Goal: Task Accomplishment & Management: Manage account settings

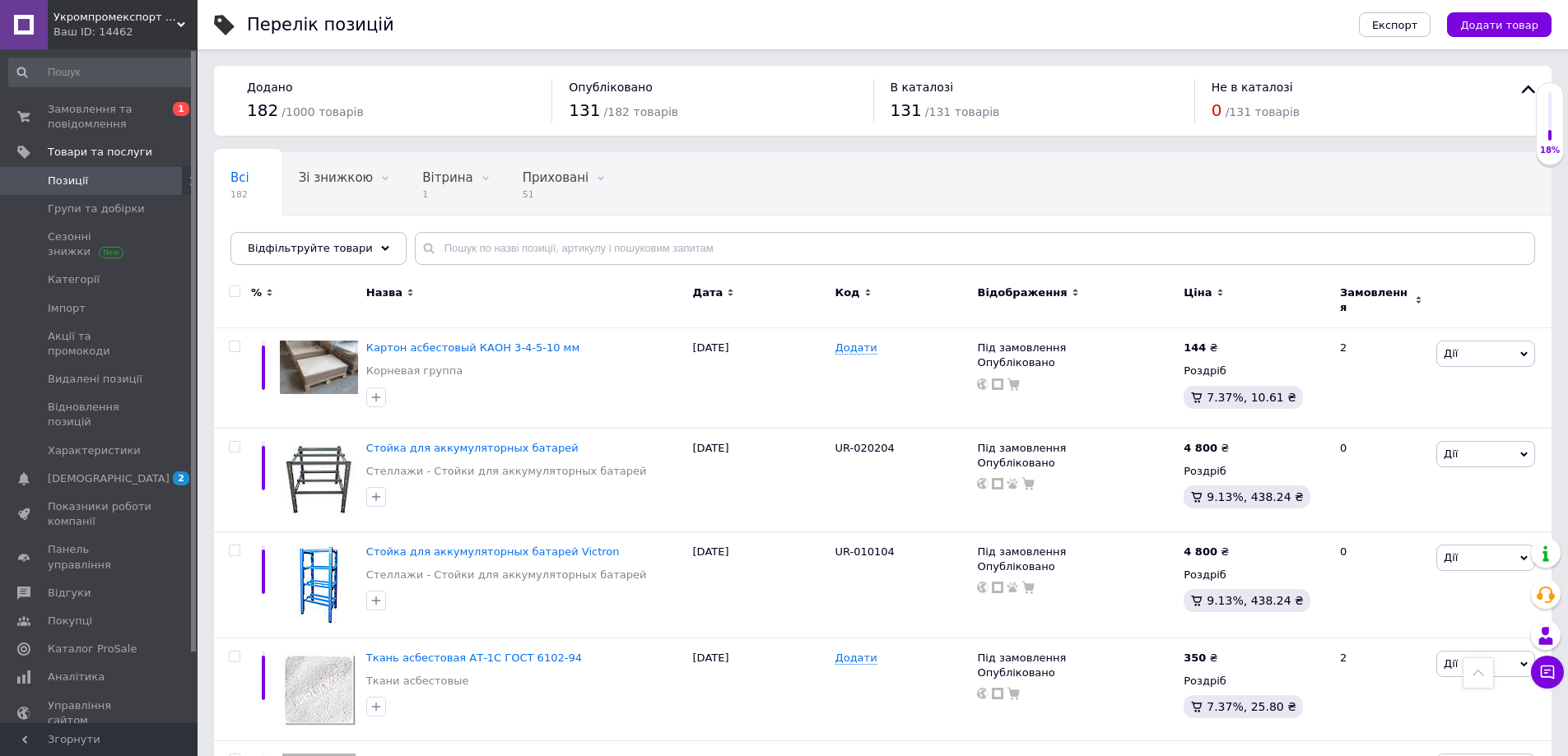
scroll to position [5419, 0]
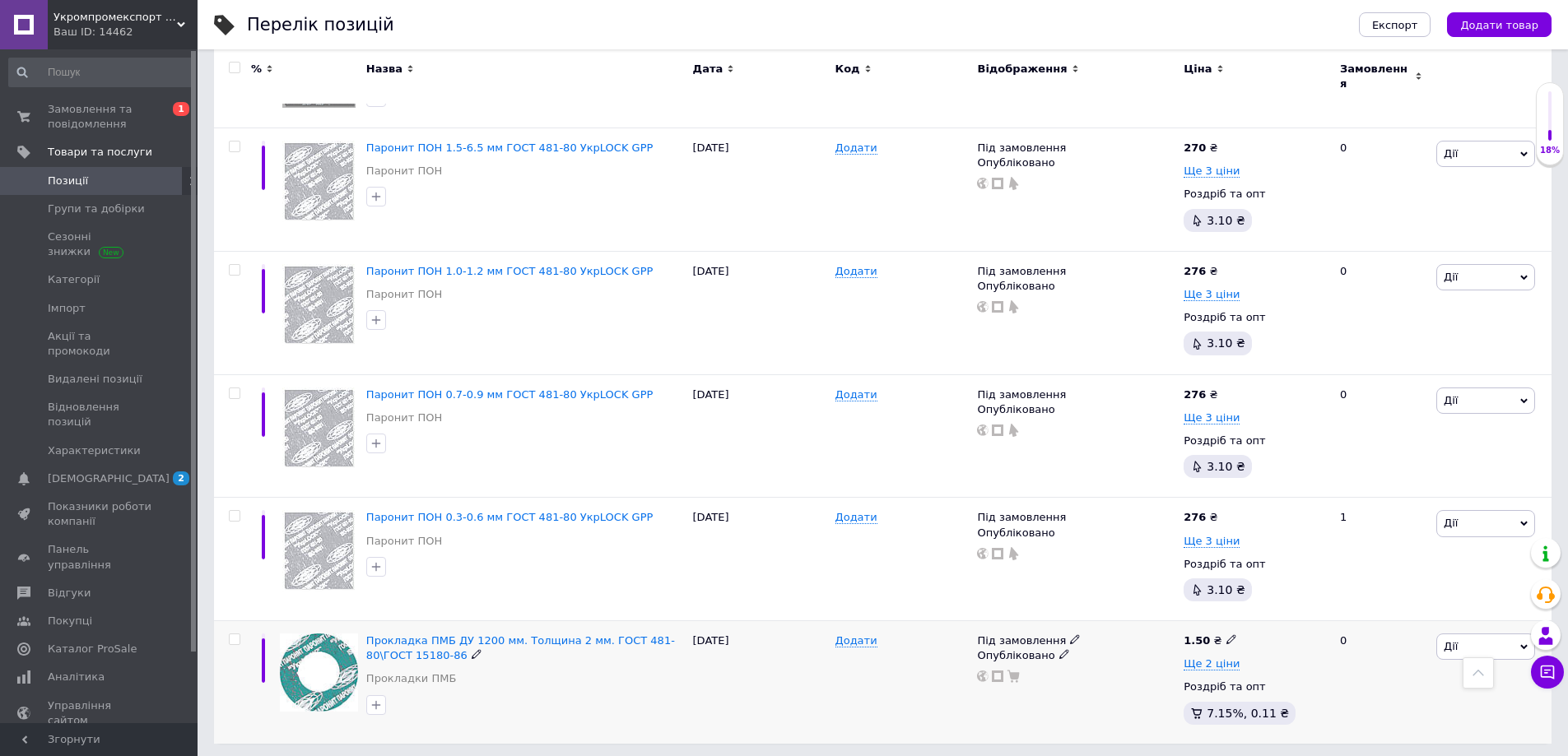
click at [235, 634] on input "checkbox" at bounding box center [234, 639] width 11 height 11
checkbox input "true"
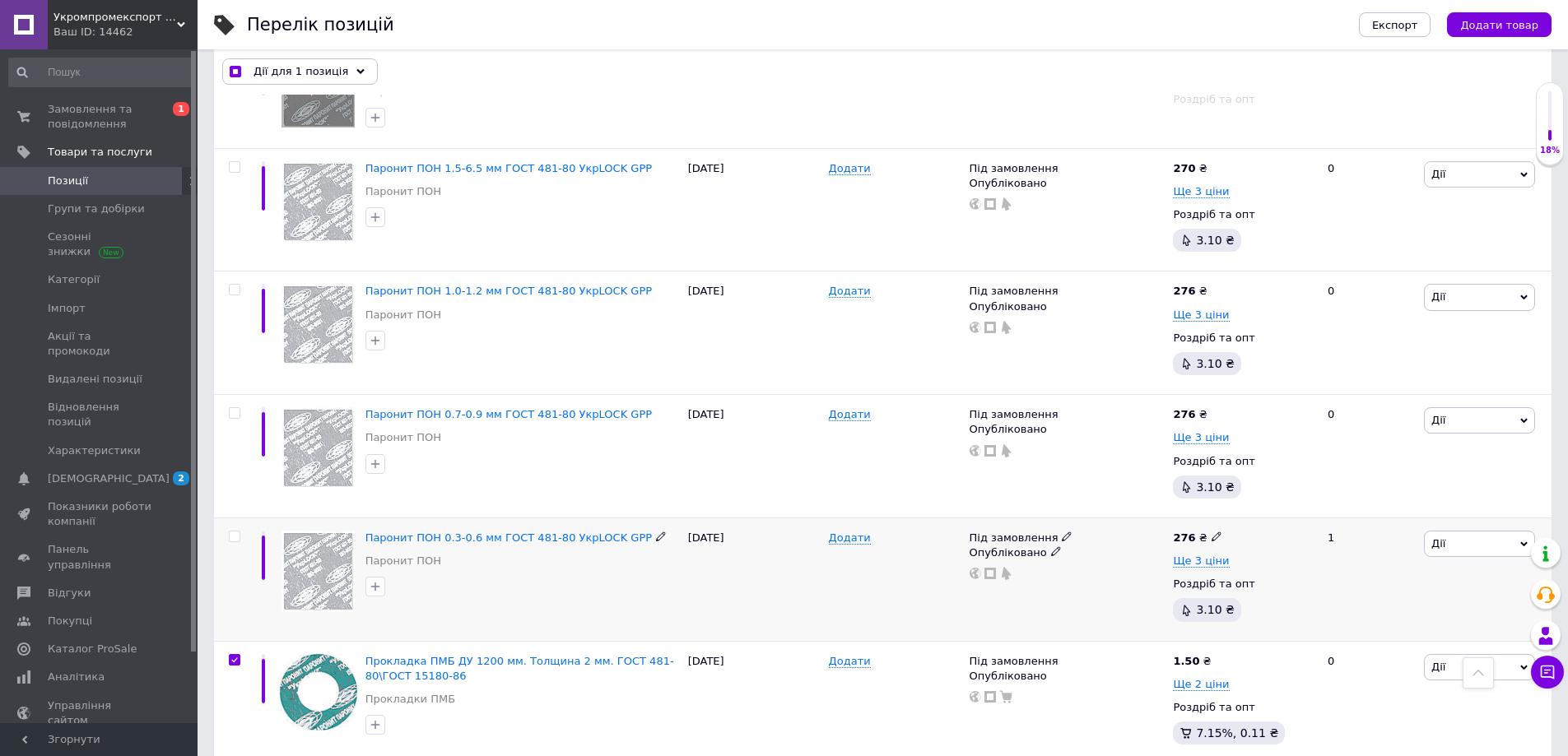
click at [234, 532] on input "checkbox" at bounding box center [234, 537] width 11 height 11
checkbox input "true"
click at [237, 408] on input "checkbox" at bounding box center [234, 413] width 11 height 11
checkbox input "true"
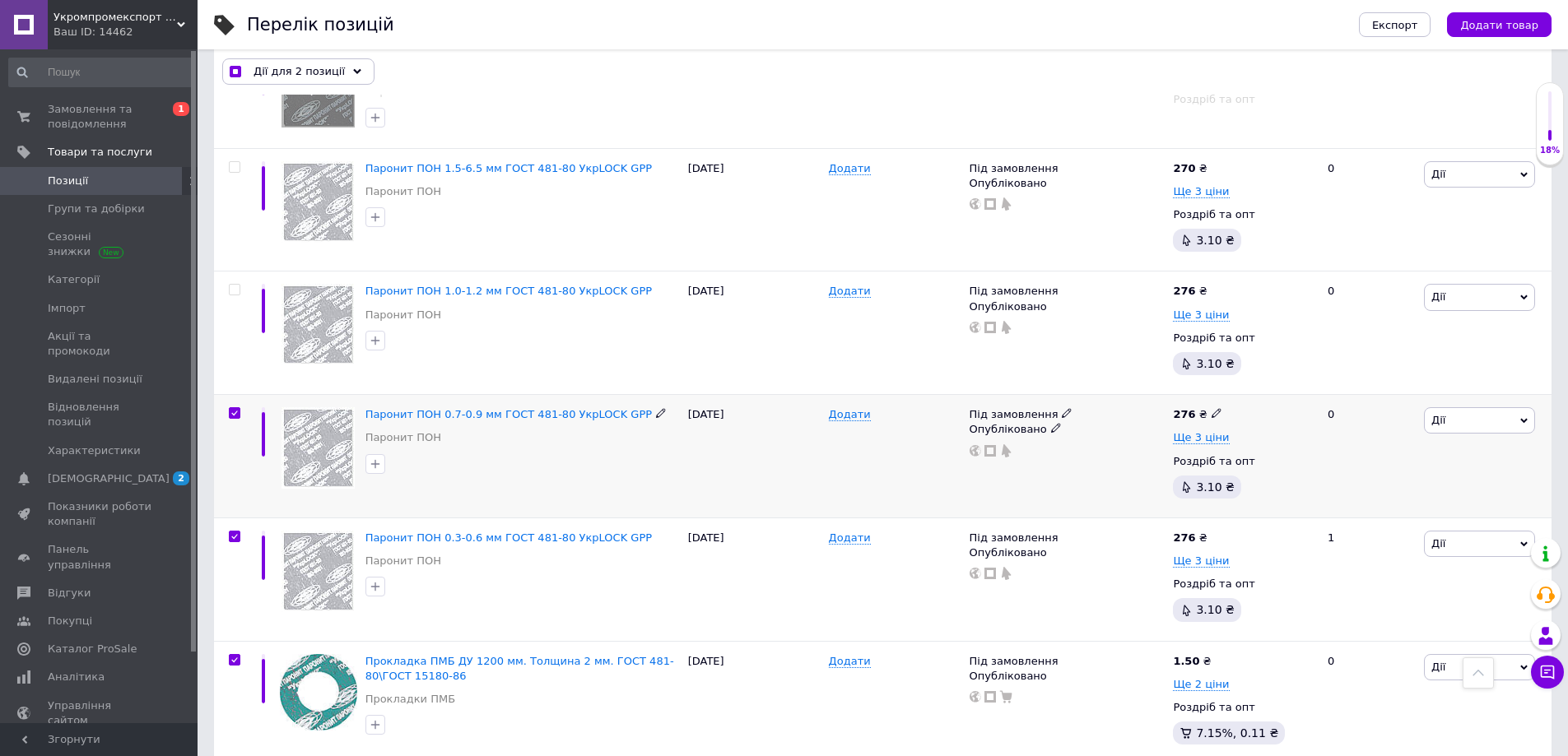
checkbox input "true"
click at [236, 284] on span at bounding box center [234, 289] width 11 height 11
click at [236, 285] on input "checkbox" at bounding box center [234, 290] width 11 height 11
checkbox input "true"
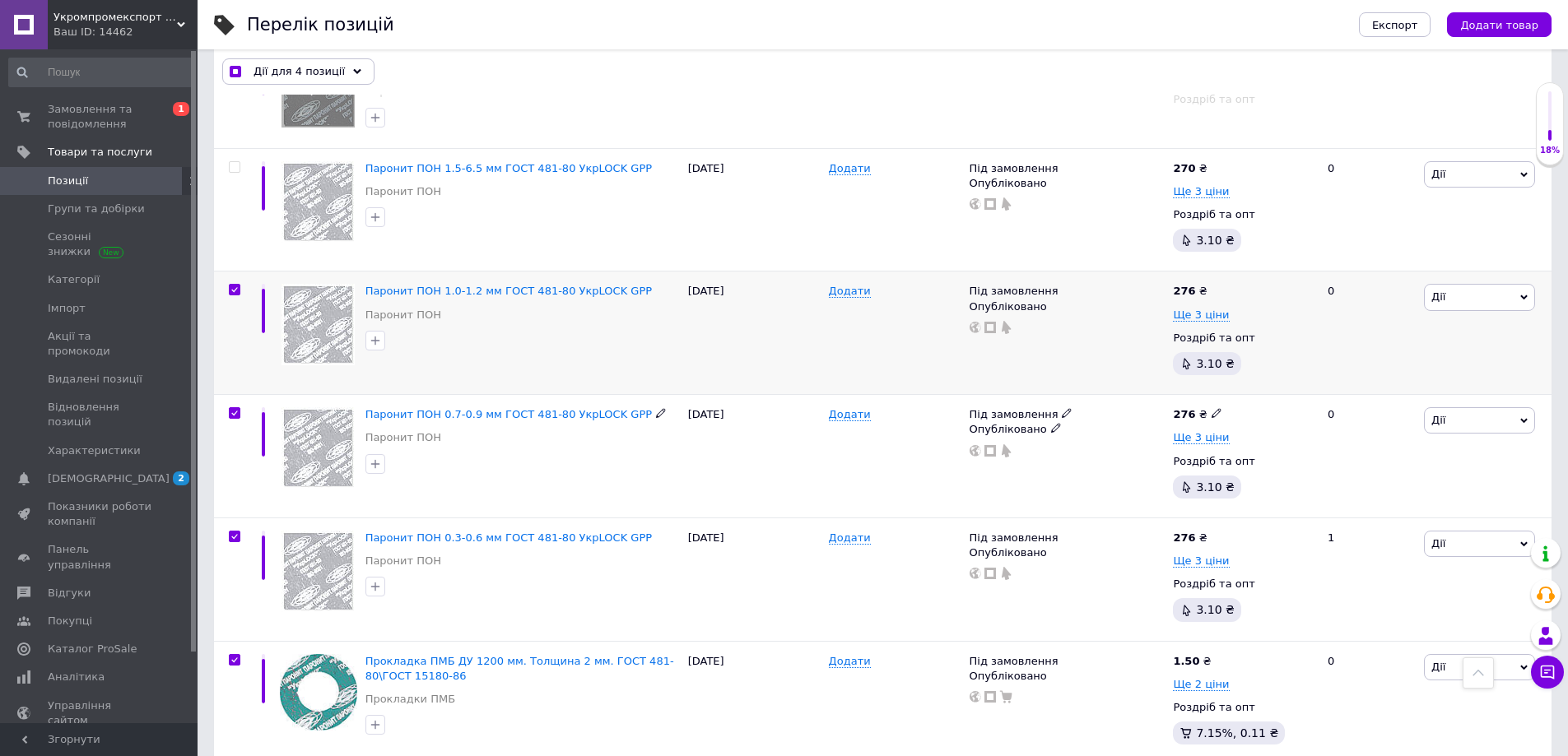
scroll to position [5252, 0]
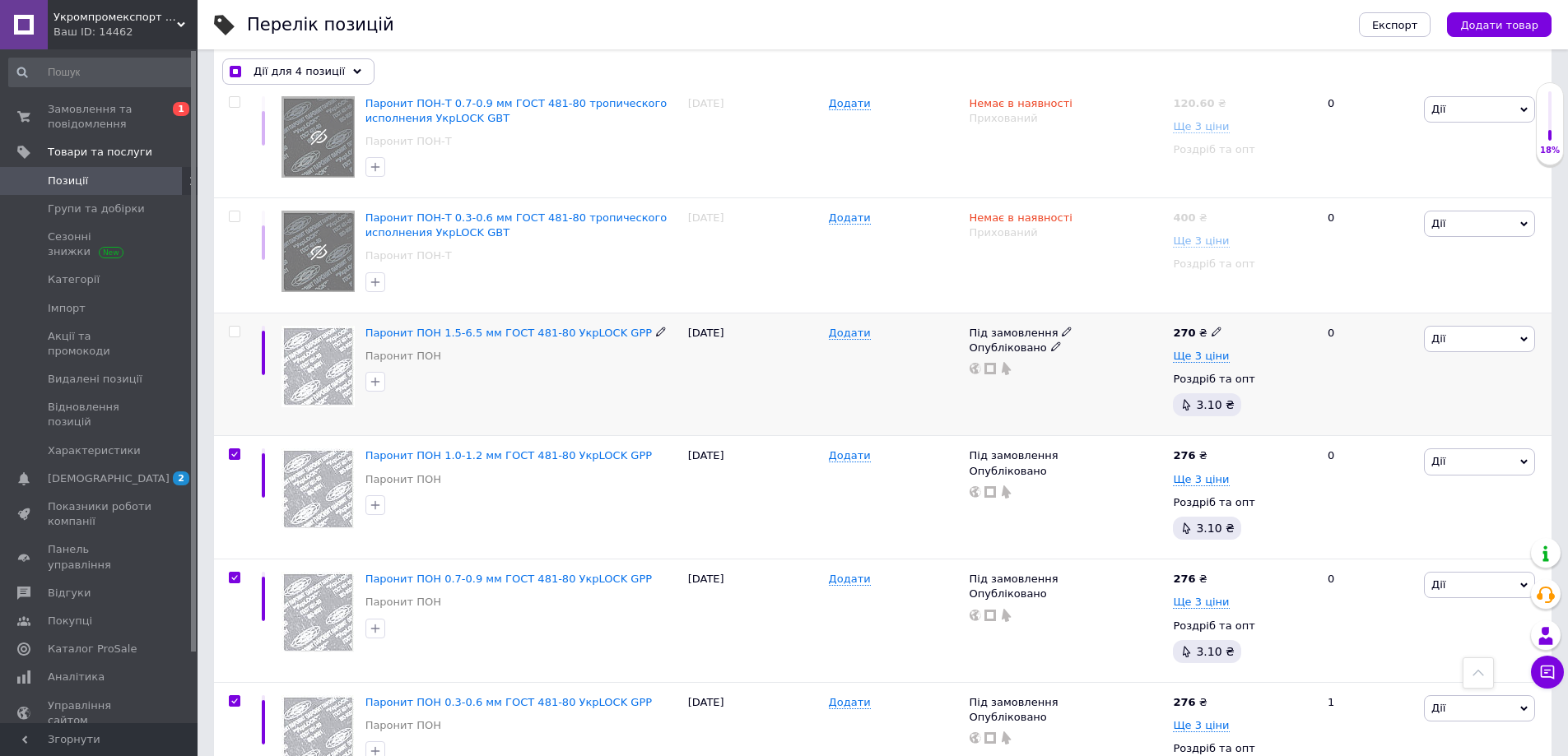
click at [233, 327] on input "checkbox" at bounding box center [234, 332] width 11 height 11
checkbox input "true"
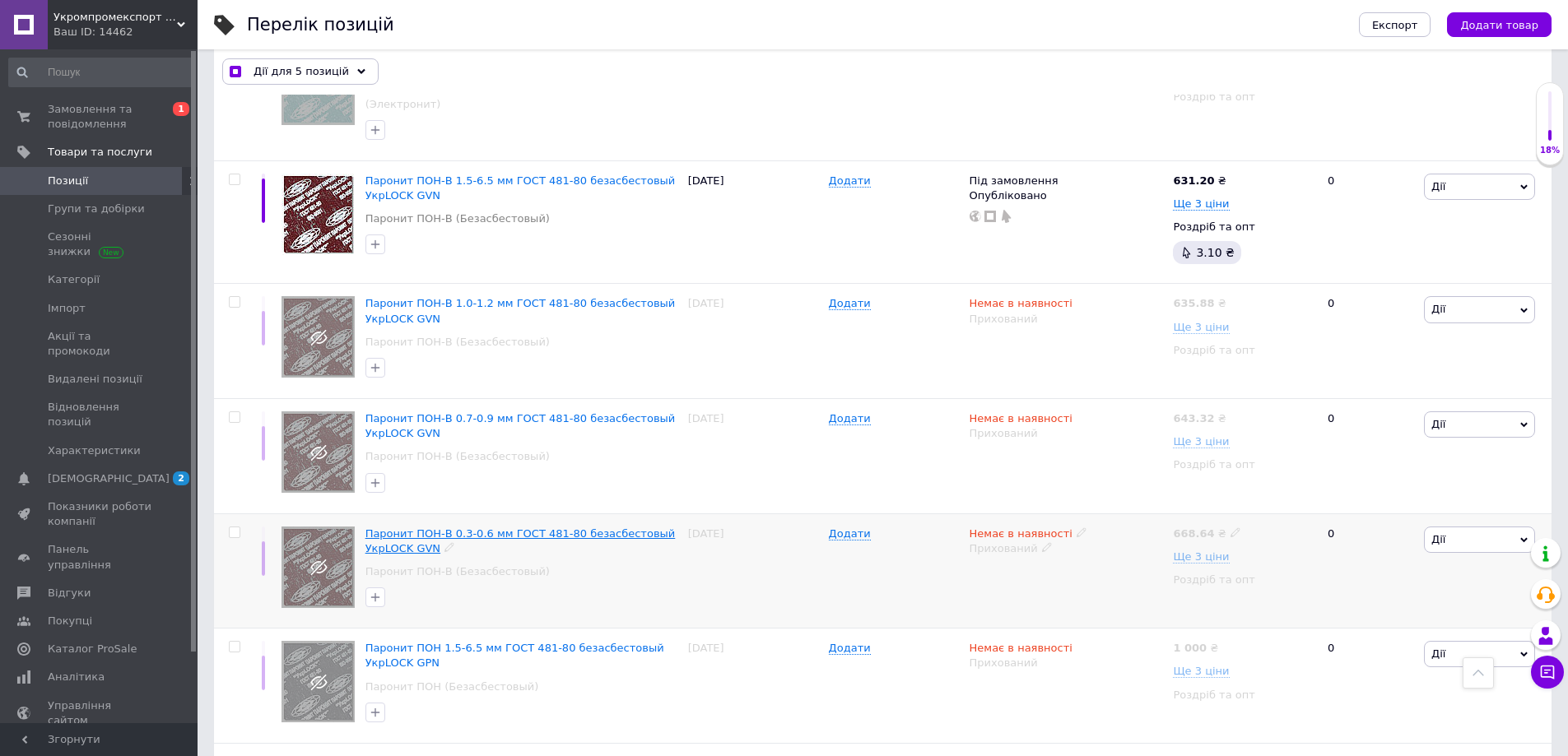
scroll to position [3770, 0]
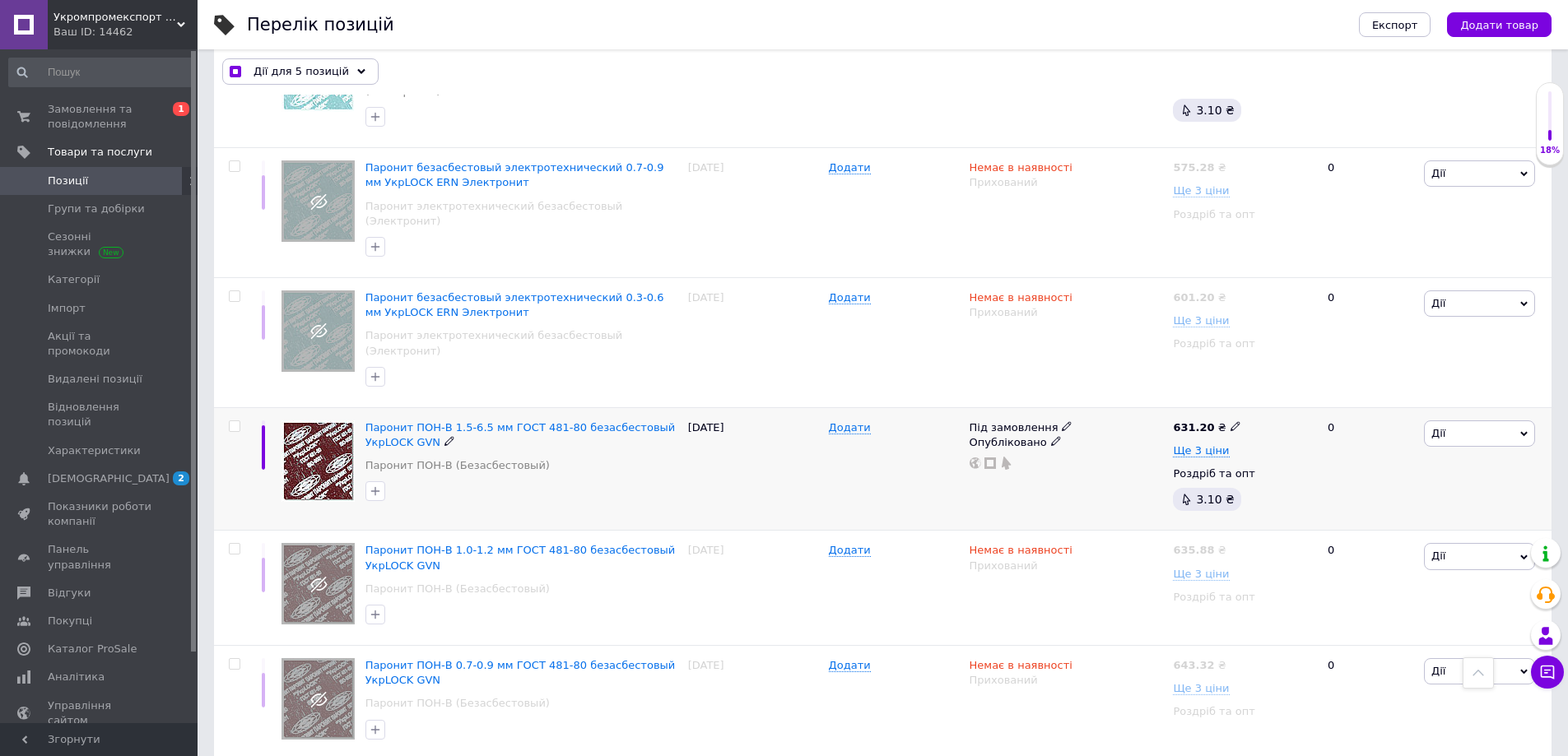
click at [234, 421] on input "checkbox" at bounding box center [234, 427] width 11 height 11
checkbox input "true"
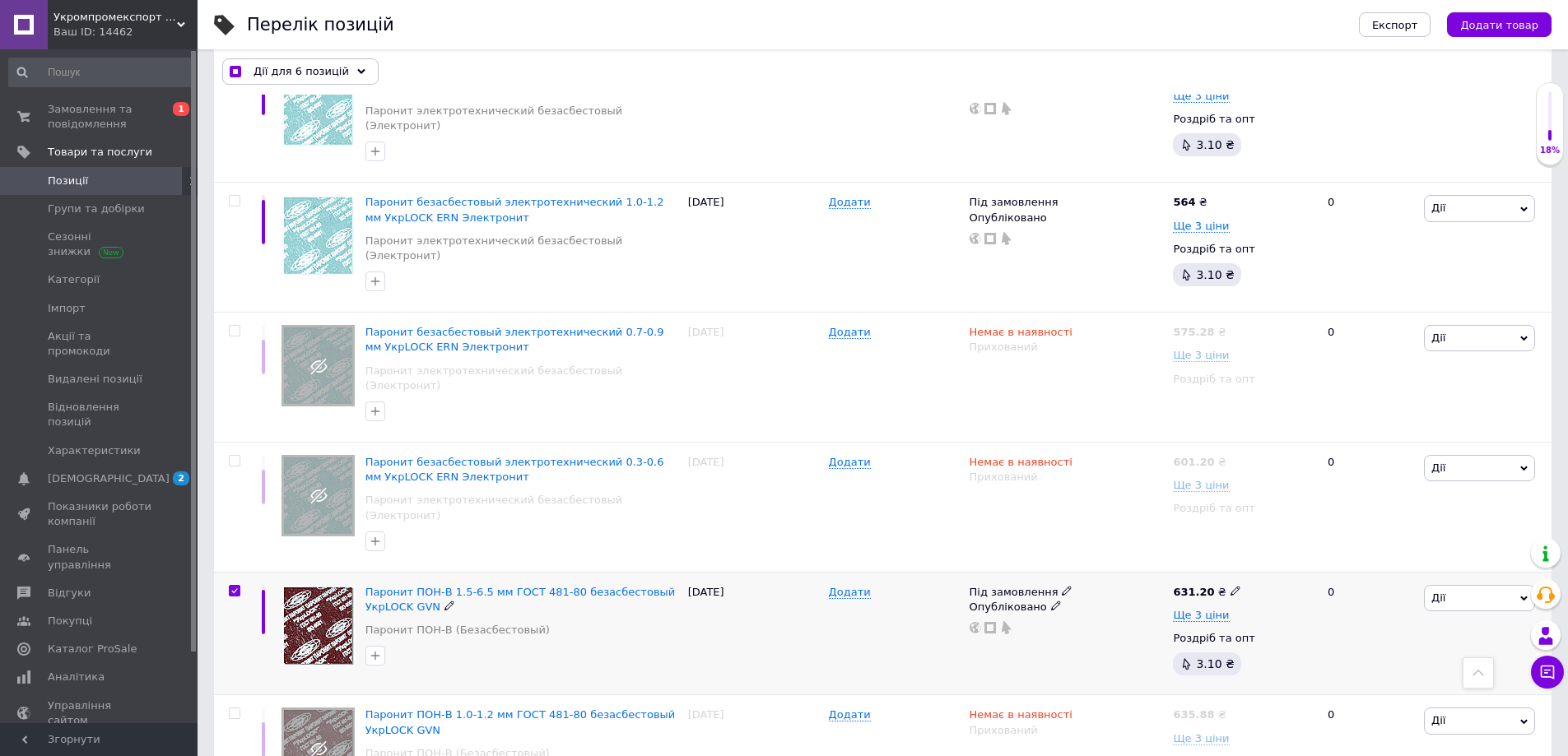
scroll to position [3523, 0]
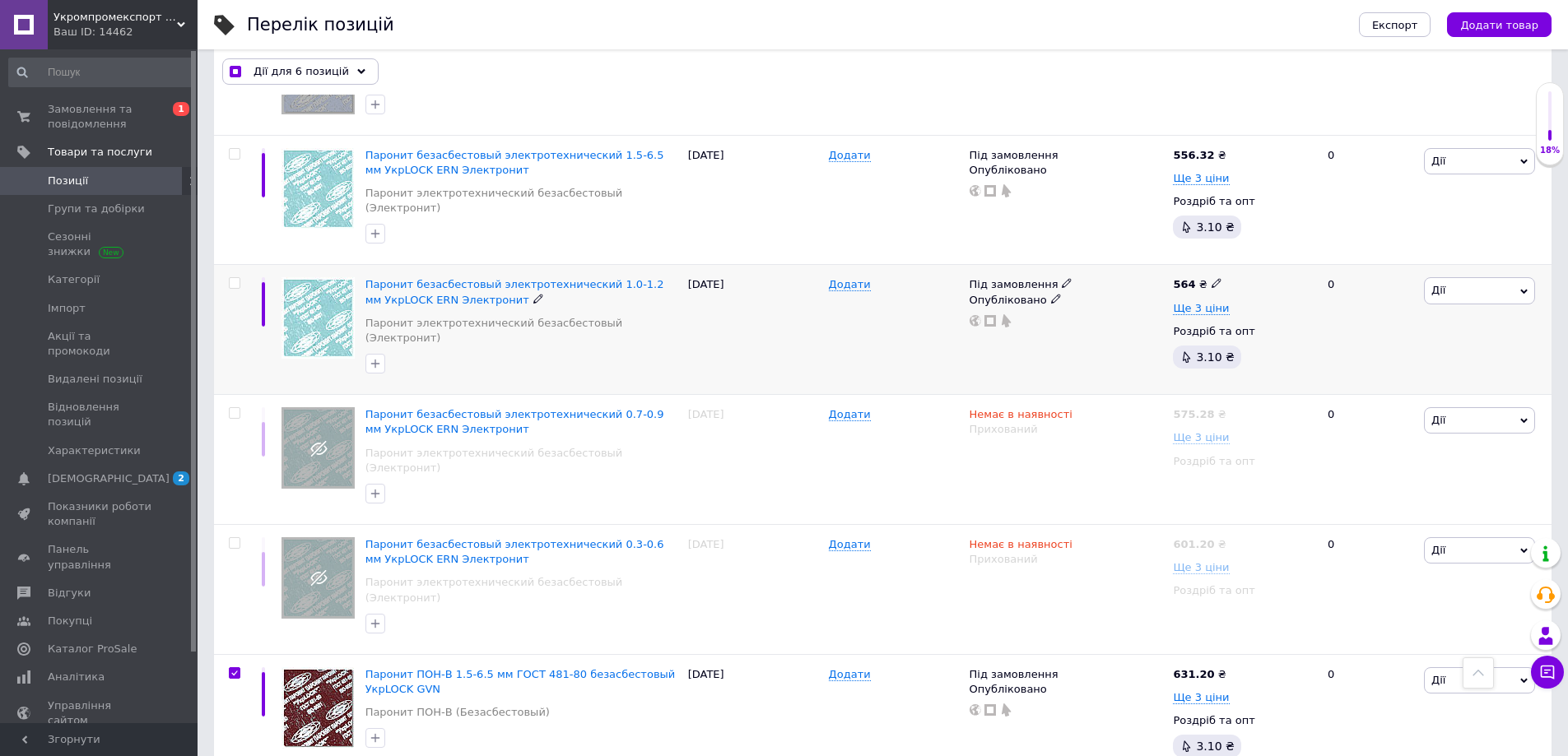
click at [234, 279] on input "checkbox" at bounding box center [234, 284] width 11 height 11
checkbox input "true"
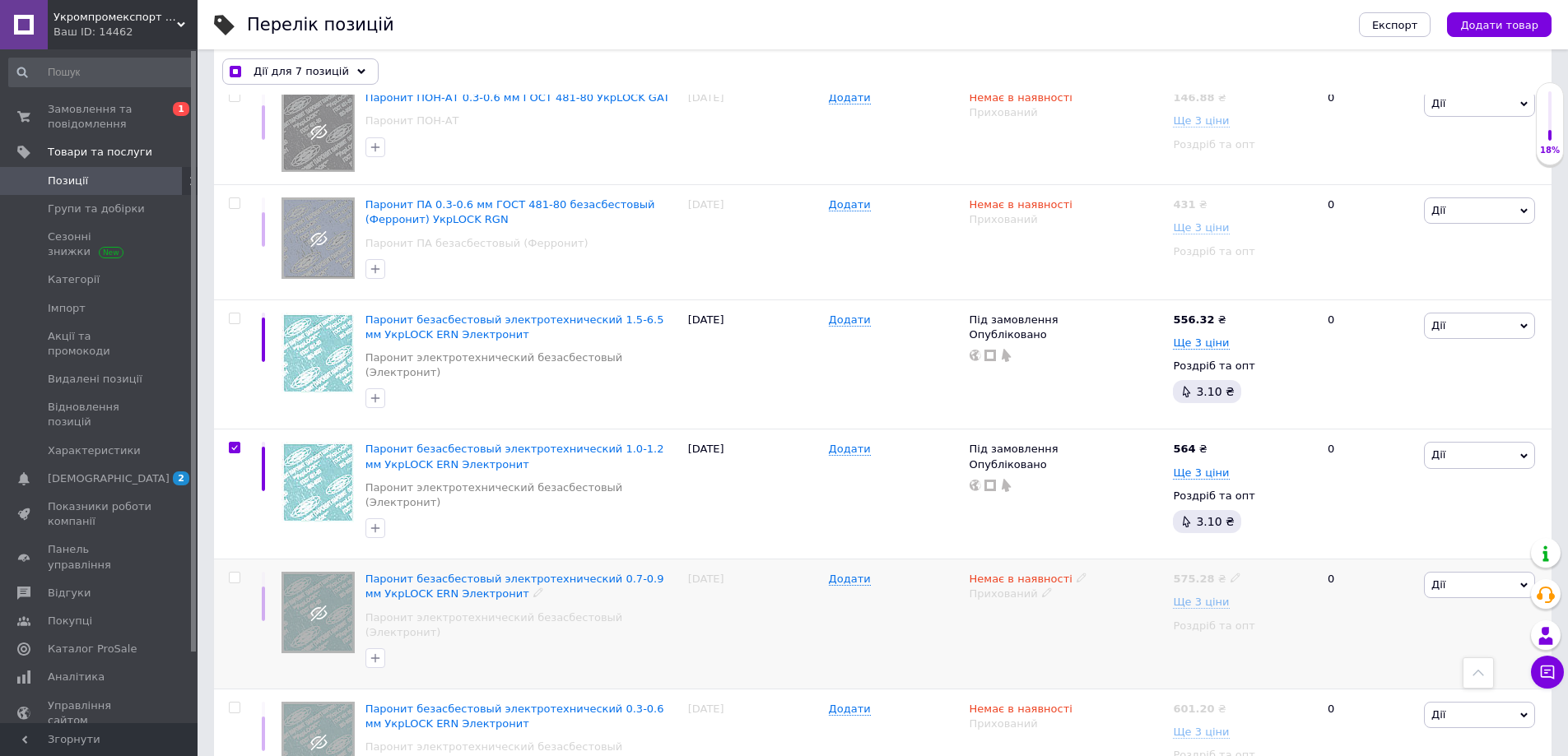
scroll to position [3276, 0]
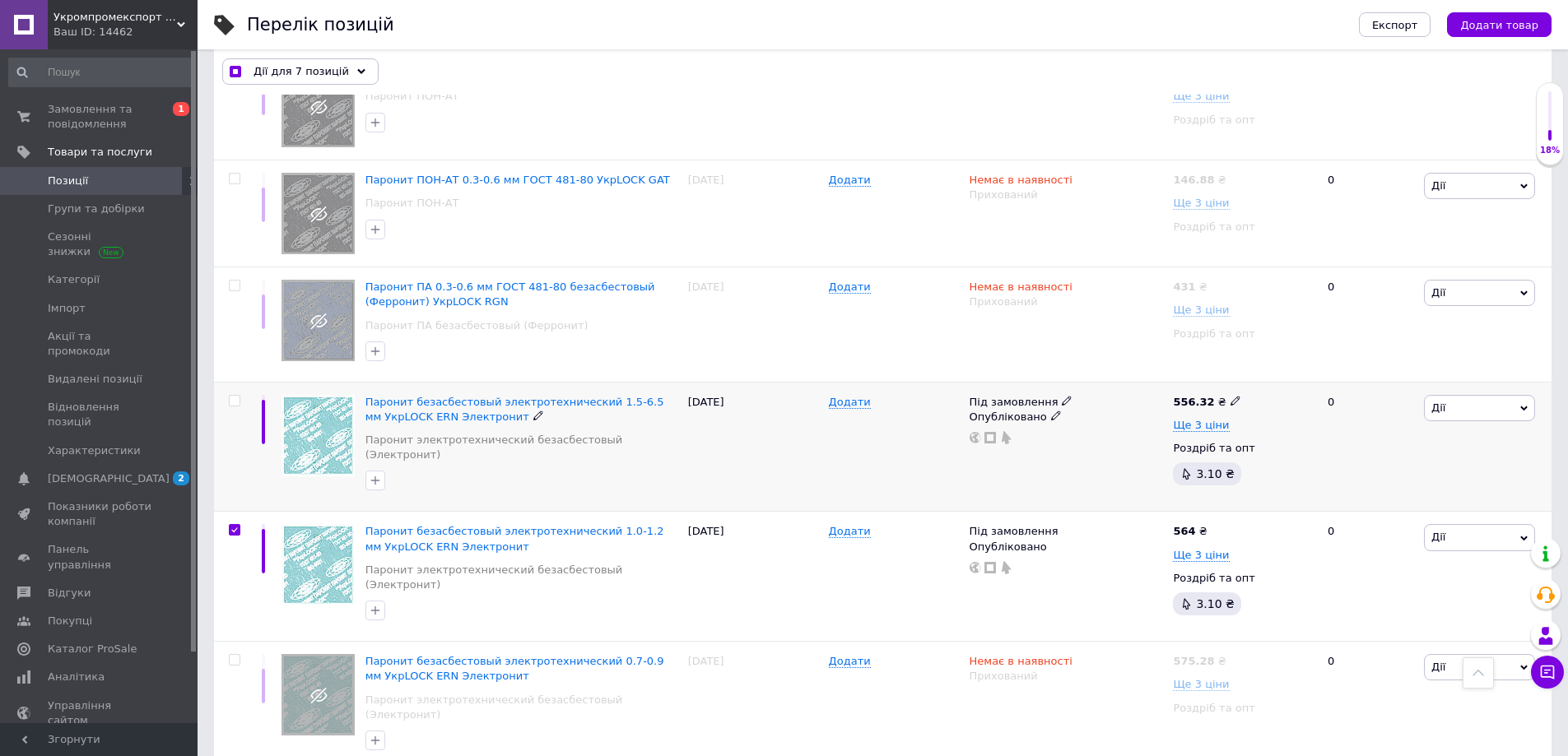
click at [237, 396] on input "checkbox" at bounding box center [234, 401] width 11 height 11
checkbox input "true"
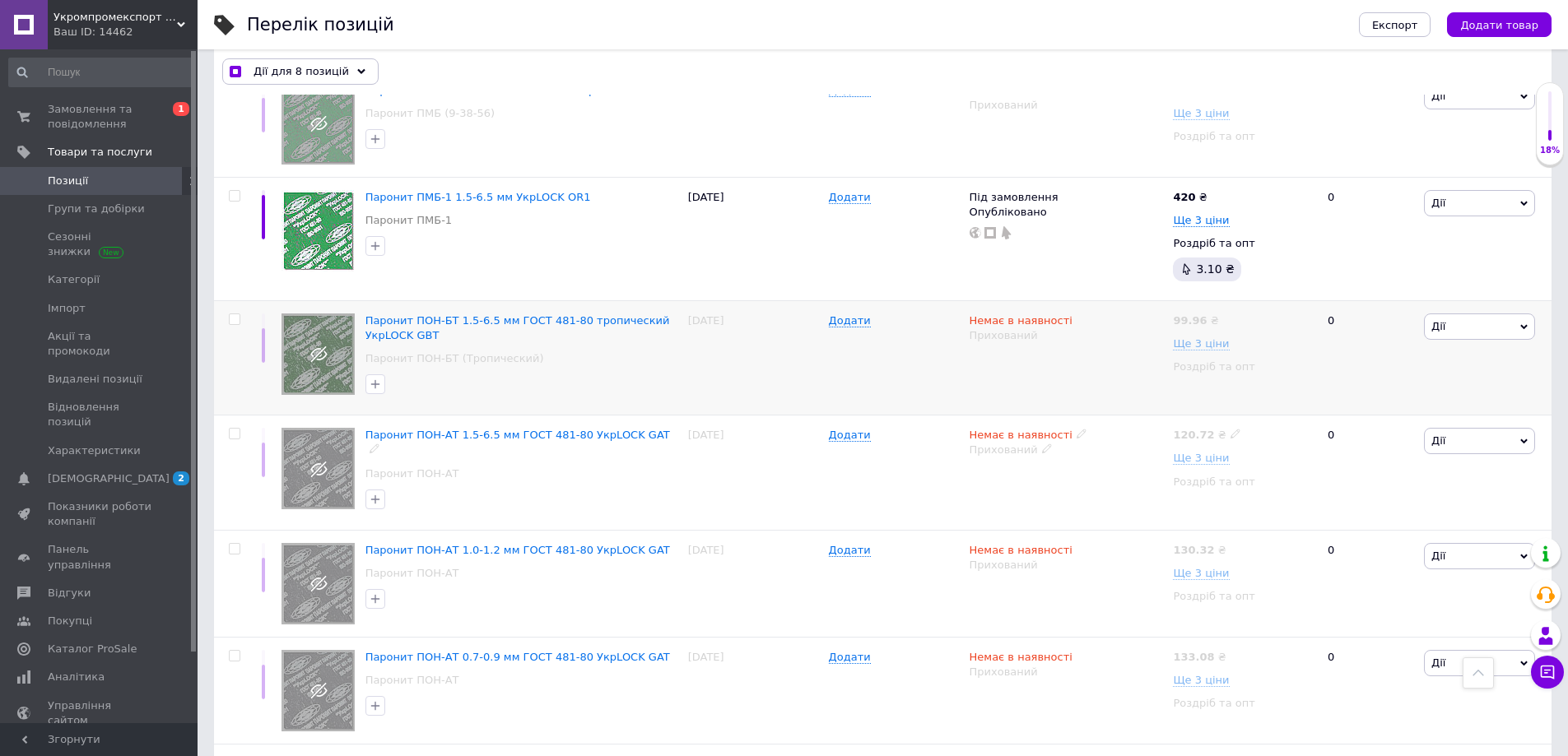
scroll to position [2536, 0]
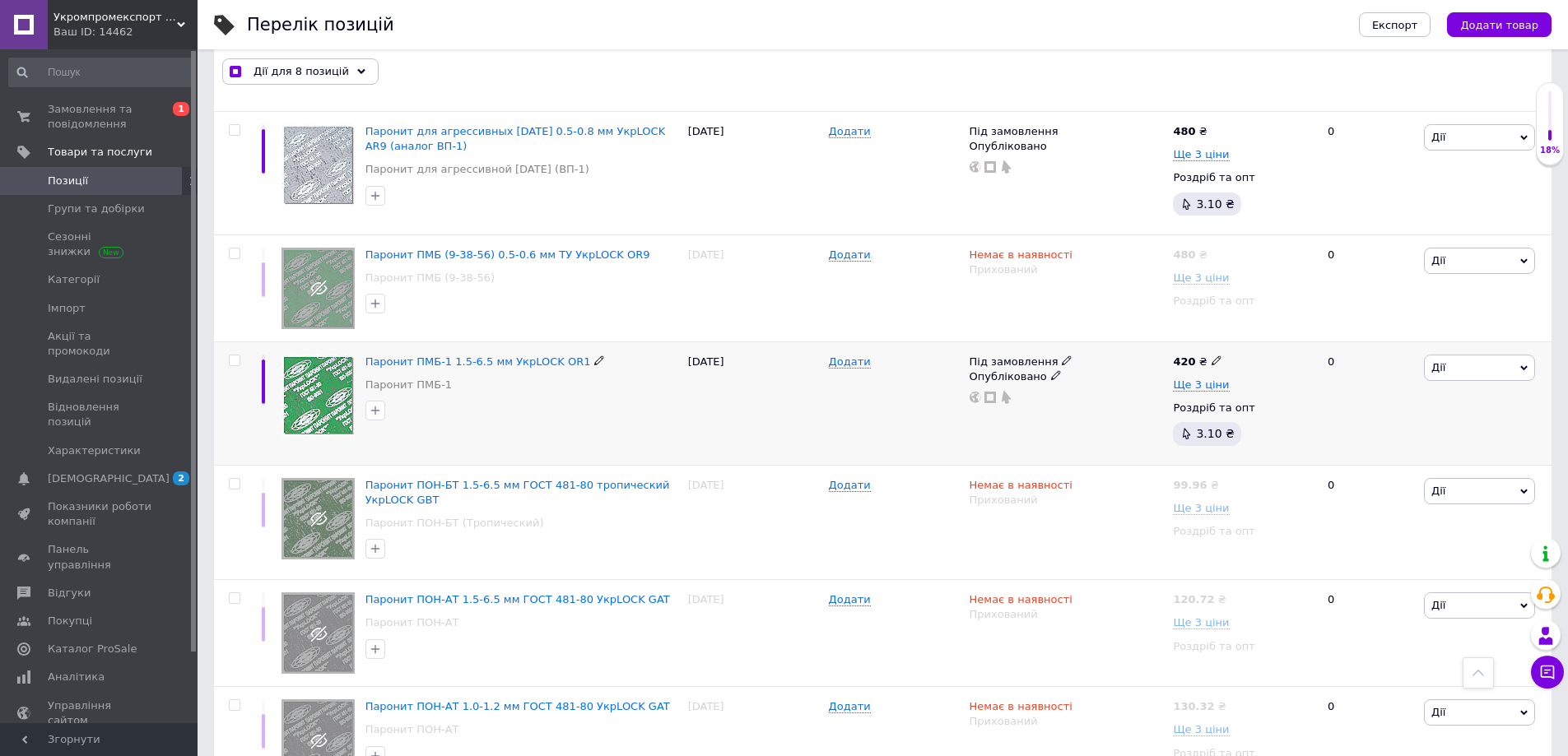
click at [235, 356] on input "checkbox" at bounding box center [234, 361] width 11 height 11
checkbox input "true"
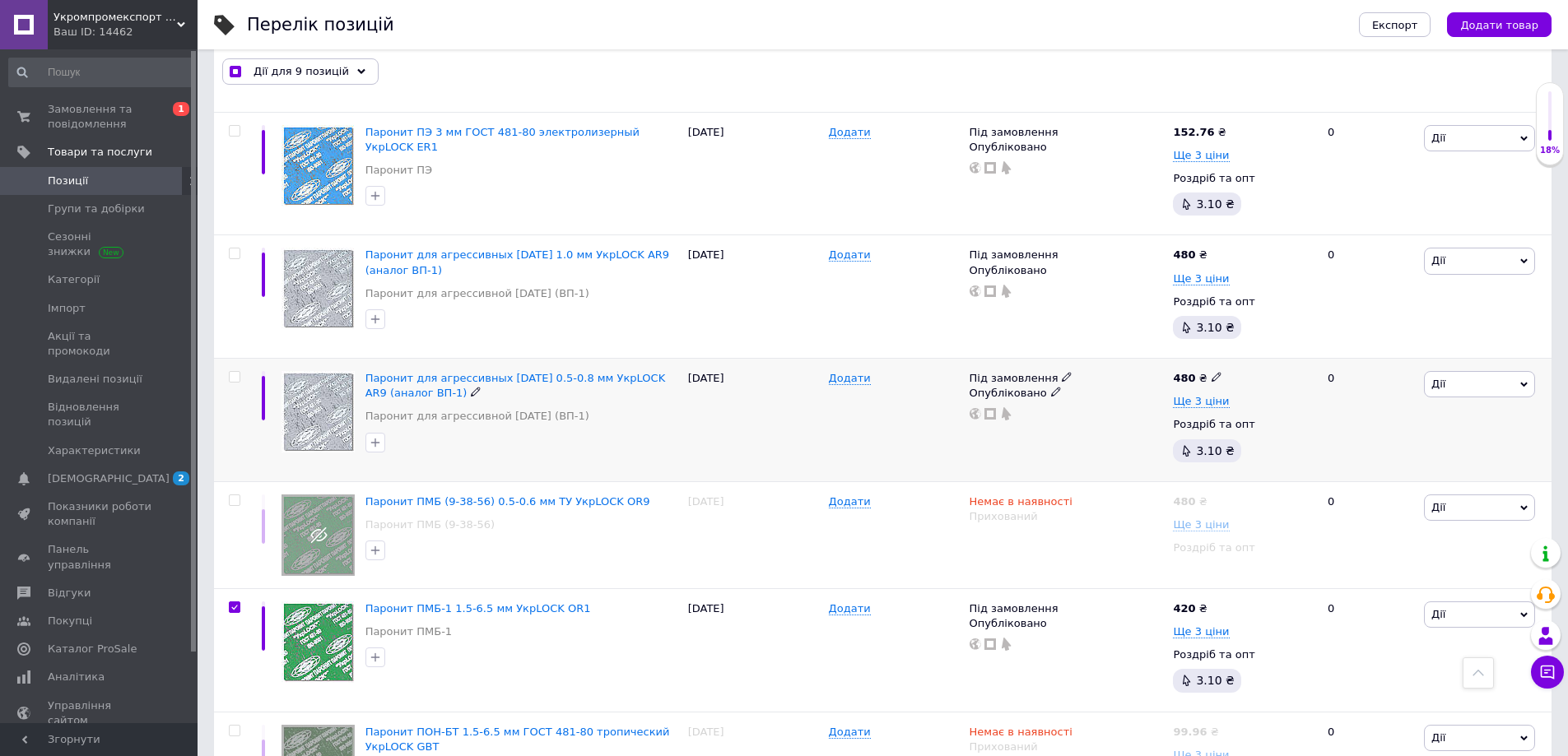
click at [237, 372] on input "checkbox" at bounding box center [234, 378] width 11 height 11
checkbox input "true"
click at [234, 249] on input "checkbox" at bounding box center [234, 254] width 11 height 11
checkbox input "true"
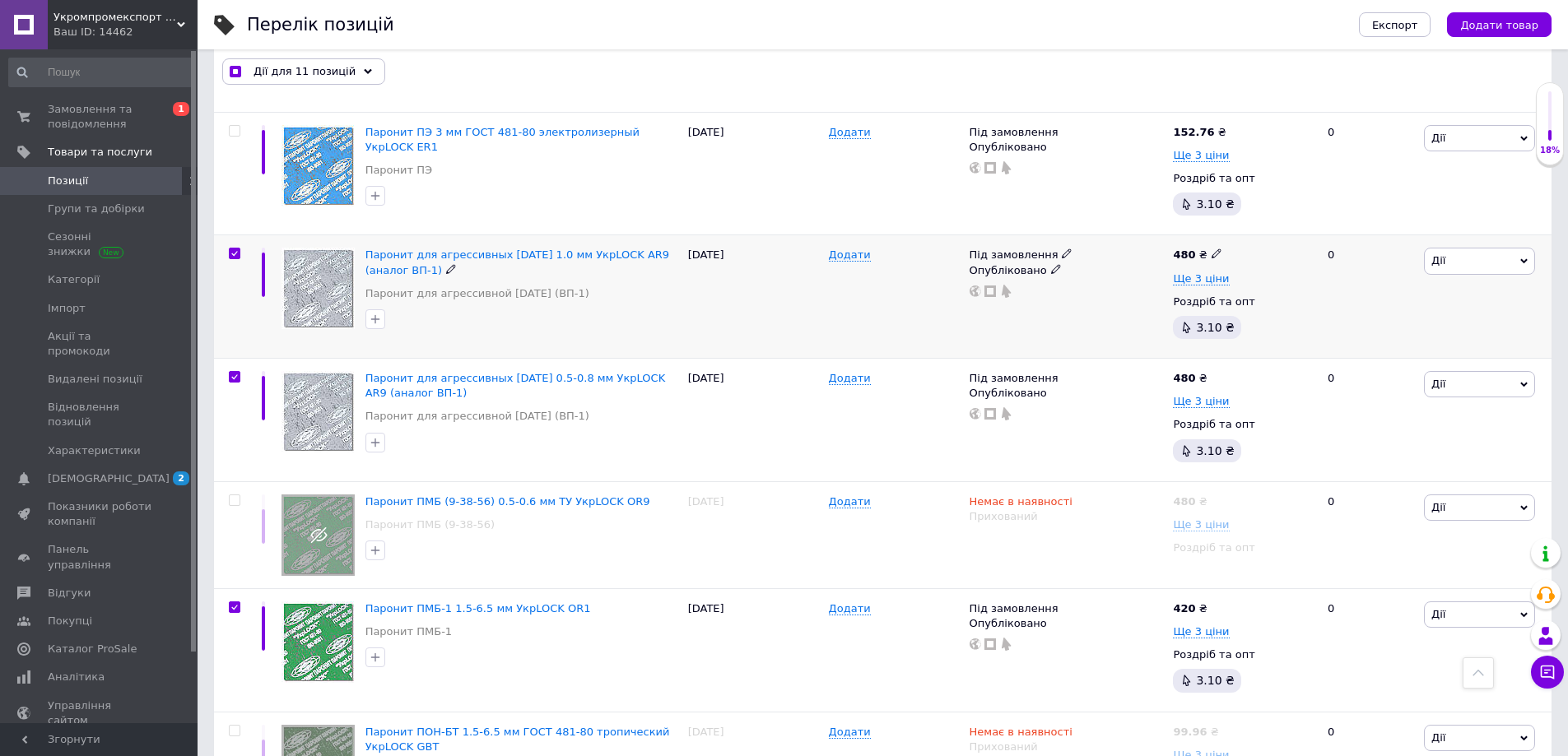
checkbox input "true"
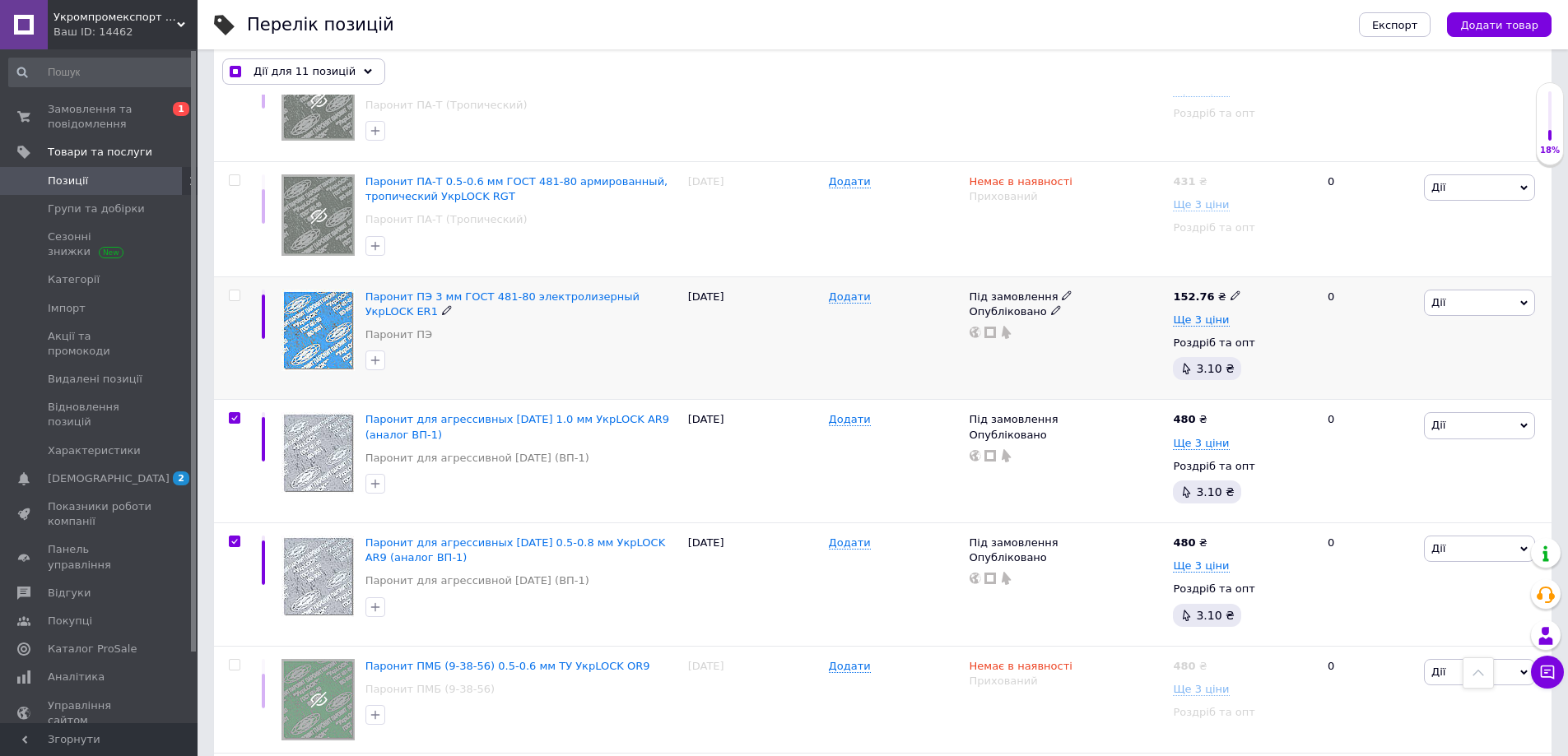
click at [233, 291] on input "checkbox" at bounding box center [234, 296] width 11 height 11
checkbox input "true"
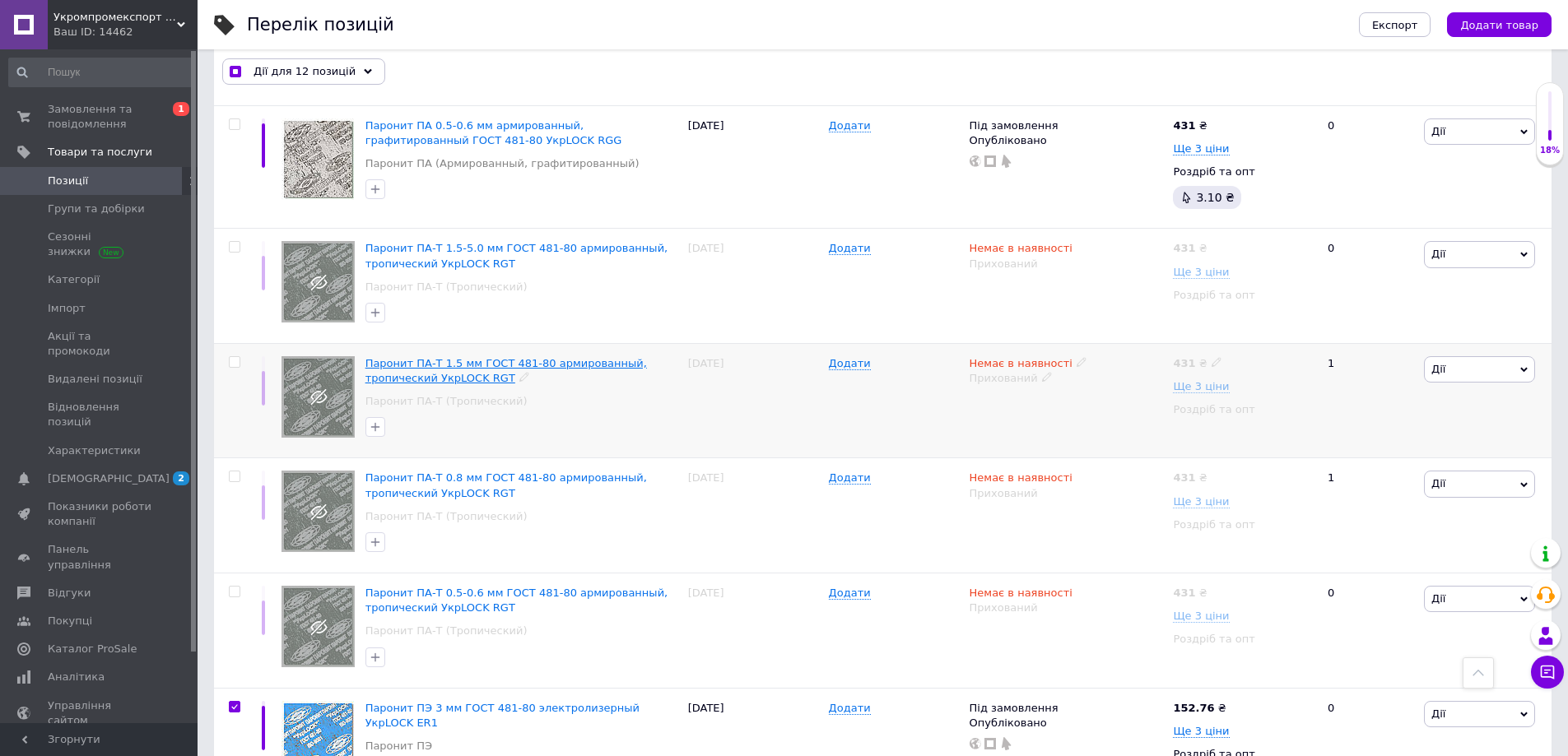
scroll to position [1466, 0]
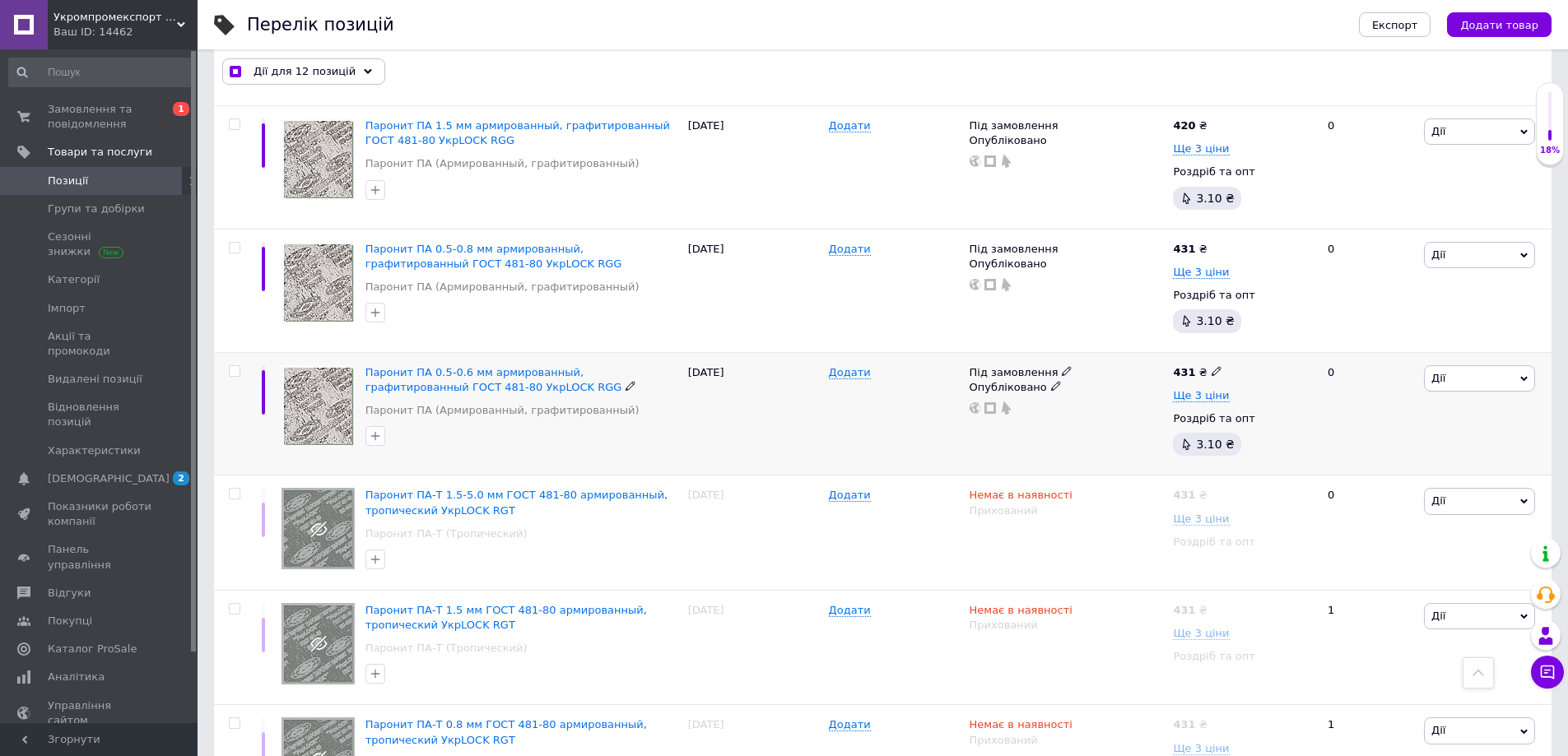
click at [235, 366] on input "checkbox" at bounding box center [234, 371] width 11 height 11
checkbox input "true"
click at [236, 243] on input "checkbox" at bounding box center [234, 248] width 11 height 11
checkbox input "true"
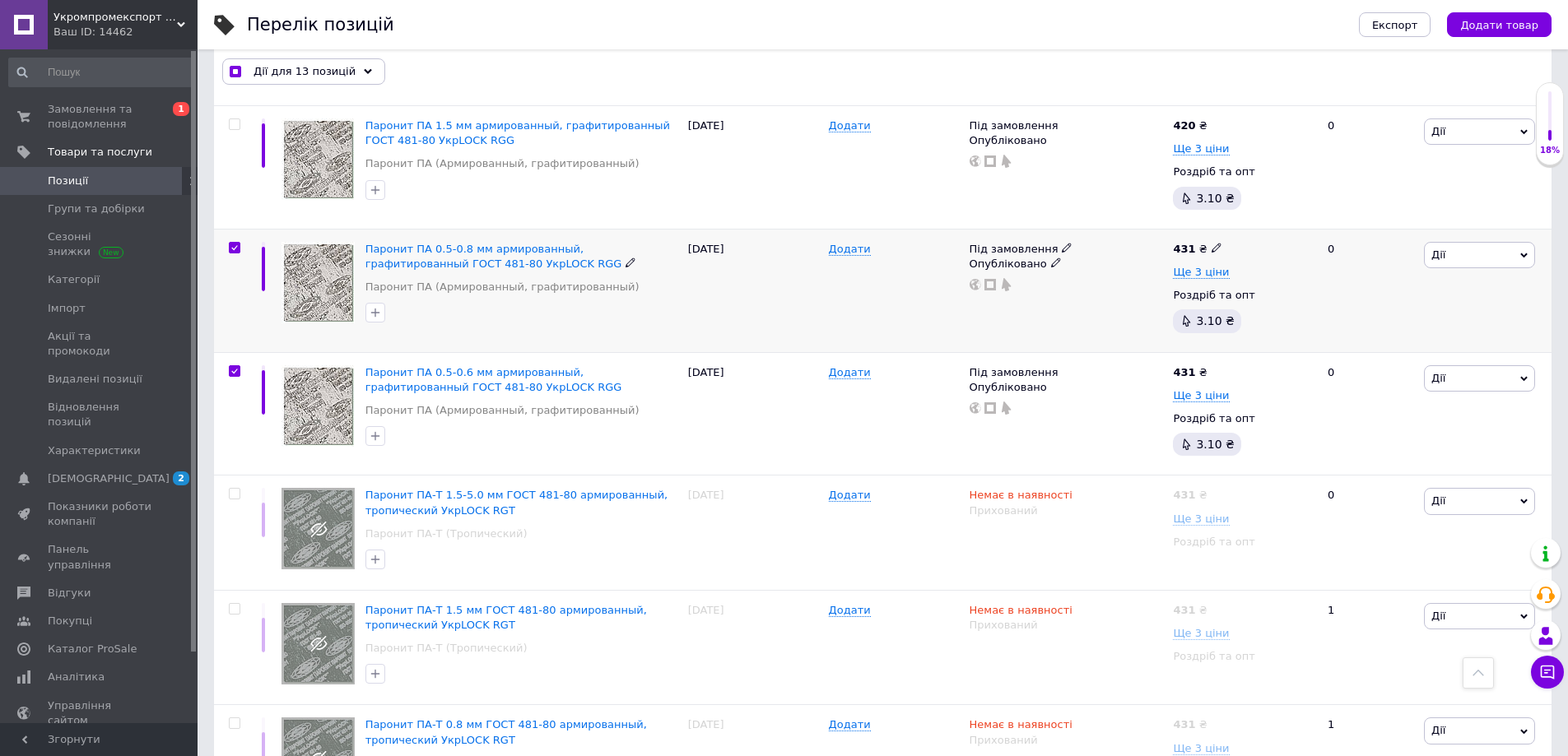
checkbox input "true"
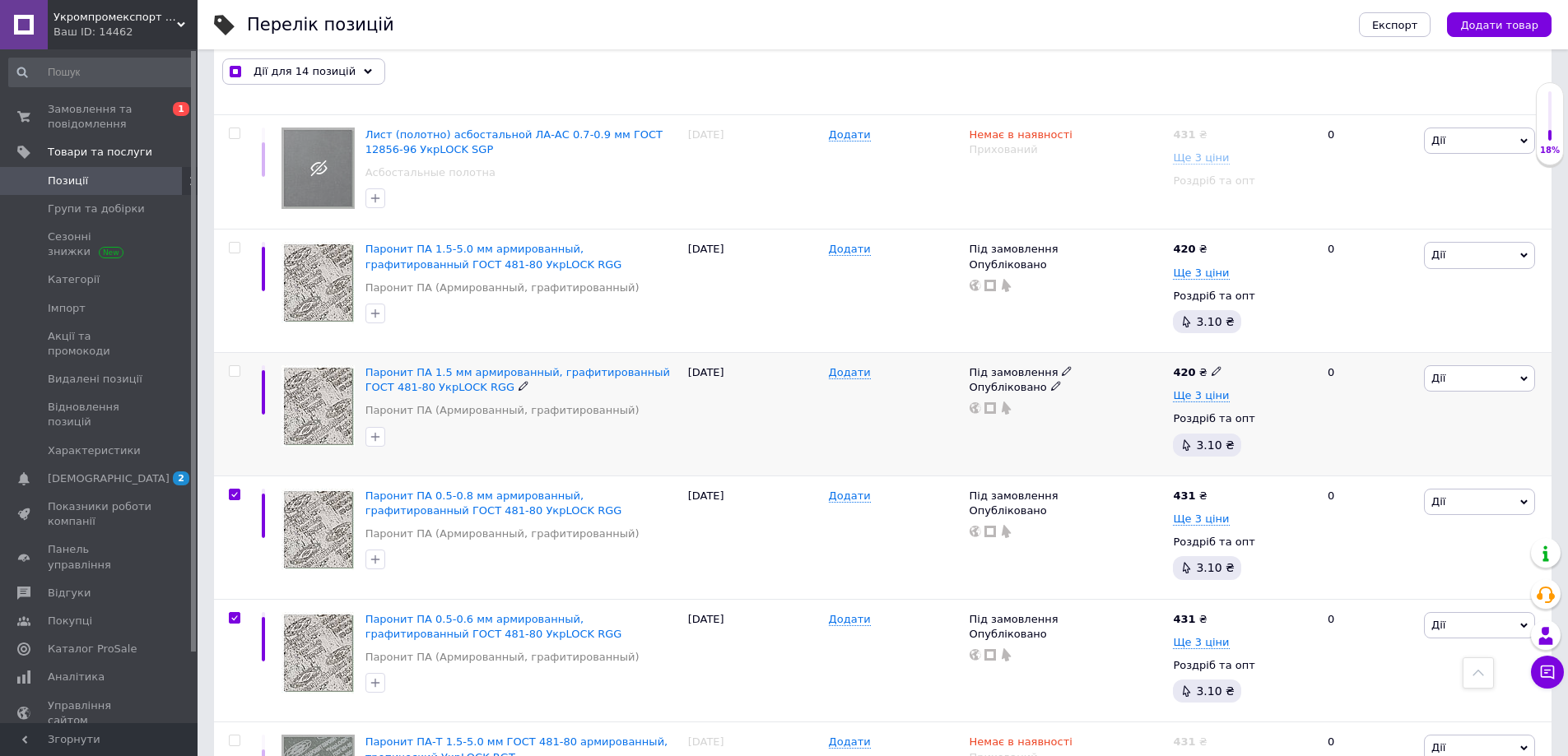
click at [232, 366] on input "checkbox" at bounding box center [234, 371] width 11 height 11
checkbox input "true"
click at [231, 243] on input "checkbox" at bounding box center [234, 248] width 11 height 11
checkbox input "true"
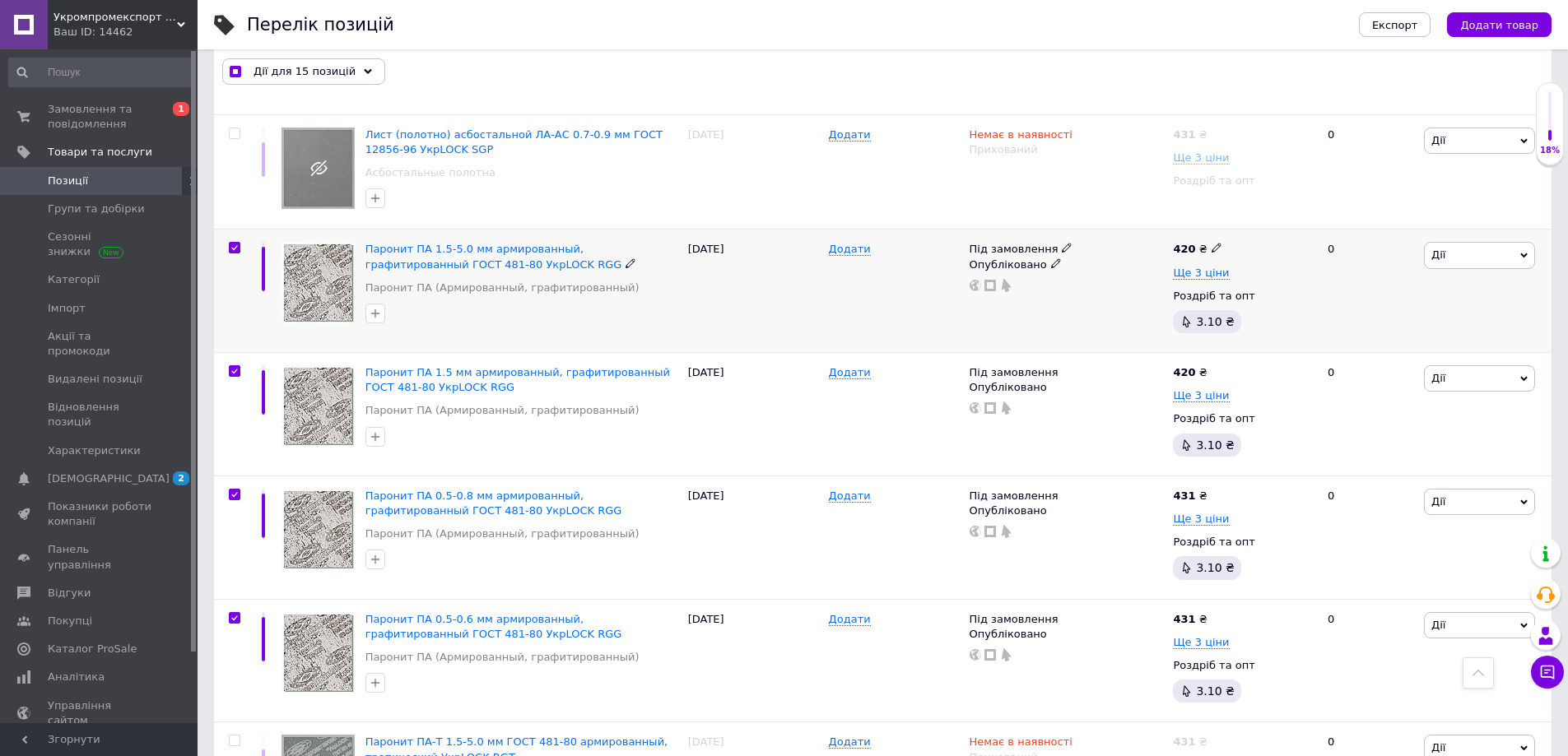
checkbox input "true"
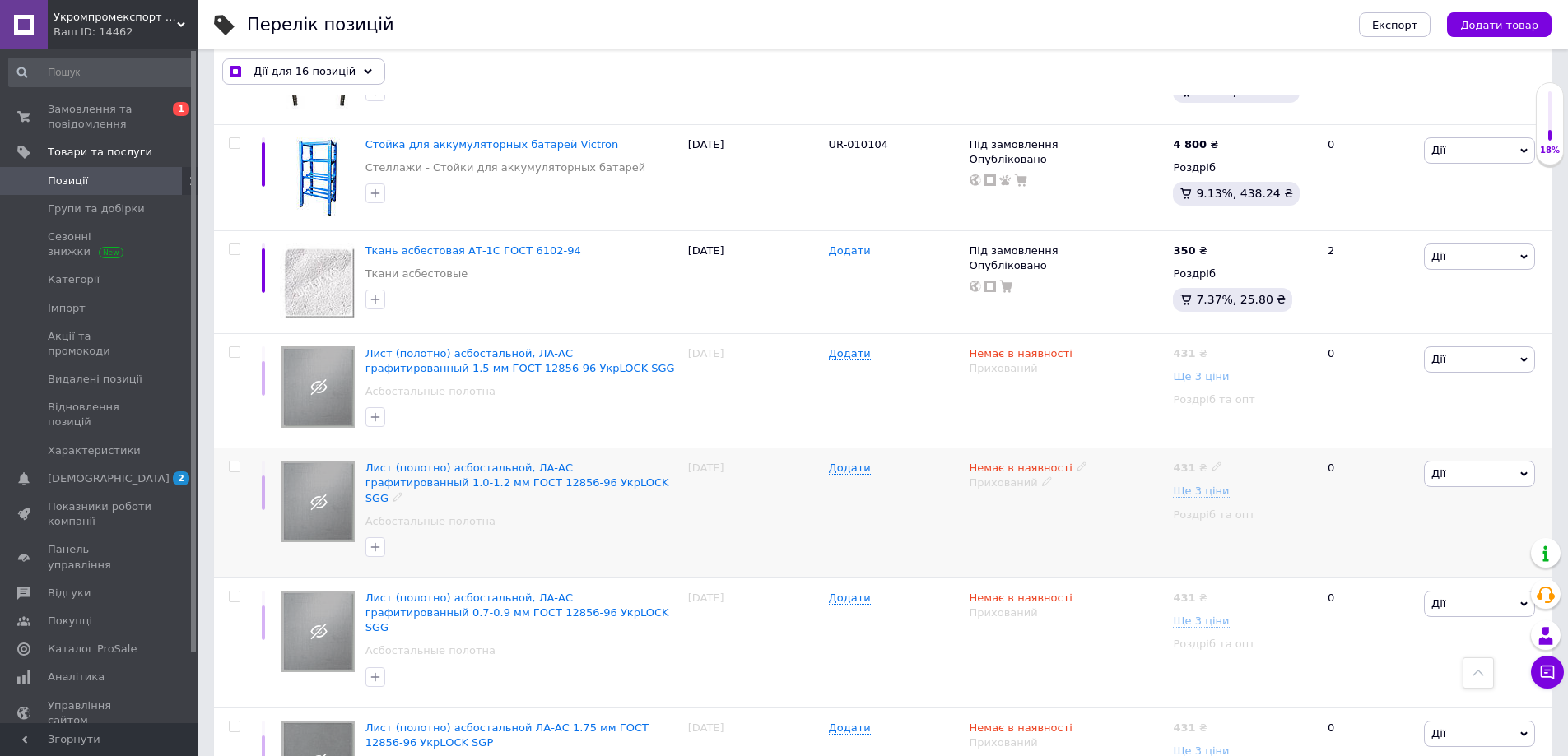
scroll to position [314, 0]
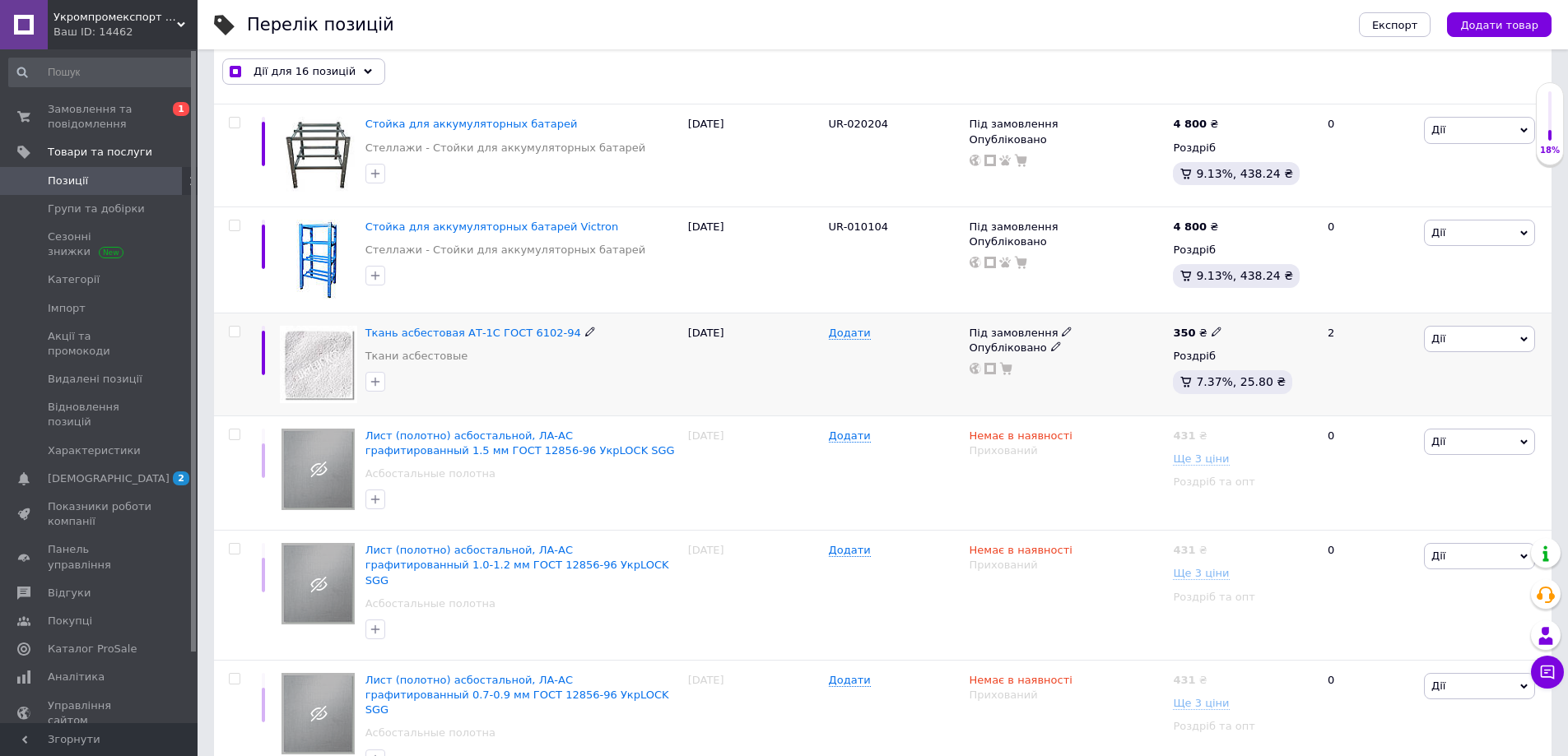
click at [230, 329] on input "checkbox" at bounding box center [234, 332] width 11 height 11
checkbox input "true"
click at [232, 226] on input "checkbox" at bounding box center [234, 226] width 11 height 11
checkbox input "true"
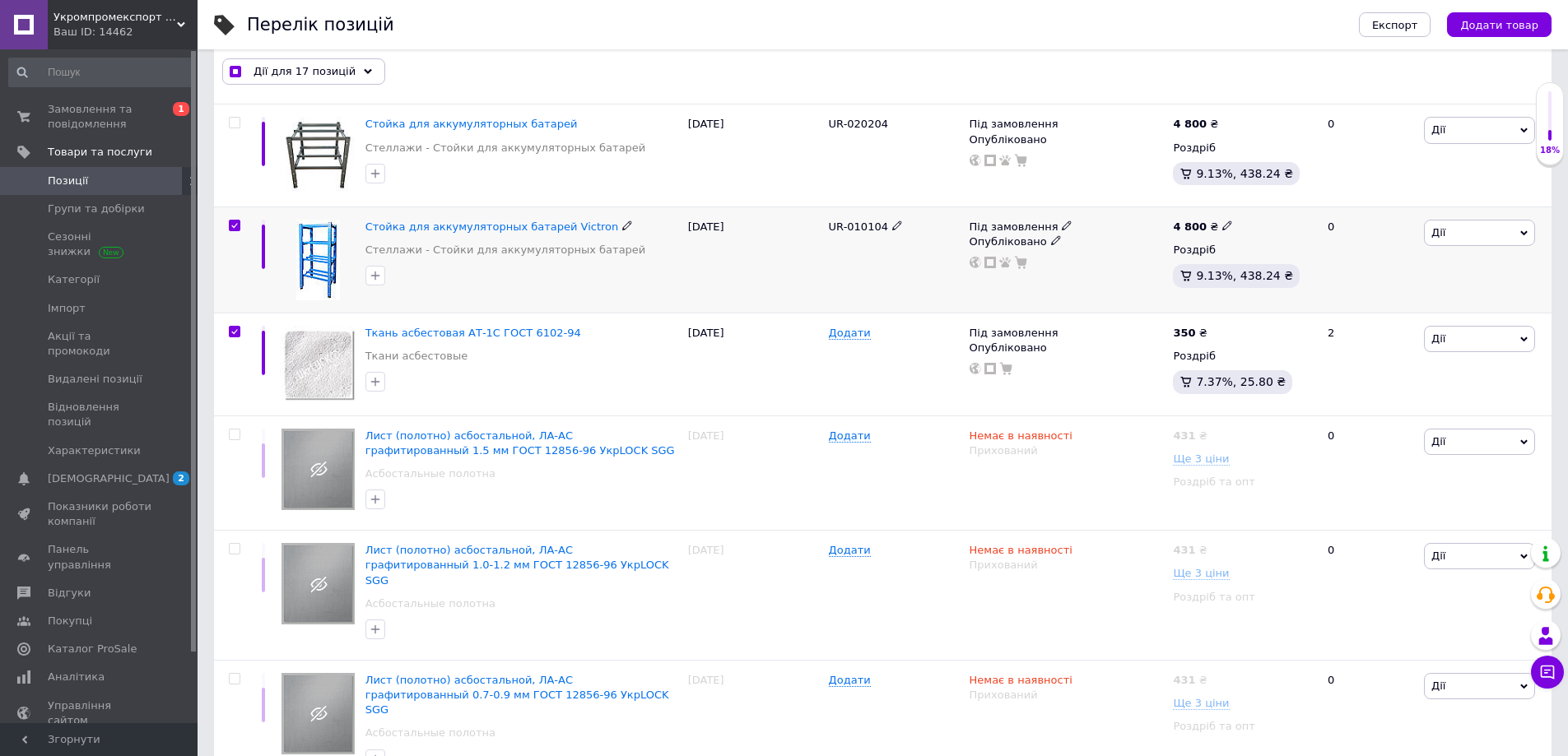
checkbox input "true"
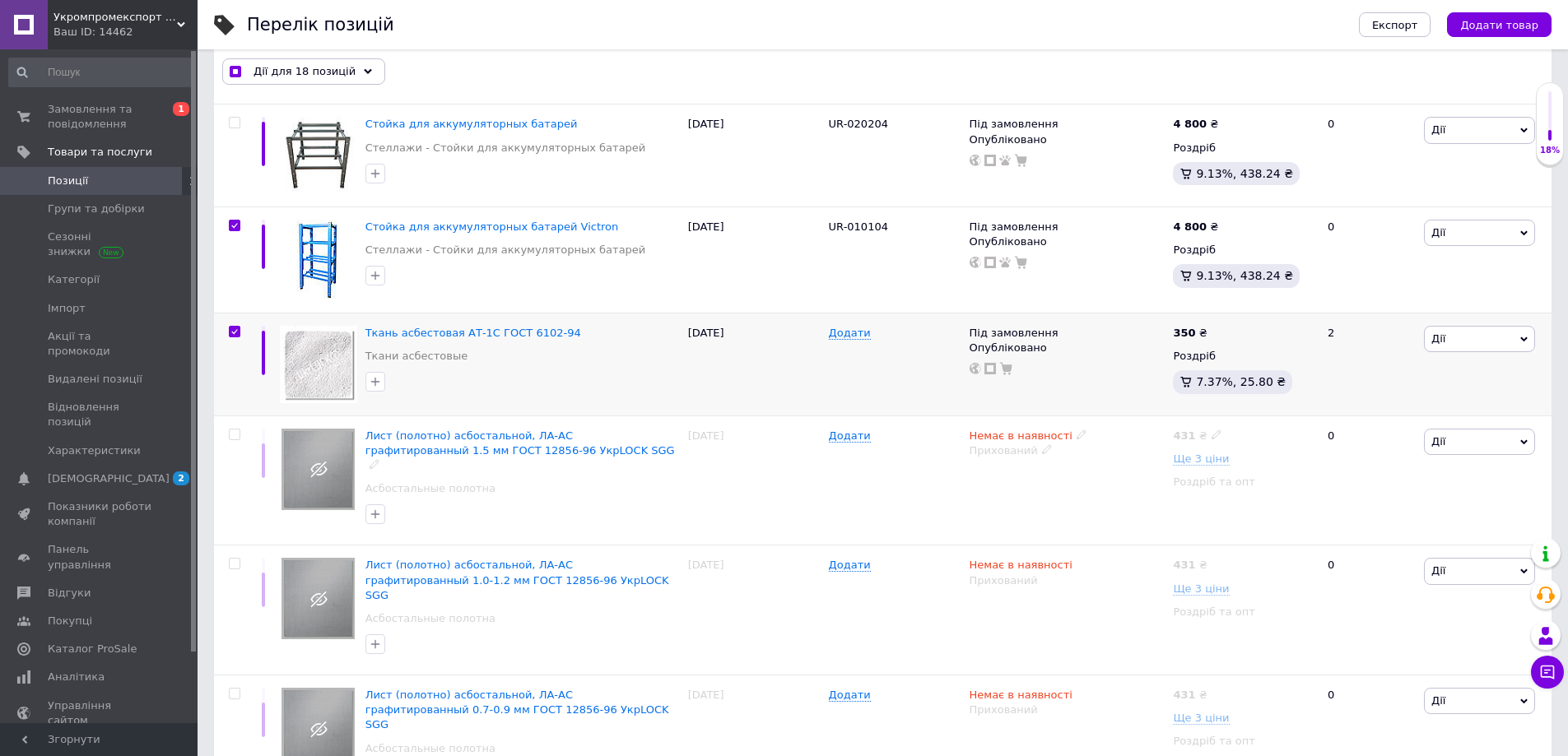
scroll to position [149, 0]
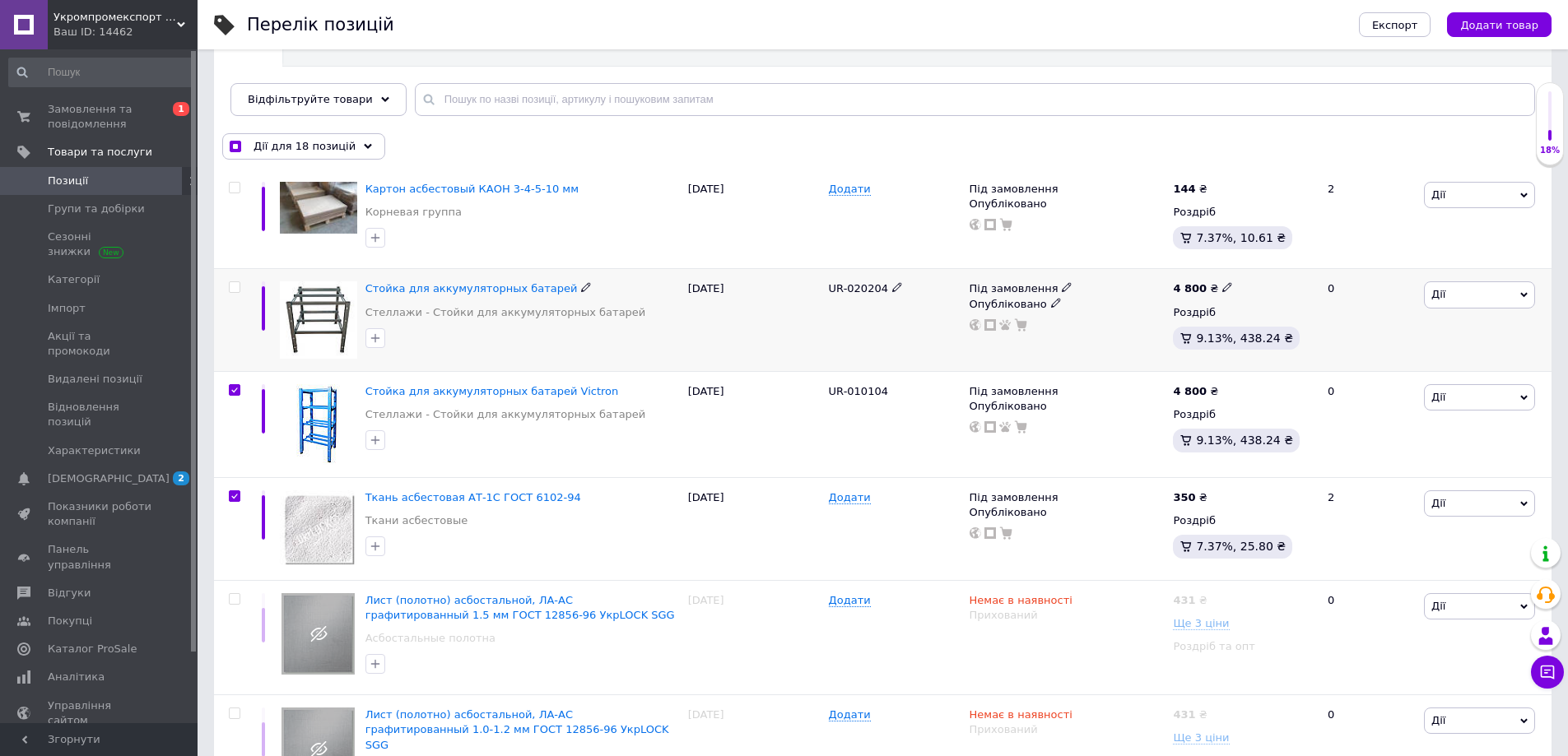
click at [235, 290] on input "checkbox" at bounding box center [234, 287] width 11 height 11
checkbox input "true"
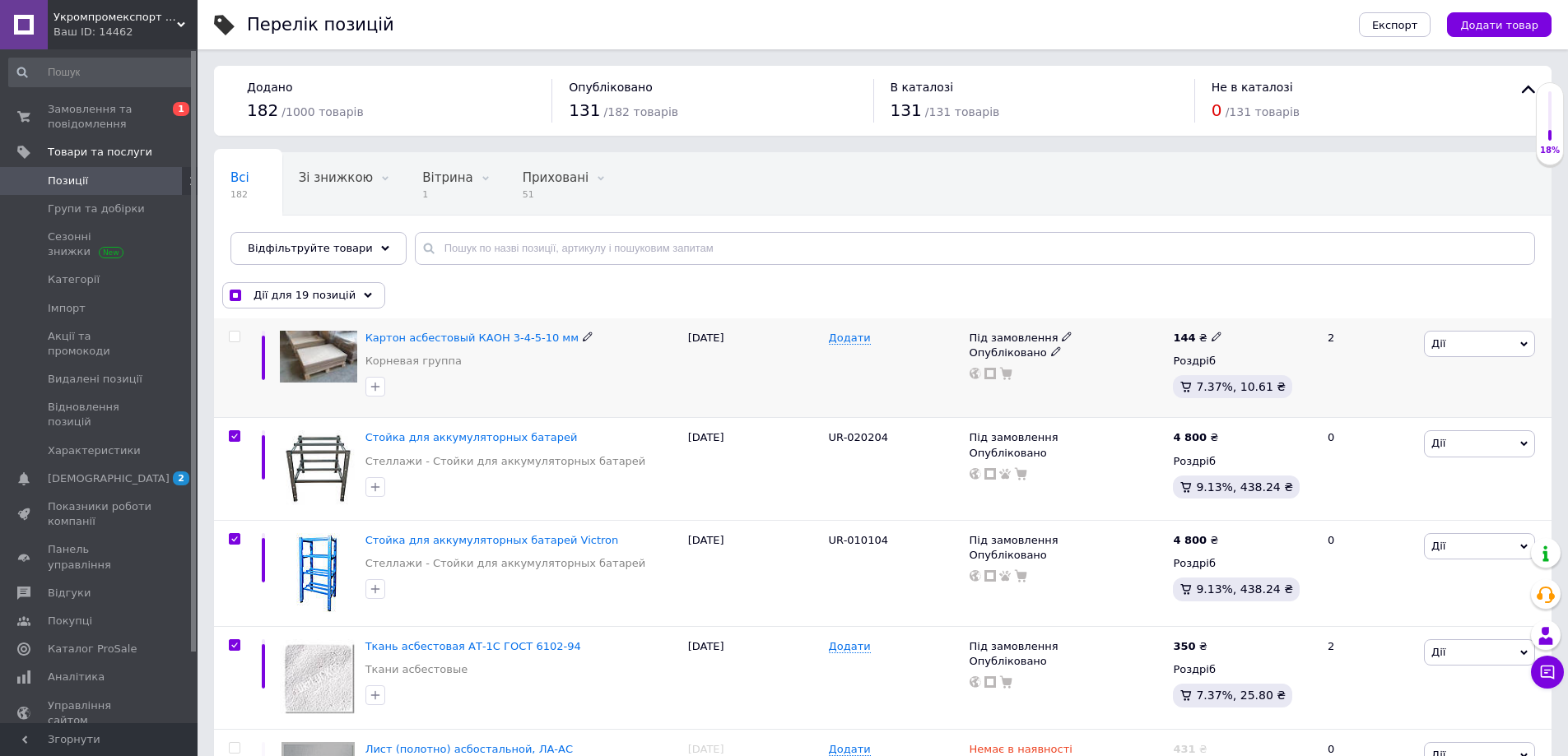
click at [237, 339] on input "checkbox" at bounding box center [234, 337] width 11 height 11
checkbox input "true"
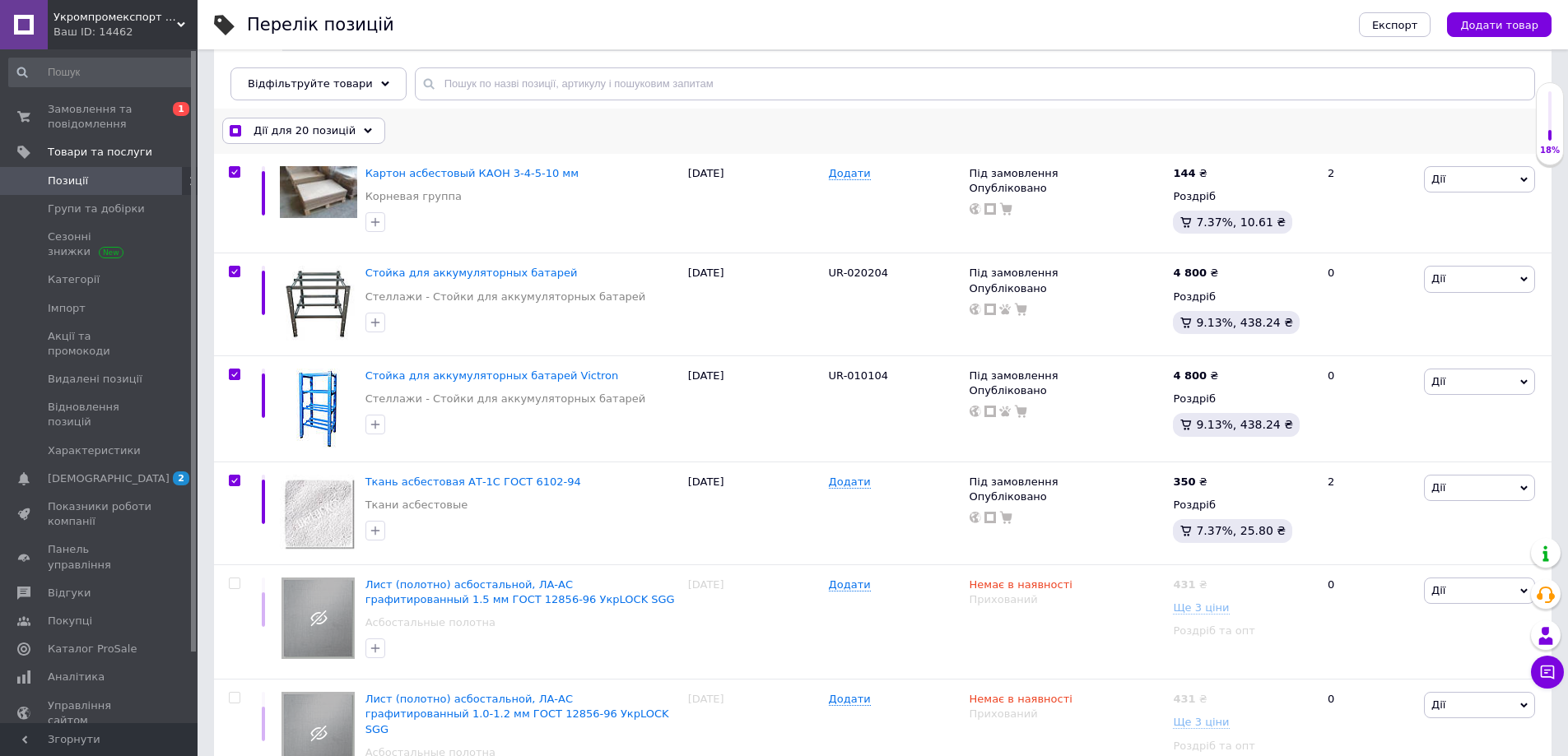
click at [364, 128] on icon at bounding box center [367, 131] width 8 height 8
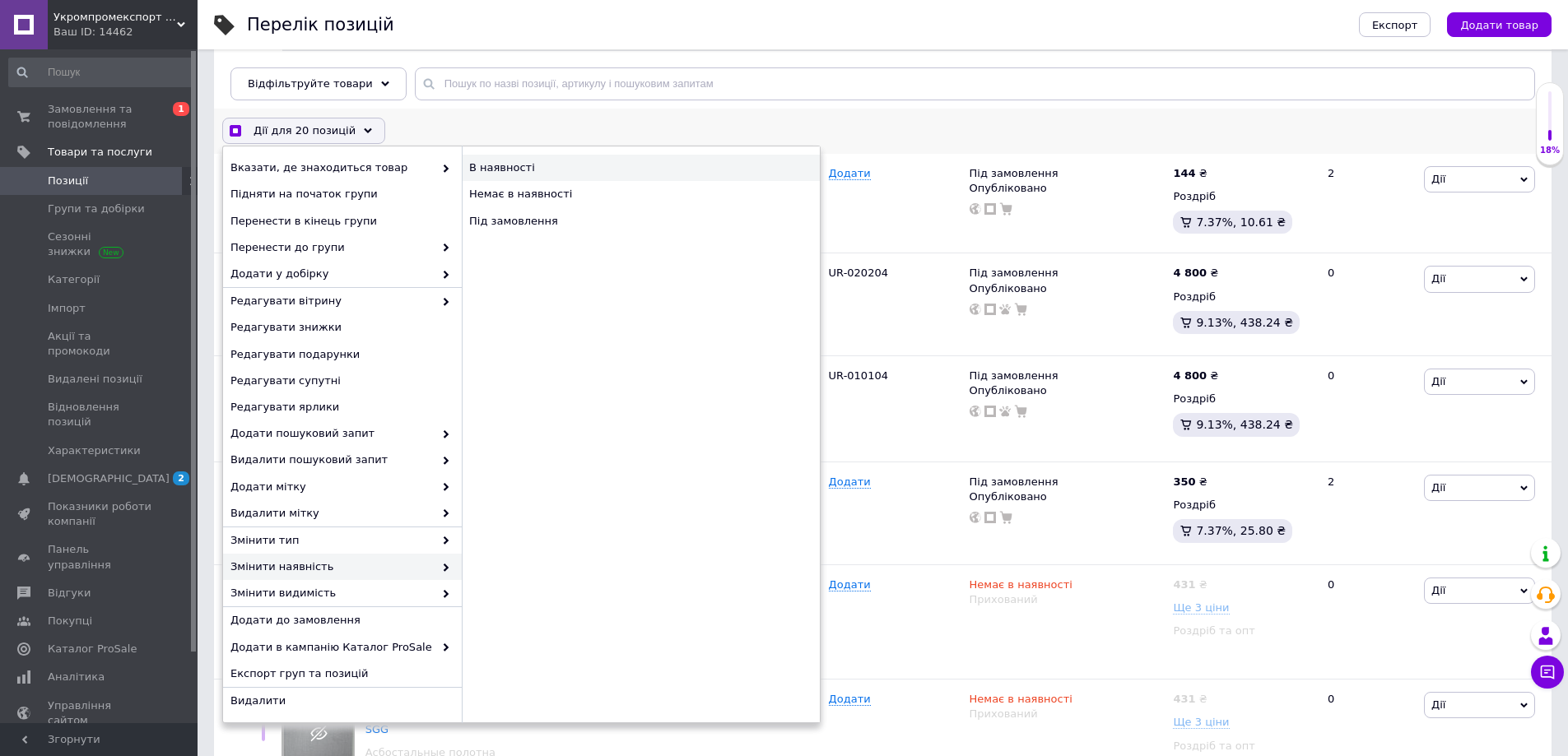
click at [496, 170] on div "В наявності" at bounding box center [640, 168] width 358 height 26
checkbox input "true"
checkbox input "false"
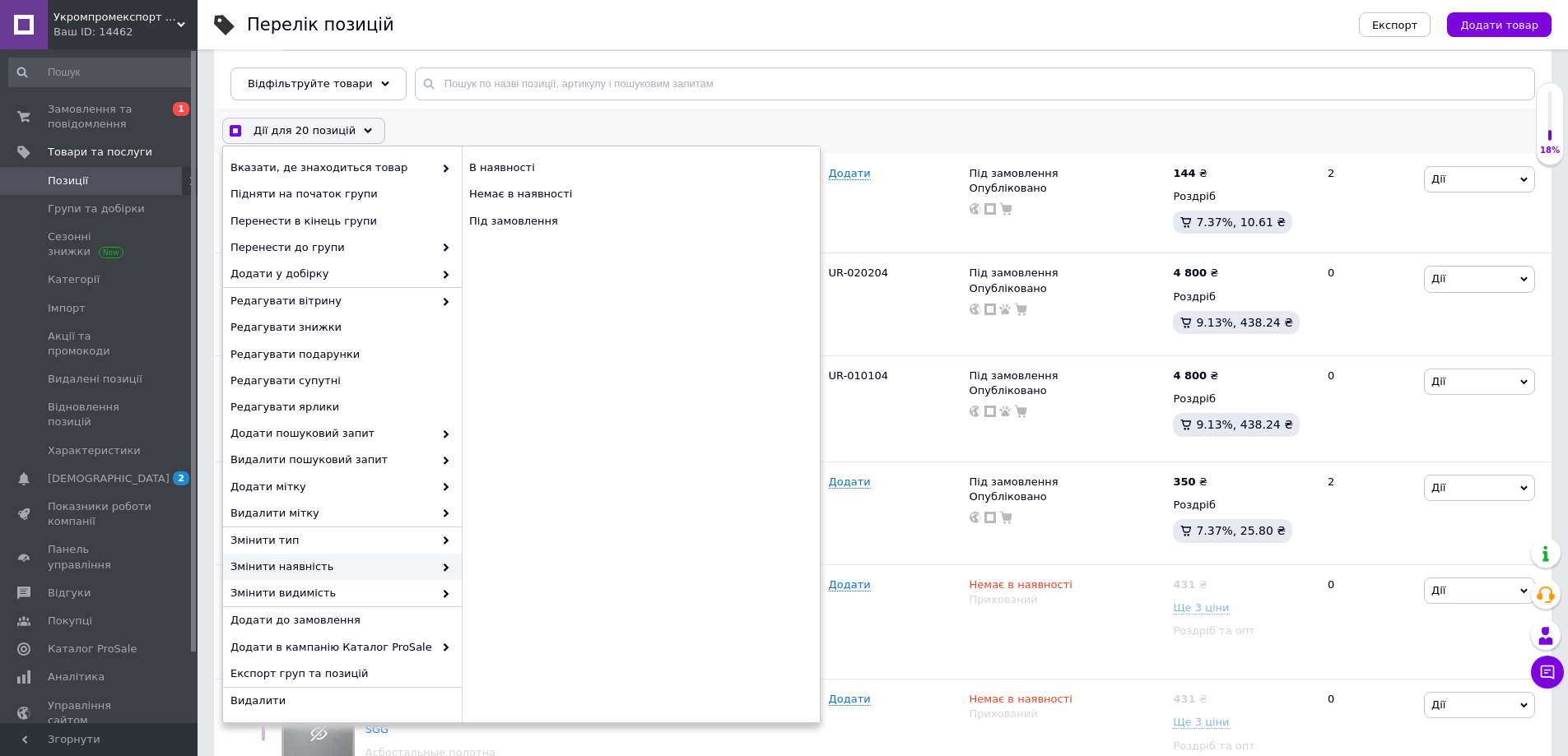
checkbox input "false"
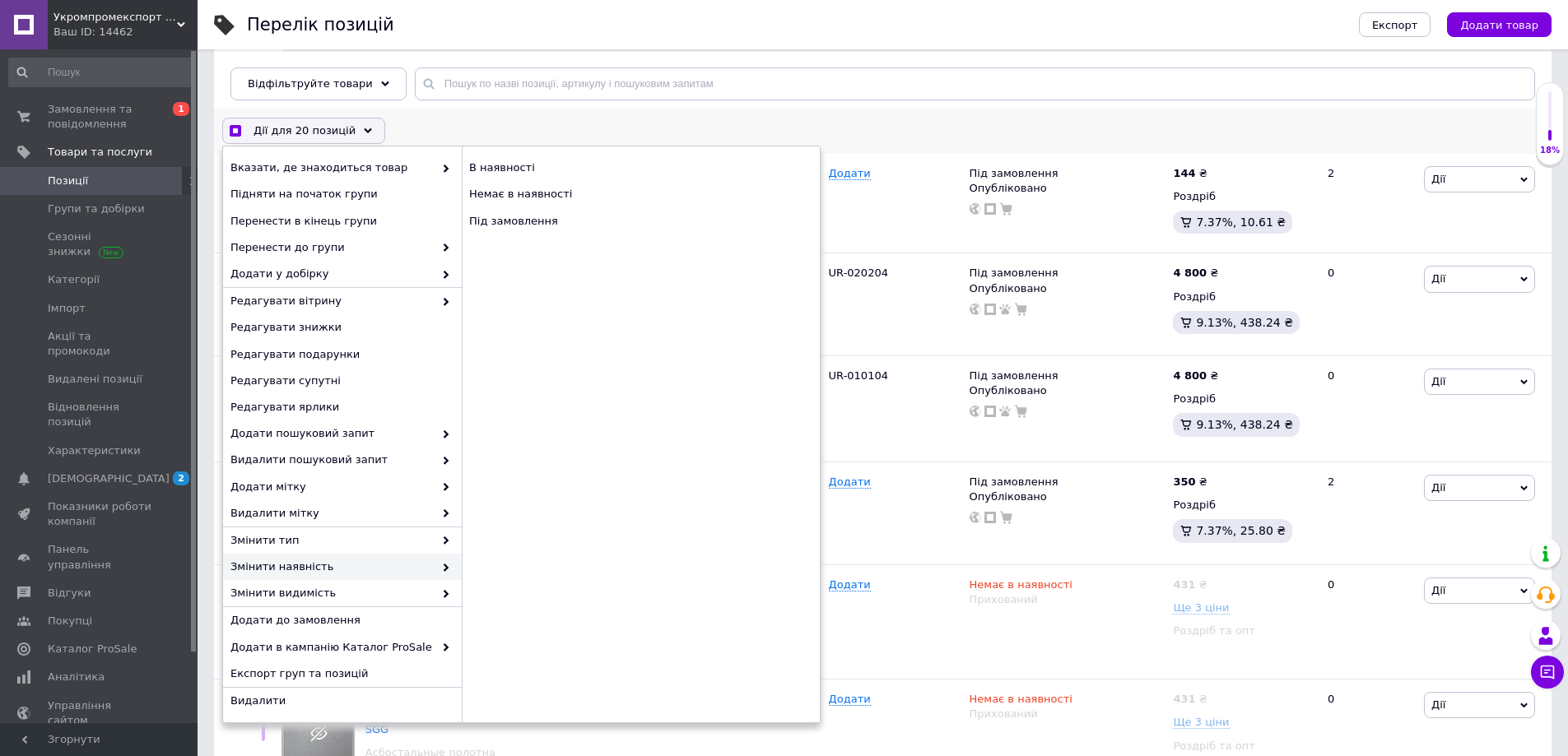
checkbox input "false"
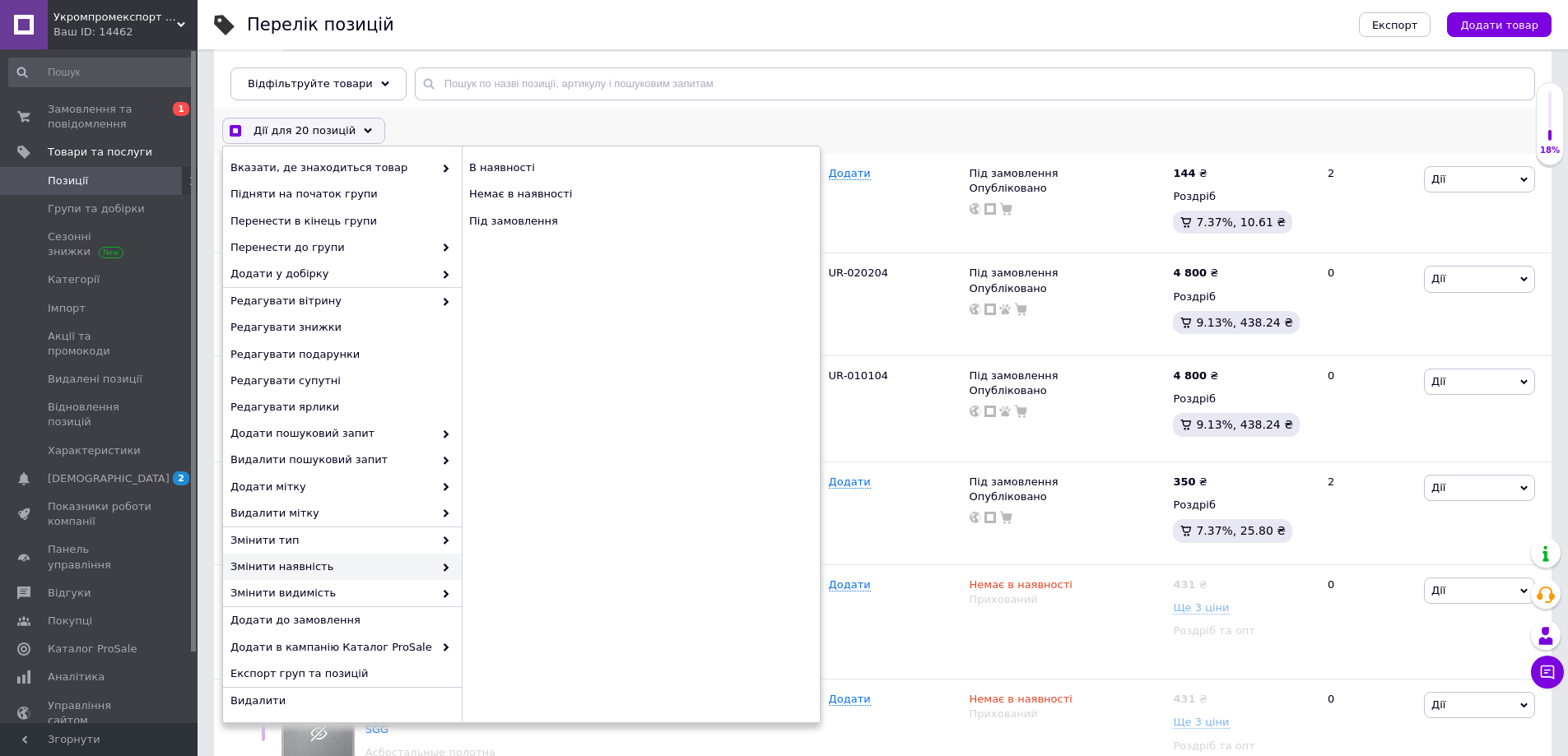
checkbox input "false"
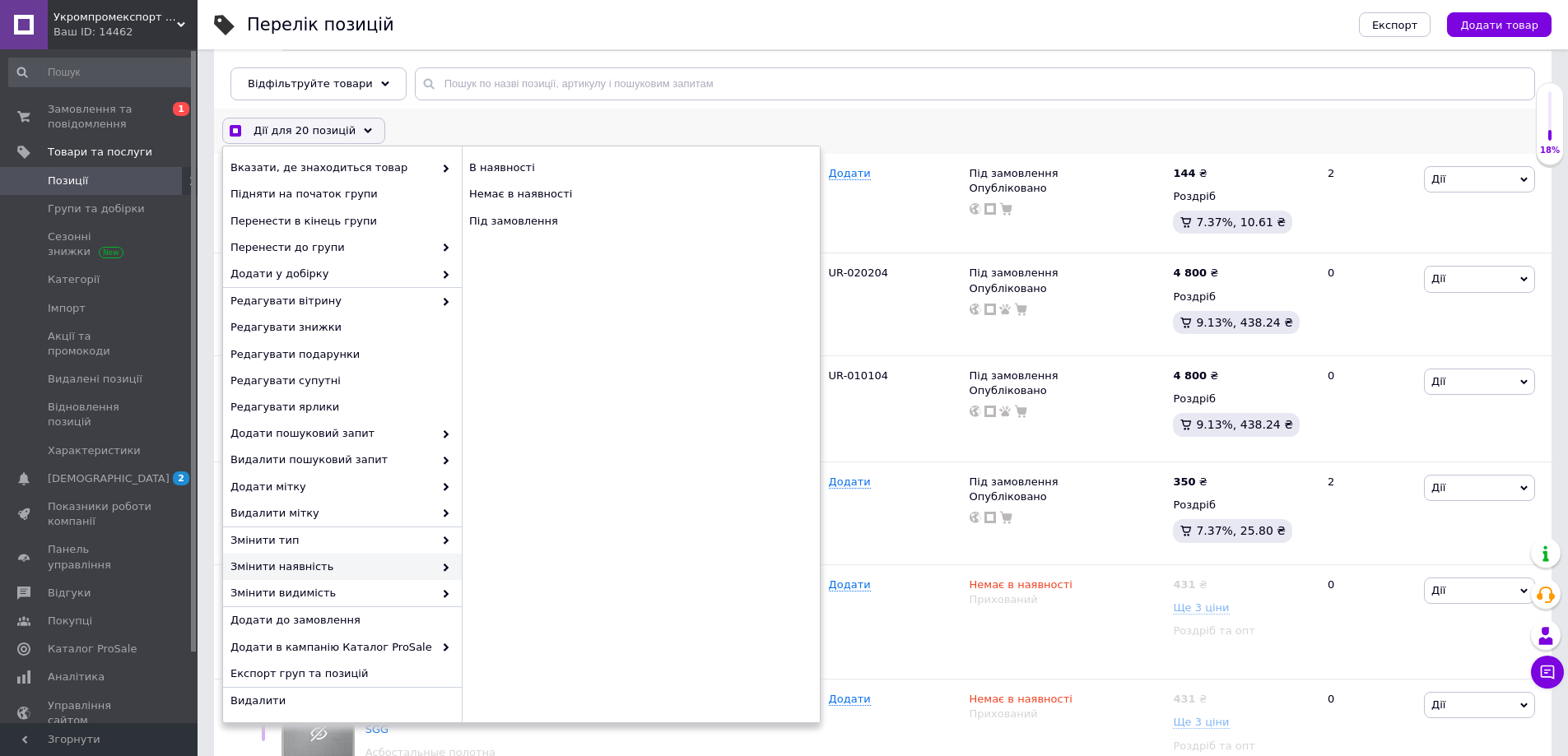
checkbox input "false"
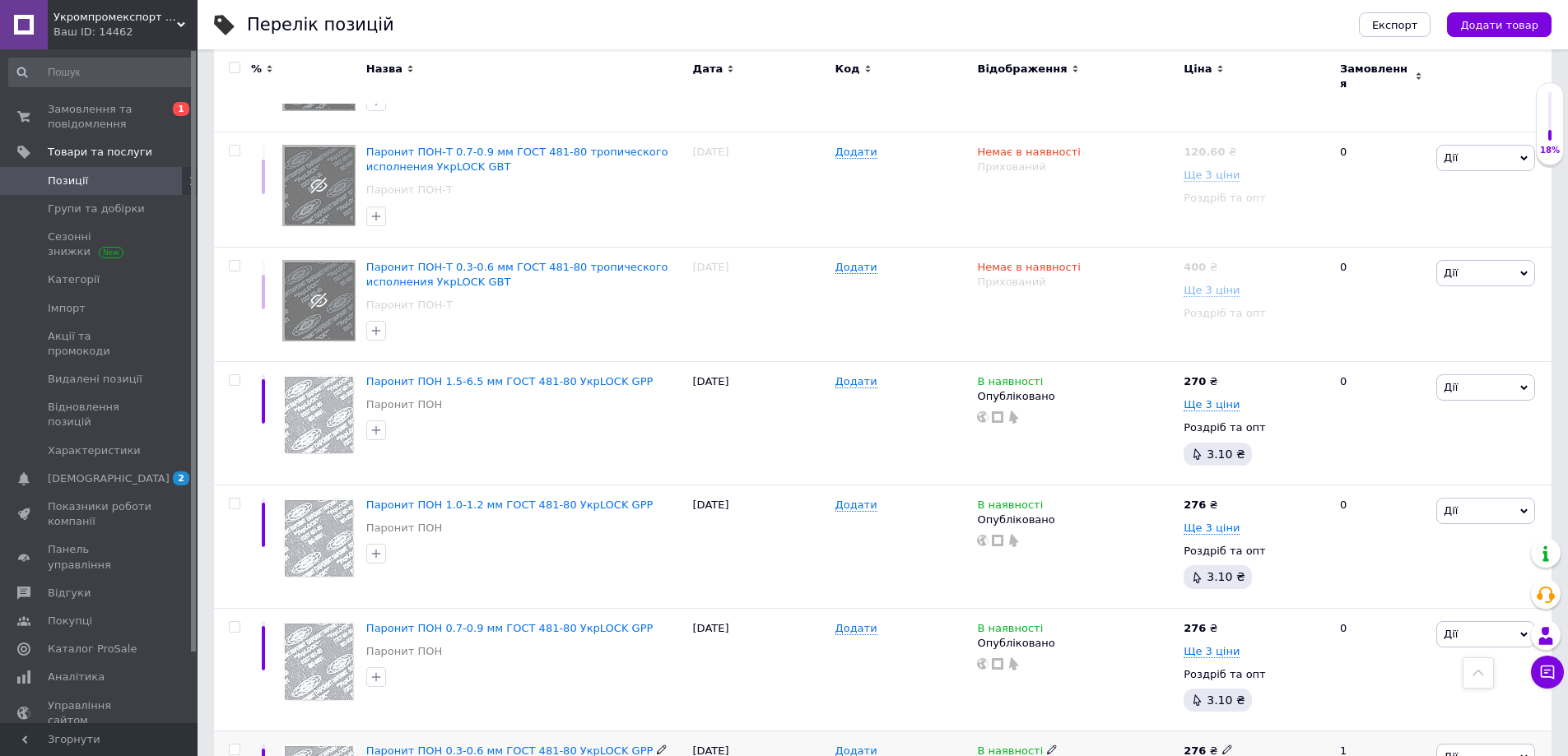
scroll to position [5419, 0]
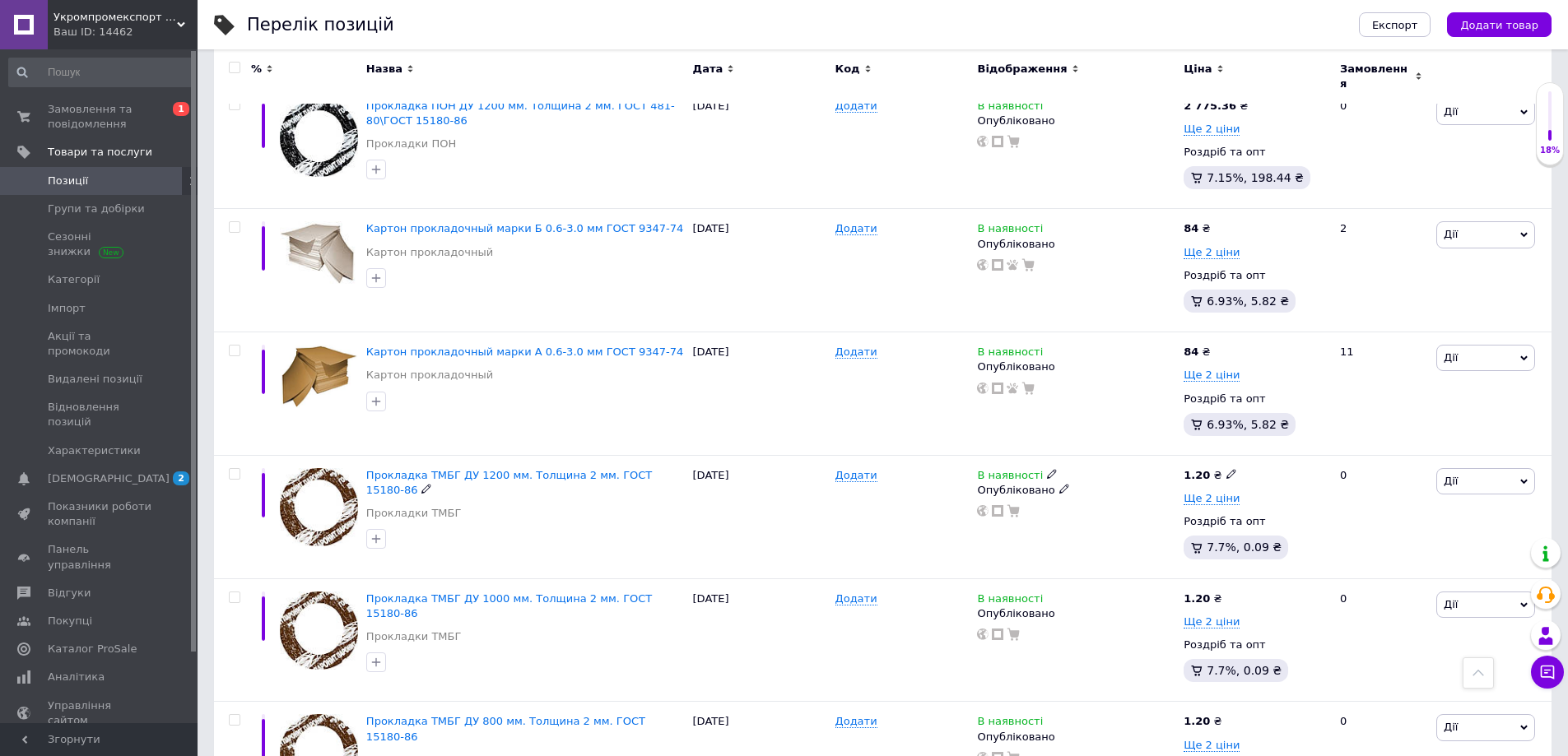
scroll to position [5784, 0]
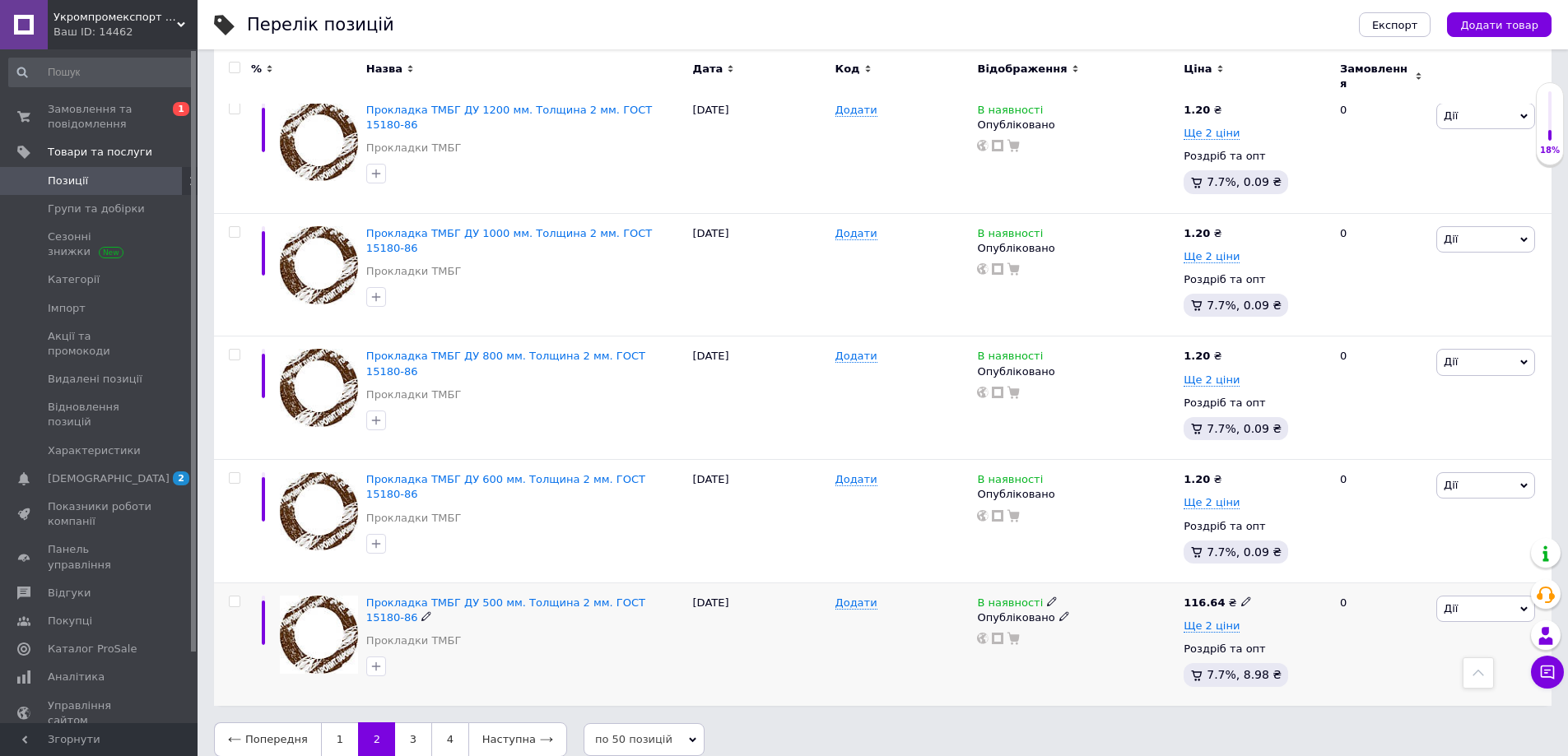
click at [238, 597] on input "checkbox" at bounding box center [234, 602] width 11 height 11
checkbox input "true"
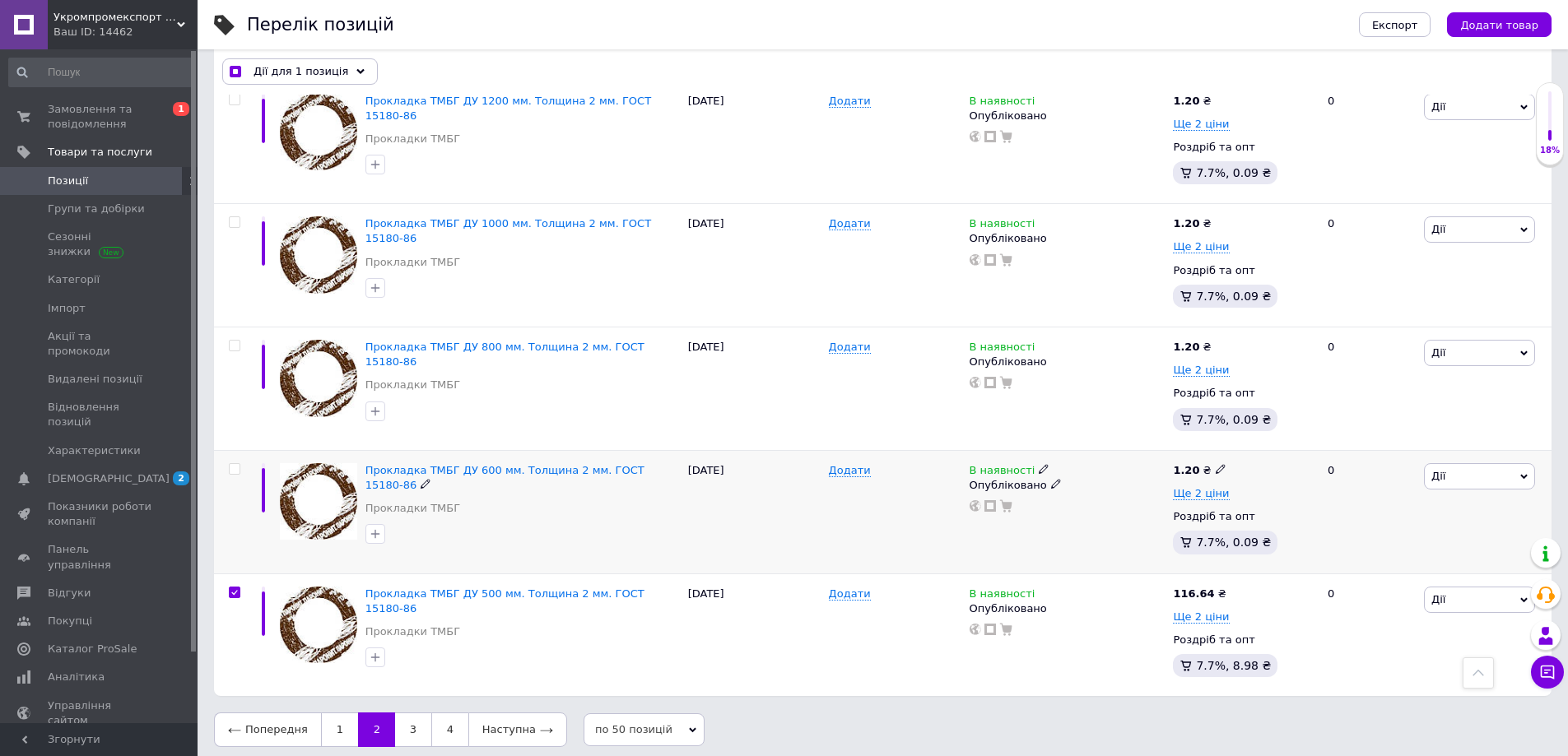
click at [234, 464] on input "checkbox" at bounding box center [234, 470] width 11 height 11
checkbox input "true"
click at [229, 341] on input "checkbox" at bounding box center [234, 346] width 11 height 11
checkbox input "true"
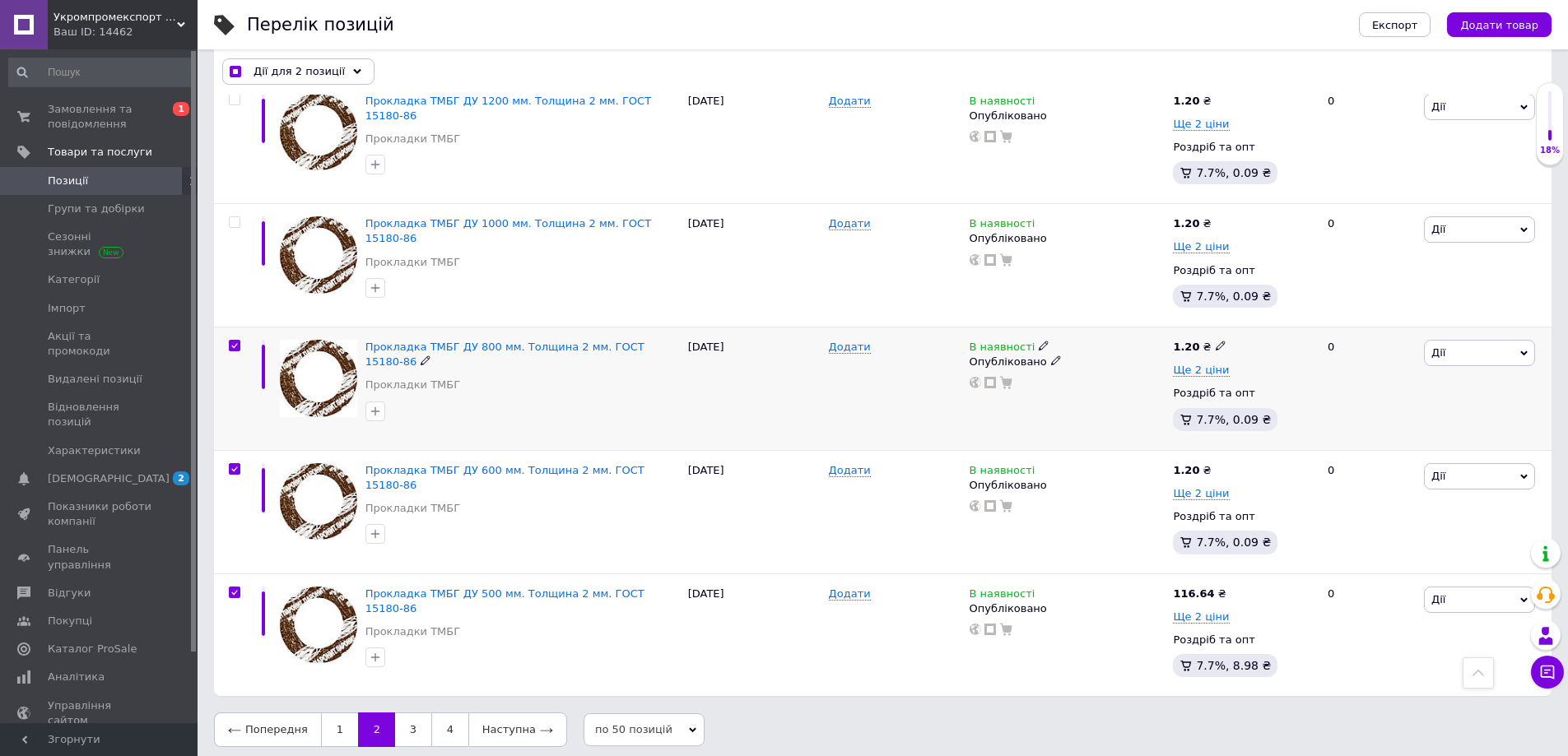
checkbox input "true"
click at [232, 217] on input "checkbox" at bounding box center [234, 223] width 11 height 11
checkbox input "true"
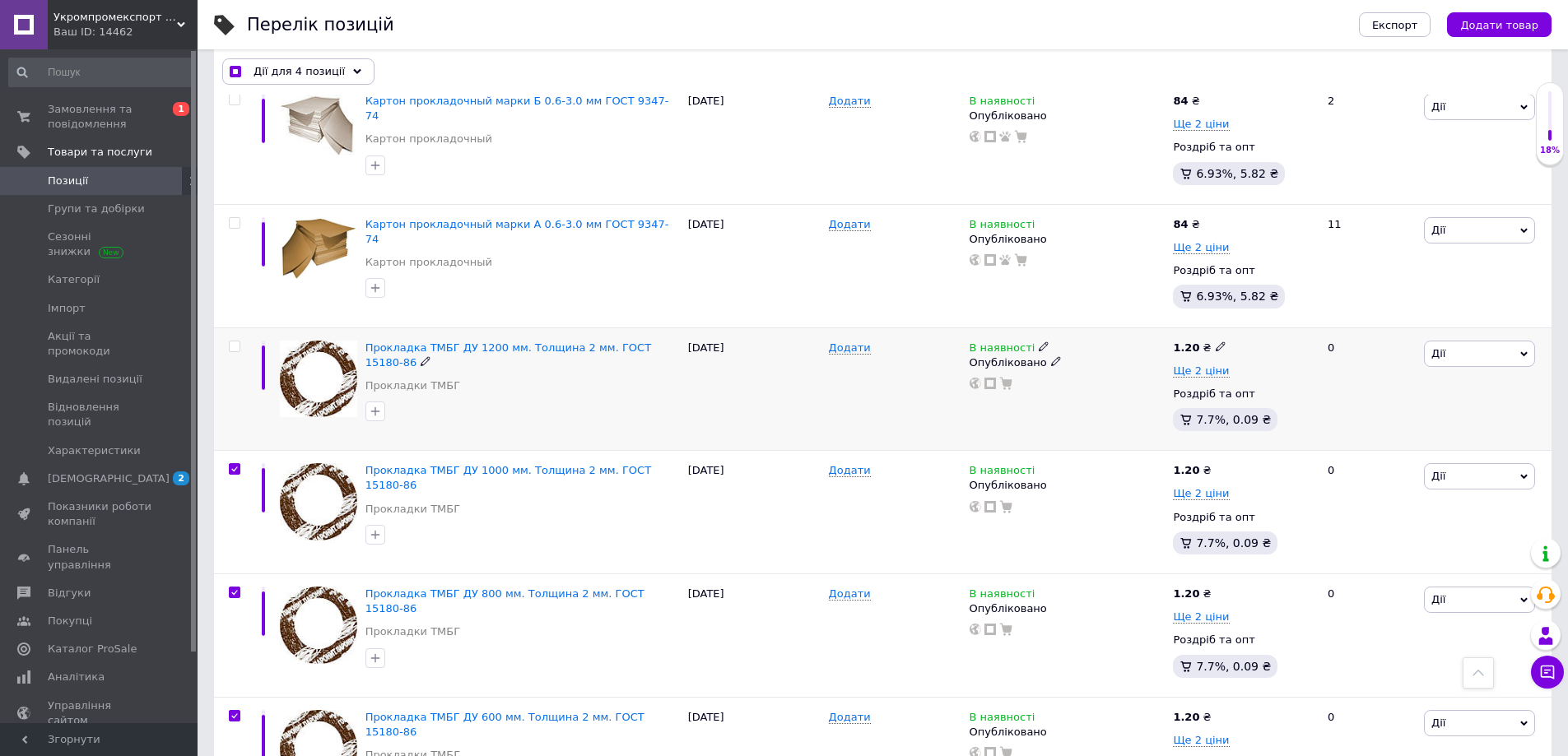
click at [232, 342] on input "checkbox" at bounding box center [234, 347] width 11 height 11
checkbox input "true"
click at [237, 218] on input "checkbox" at bounding box center [234, 223] width 11 height 11
checkbox input "true"
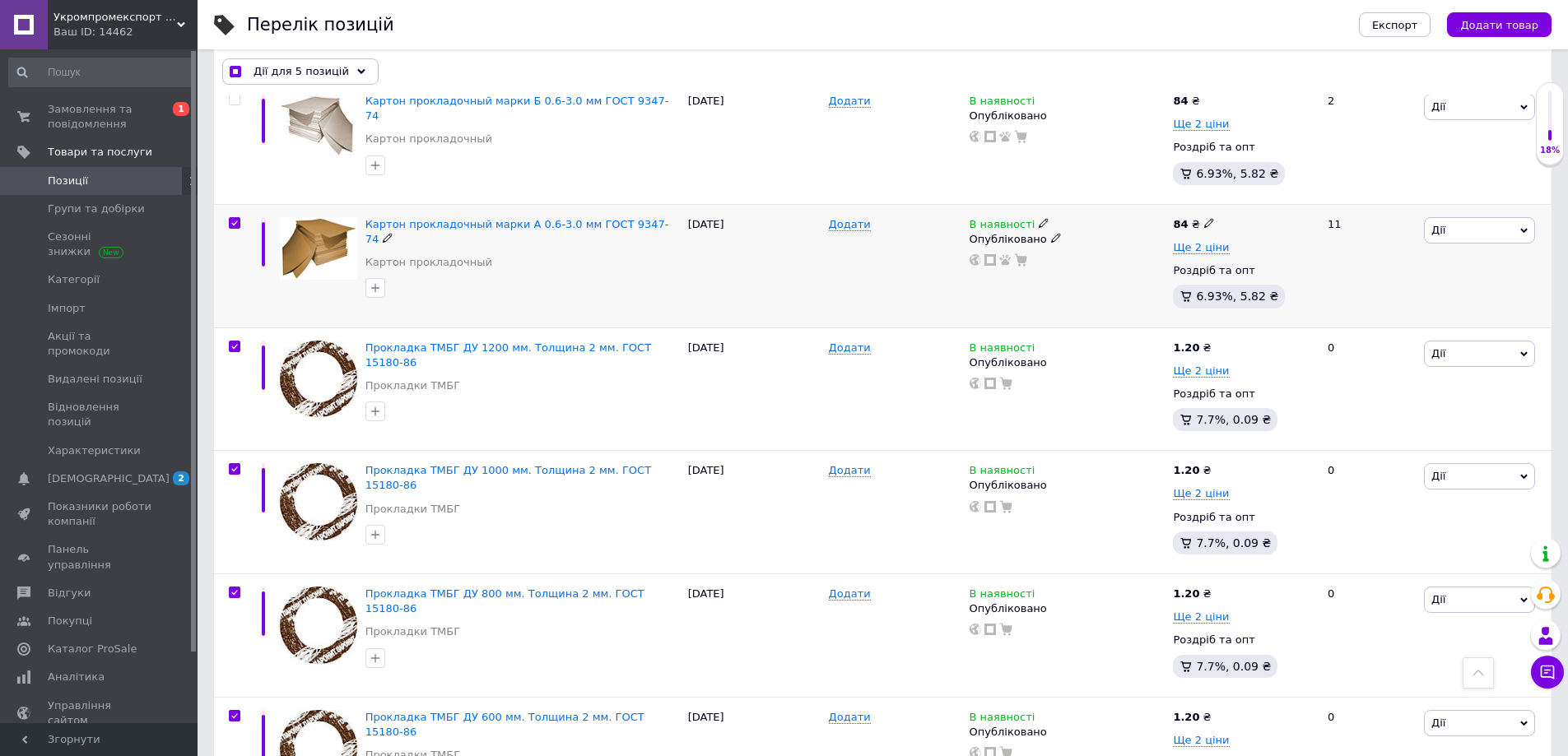
checkbox input "true"
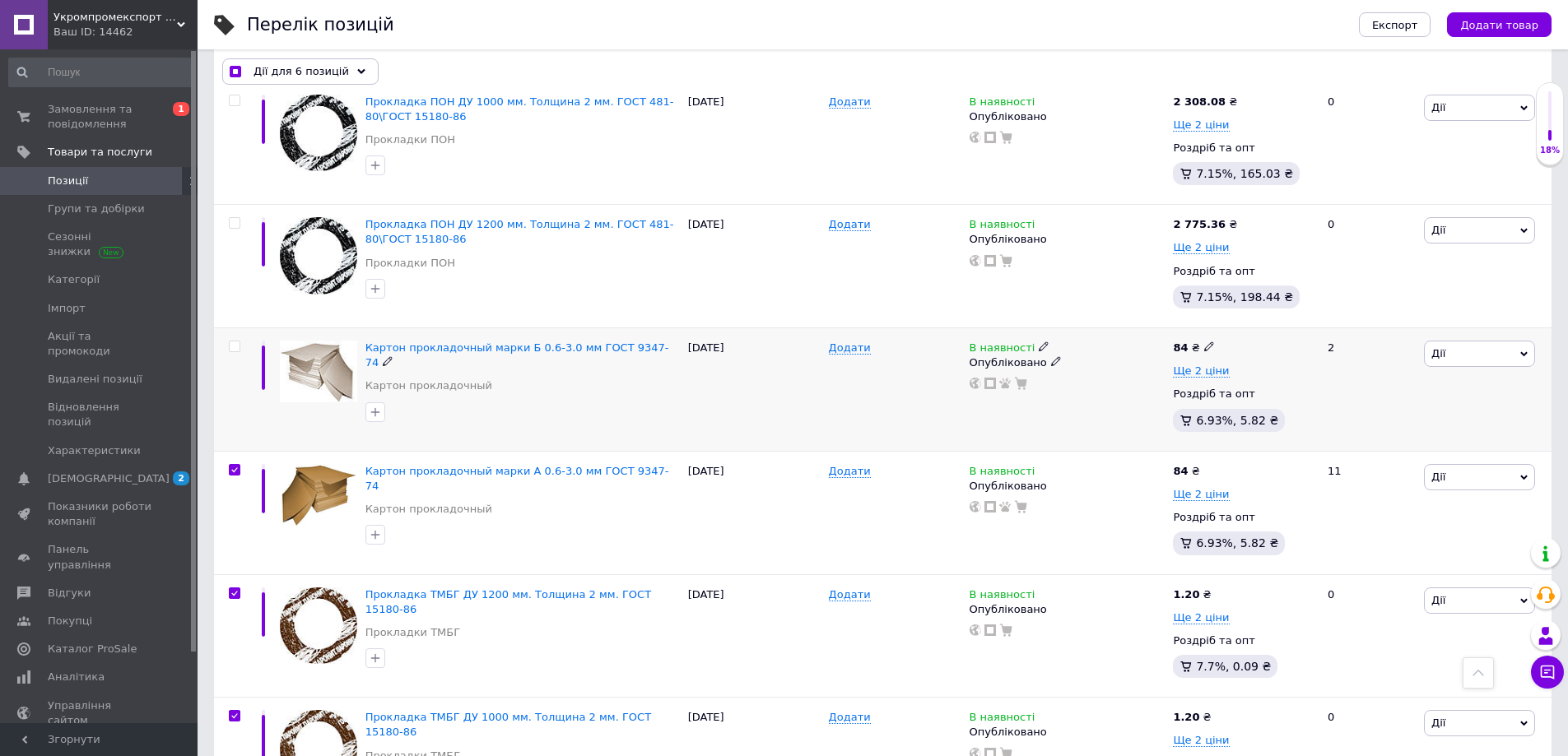
click at [234, 342] on input "checkbox" at bounding box center [234, 347] width 11 height 11
checkbox input "true"
click at [233, 218] on input "checkbox" at bounding box center [234, 223] width 11 height 11
checkbox input "true"
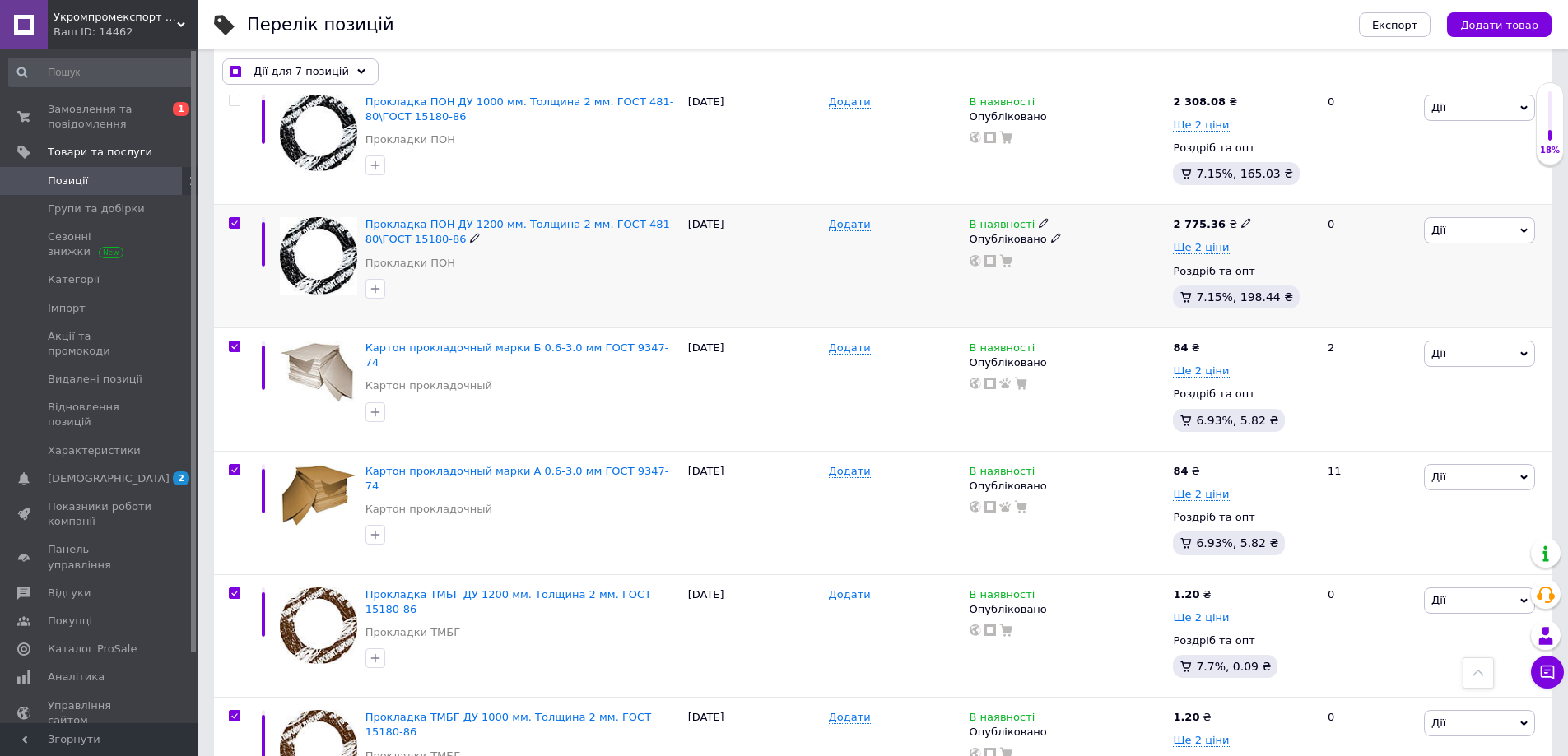
checkbox input "true"
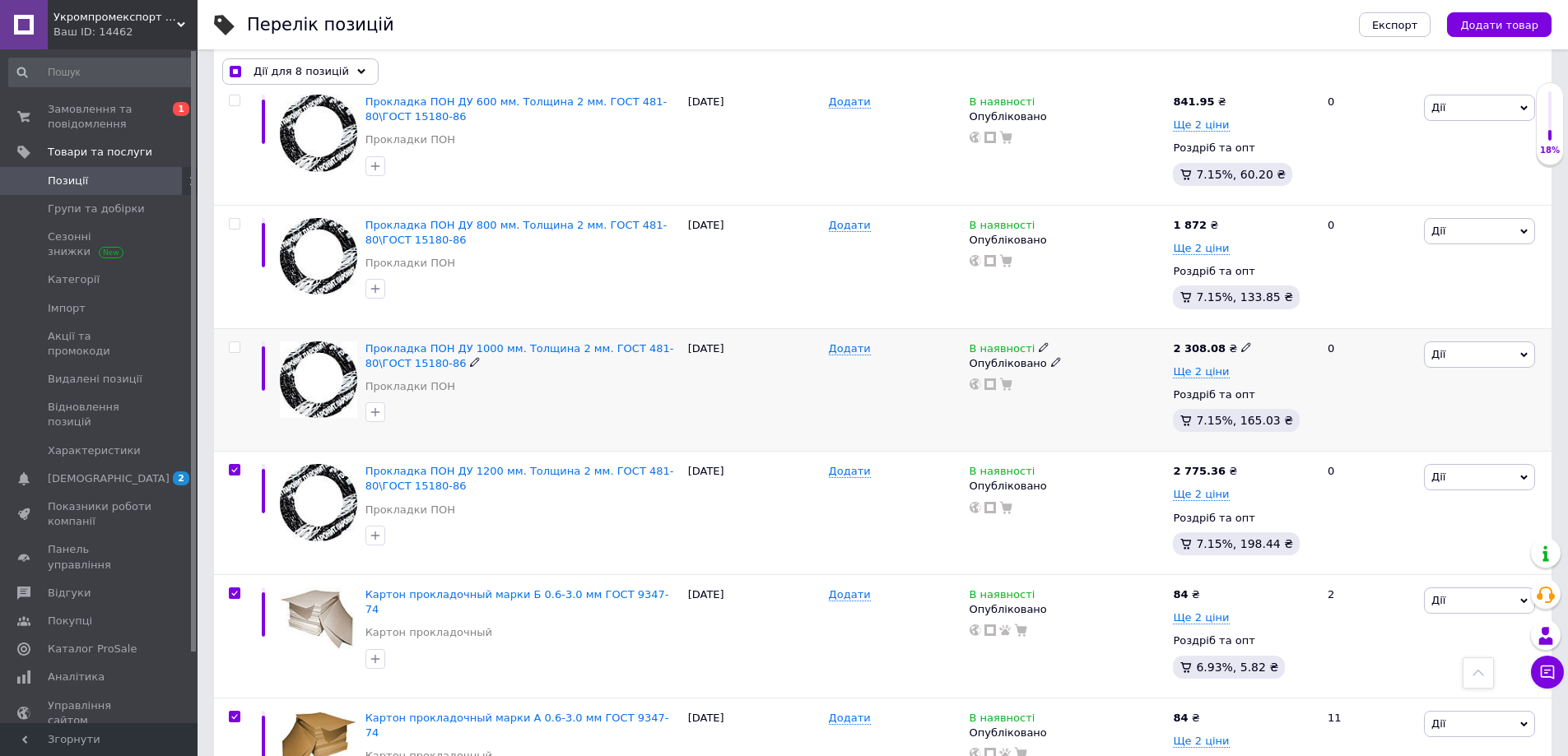
scroll to position [4960, 0]
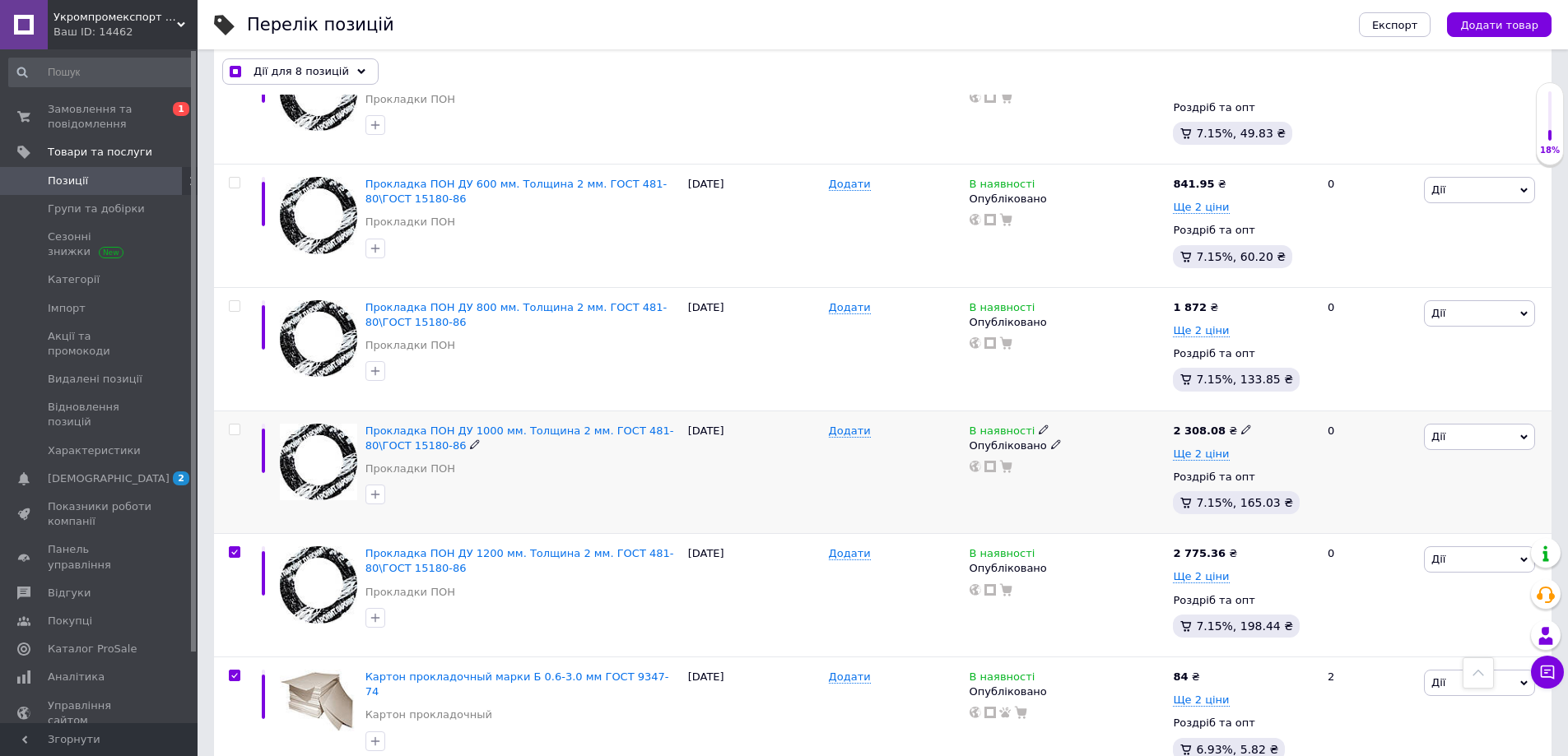
click at [231, 425] on input "checkbox" at bounding box center [234, 430] width 11 height 11
checkbox input "true"
click at [232, 301] on input "checkbox" at bounding box center [234, 307] width 11 height 11
checkbox input "true"
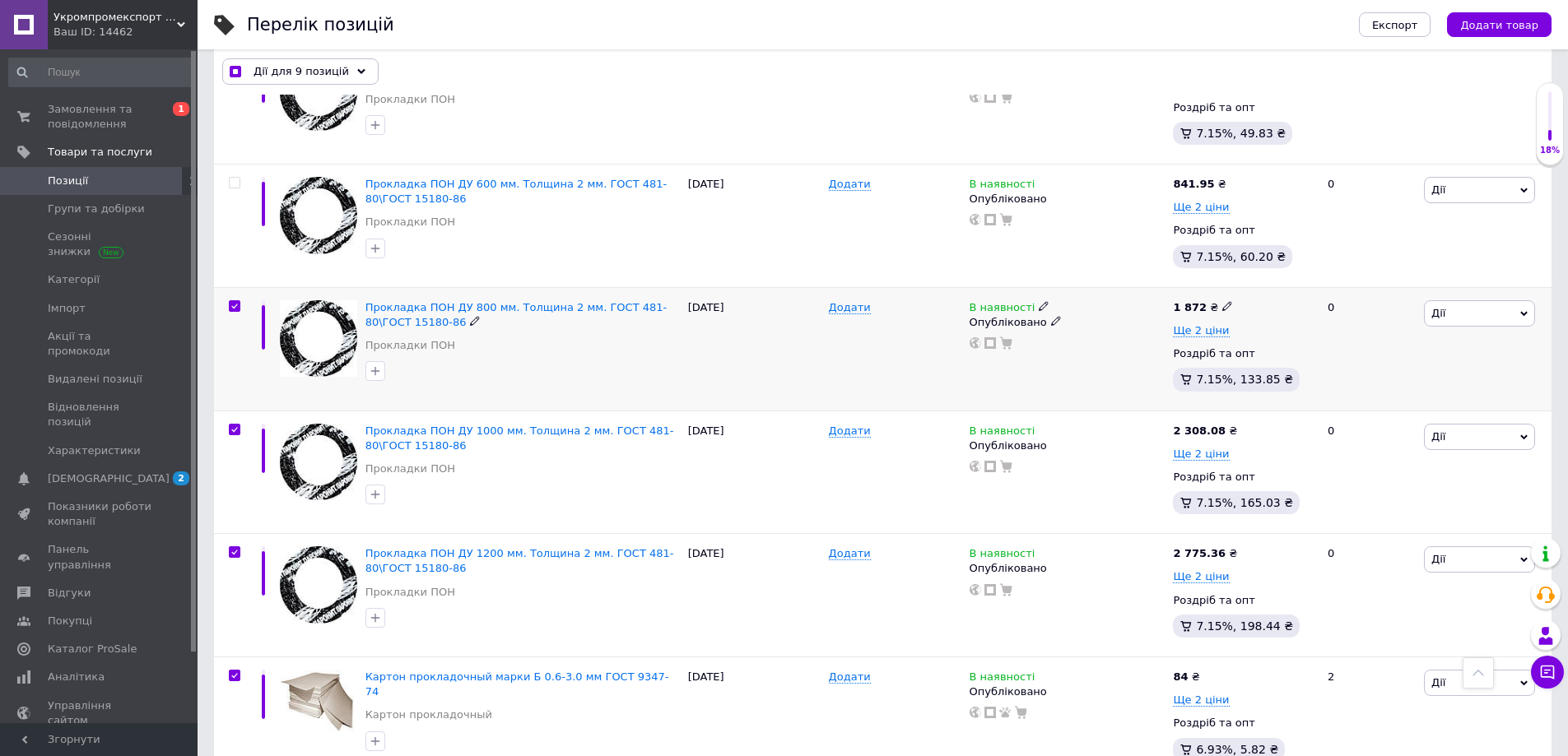
checkbox input "true"
click at [232, 178] on input "checkbox" at bounding box center [234, 183] width 11 height 11
checkbox input "true"
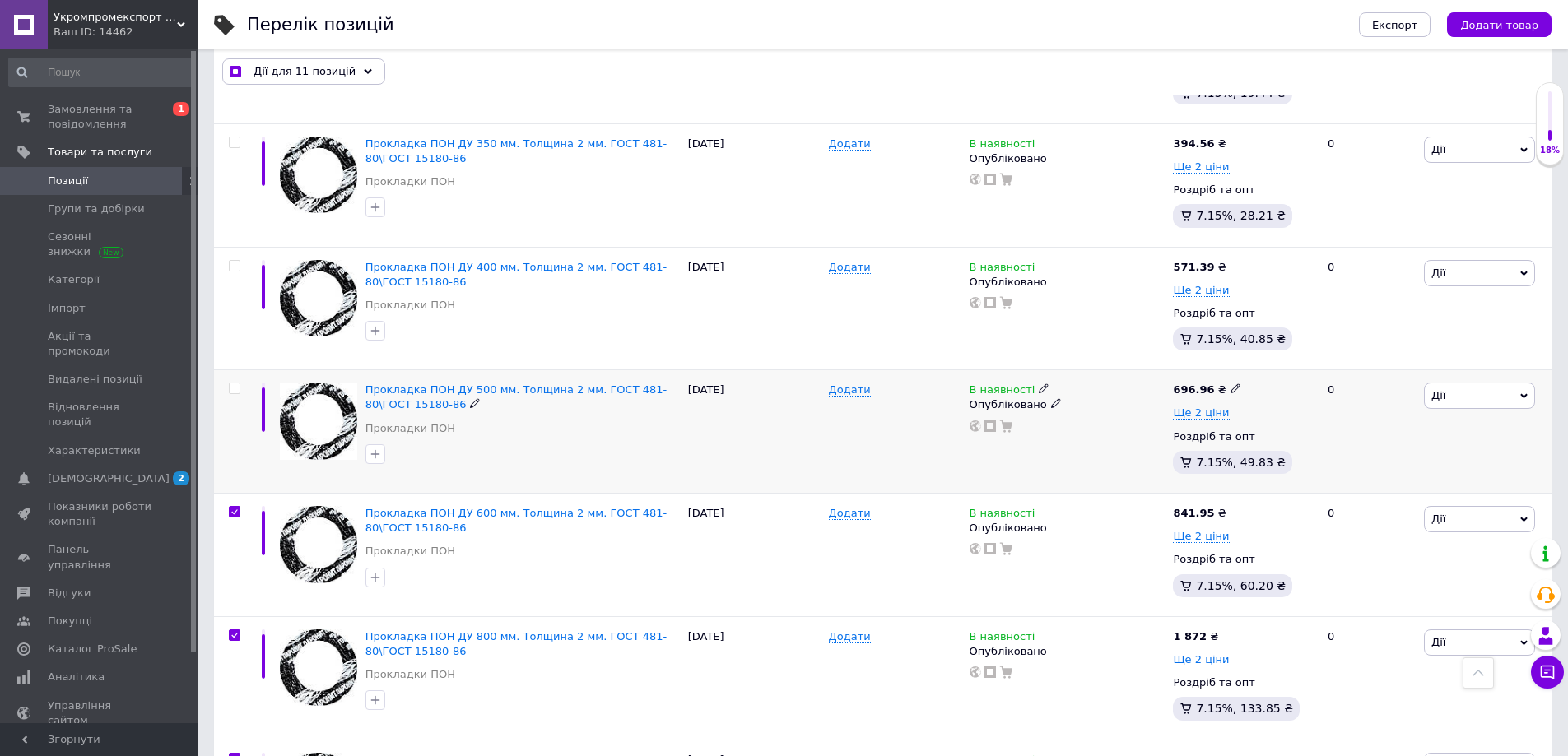
click at [232, 384] on input "checkbox" at bounding box center [234, 389] width 11 height 11
checkbox input "true"
click at [233, 263] on input "checkbox" at bounding box center [234, 266] width 11 height 11
checkbox input "true"
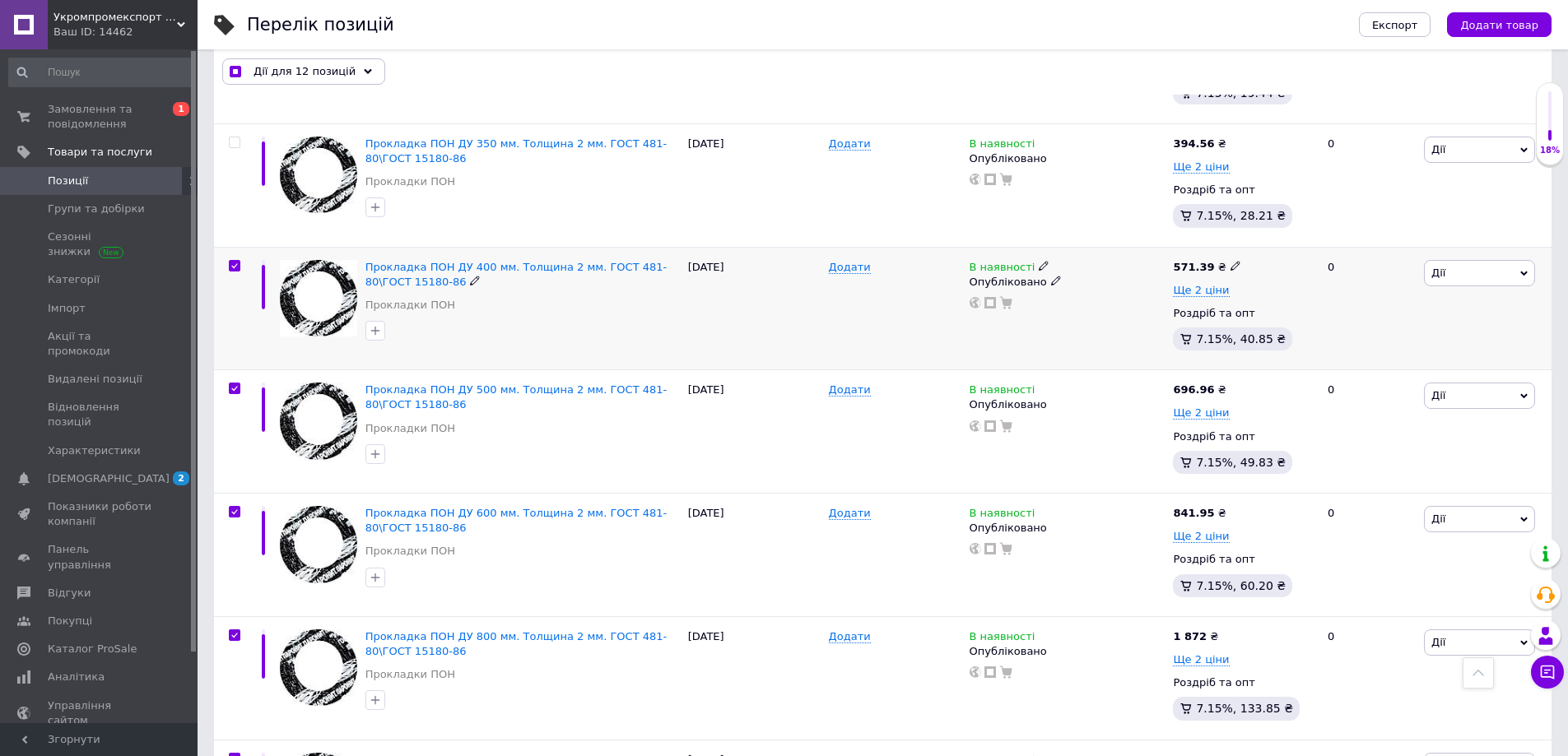
checkbox input "true"
click at [234, 388] on input "checkbox" at bounding box center [234, 390] width 11 height 11
checkbox input "true"
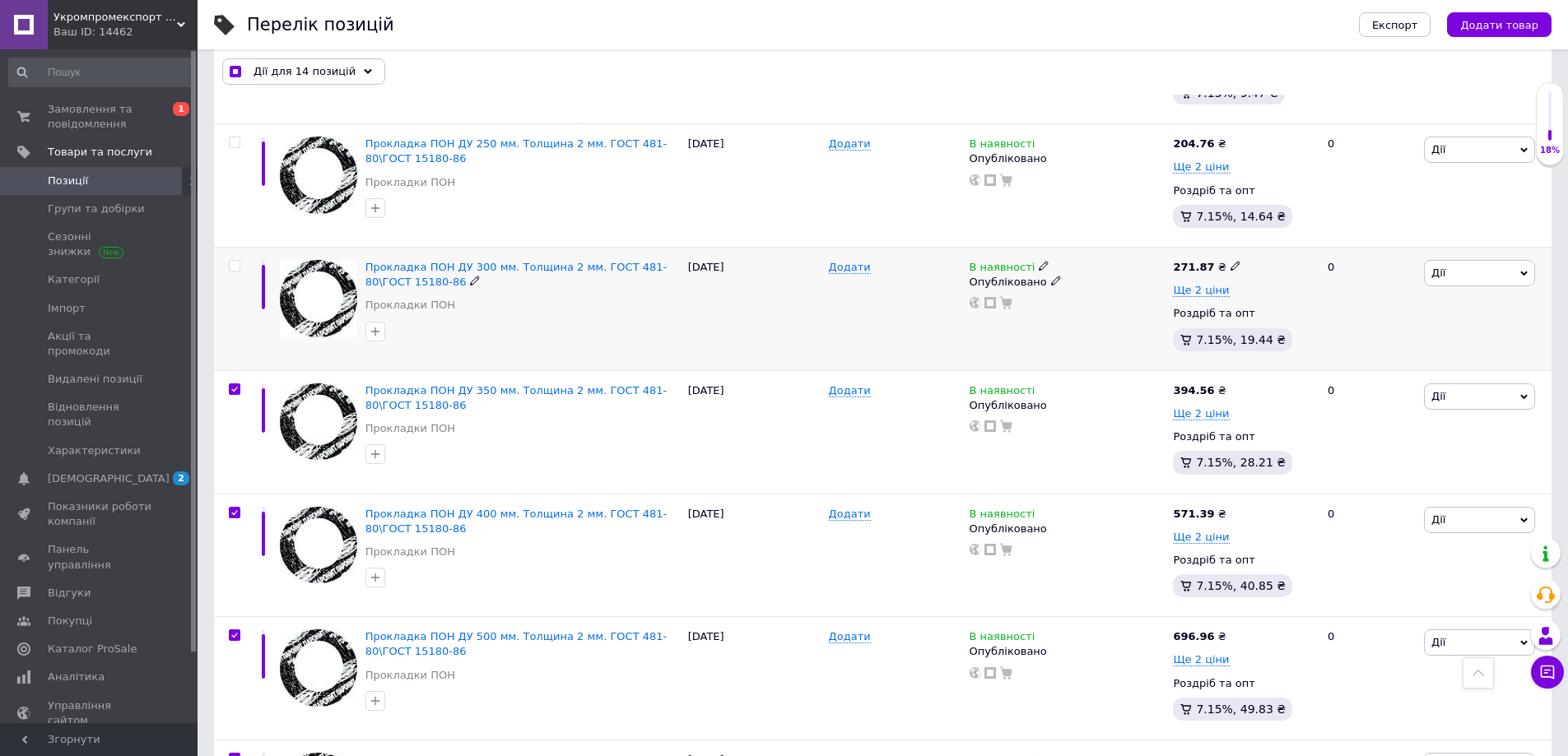
click at [233, 261] on input "checkbox" at bounding box center [234, 266] width 11 height 11
checkbox input "true"
click at [232, 385] on input "checkbox" at bounding box center [234, 390] width 11 height 11
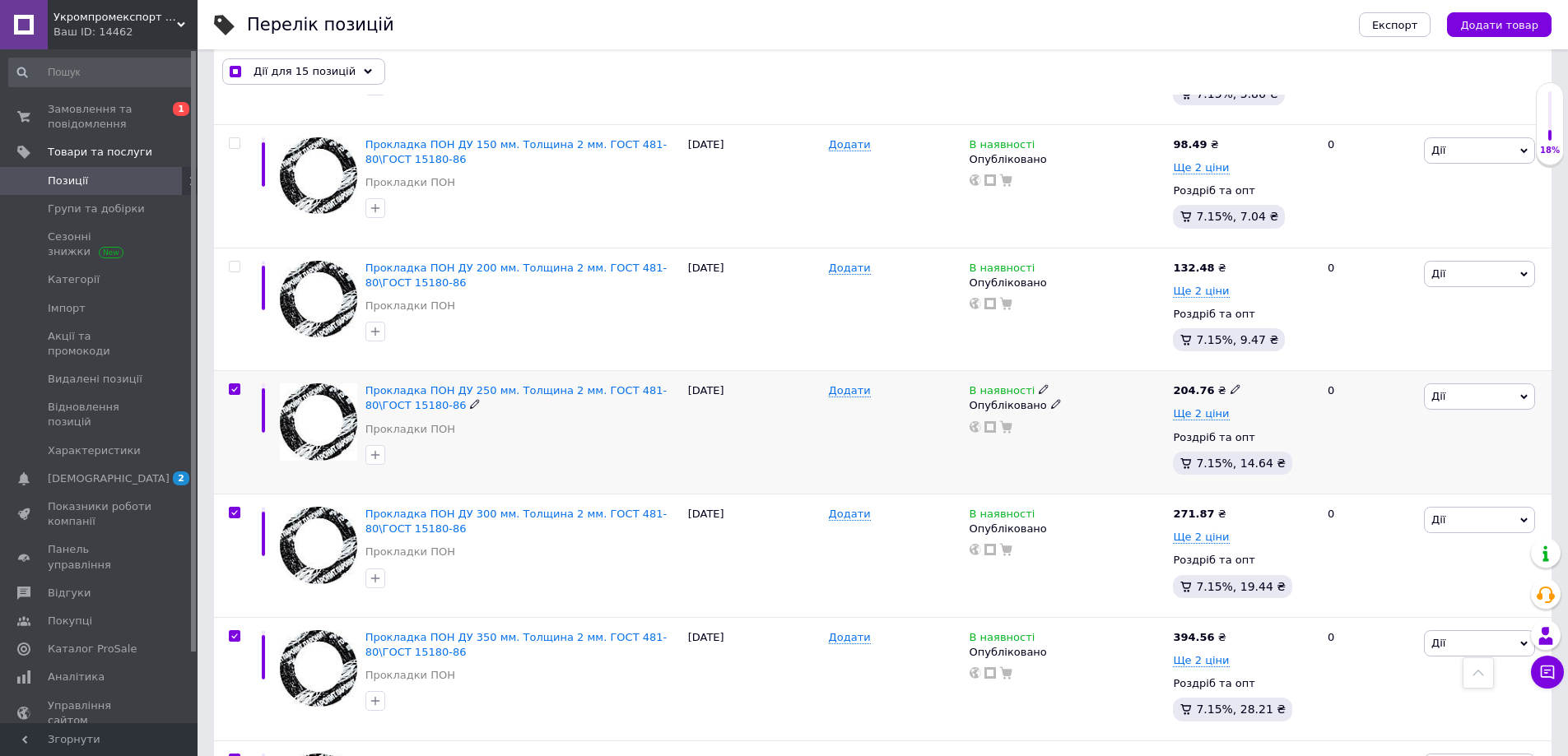
checkbox input "true"
click at [238, 262] on input "checkbox" at bounding box center [234, 267] width 11 height 11
checkbox input "true"
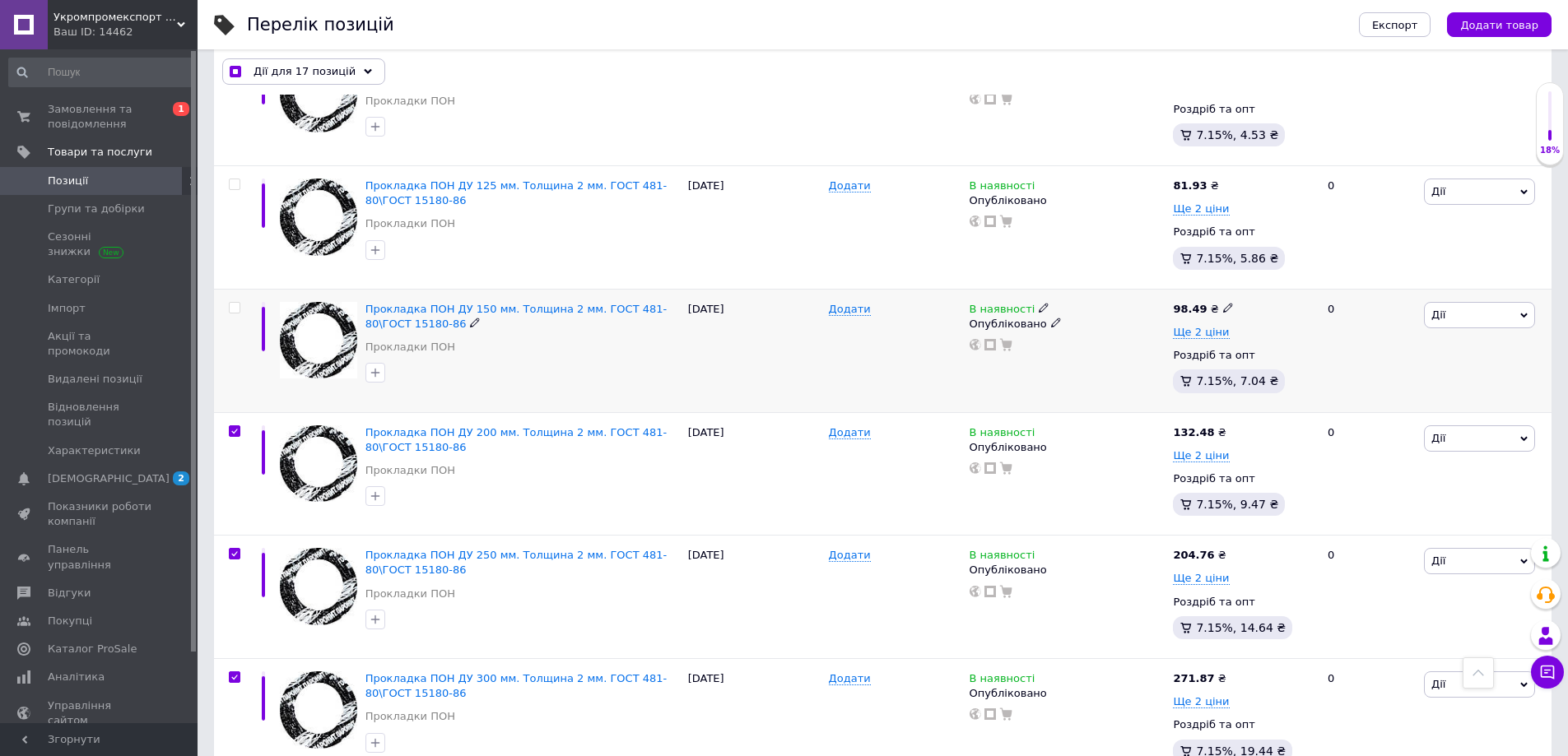
scroll to position [3890, 0]
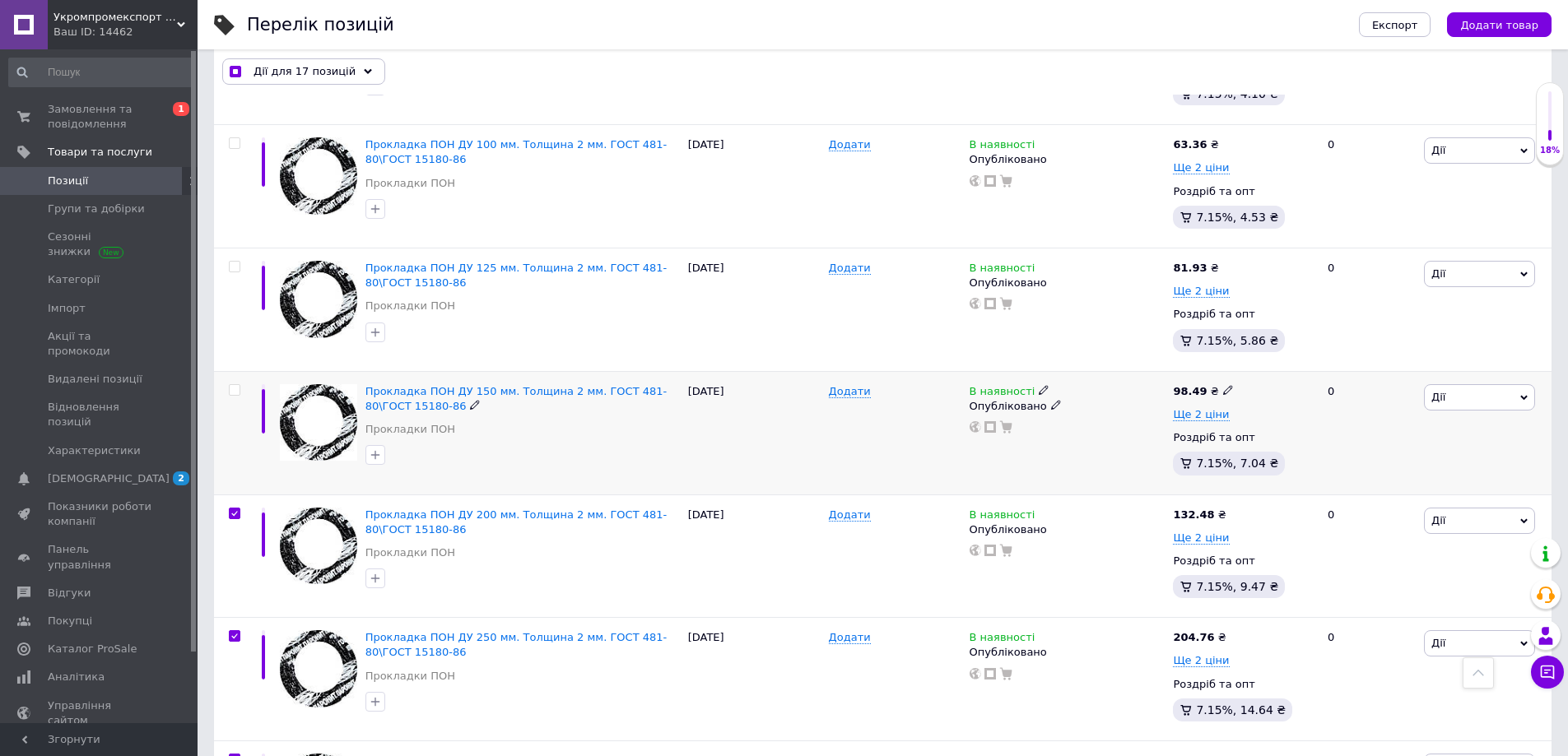
click at [236, 388] on input "checkbox" at bounding box center [234, 391] width 11 height 11
checkbox input "true"
click at [234, 262] on input "checkbox" at bounding box center [234, 267] width 11 height 11
checkbox input "true"
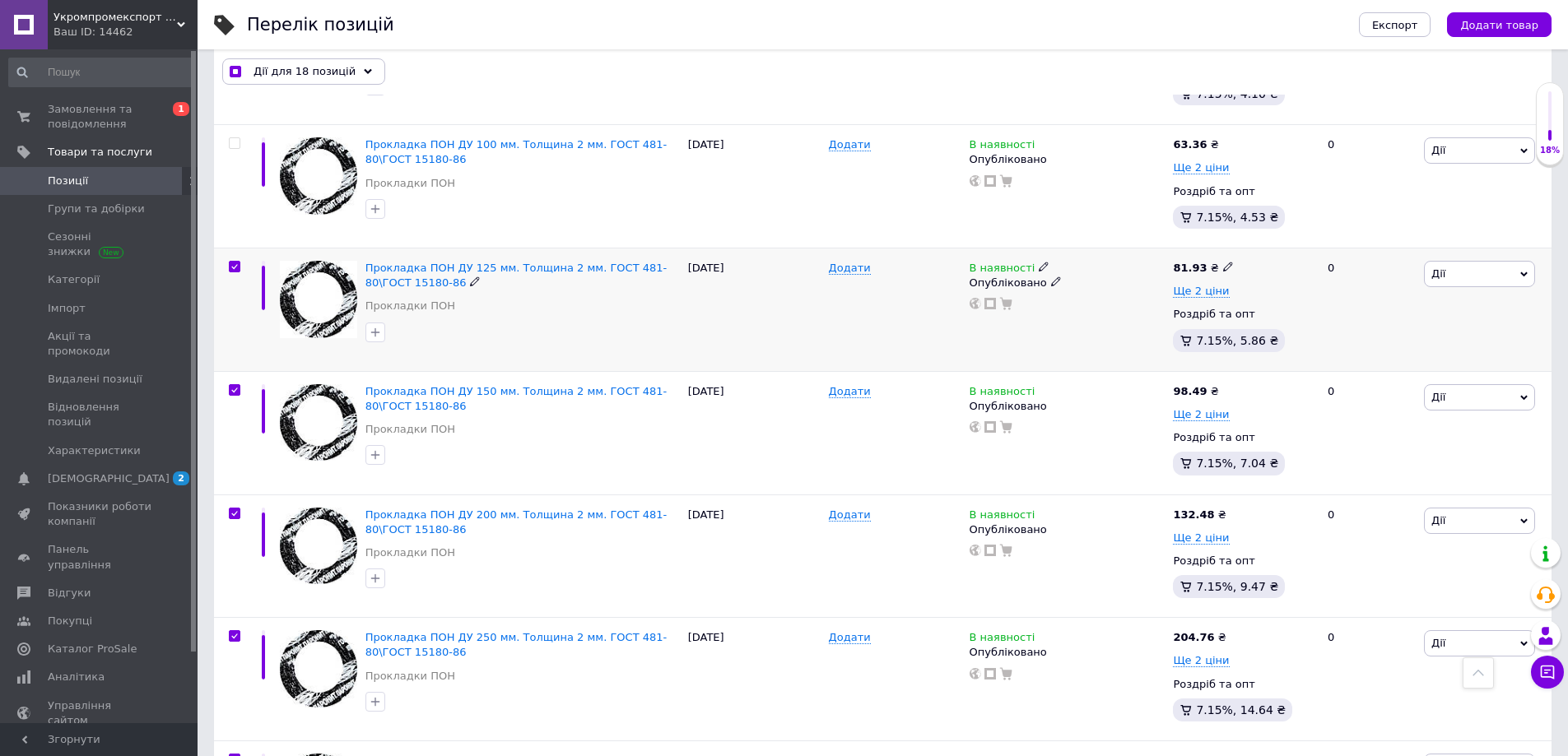
checkbox input "true"
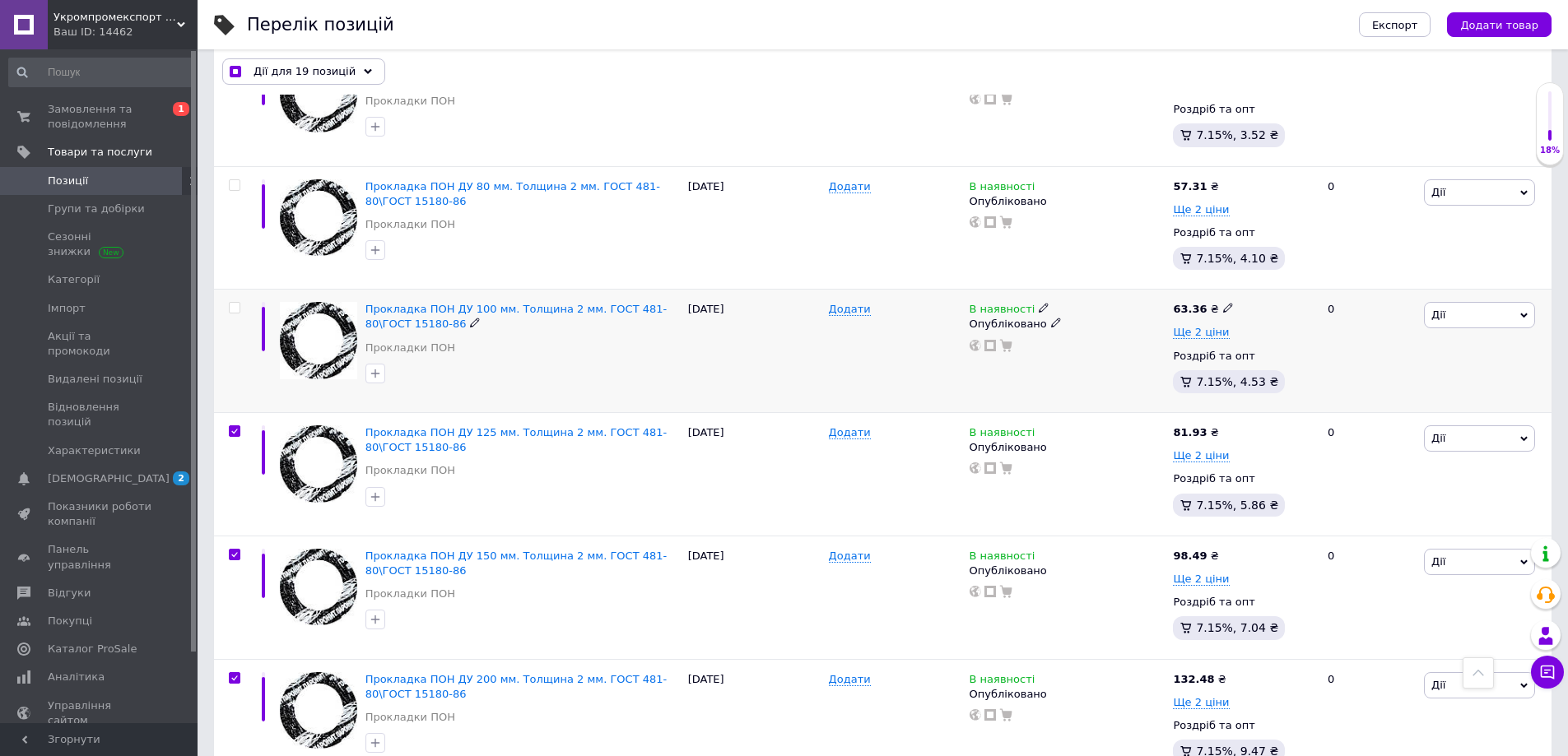
click at [237, 303] on input "checkbox" at bounding box center [234, 308] width 11 height 11
checkbox input "true"
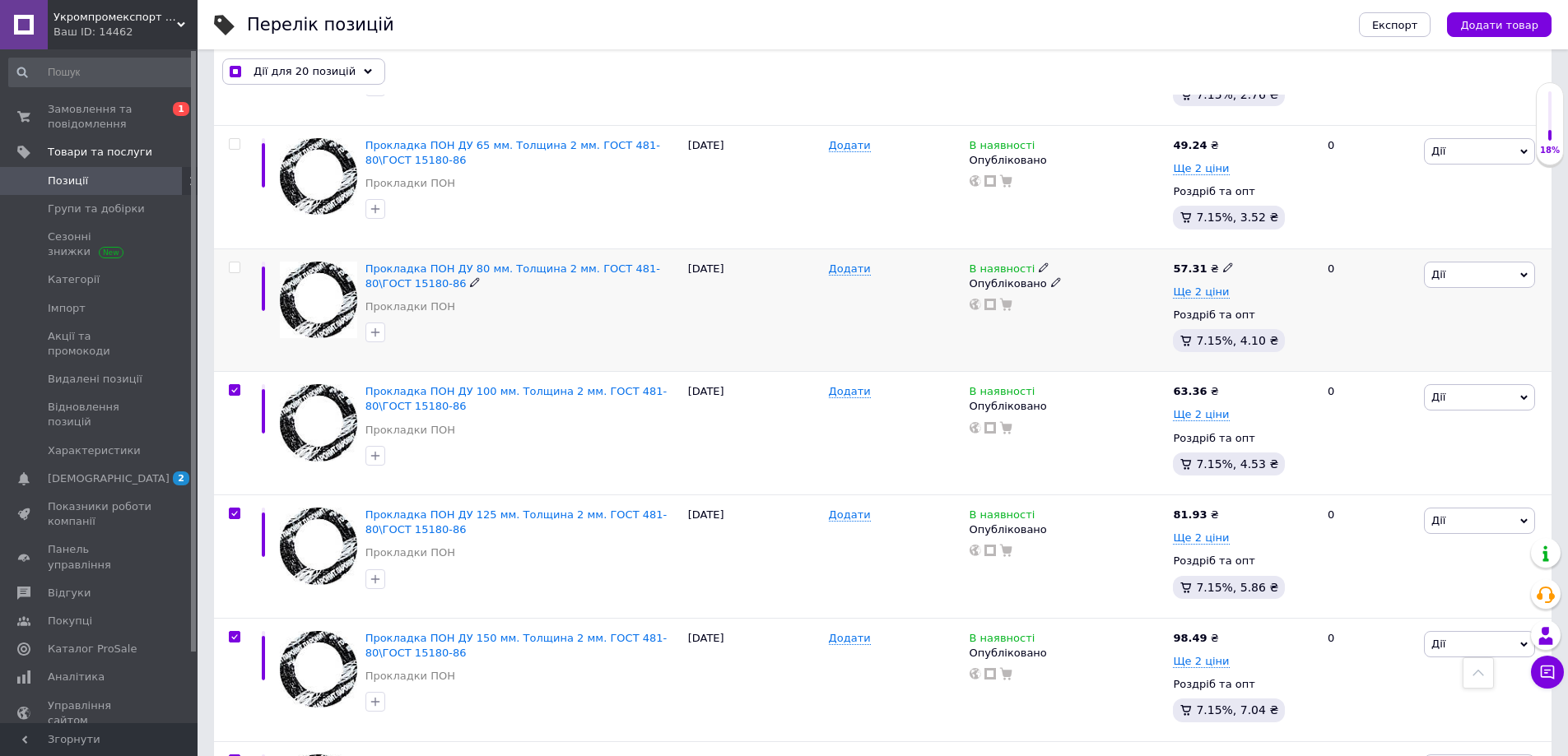
click at [234, 263] on input "checkbox" at bounding box center [234, 268] width 11 height 11
checkbox input "true"
click at [234, 386] on input "checkbox" at bounding box center [234, 392] width 11 height 11
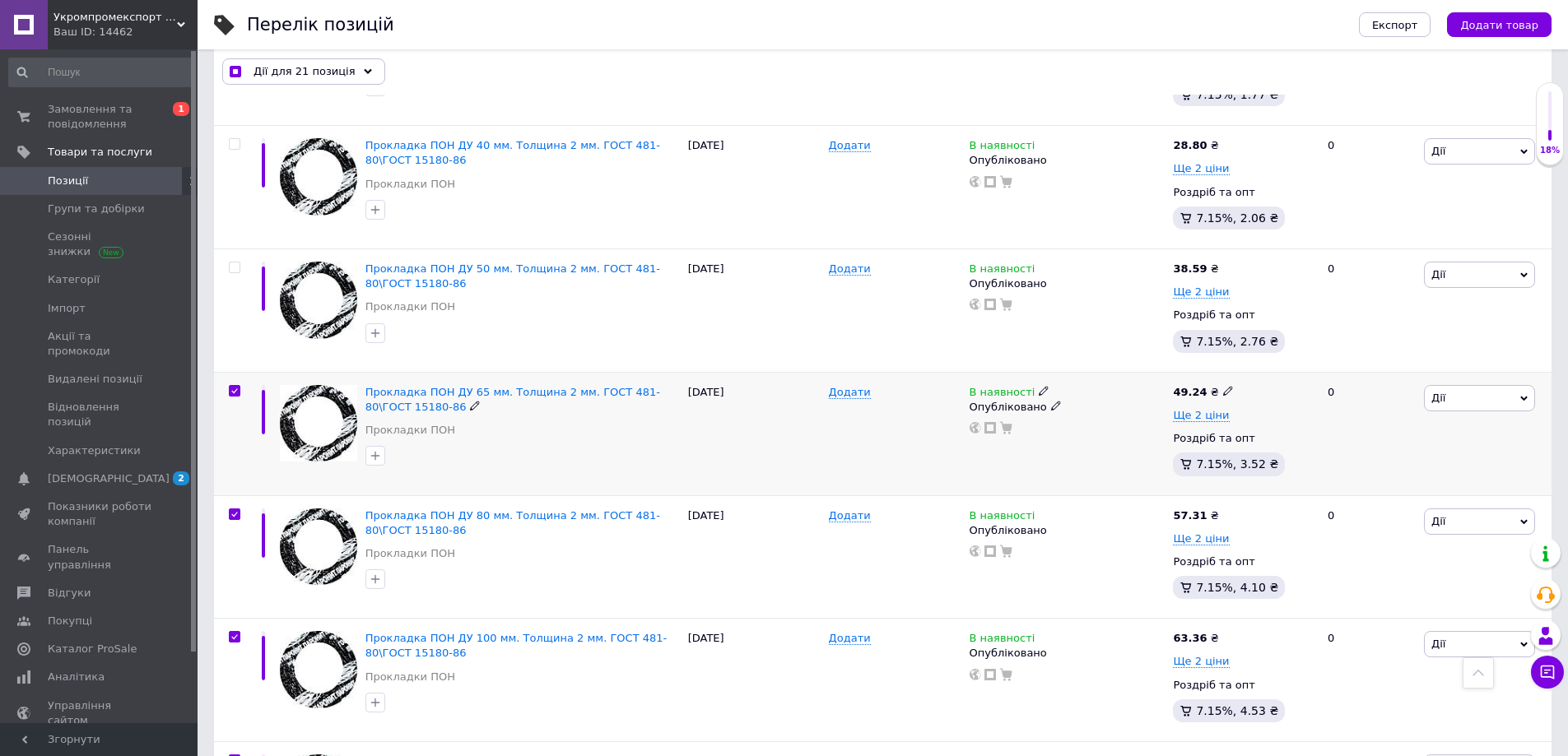
checkbox input "true"
click at [236, 262] on label at bounding box center [234, 267] width 11 height 11
click at [236, 263] on input "checkbox" at bounding box center [234, 268] width 11 height 11
checkbox input "true"
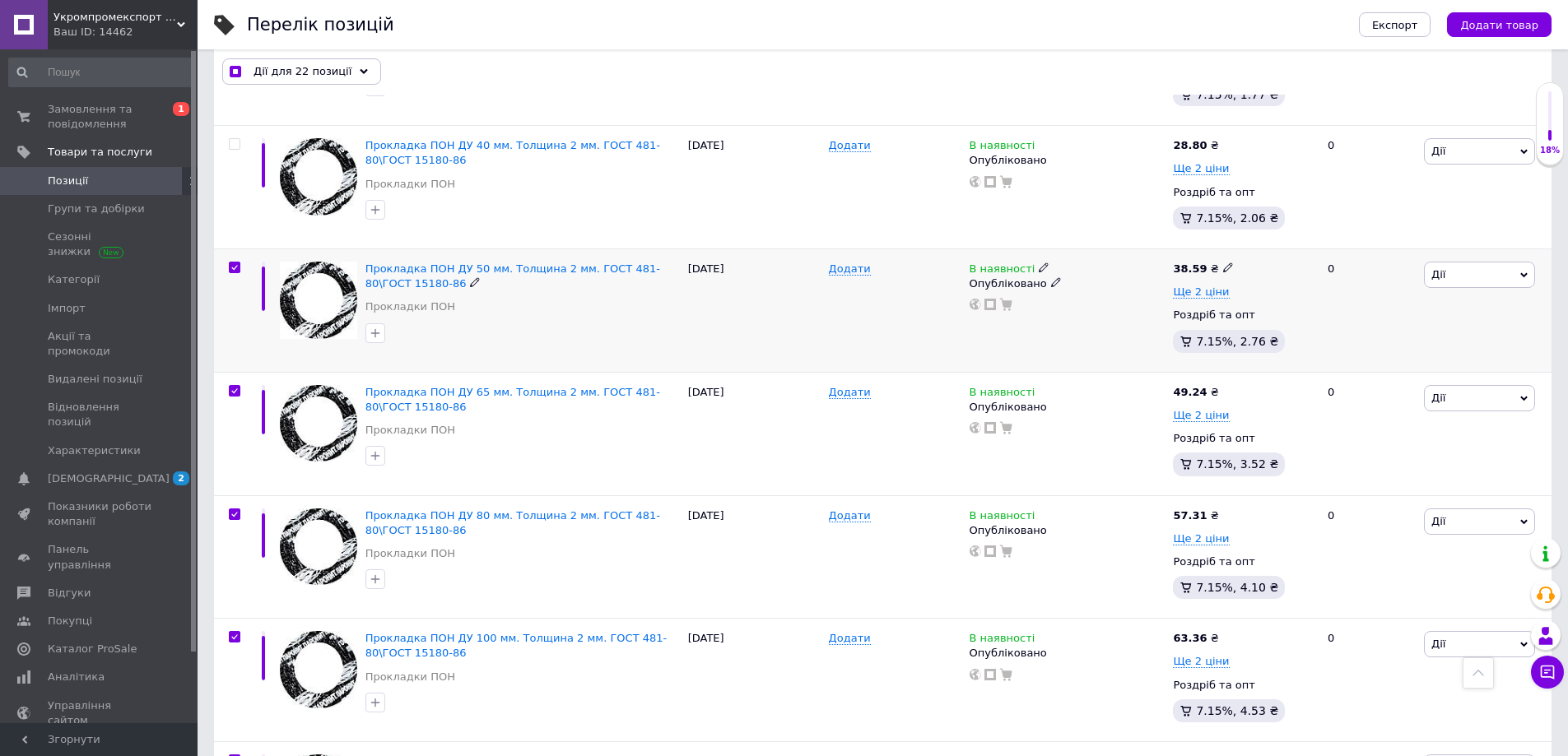
checkbox input "true"
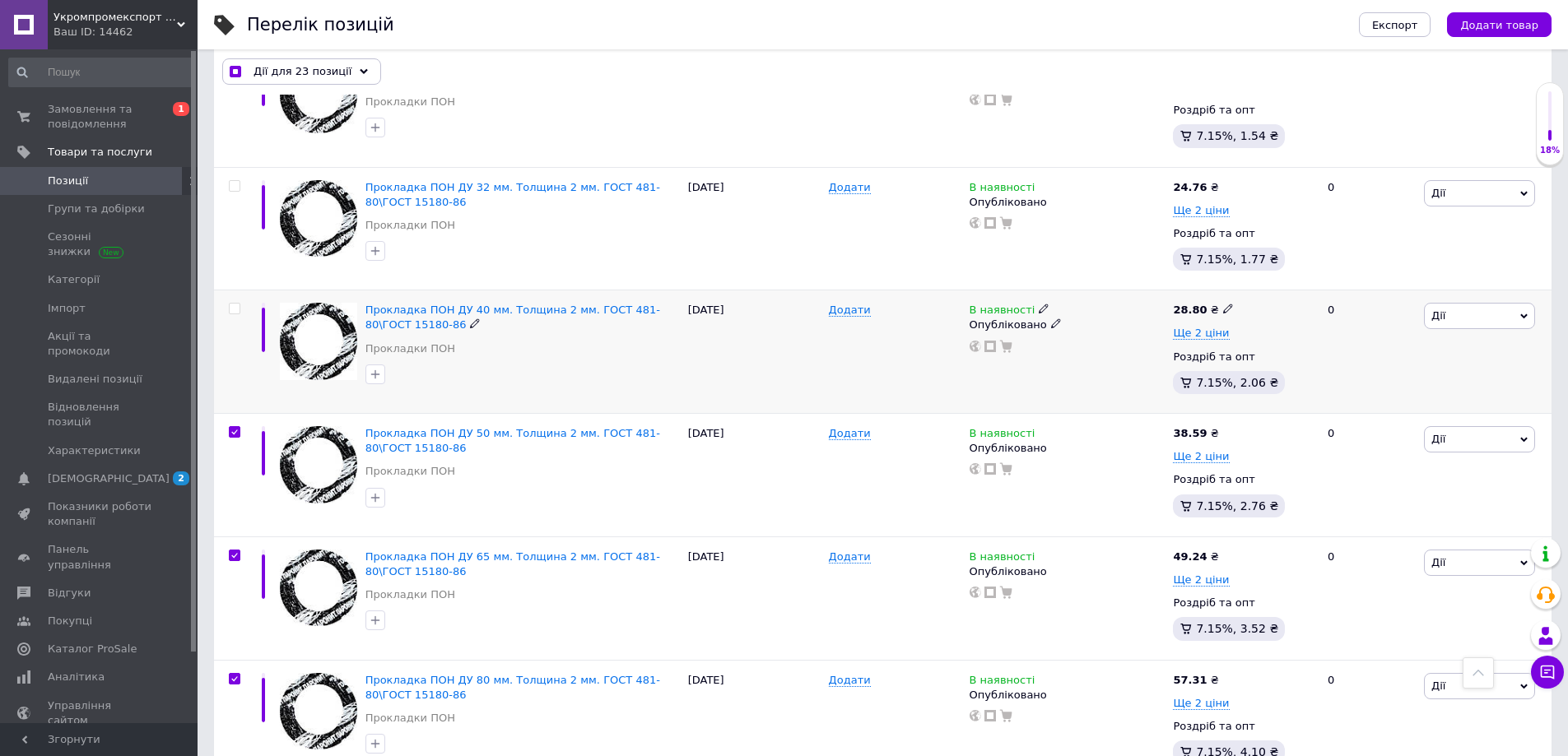
click at [237, 304] on input "checkbox" at bounding box center [234, 309] width 11 height 11
checkbox input "true"
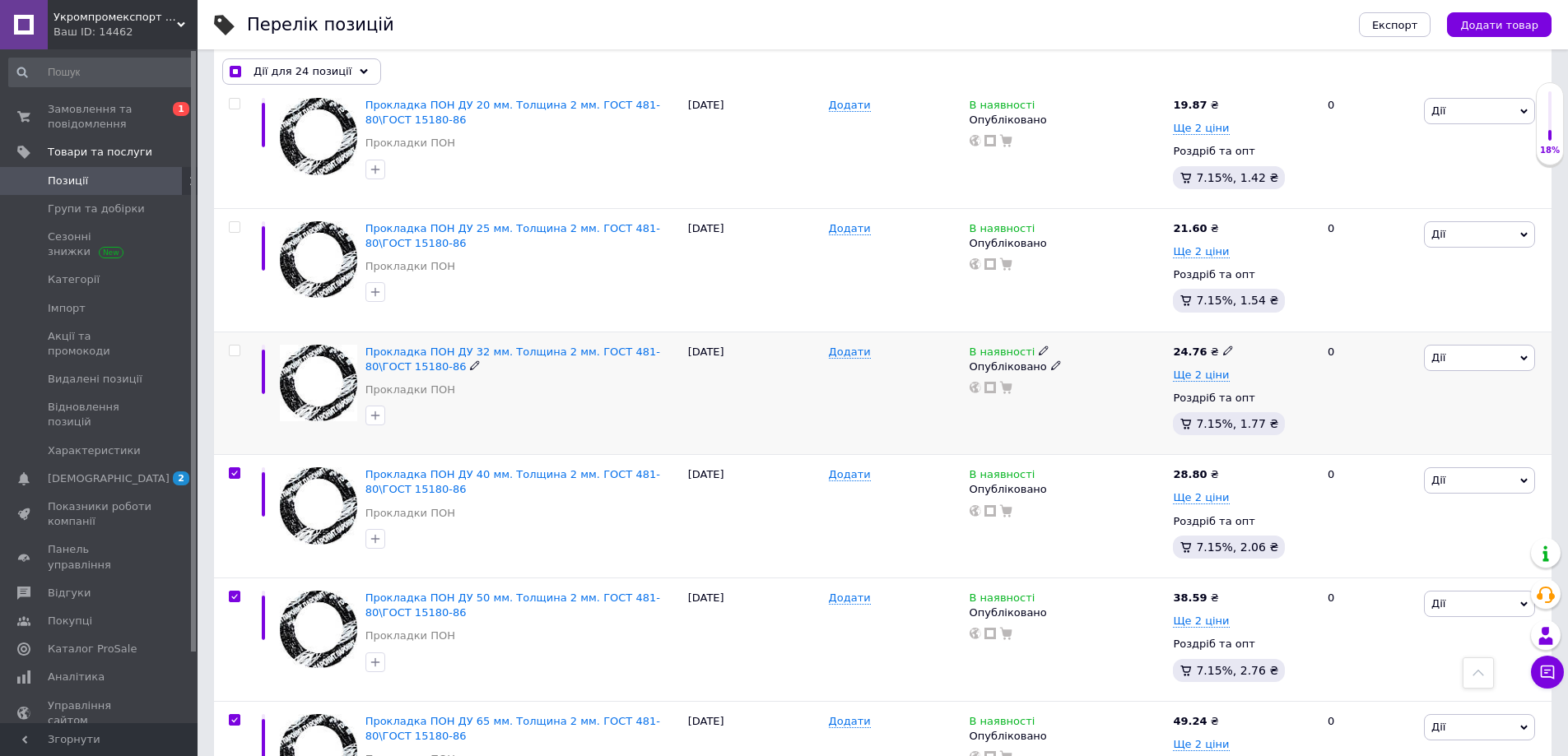
click at [232, 346] on input "checkbox" at bounding box center [234, 351] width 11 height 11
checkbox input "true"
click at [236, 223] on input "checkbox" at bounding box center [234, 228] width 11 height 11
checkbox input "true"
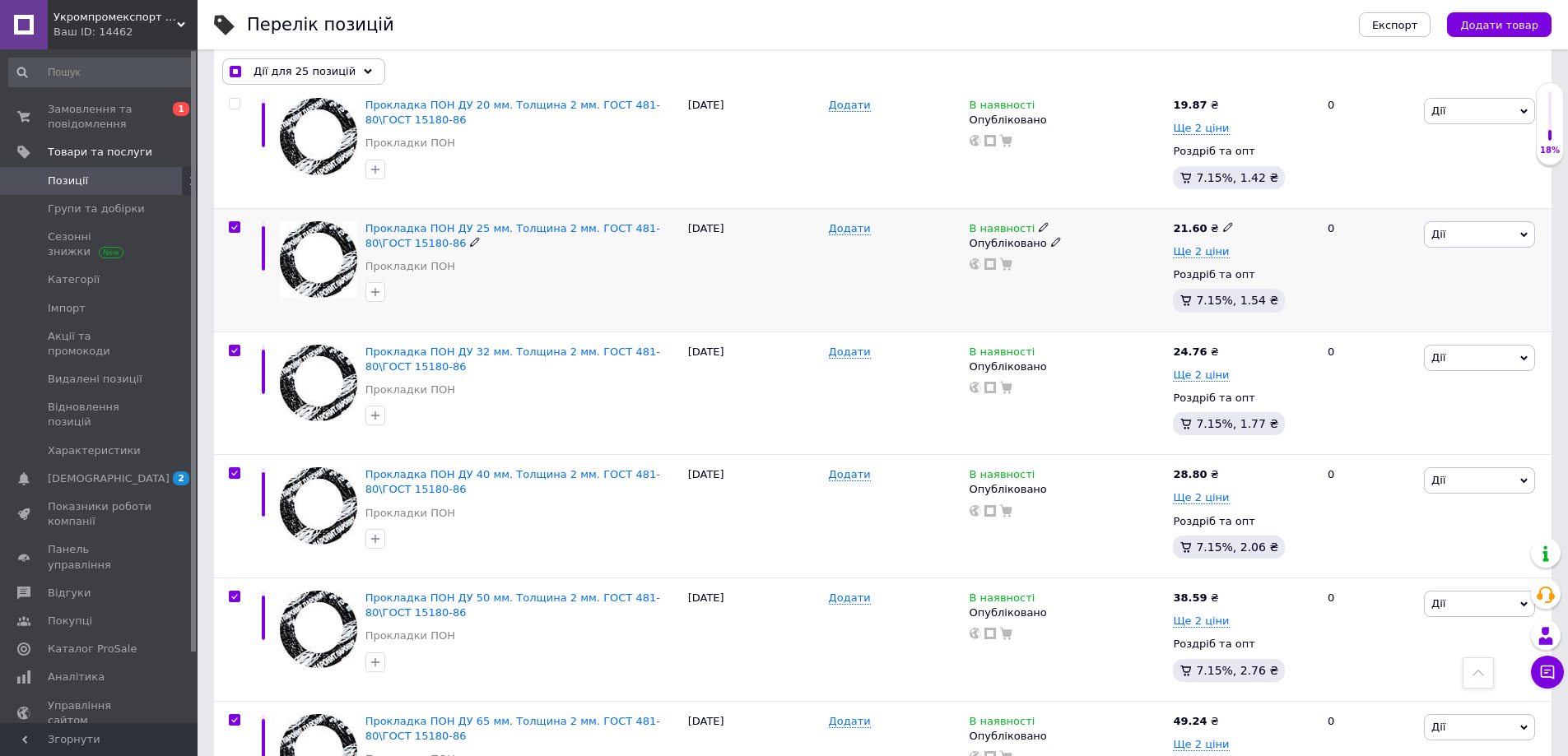
checkbox input "true"
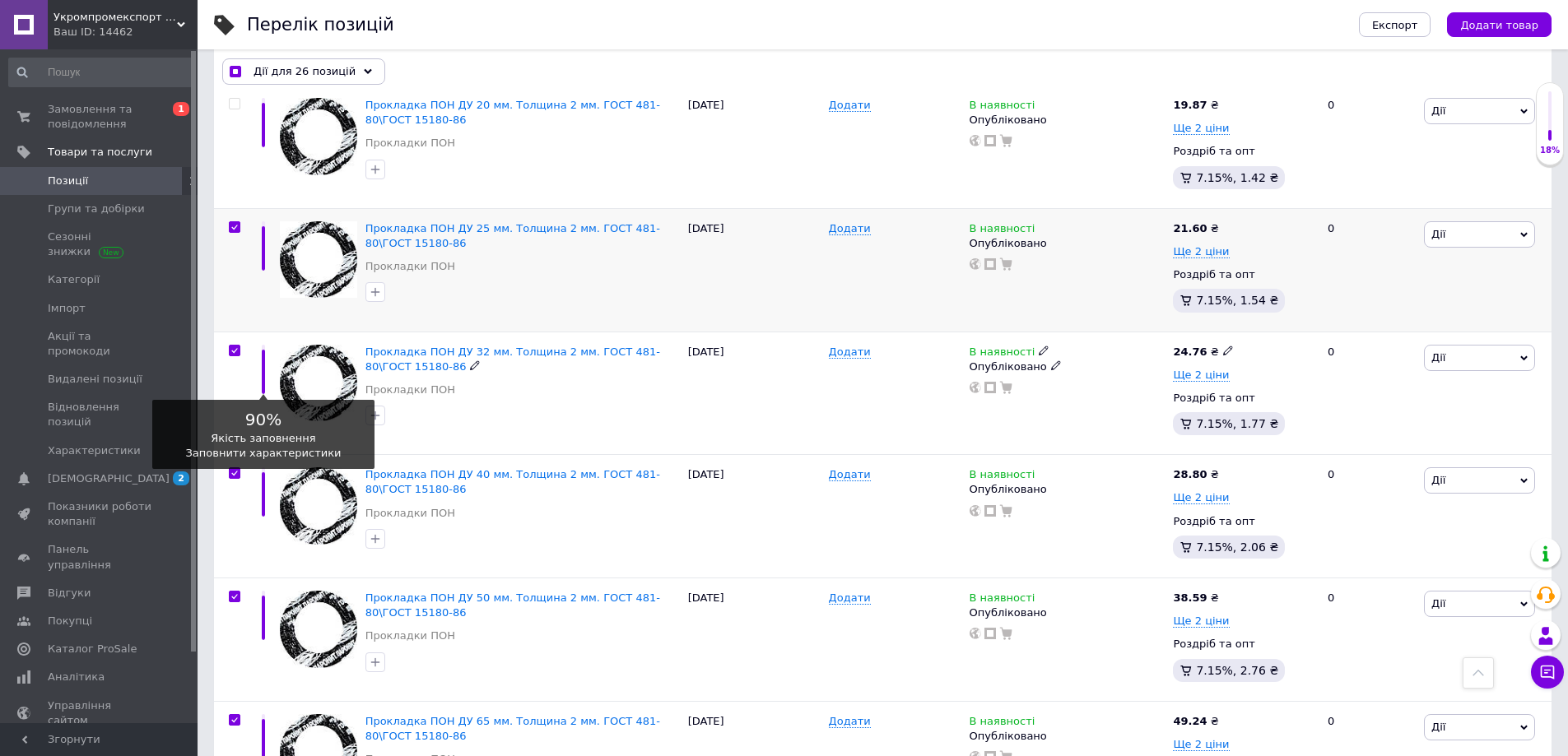
scroll to position [2903, 0]
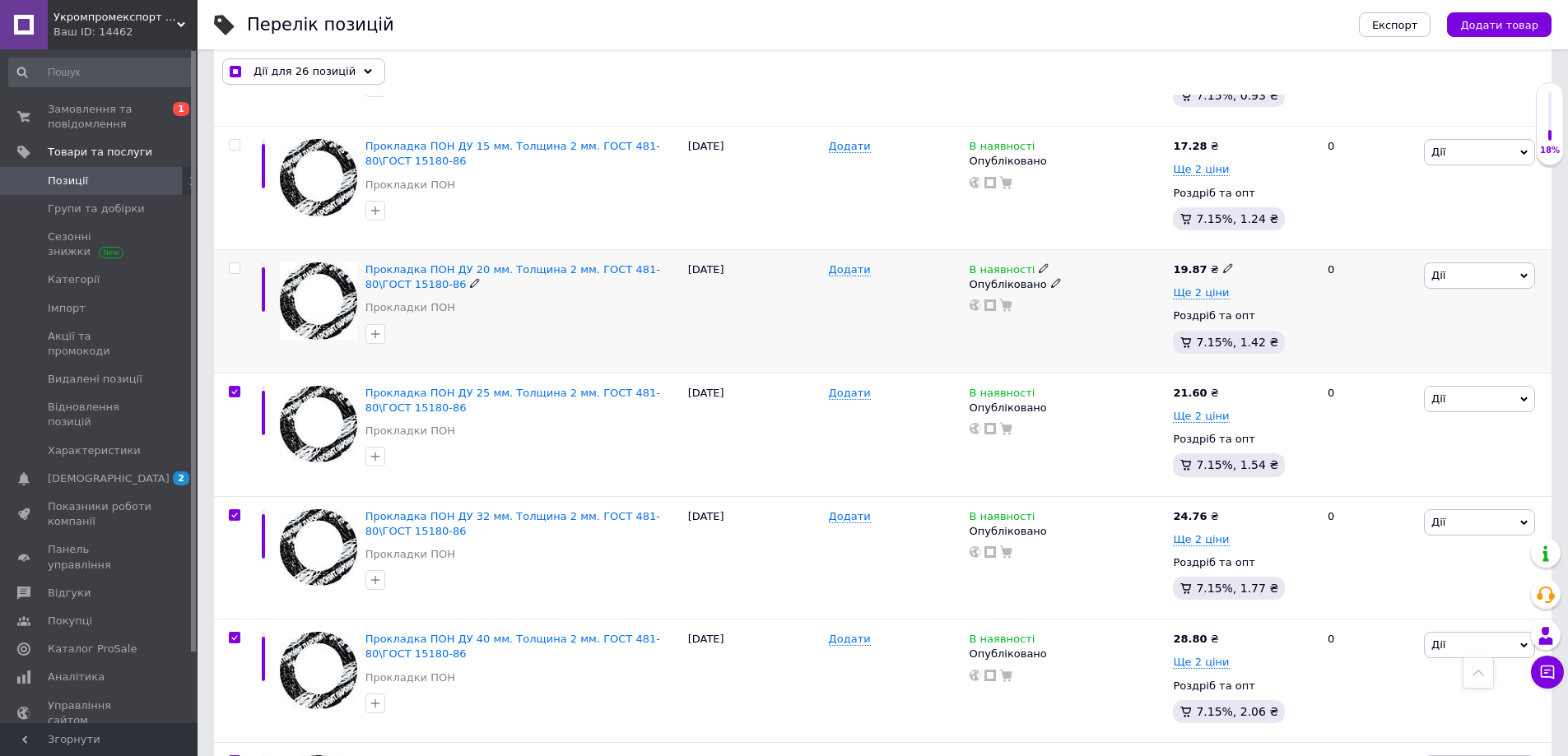
click at [234, 264] on input "checkbox" at bounding box center [234, 269] width 11 height 11
checkbox input "true"
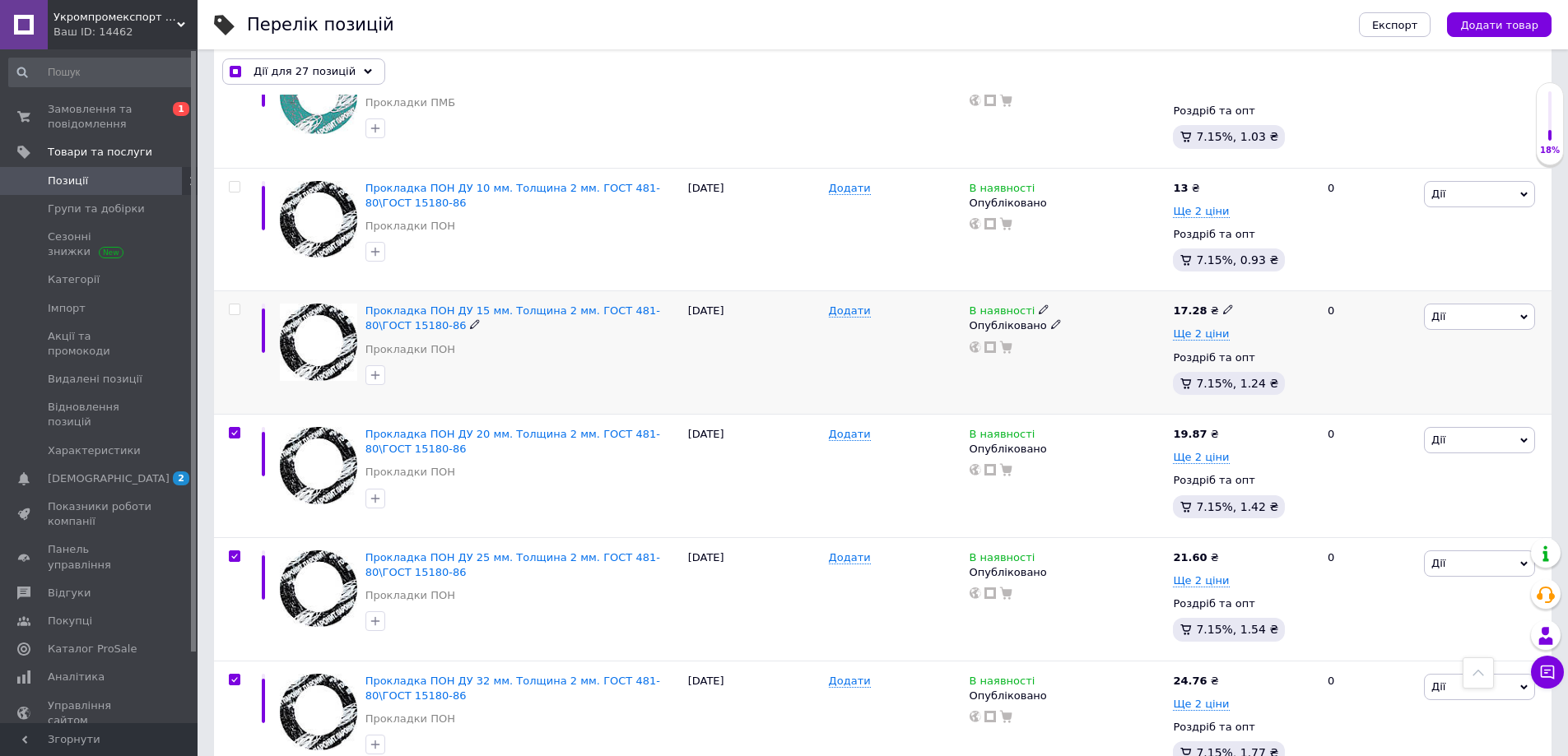
scroll to position [2656, 0]
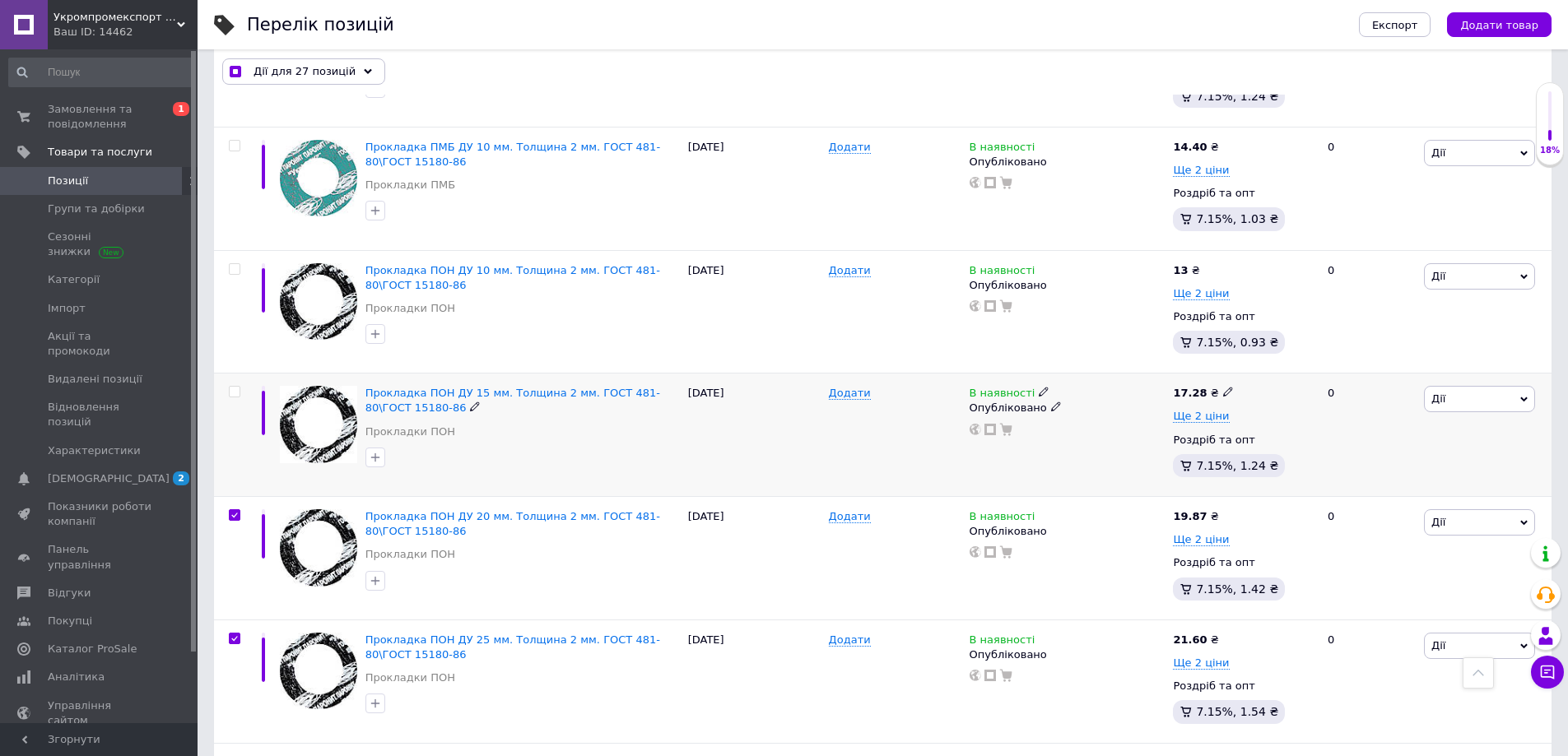
click at [233, 387] on input "checkbox" at bounding box center [234, 392] width 11 height 11
checkbox input "true"
click at [232, 267] on input "checkbox" at bounding box center [234, 270] width 11 height 11
checkbox input "true"
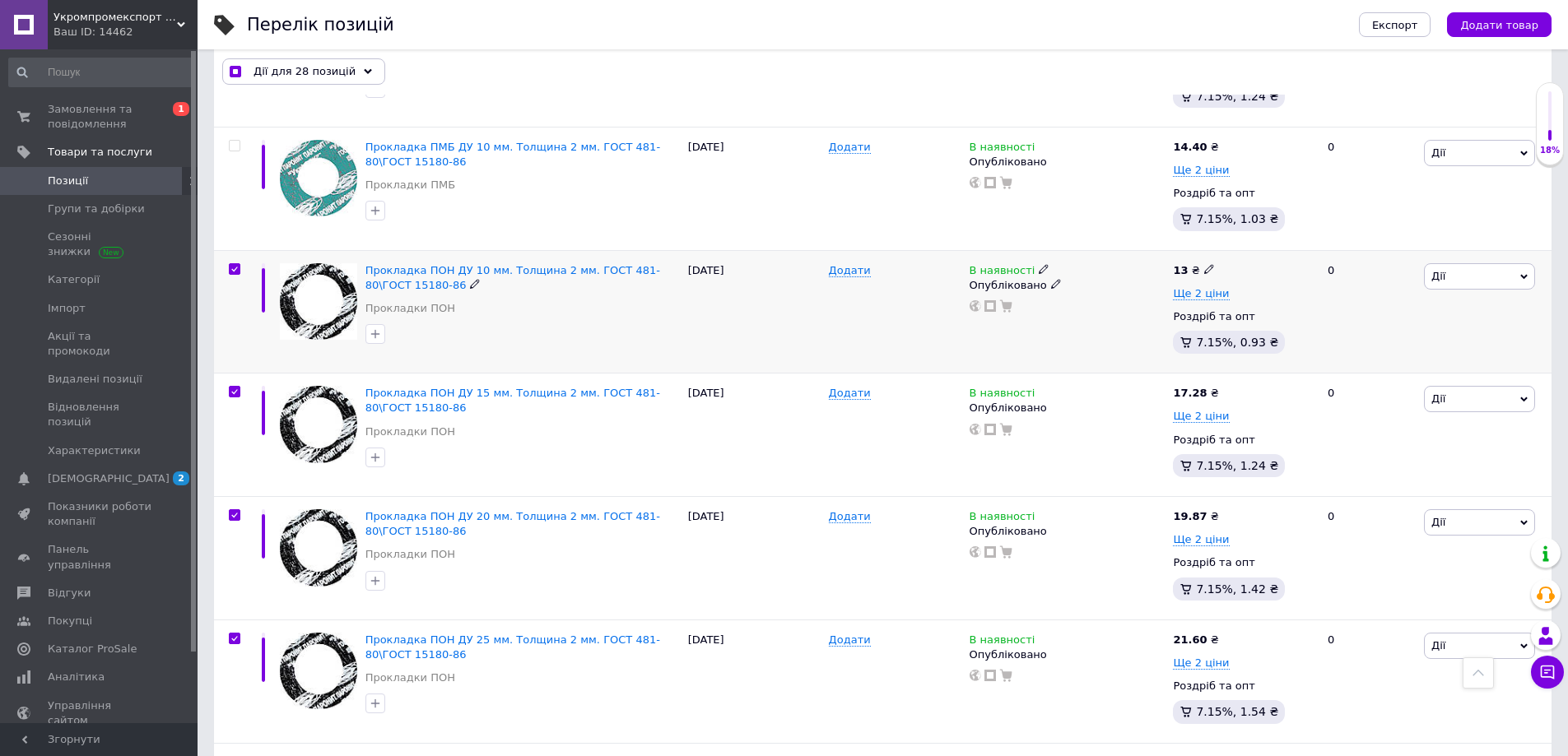
checkbox input "true"
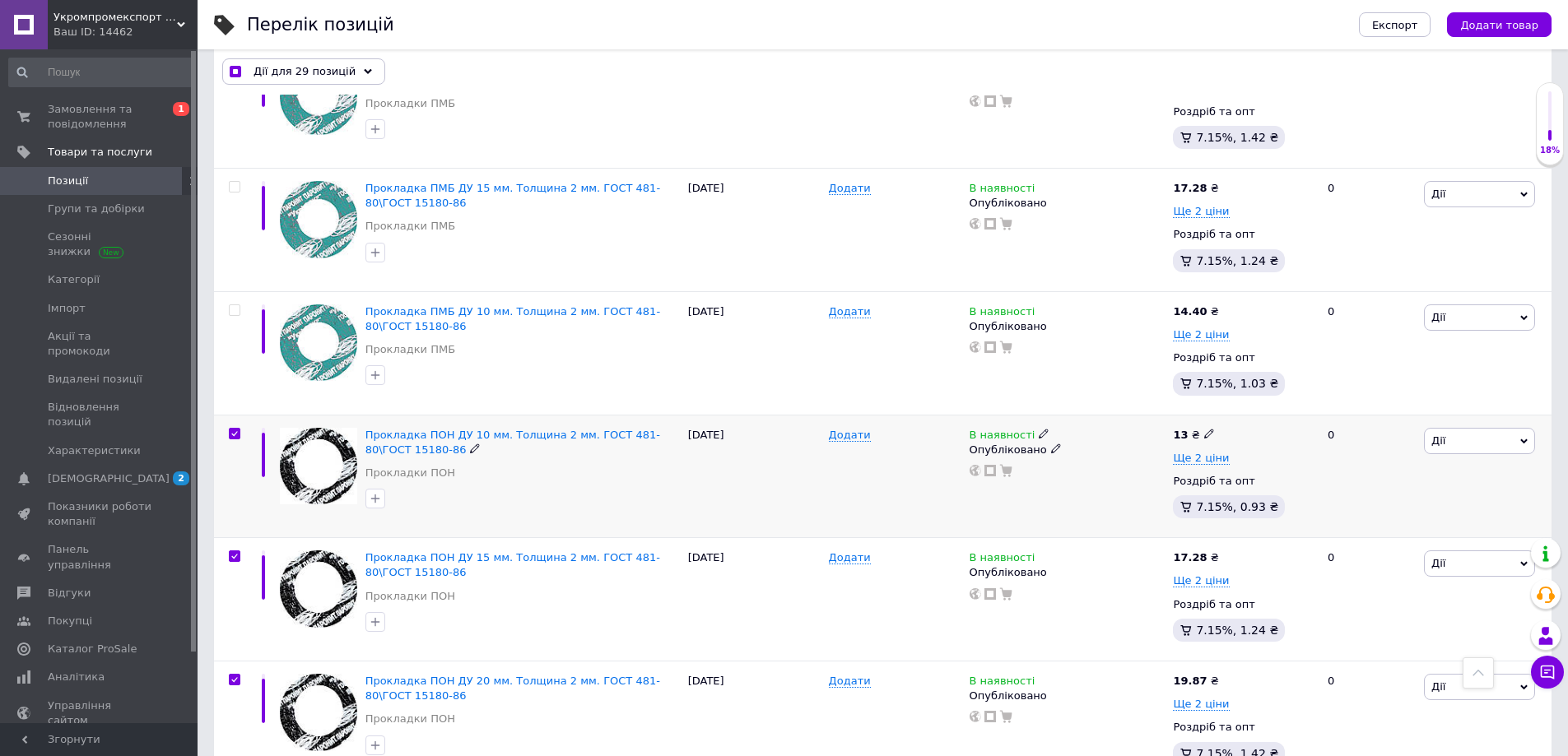
scroll to position [2409, 0]
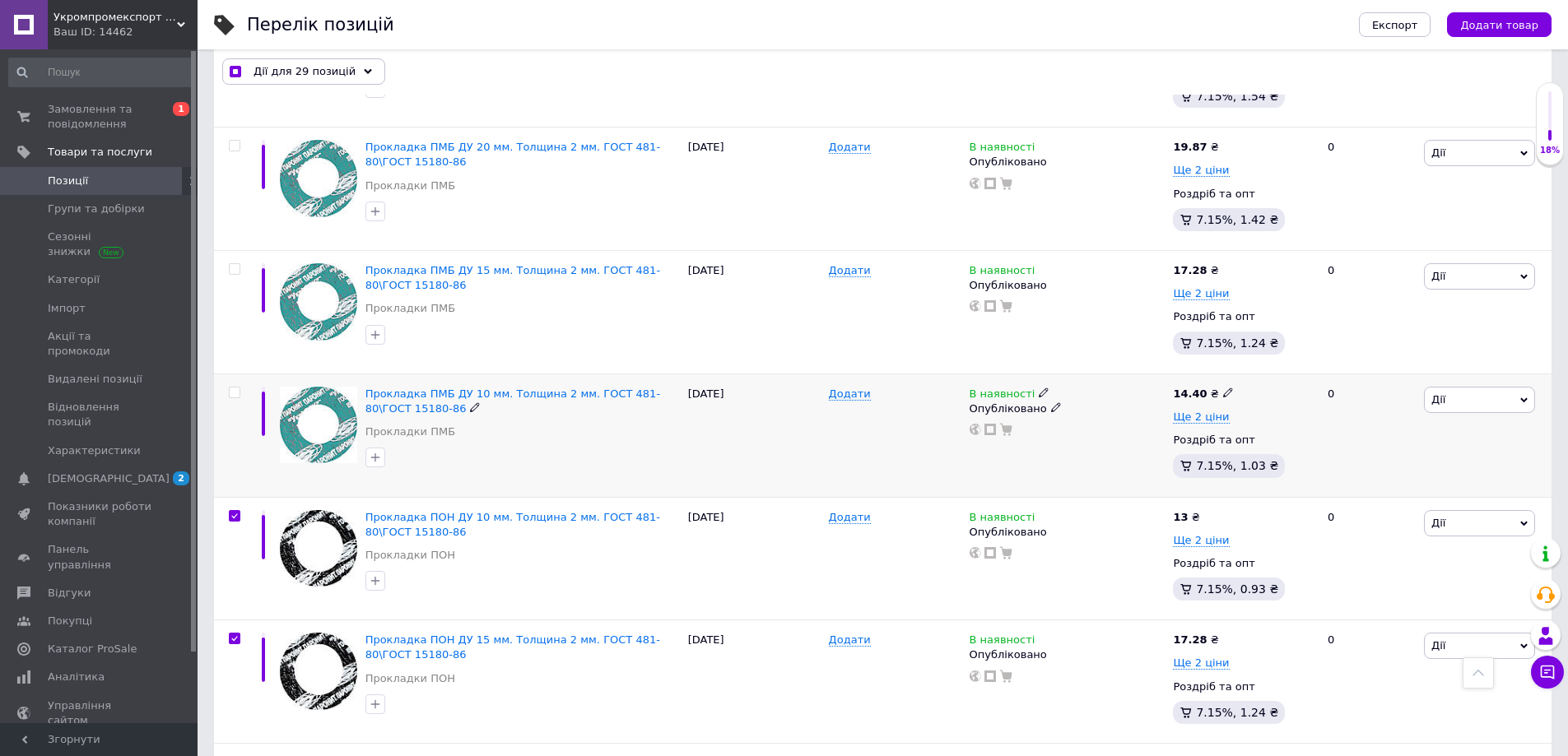
click at [230, 389] on input "checkbox" at bounding box center [234, 393] width 11 height 11
checkbox input "true"
click at [236, 265] on input "checkbox" at bounding box center [234, 270] width 11 height 11
checkbox input "true"
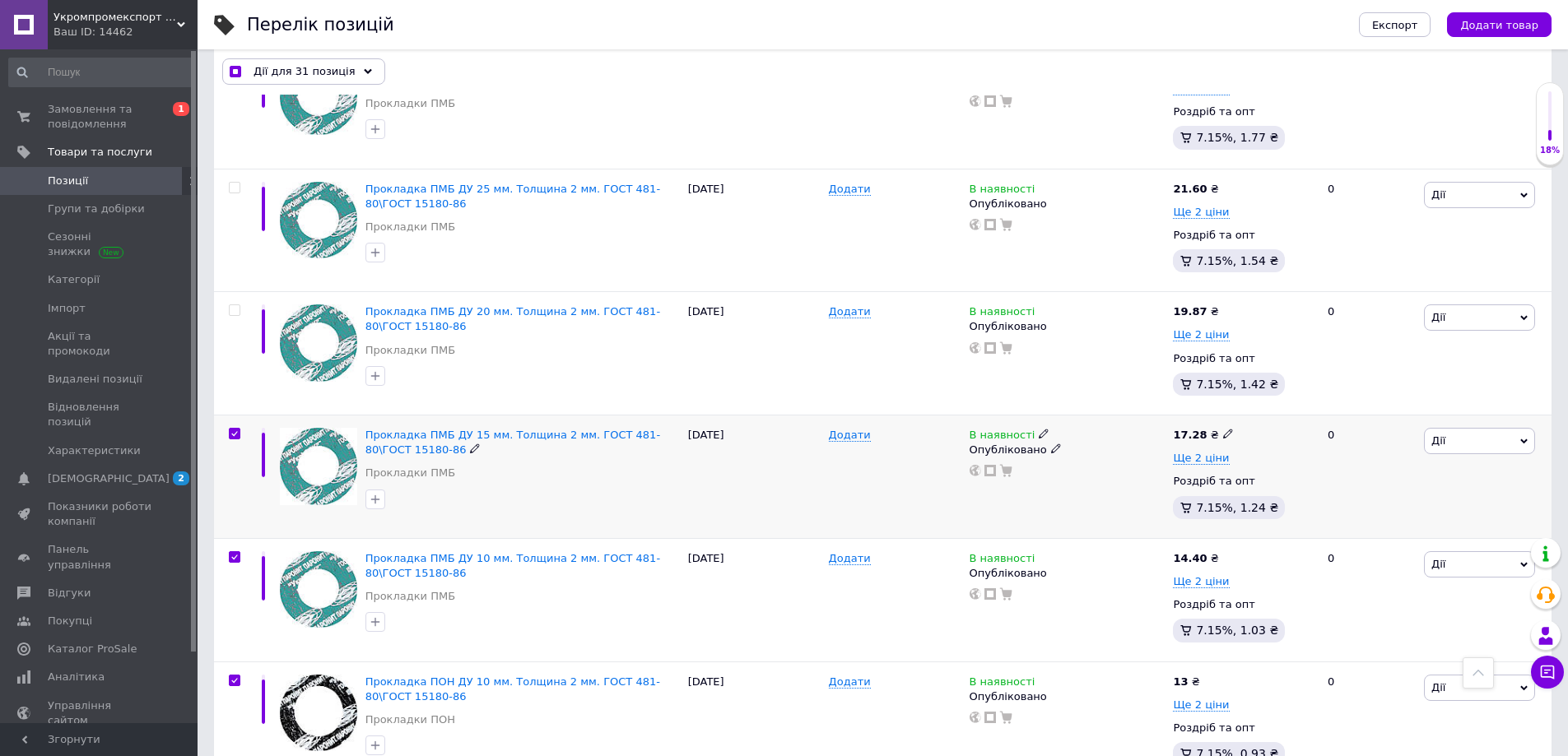
scroll to position [2162, 0]
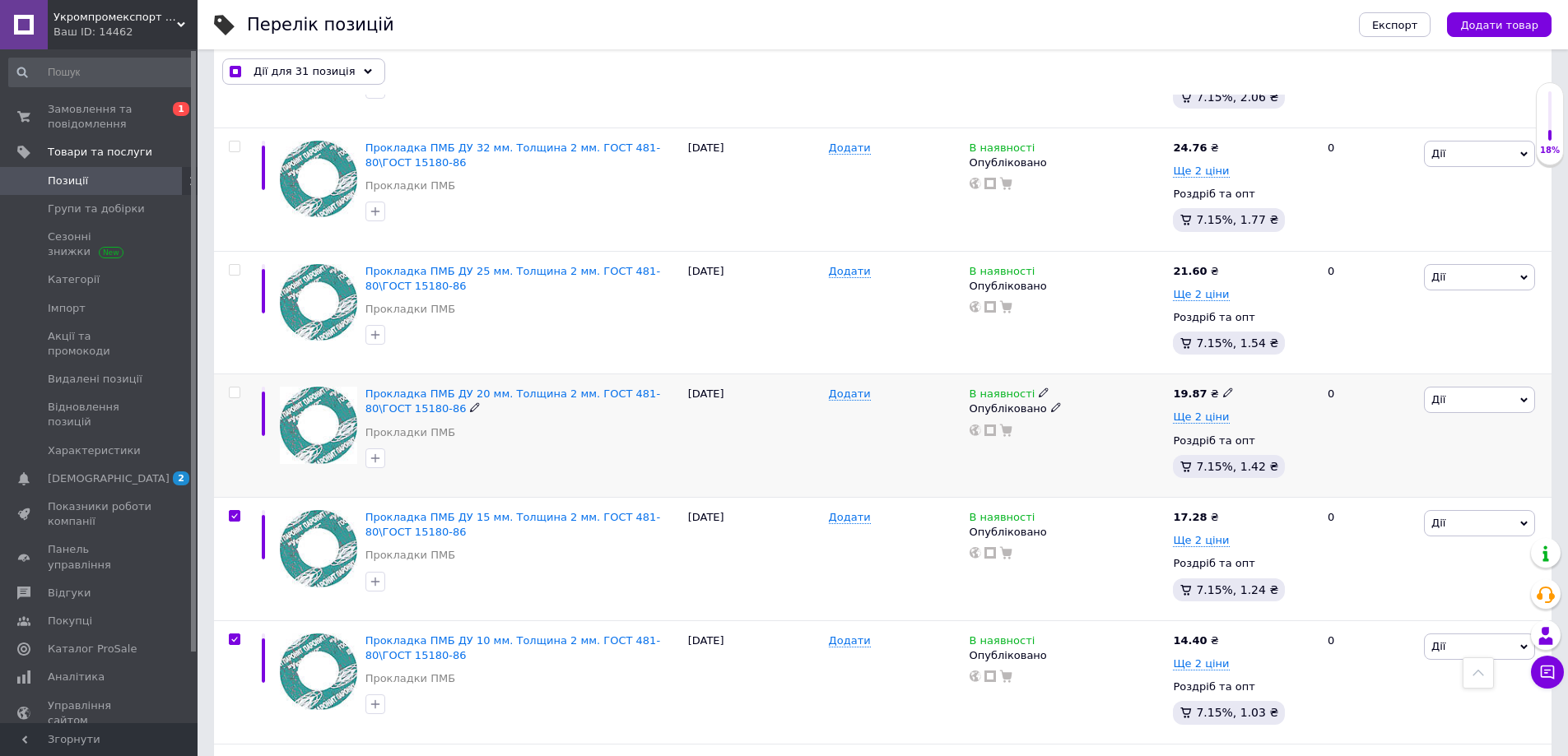
click at [227, 390] on div at bounding box center [235, 392] width 33 height 11
checkbox input "true"
click at [234, 389] on input "checkbox" at bounding box center [234, 393] width 11 height 11
checkbox input "true"
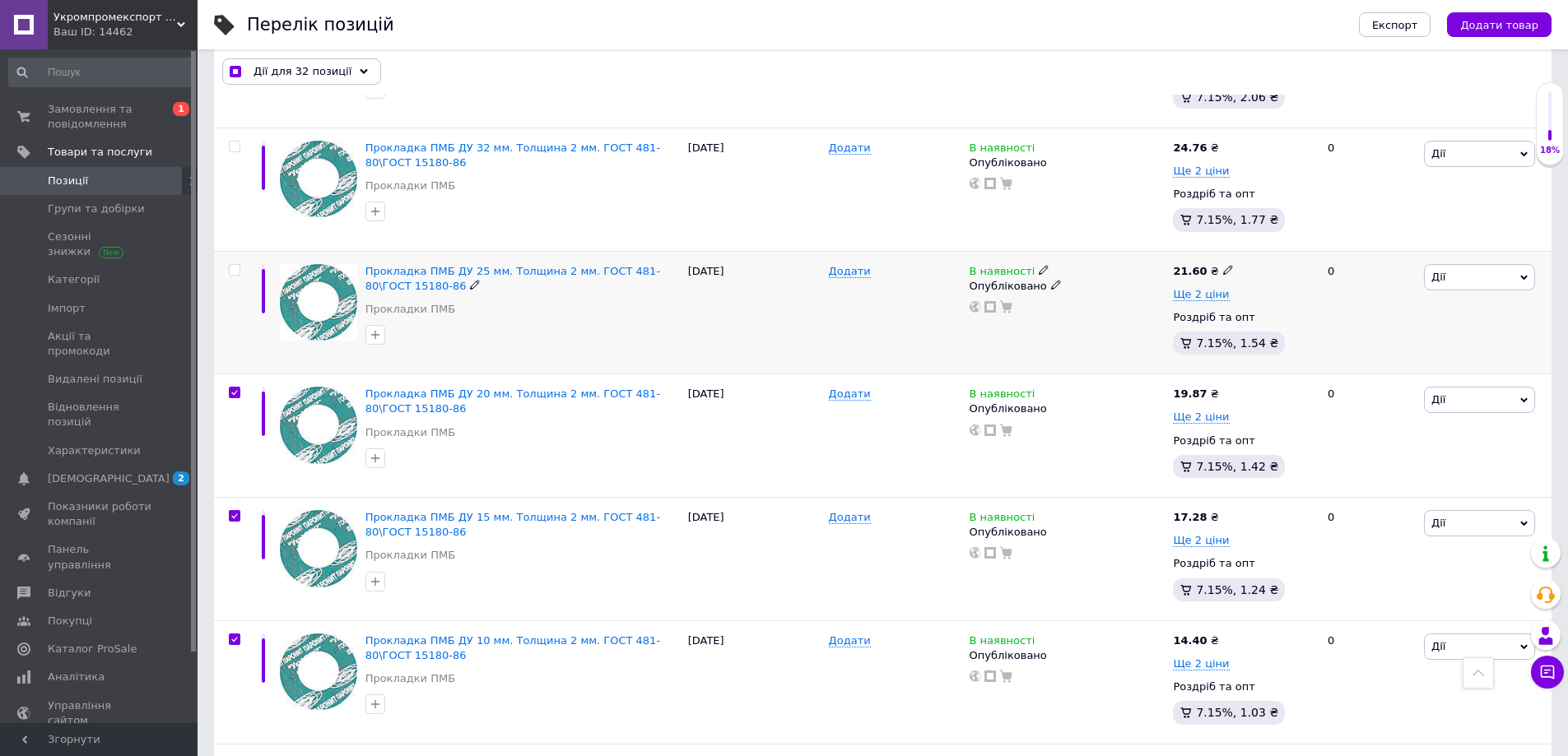
click at [235, 265] on span at bounding box center [234, 270] width 11 height 11
click at [235, 265] on input "checkbox" at bounding box center [234, 271] width 11 height 11
checkbox input "true"
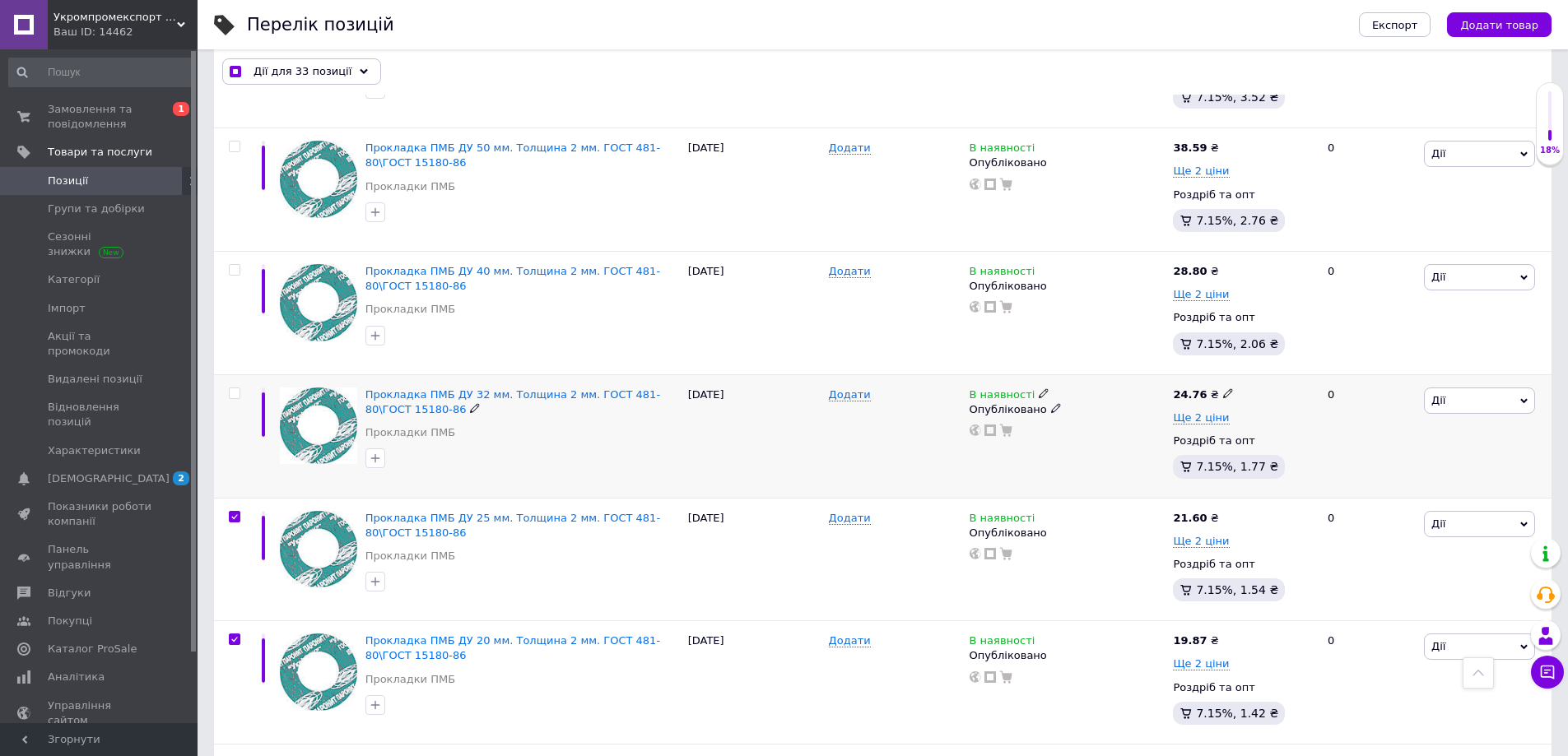
click at [234, 388] on input "checkbox" at bounding box center [234, 393] width 11 height 11
checkbox input "true"
click at [235, 269] on input "checkbox" at bounding box center [234, 271] width 11 height 11
checkbox input "true"
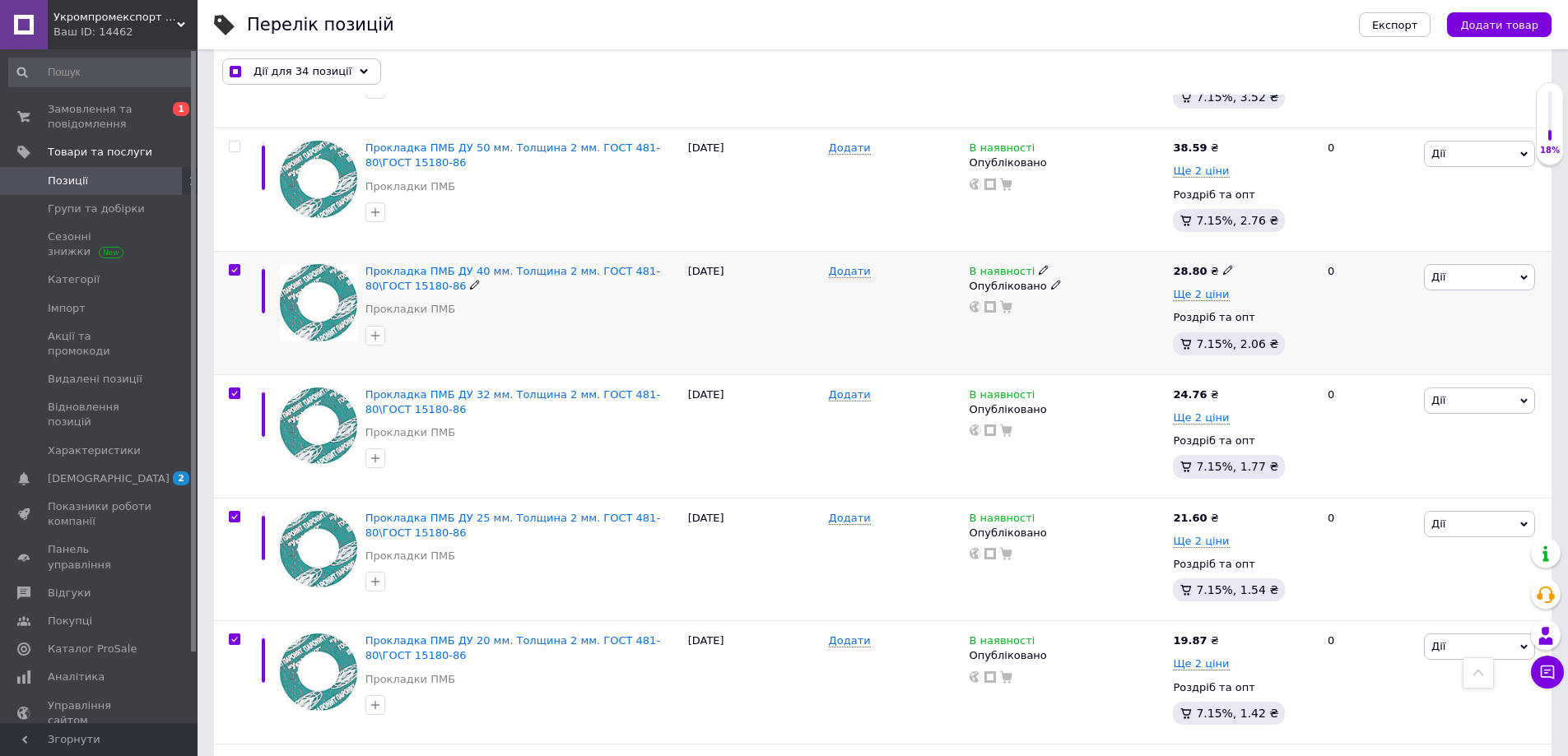
checkbox input "true"
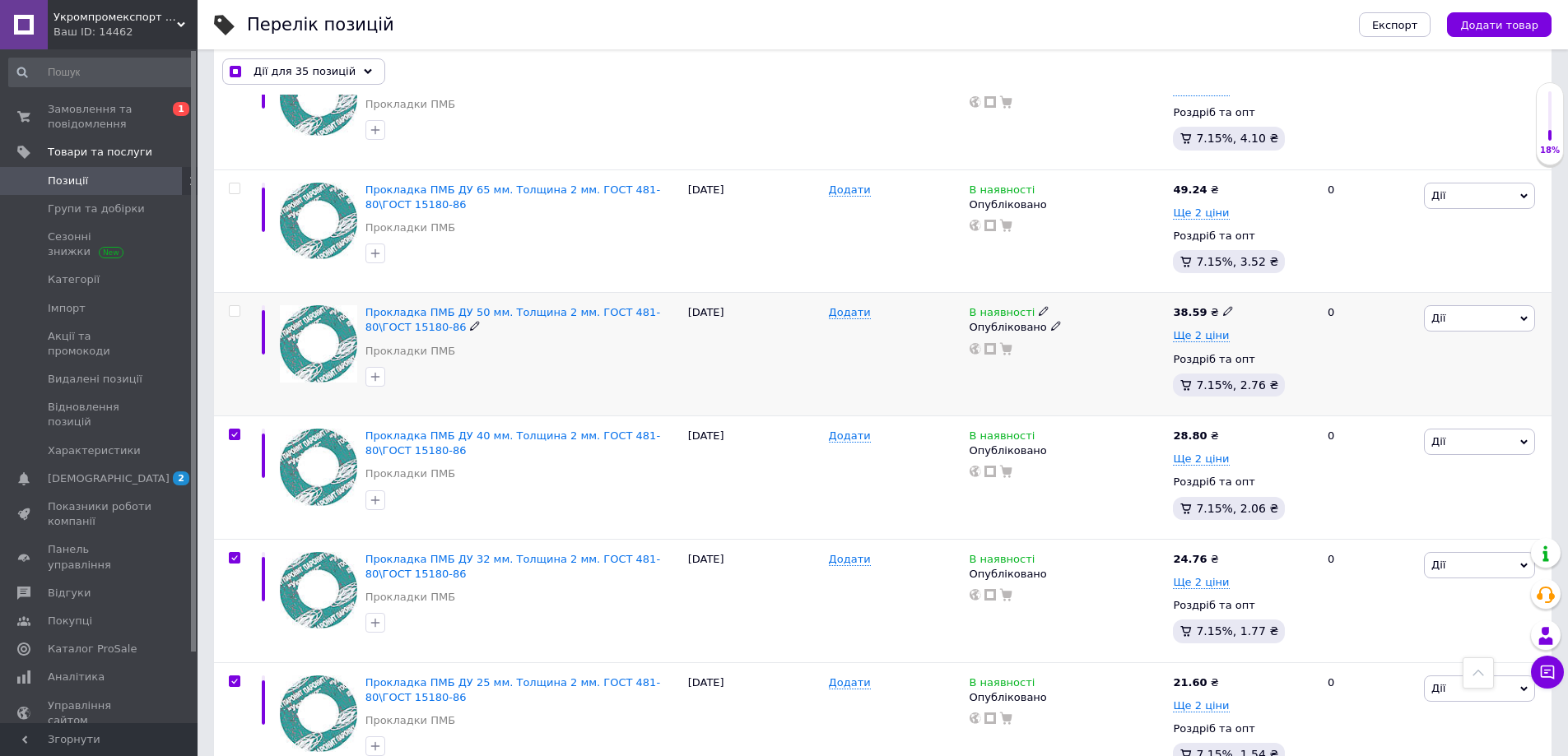
click at [234, 306] on input "checkbox" at bounding box center [234, 311] width 11 height 11
checkbox input "true"
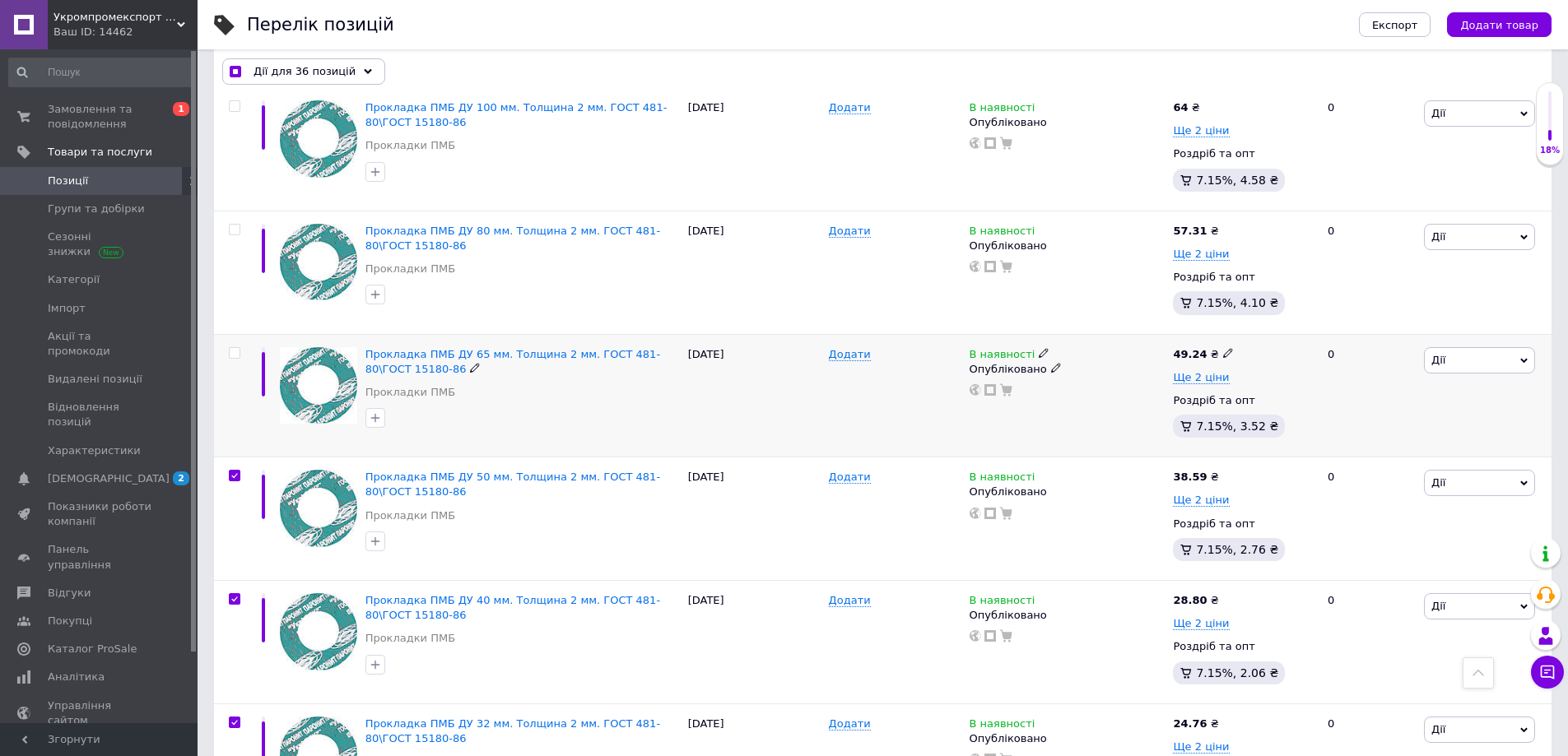
click at [233, 348] on input "checkbox" at bounding box center [234, 353] width 11 height 11
checkbox input "true"
click at [232, 226] on input "checkbox" at bounding box center [234, 230] width 11 height 11
checkbox input "true"
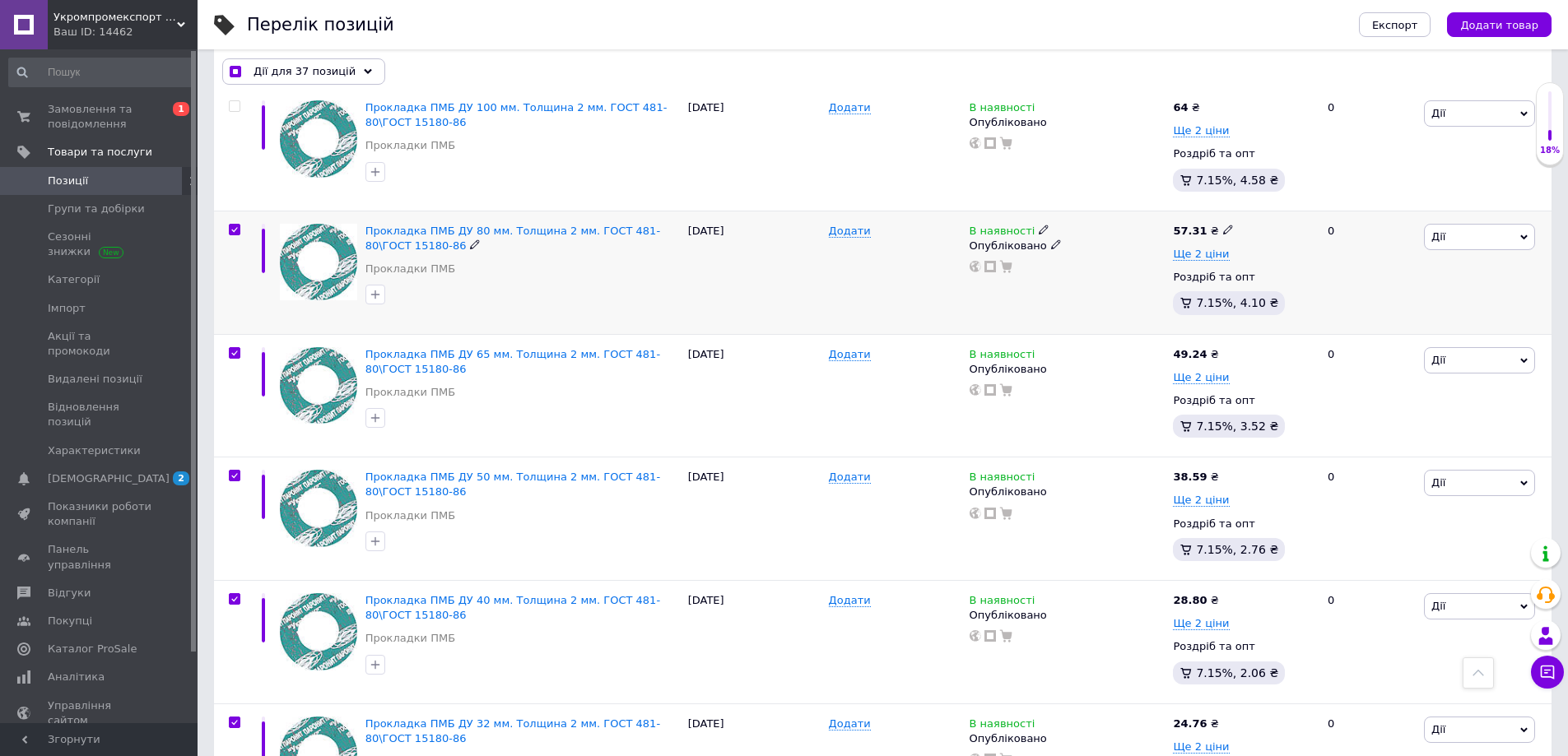
checkbox input "true"
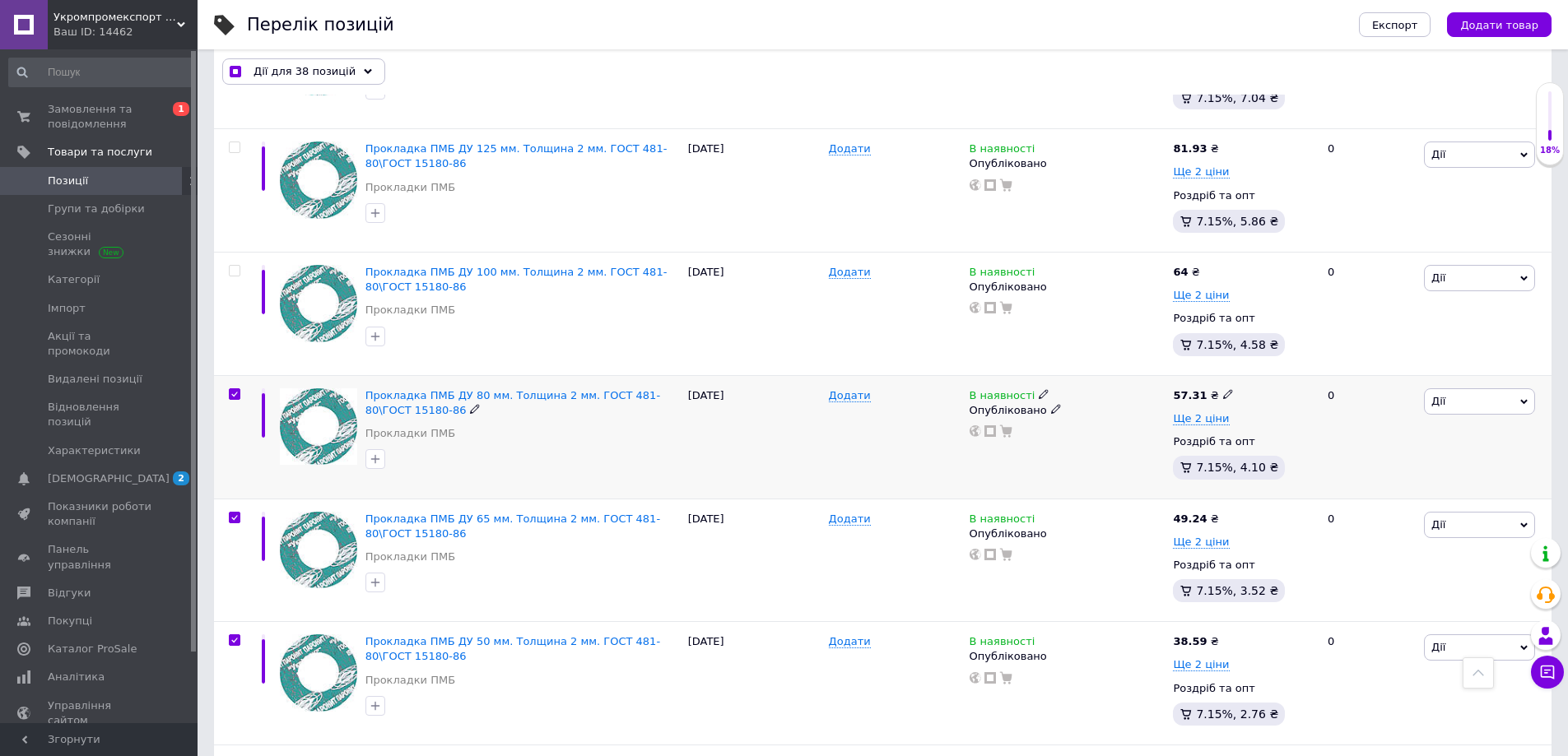
scroll to position [1339, 0]
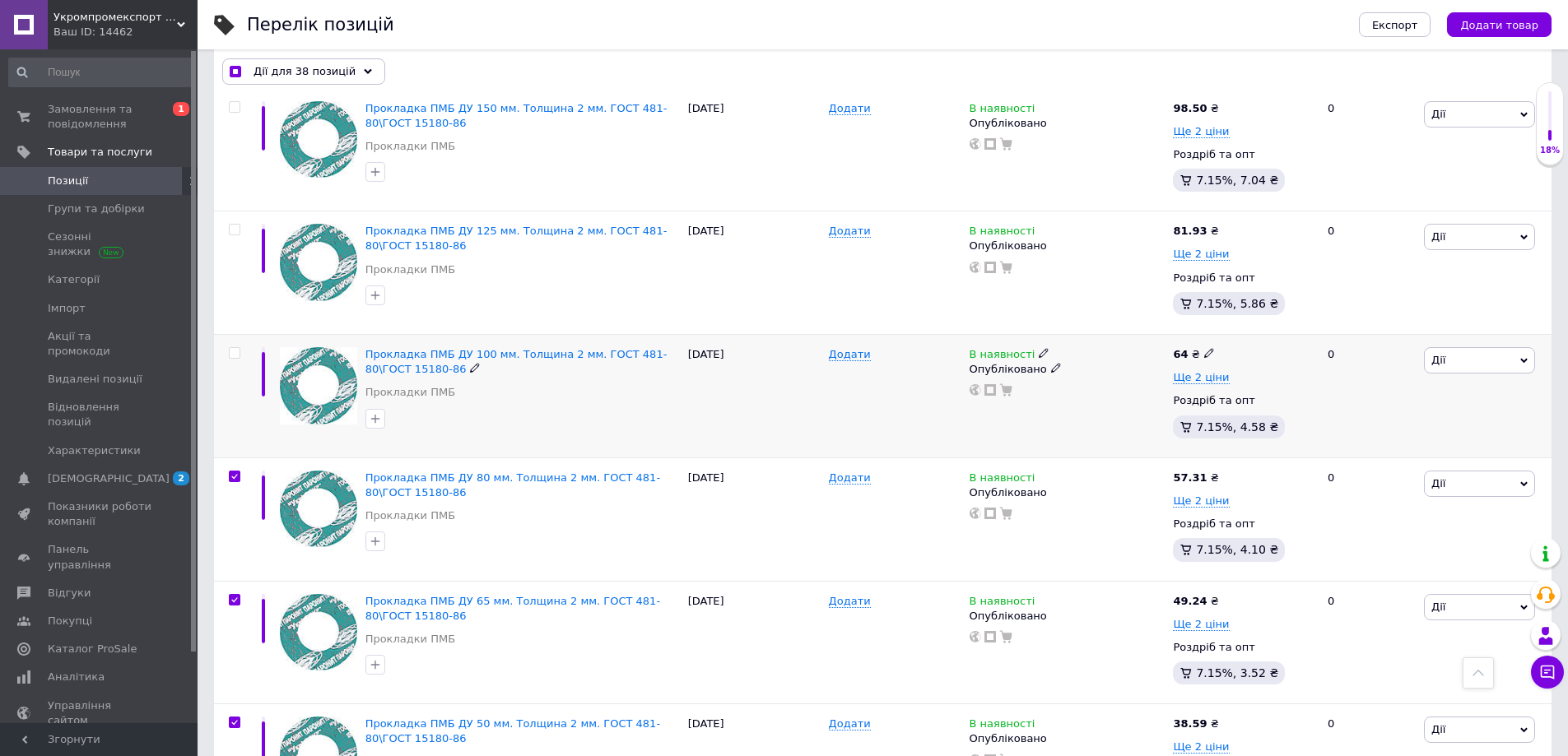
click at [232, 350] on input "checkbox" at bounding box center [234, 353] width 11 height 11
checkbox input "true"
drag, startPoint x: 237, startPoint y: 224, endPoint x: 237, endPoint y: 237, distance: 13.0
click at [237, 224] on input "checkbox" at bounding box center [234, 230] width 11 height 11
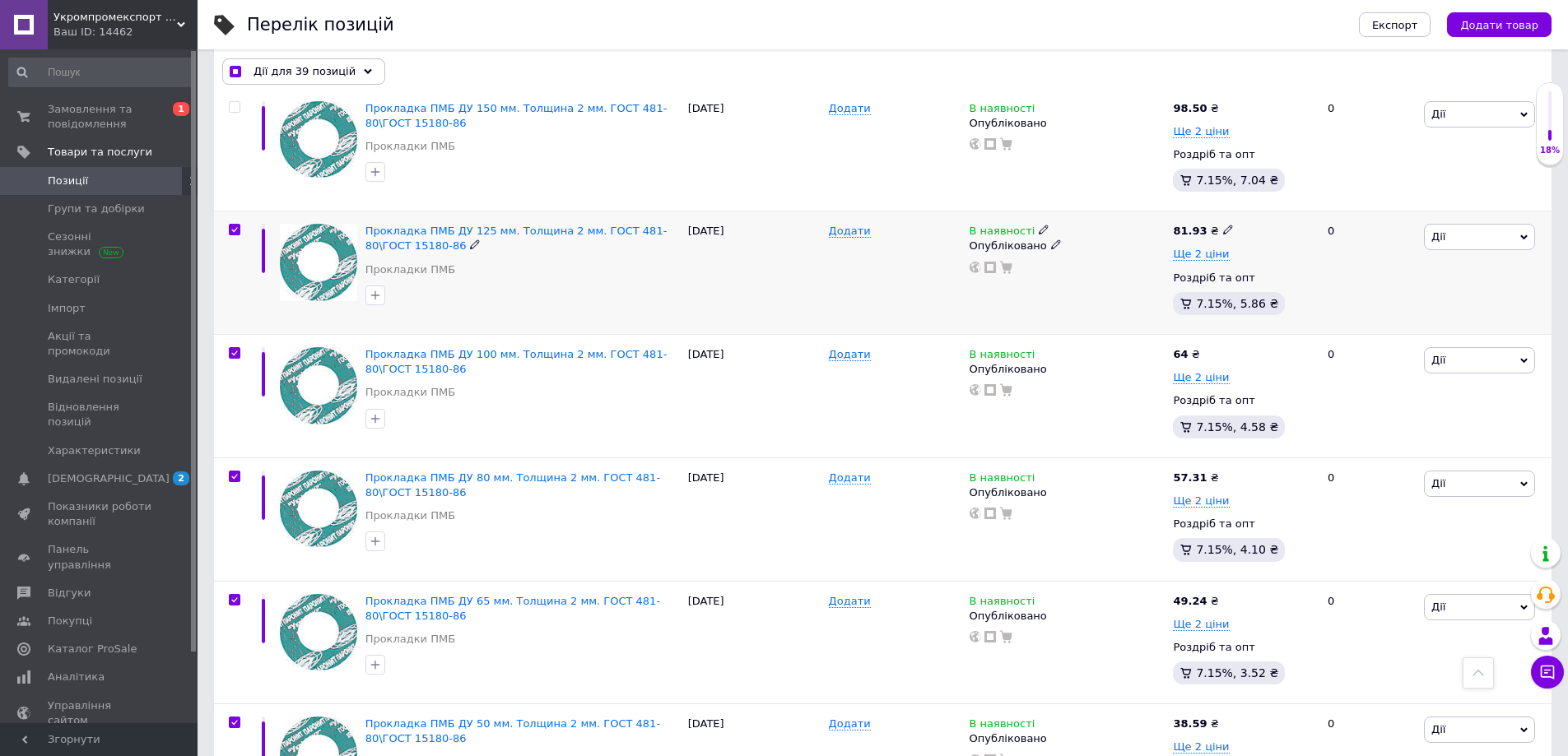
checkbox input "true"
click at [237, 350] on input "checkbox" at bounding box center [234, 354] width 11 height 11
checkbox input "true"
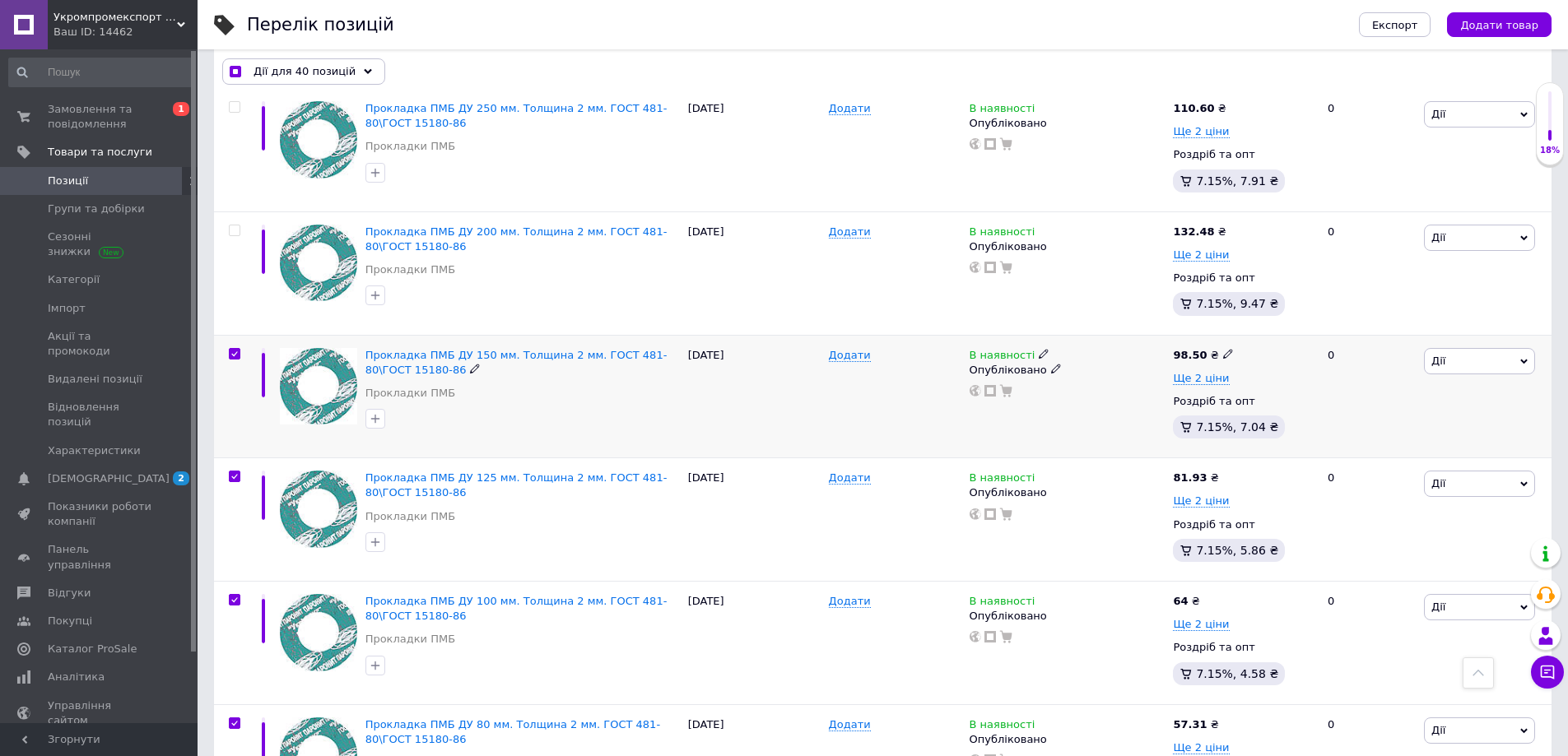
checkbox input "true"
click at [233, 225] on input "checkbox" at bounding box center [234, 230] width 11 height 11
checkbox input "true"
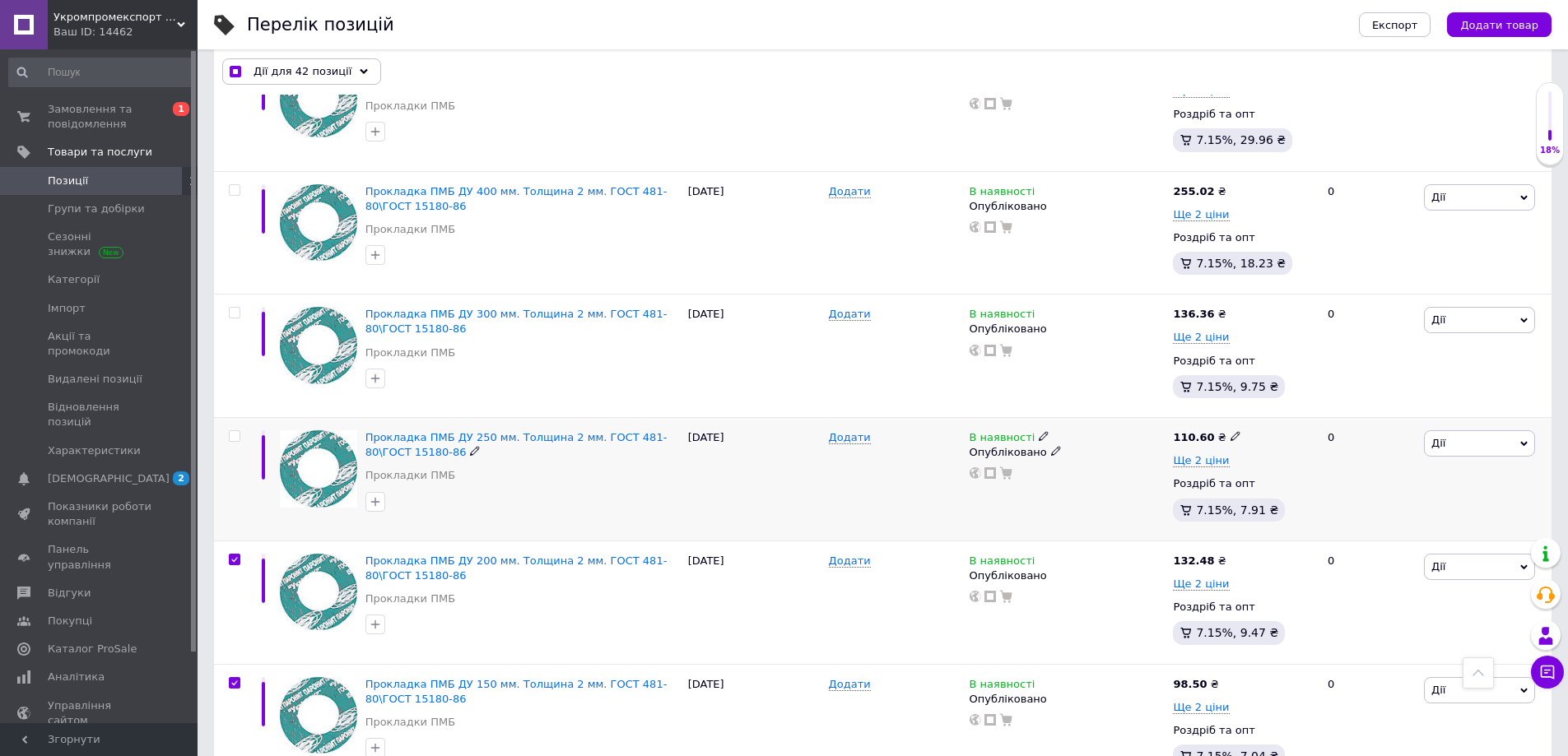
click at [234, 441] on input "checkbox" at bounding box center [234, 436] width 11 height 11
checkbox input "false"
checkbox input "true"
click at [234, 439] on input "checkbox" at bounding box center [234, 436] width 11 height 11
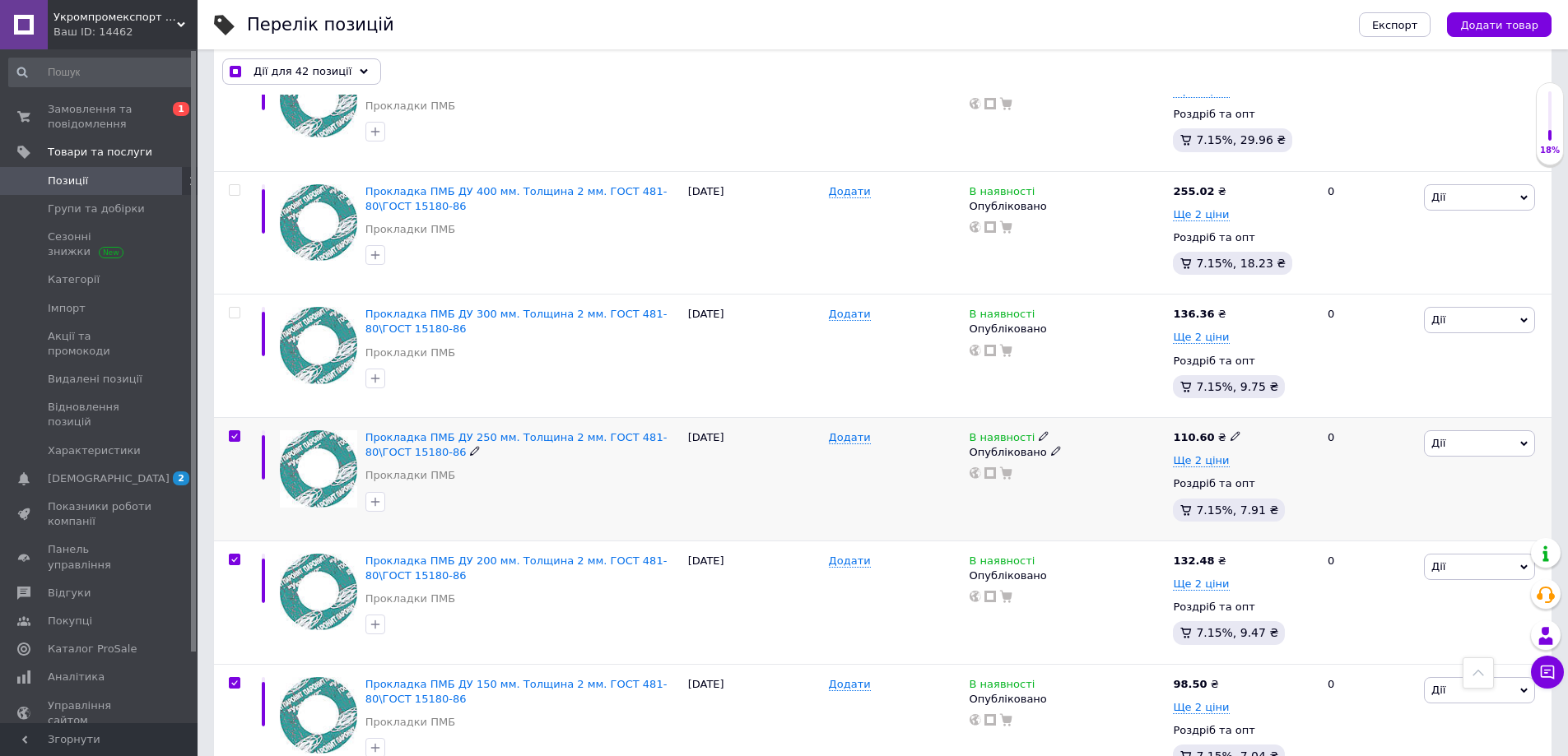
checkbox input "true"
click at [230, 310] on input "checkbox" at bounding box center [234, 313] width 11 height 11
checkbox input "true"
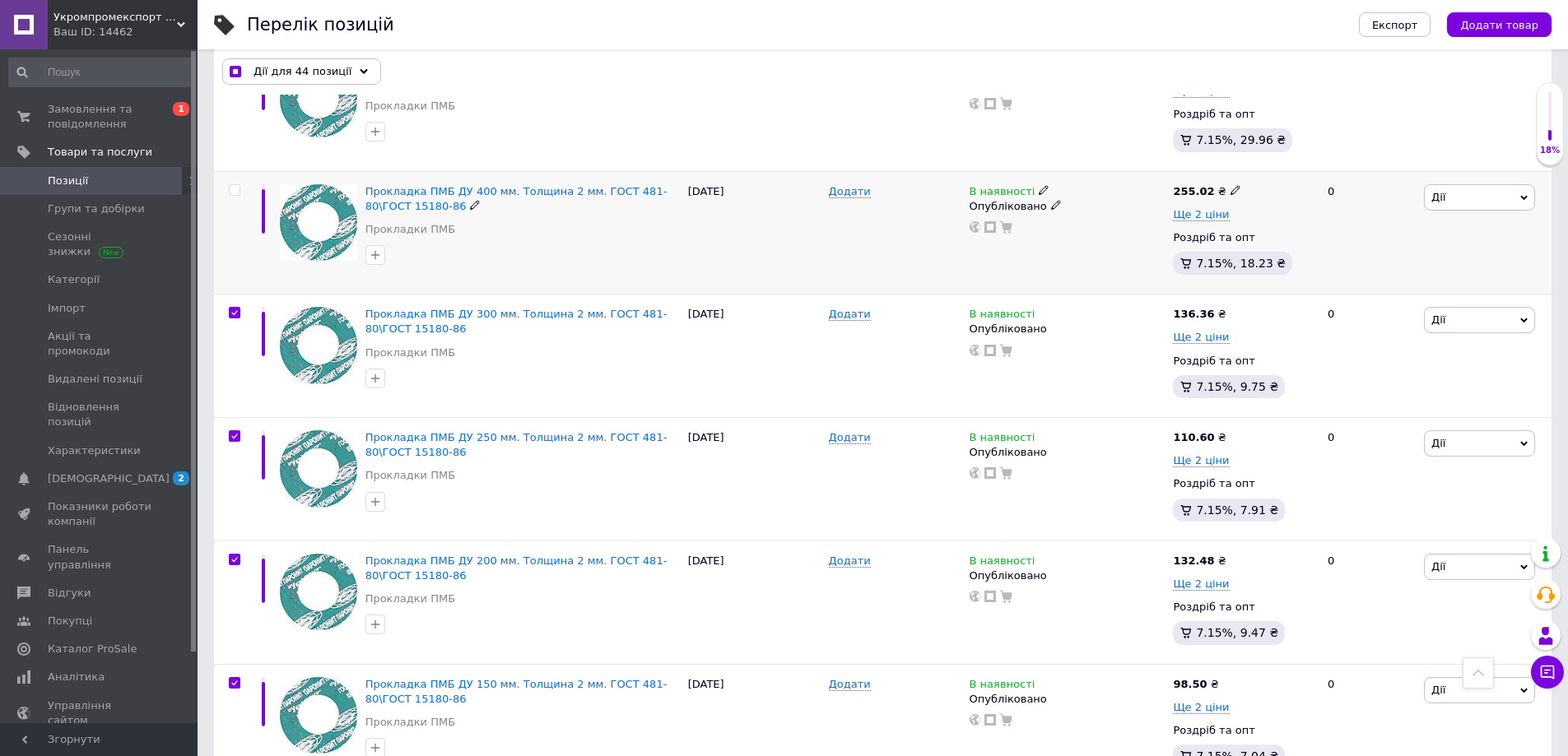
scroll to position [598, 0]
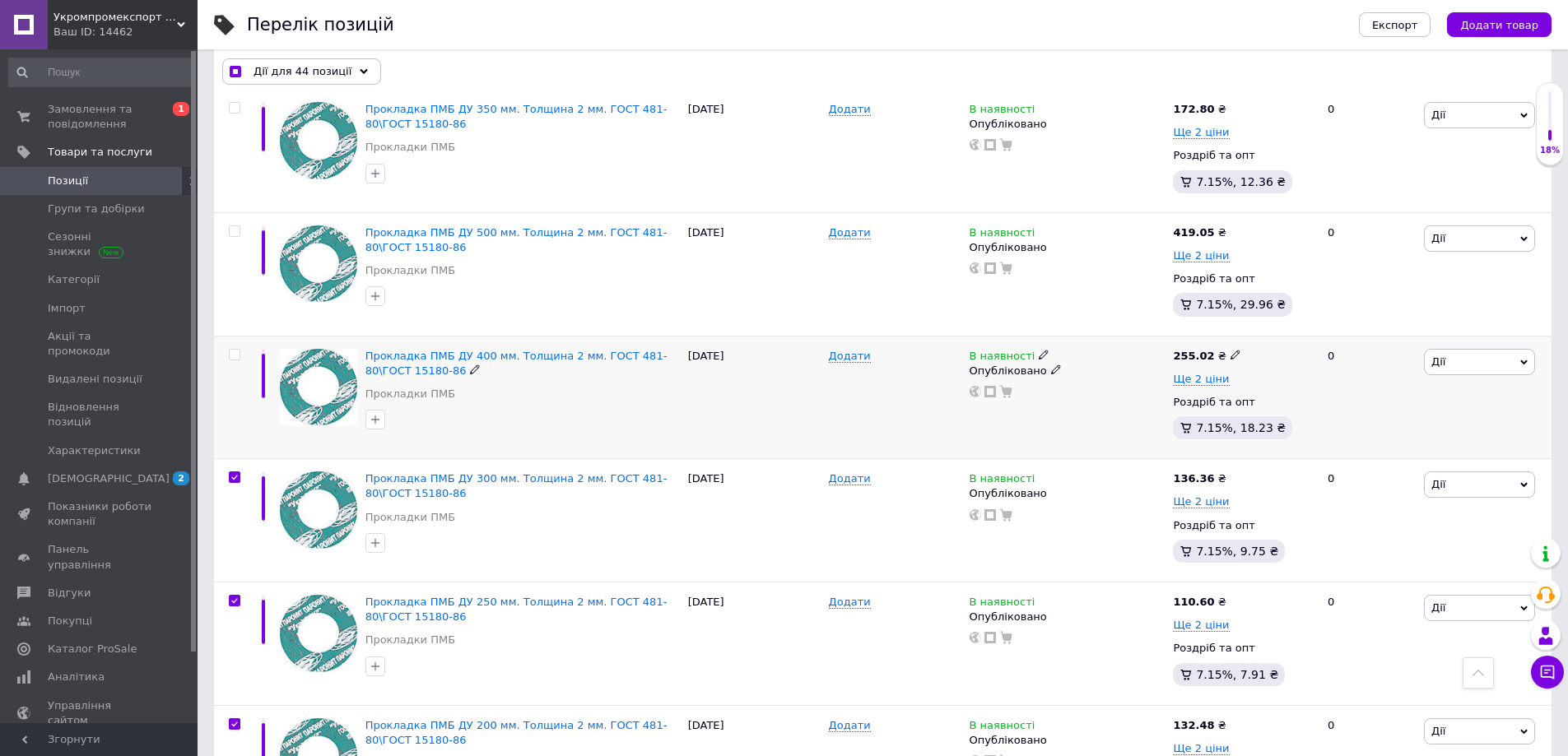
click at [235, 353] on input "checkbox" at bounding box center [234, 355] width 11 height 11
checkbox input "true"
click at [235, 227] on input "checkbox" at bounding box center [234, 231] width 11 height 11
checkbox input "true"
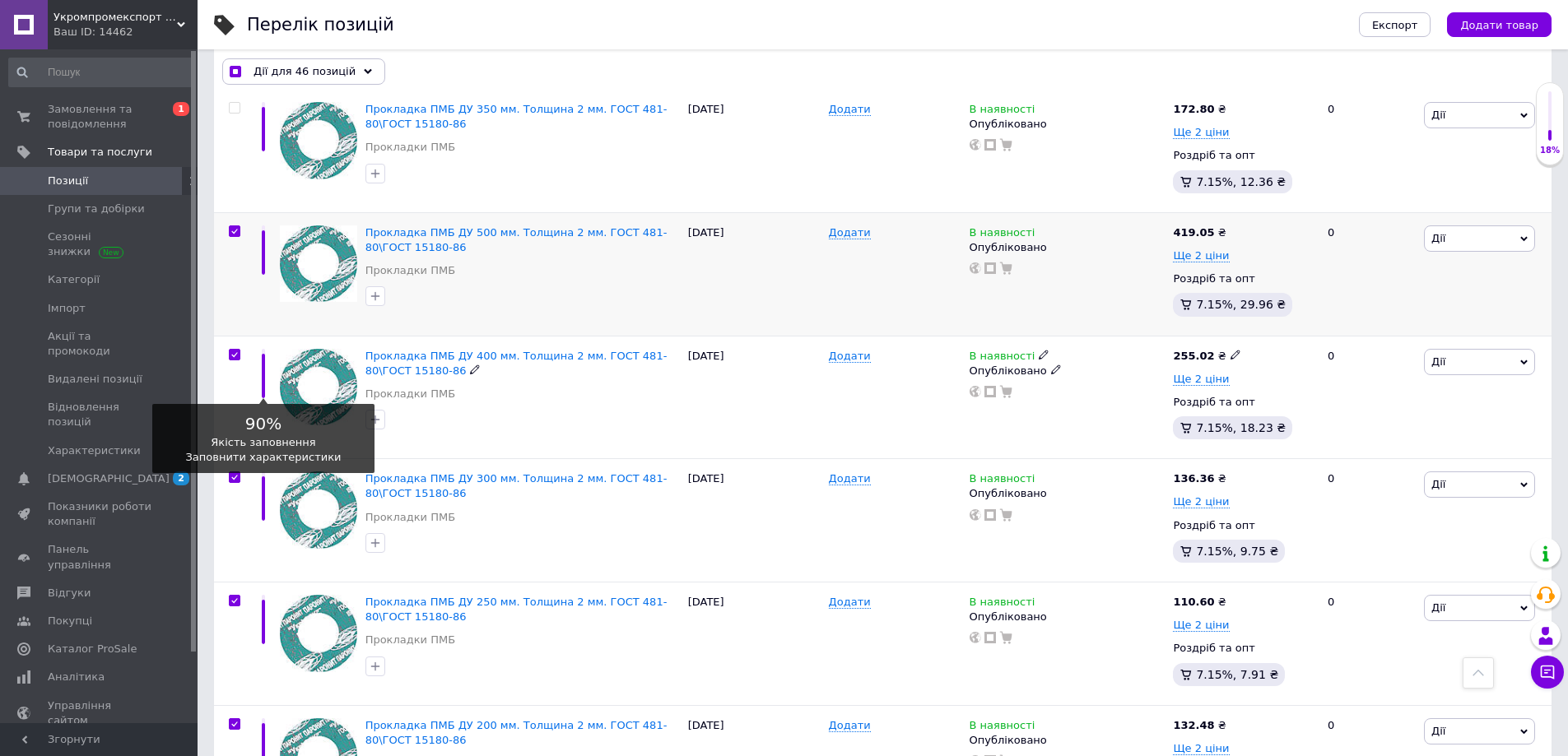
scroll to position [434, 0]
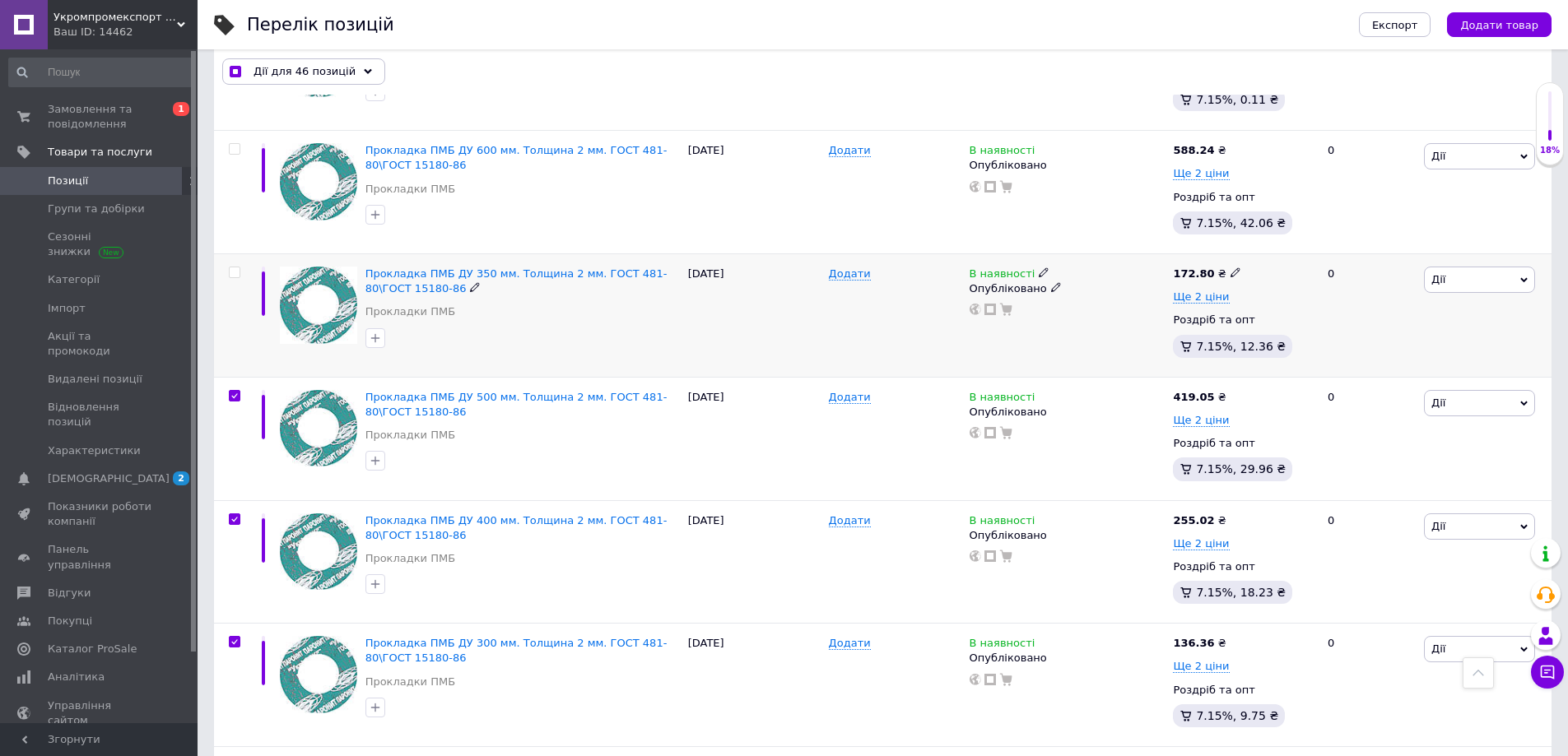
click at [233, 265] on div at bounding box center [232, 315] width 37 height 124
checkbox input "true"
click at [233, 272] on input "checkbox" at bounding box center [234, 272] width 11 height 11
checkbox input "true"
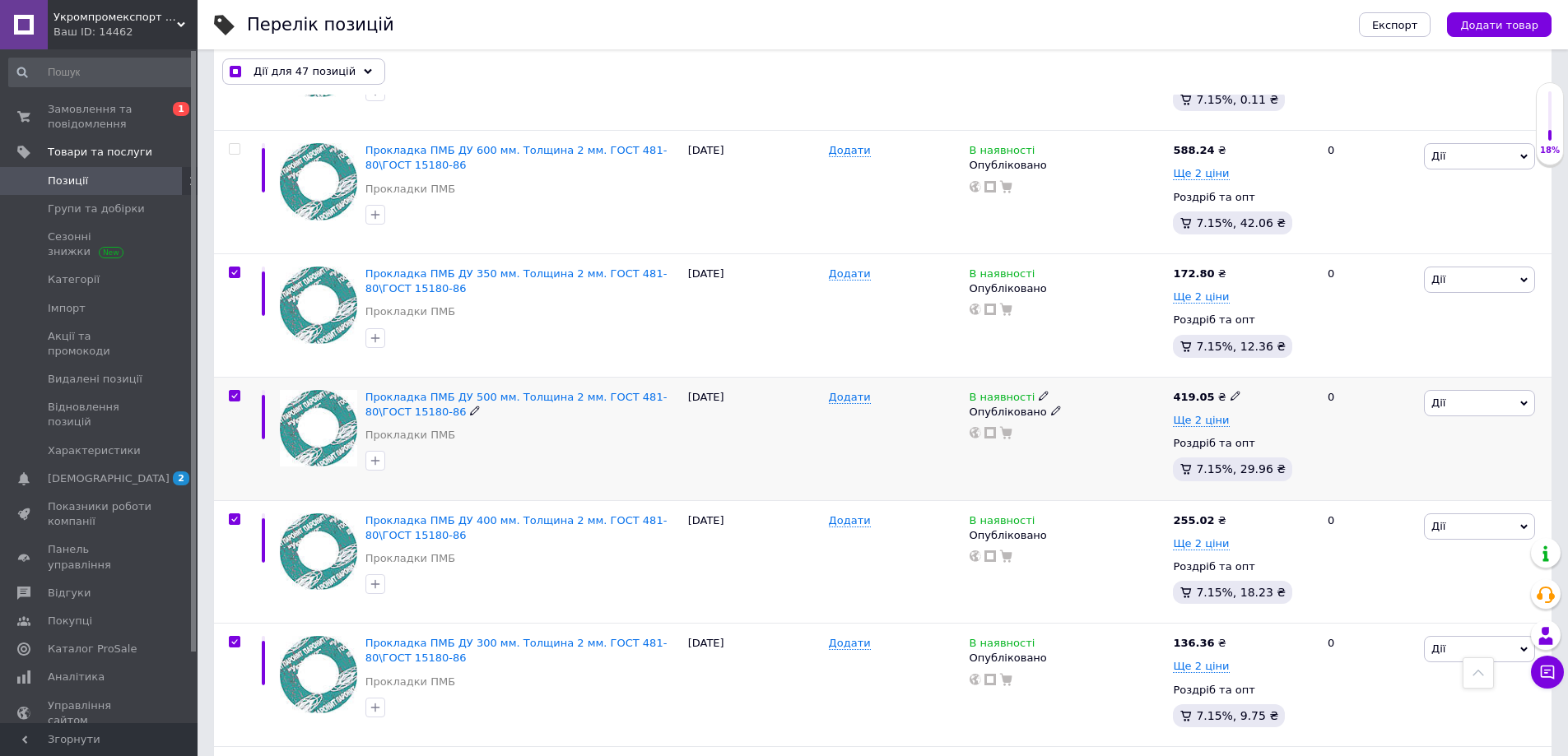
scroll to position [269, 0]
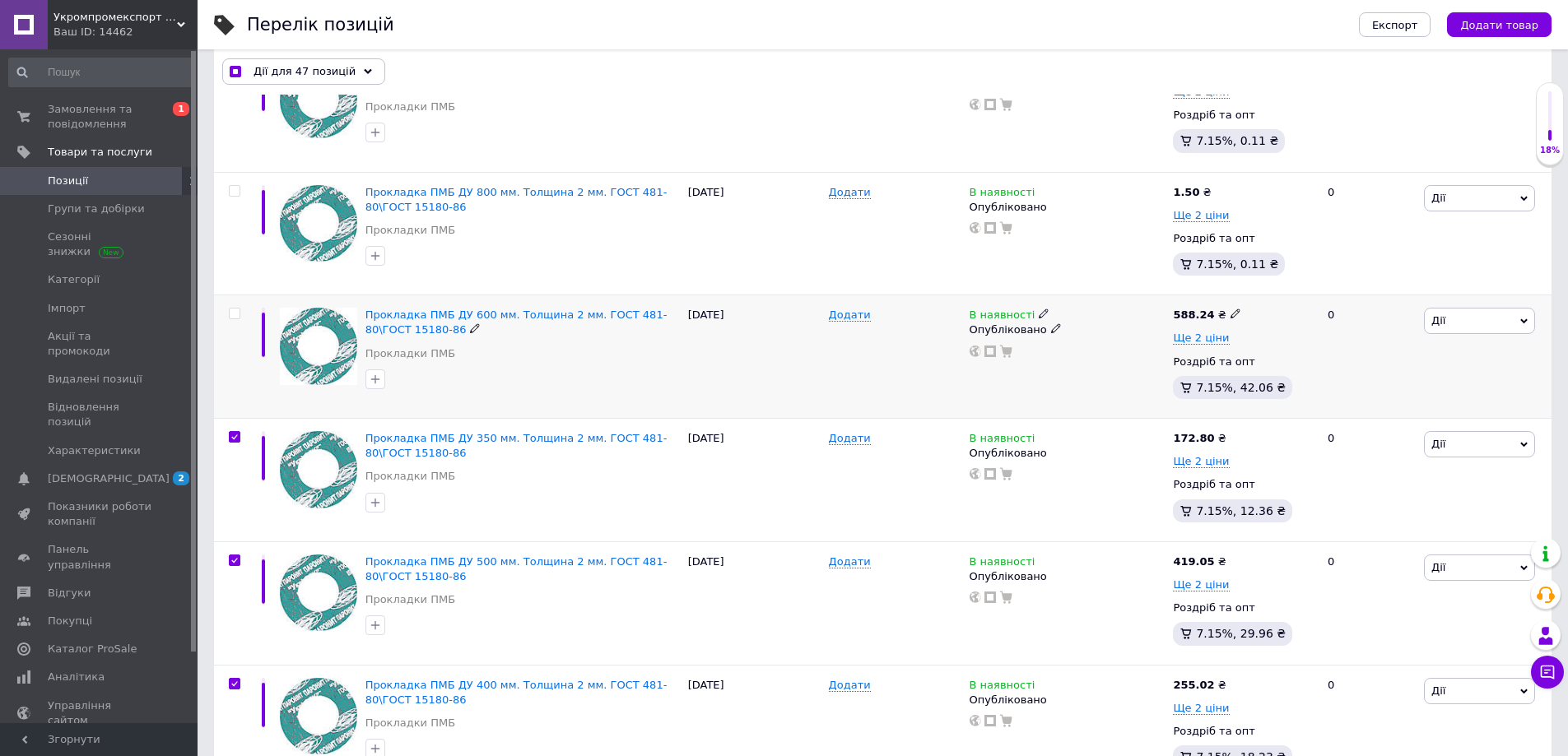
click at [235, 312] on input "checkbox" at bounding box center [234, 314] width 11 height 11
checkbox input "true"
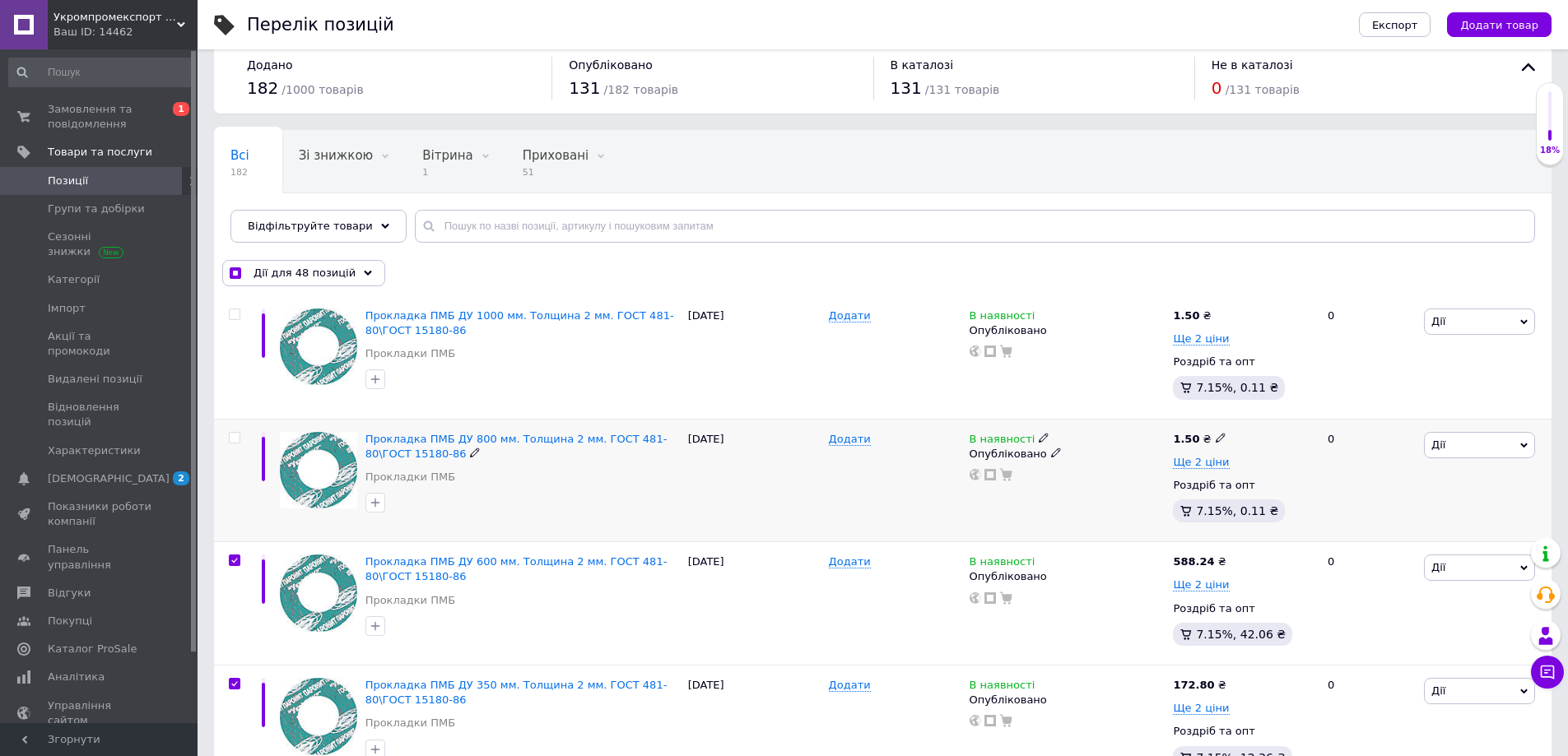
click at [234, 440] on input "checkbox" at bounding box center [234, 438] width 11 height 11
checkbox input "true"
click at [237, 308] on span at bounding box center [234, 314] width 11 height 11
click at [237, 309] on input "checkbox" at bounding box center [234, 314] width 11 height 11
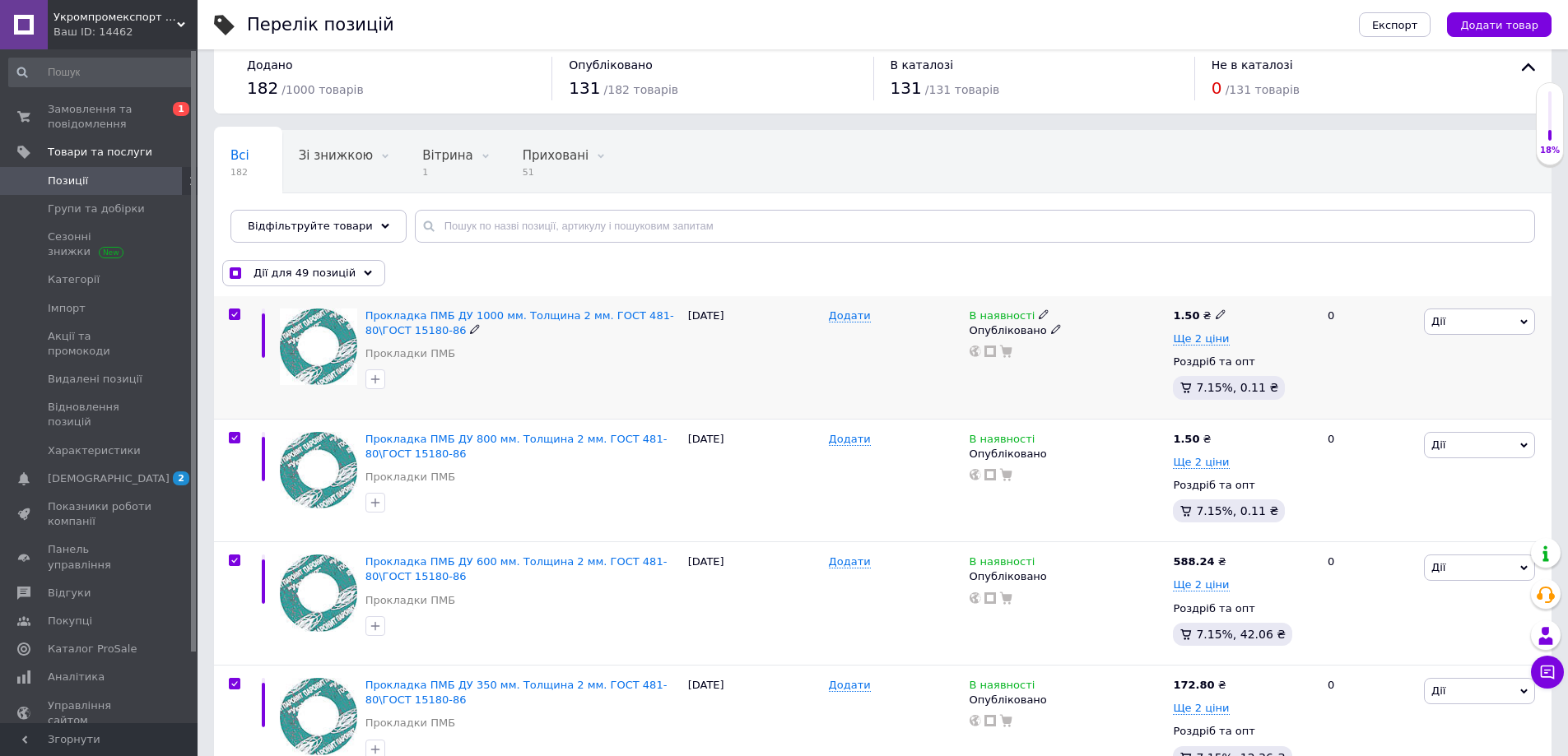
checkbox input "true"
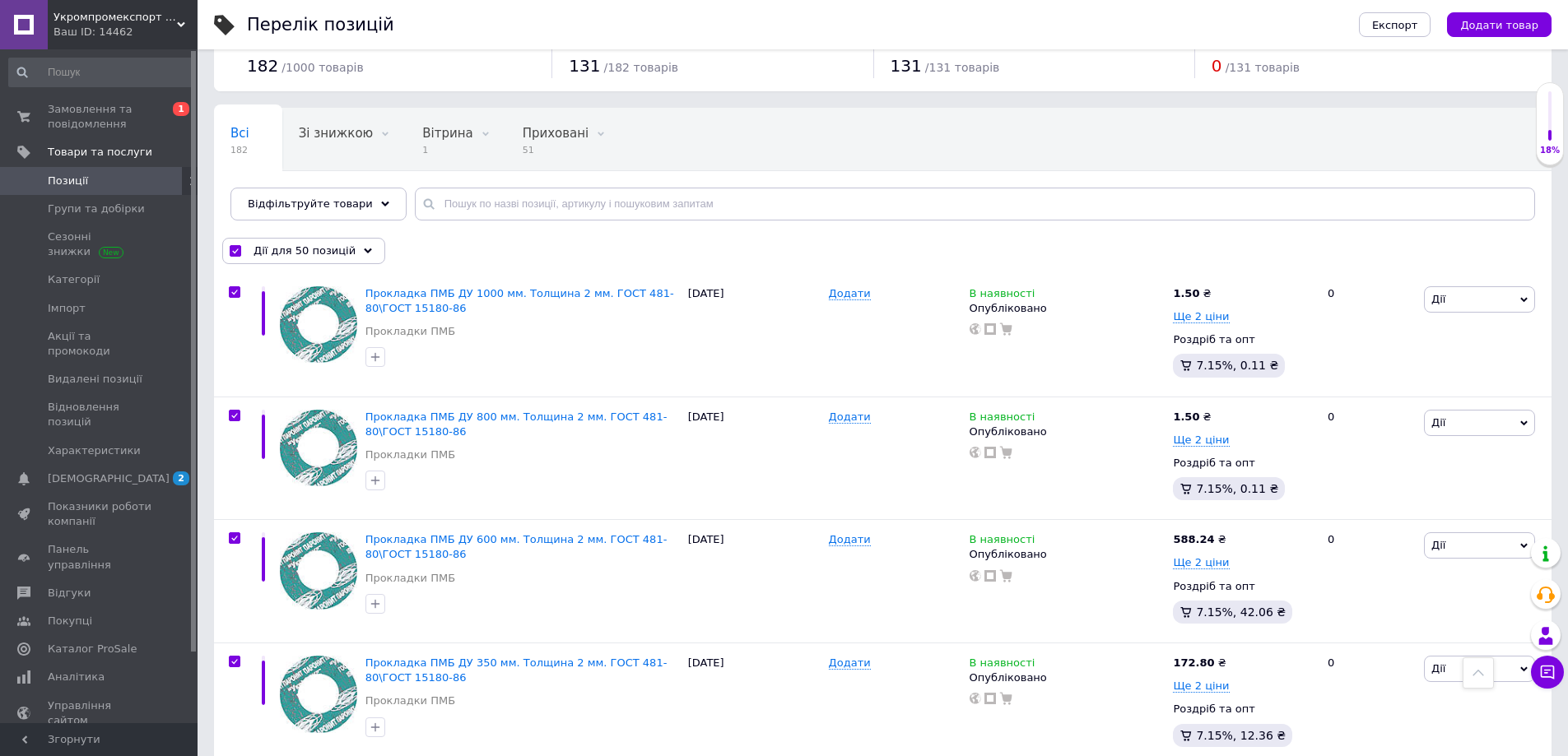
scroll to position [0, 0]
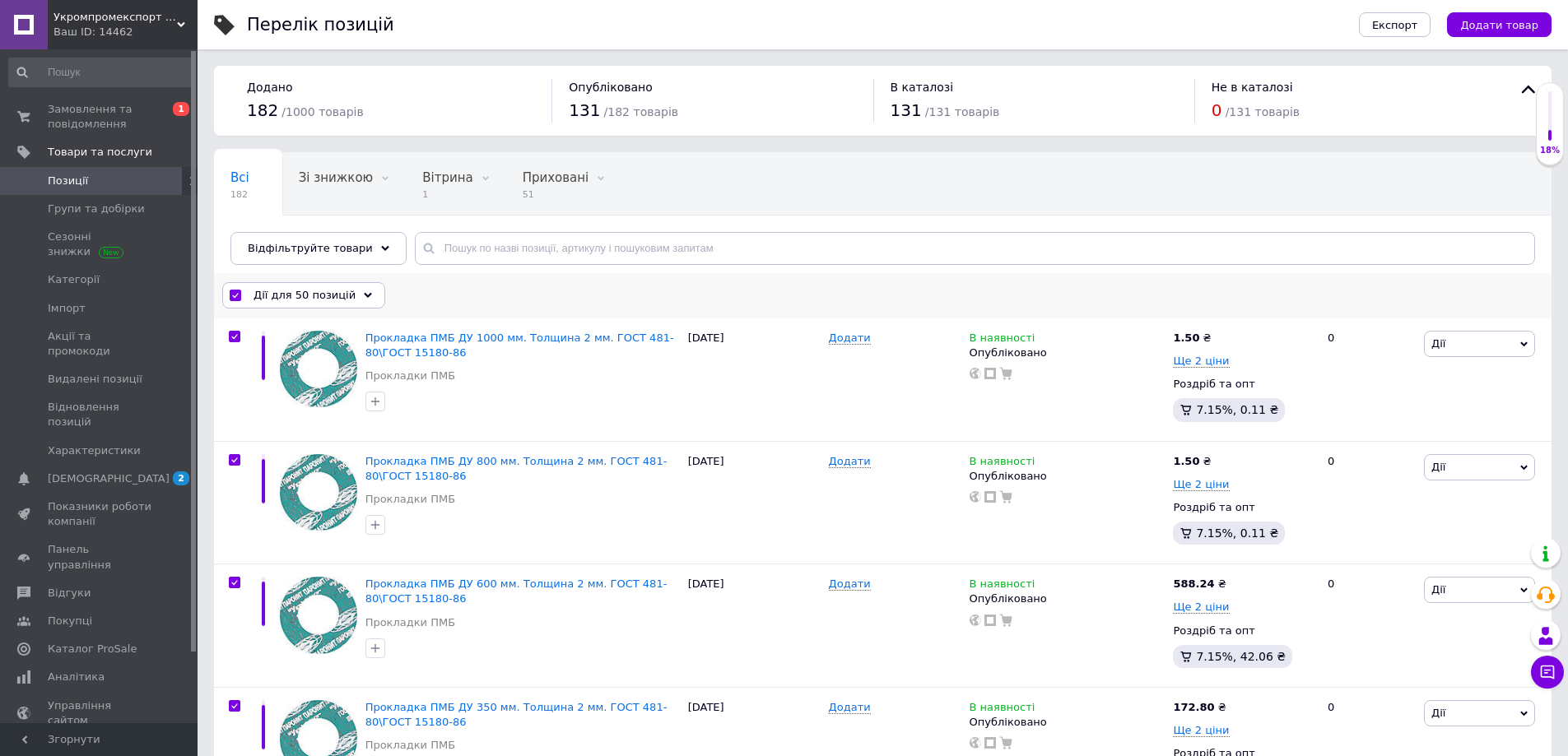
click at [364, 293] on icon at bounding box center [367, 295] width 8 height 8
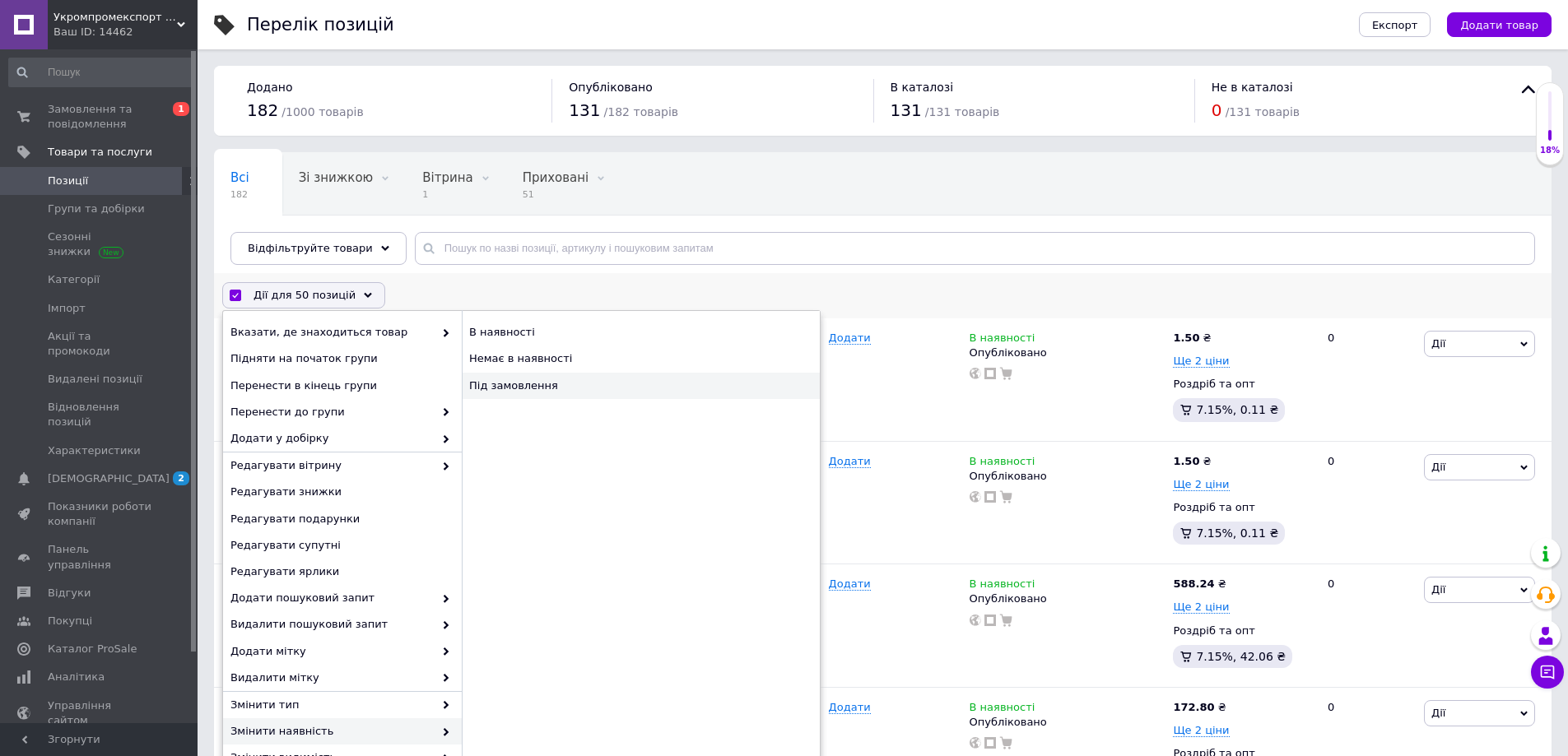
click at [507, 382] on div "Під замовлення" at bounding box center [640, 386] width 358 height 26
checkbox input "false"
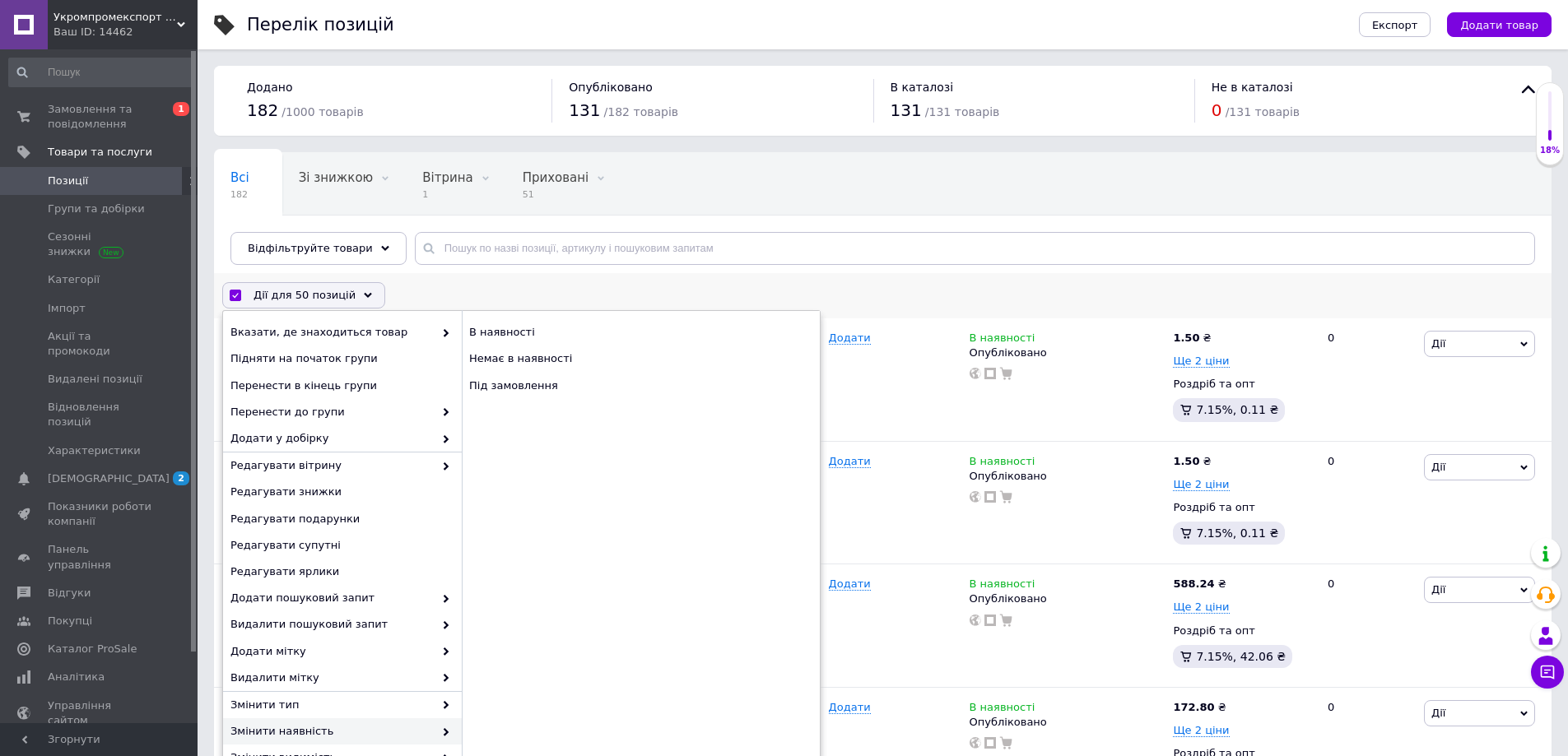
checkbox input "false"
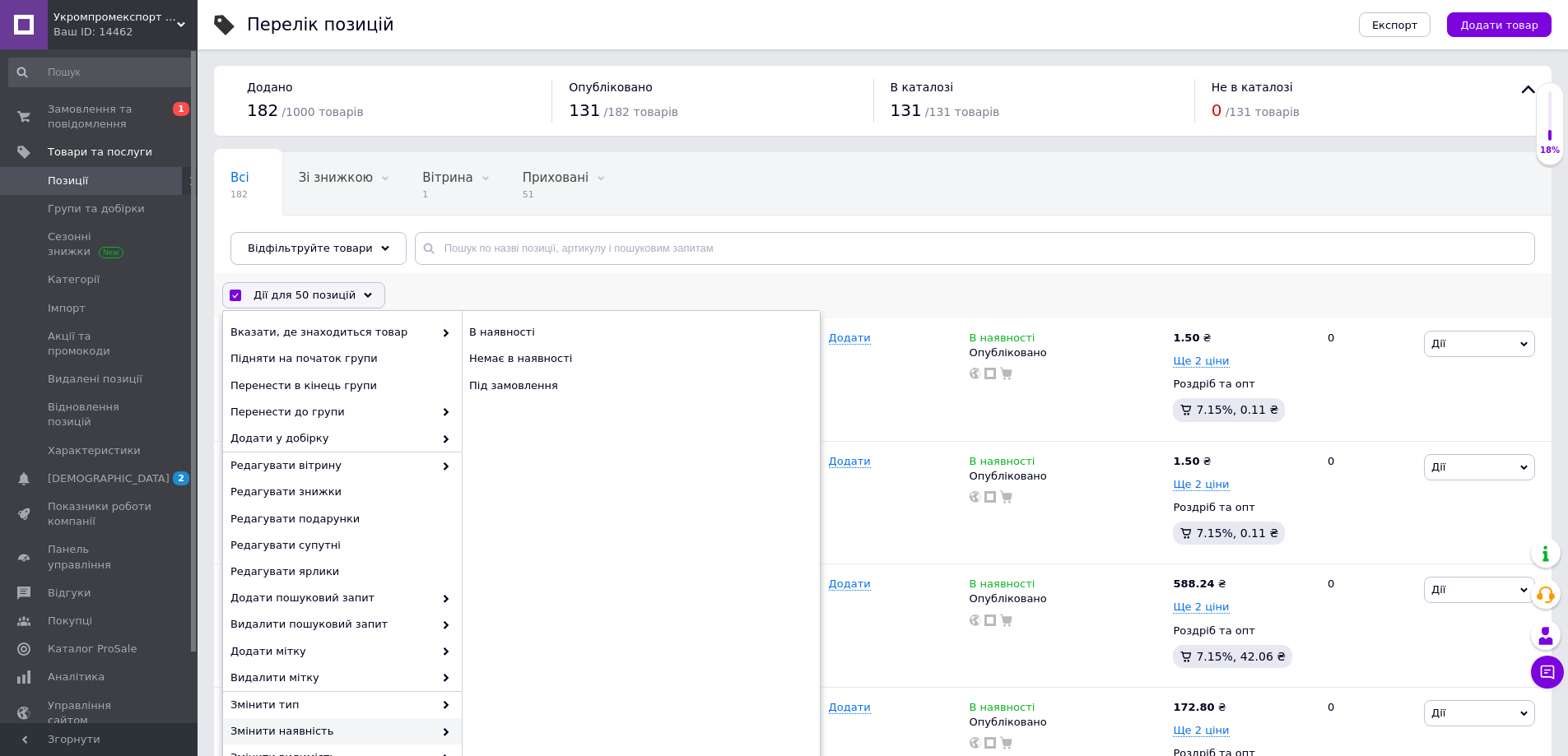
checkbox input "false"
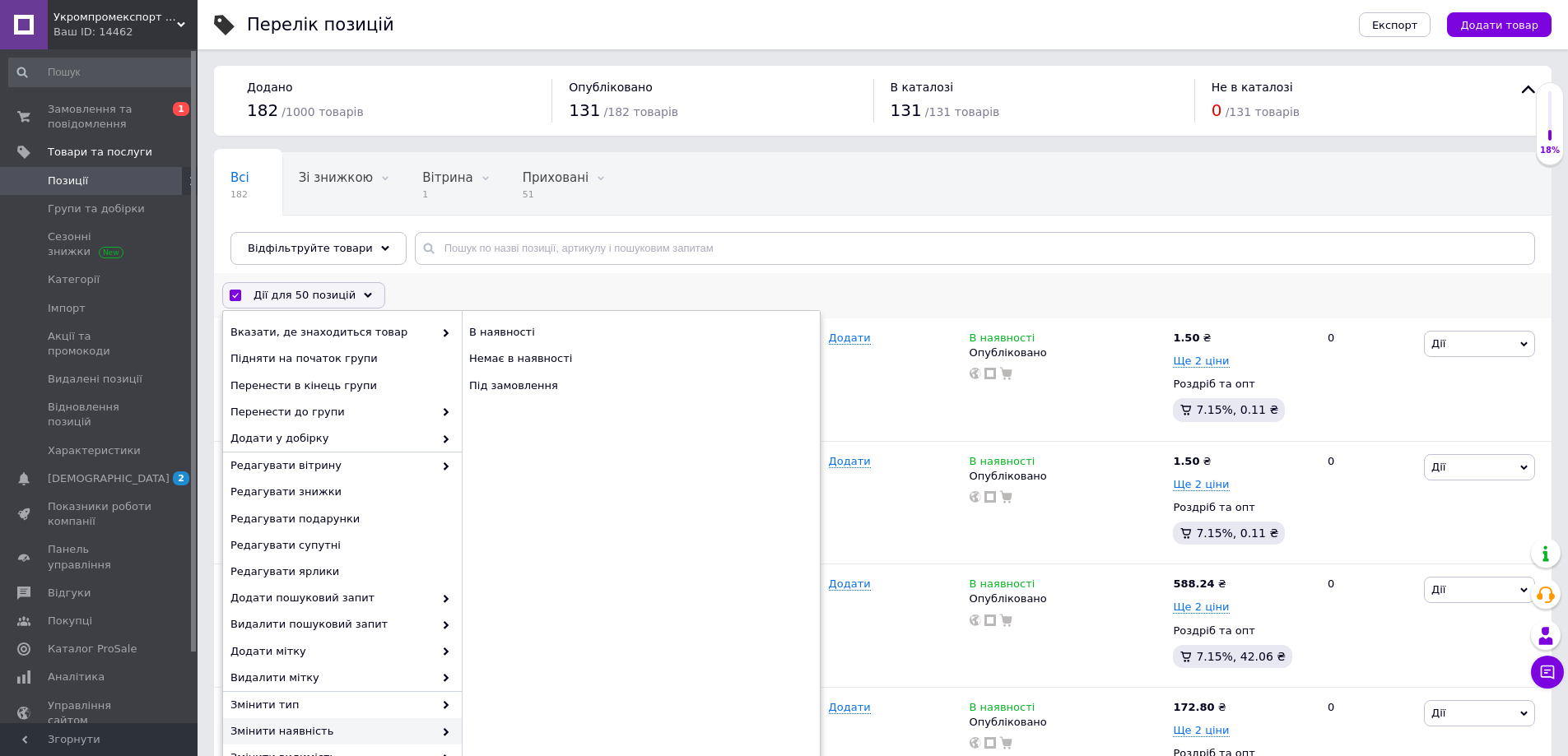
checkbox input "false"
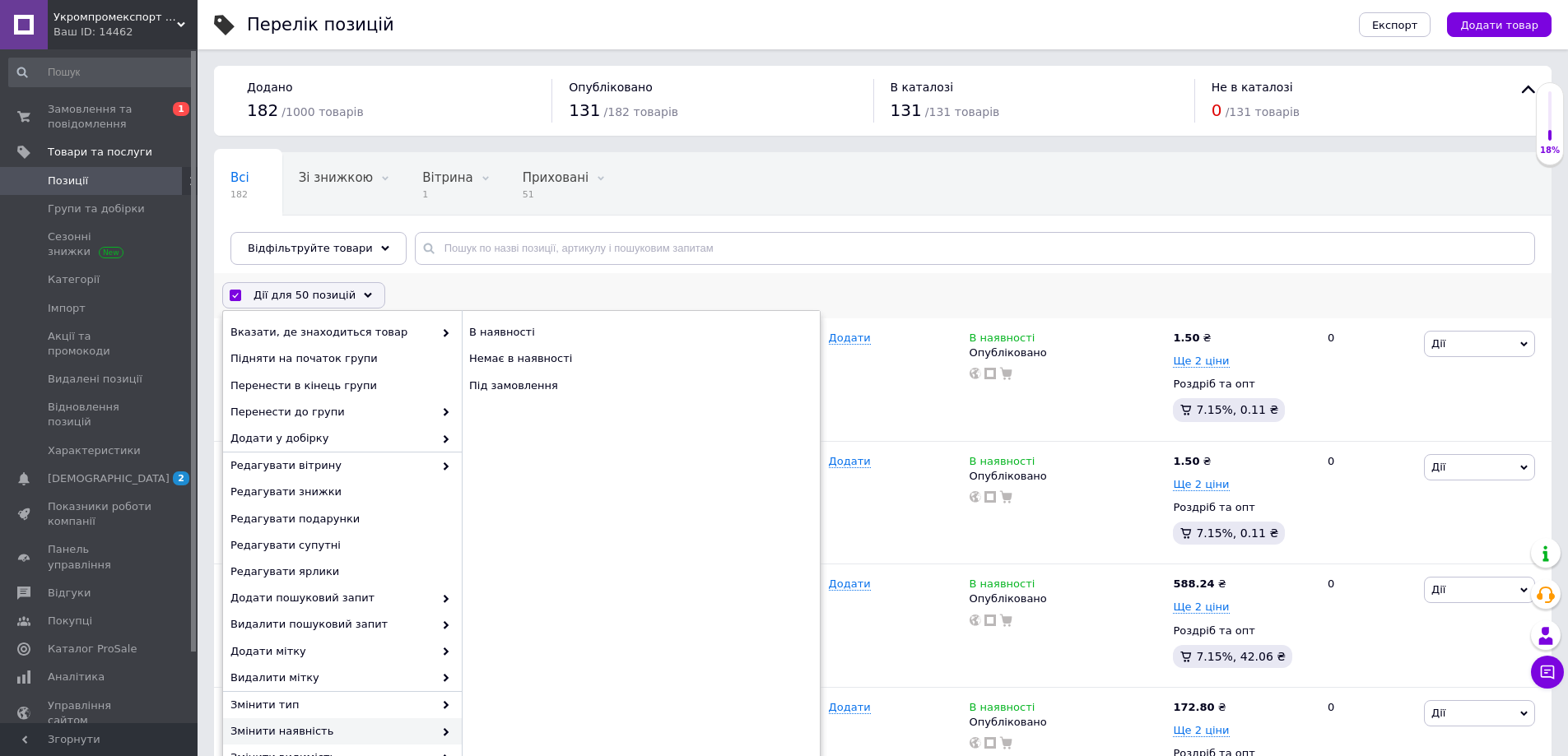
checkbox input "false"
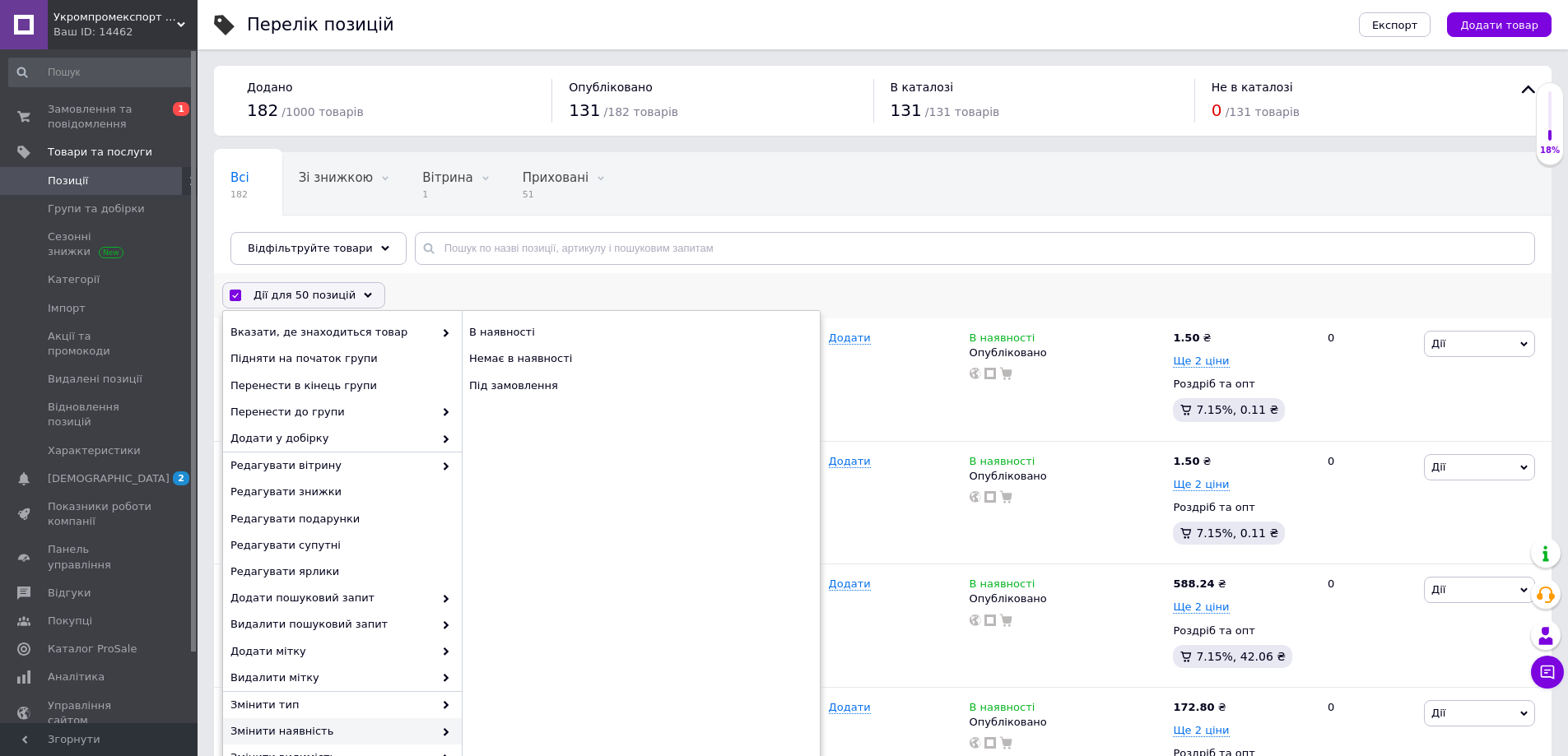
checkbox input "false"
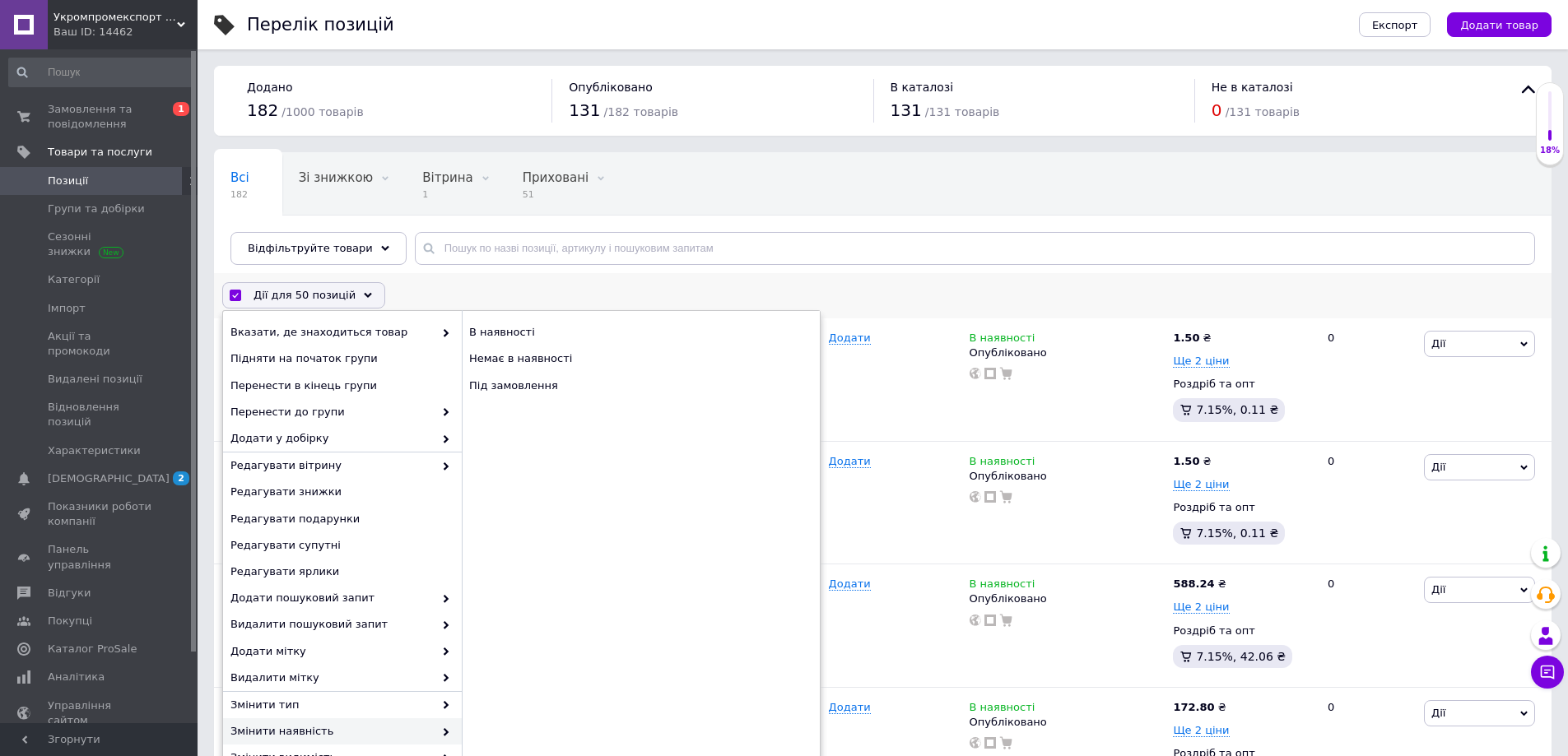
checkbox input "false"
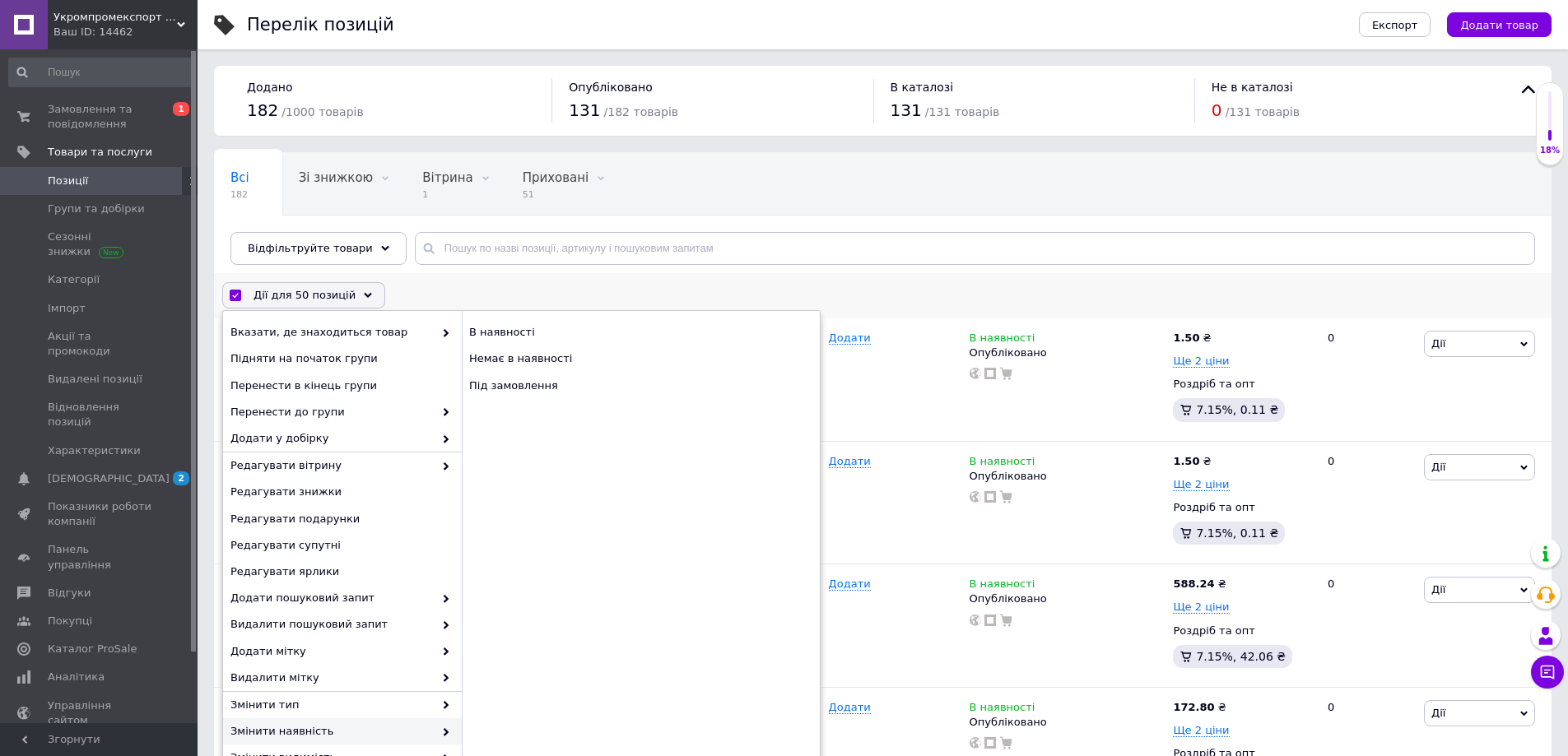
checkbox input "false"
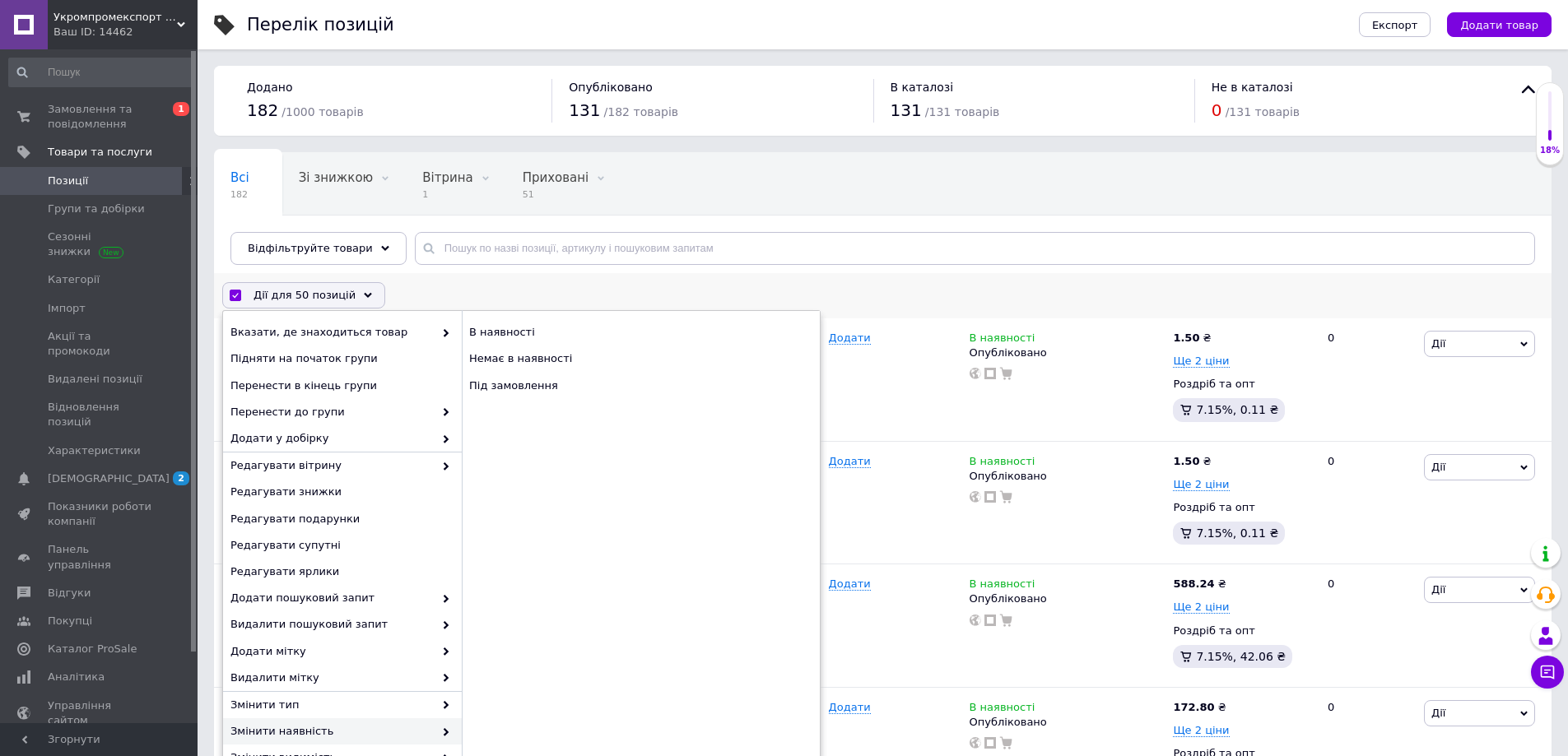
checkbox input "false"
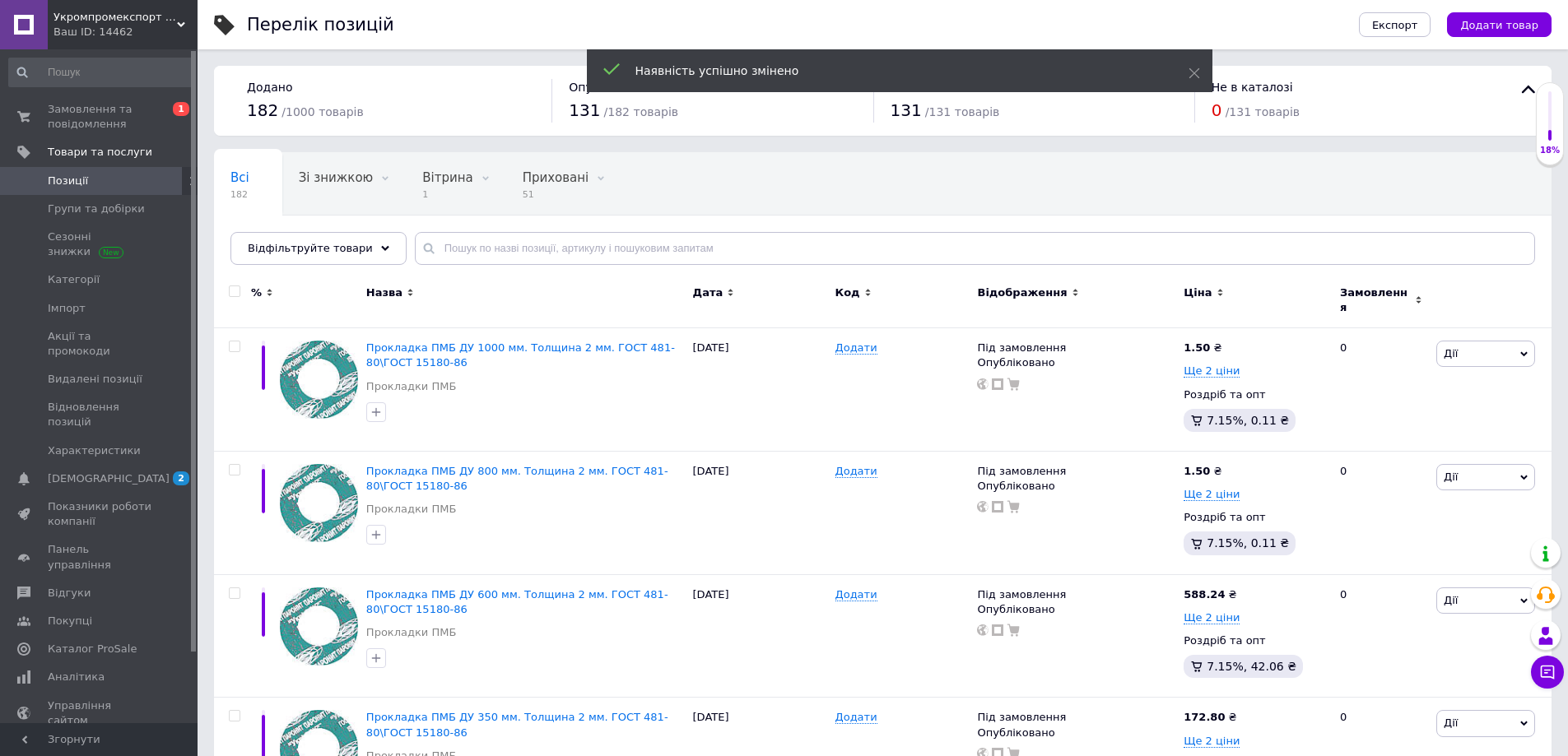
click at [234, 292] on input "checkbox" at bounding box center [234, 292] width 11 height 11
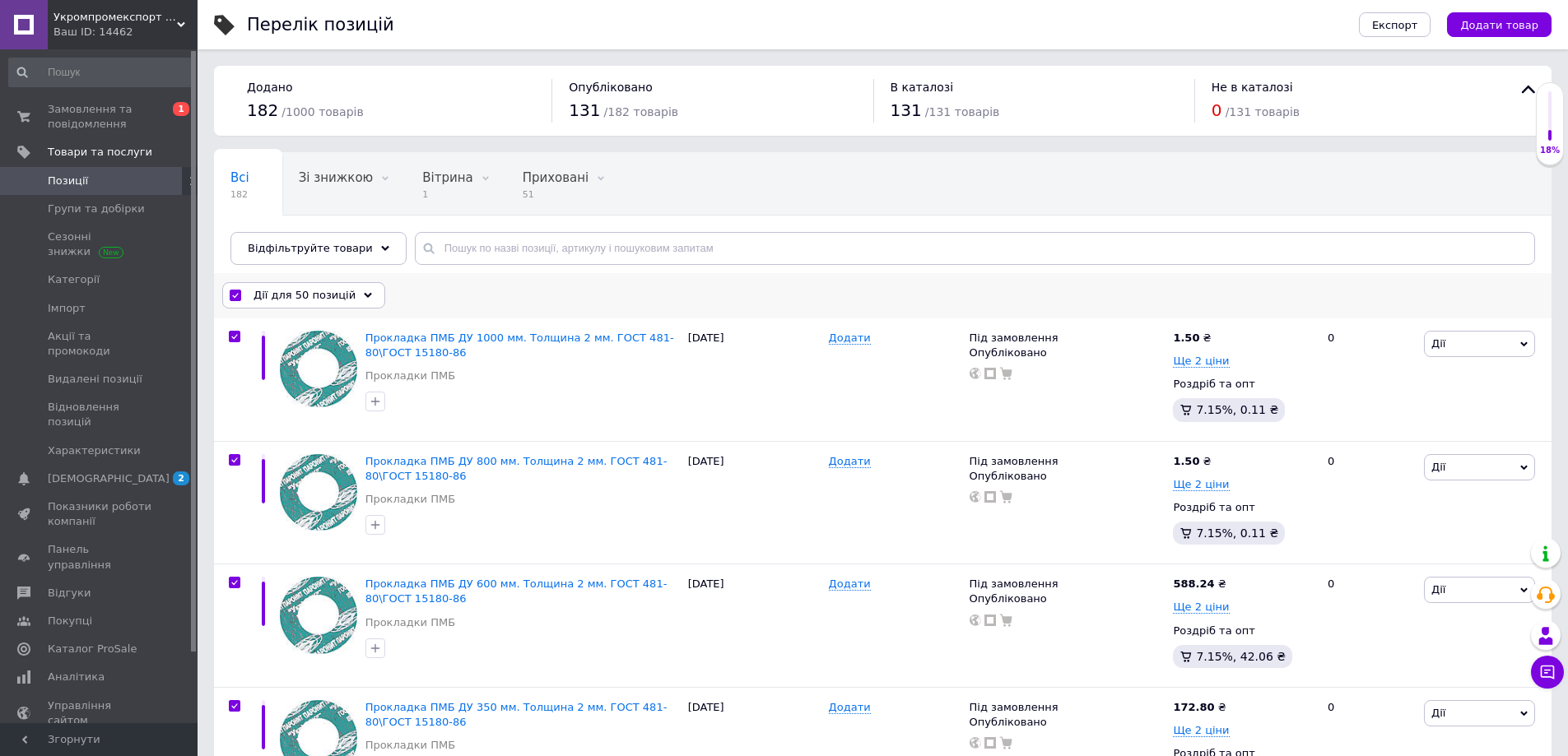
click at [352, 291] on div "Дії для 50 позицій" at bounding box center [304, 295] width 163 height 26
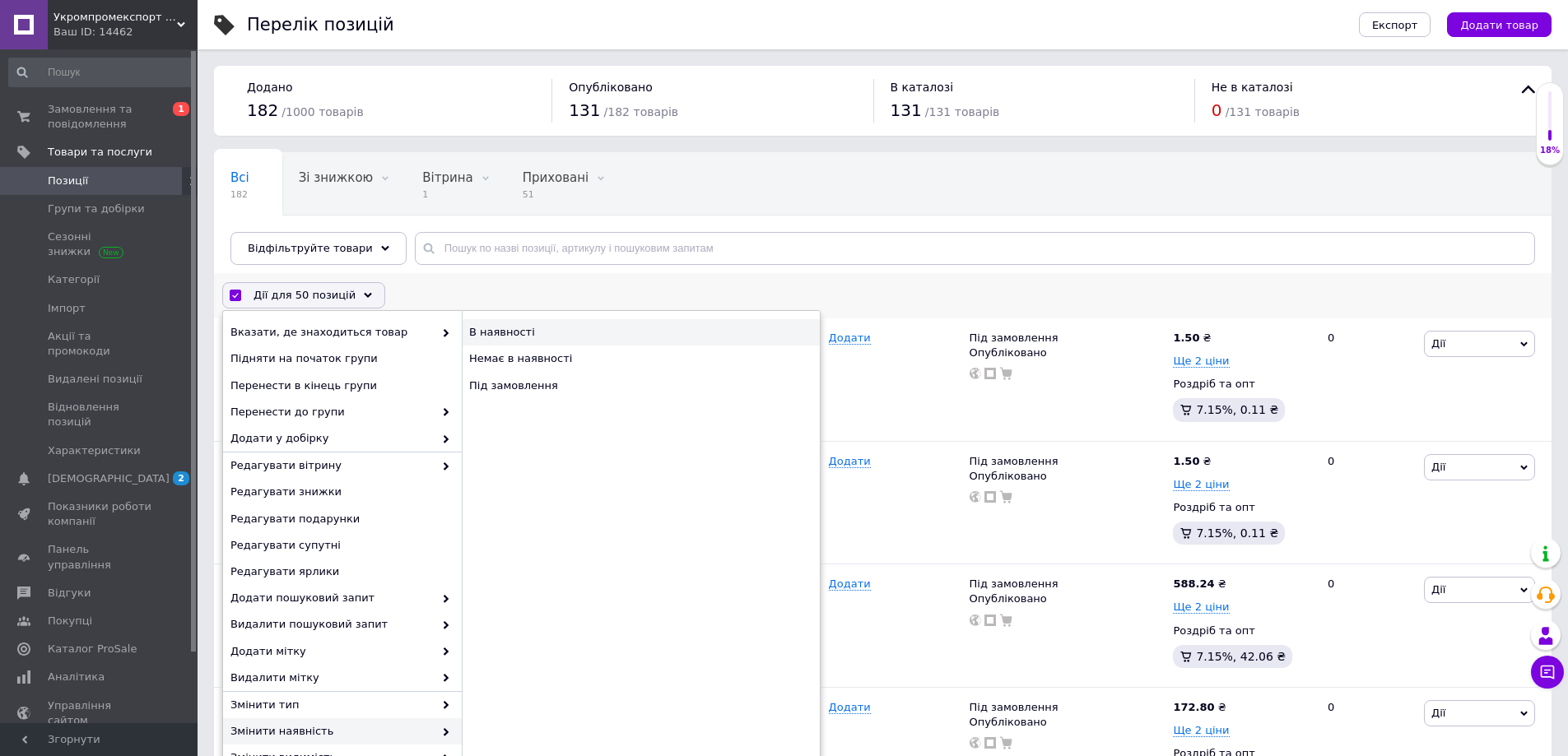
click at [491, 330] on div "В наявності" at bounding box center [640, 333] width 358 height 26
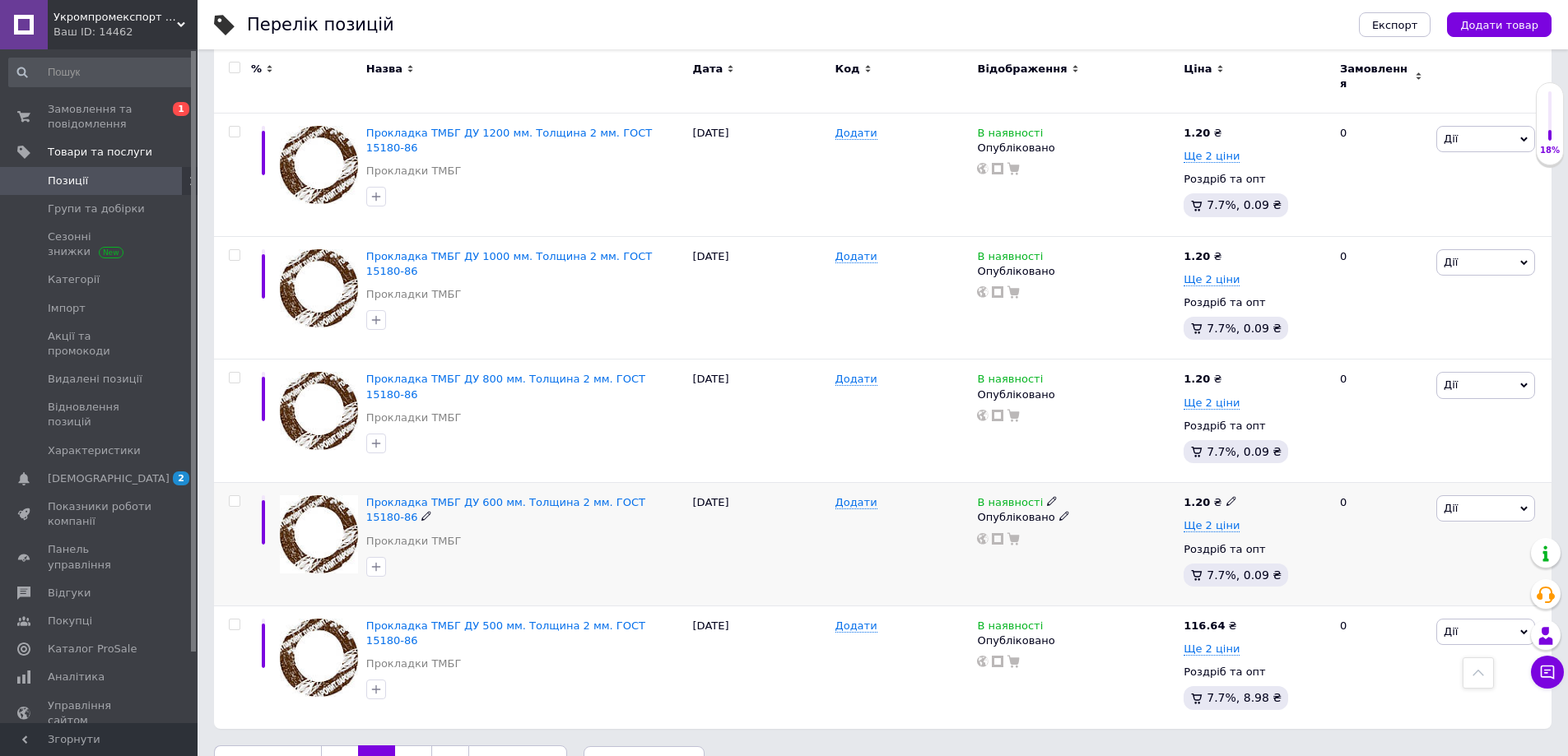
scroll to position [5784, 0]
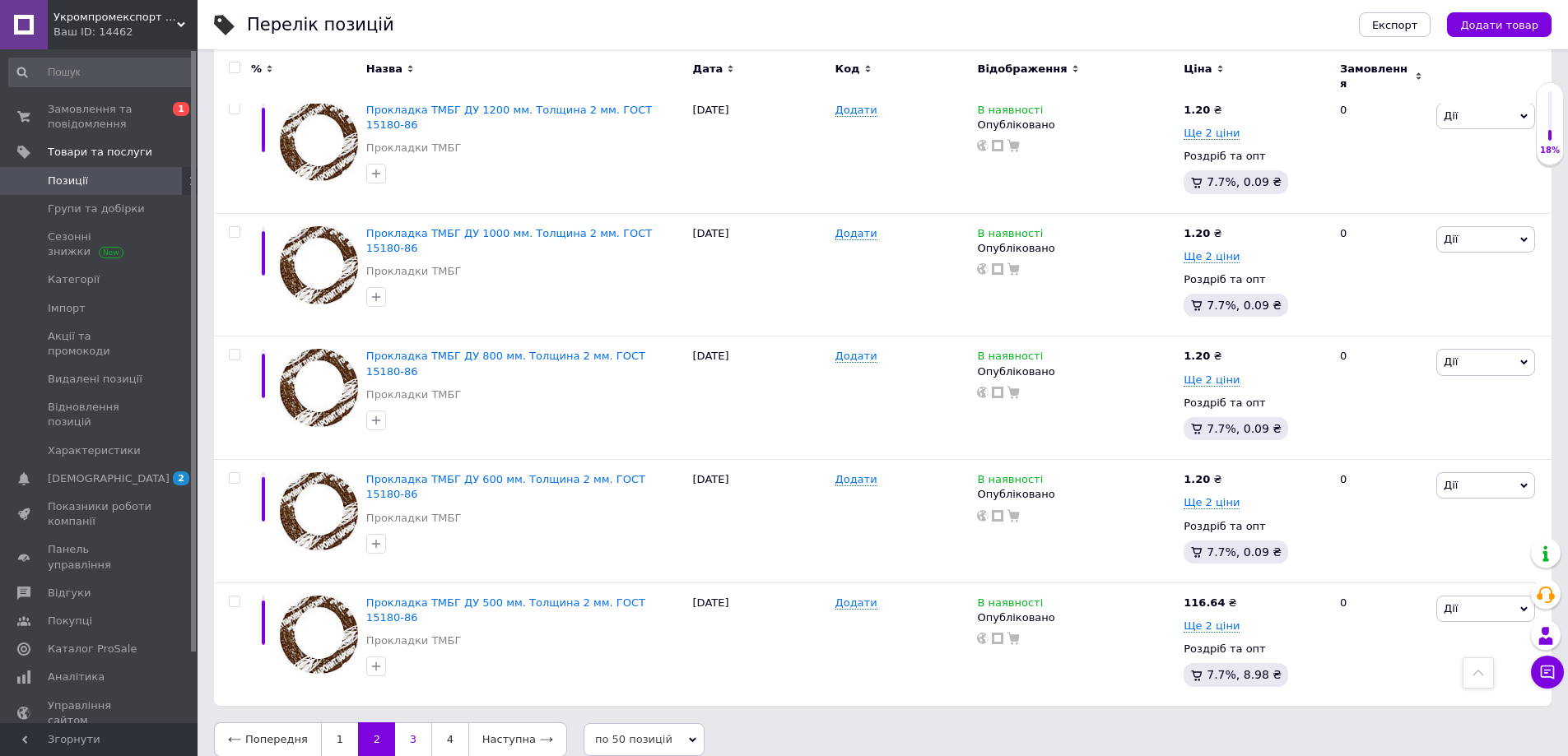
click at [408, 723] on link "3" at bounding box center [413, 739] width 36 height 34
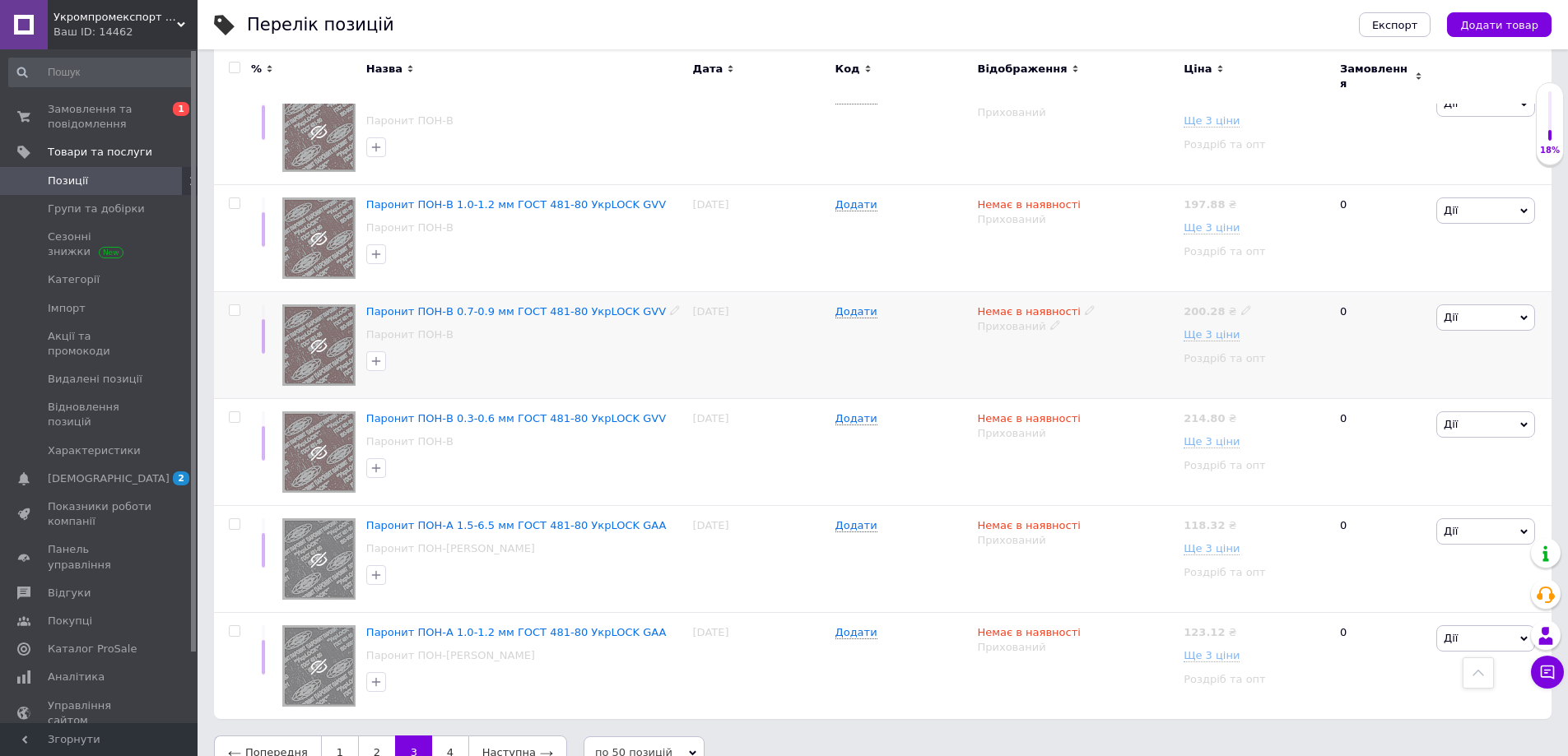
scroll to position [5688, 0]
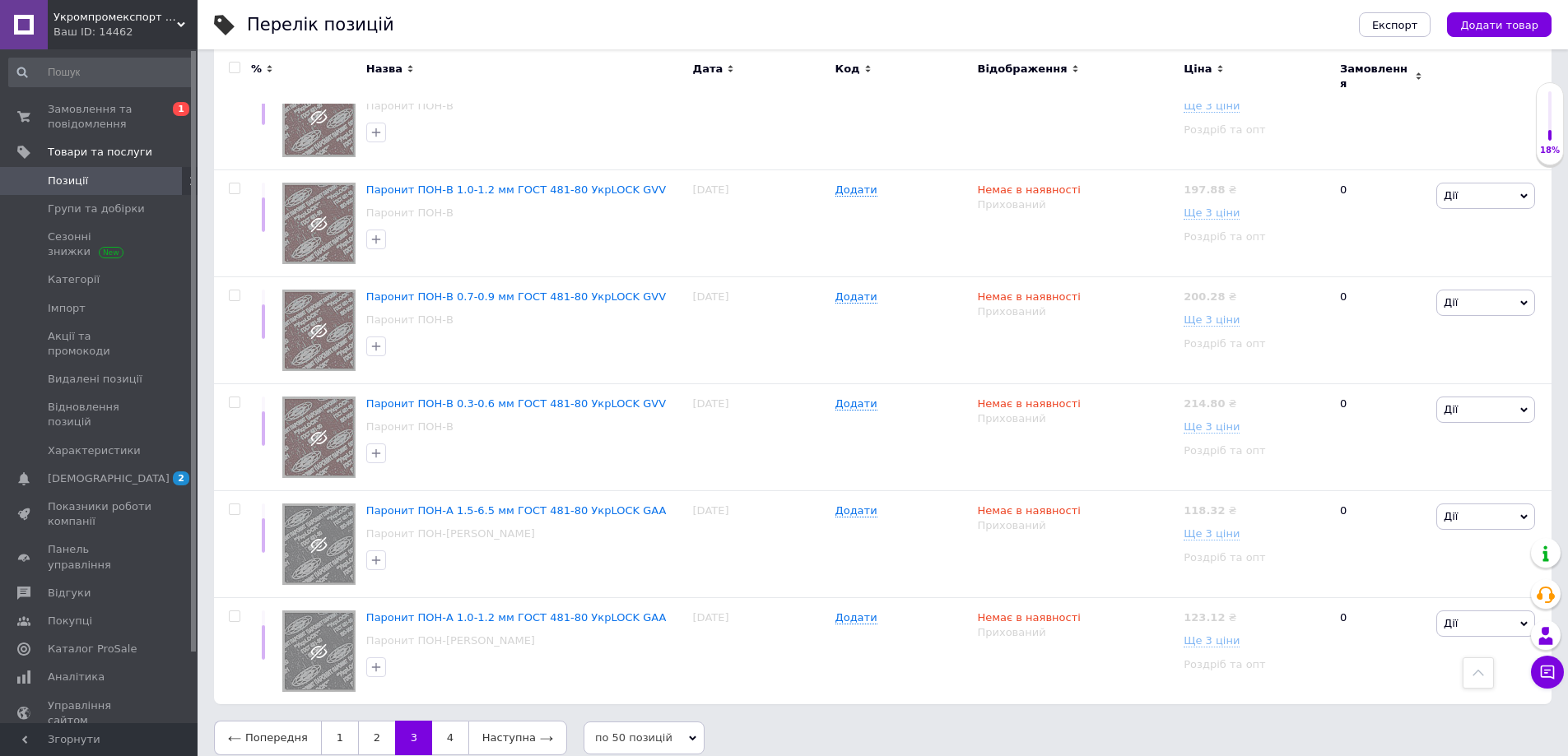
click at [237, 67] on input "checkbox" at bounding box center [234, 67] width 11 height 11
click at [233, 69] on input "checkbox" at bounding box center [234, 67] width 11 height 11
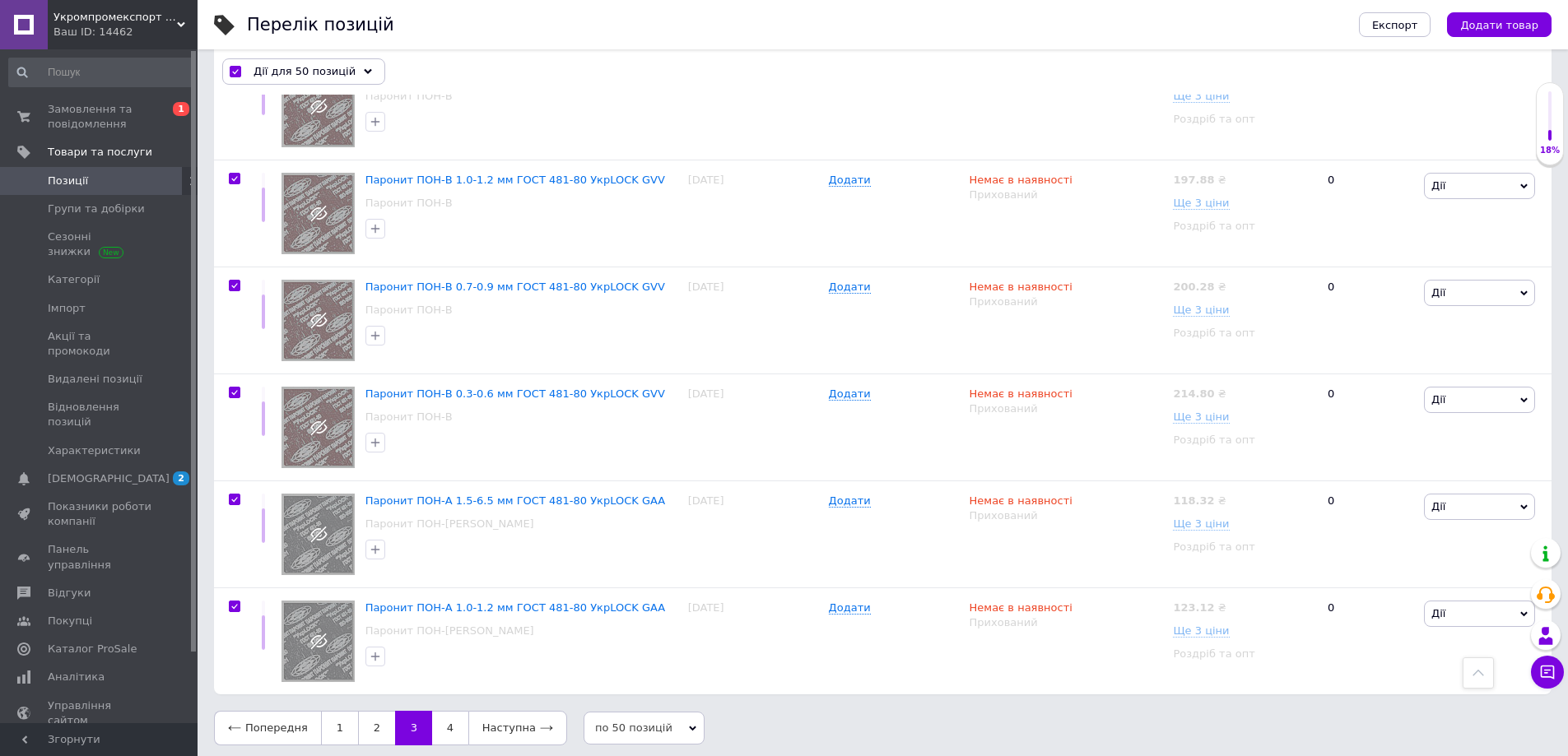
scroll to position [5687, 0]
click at [231, 603] on input "checkbox" at bounding box center [234, 608] width 11 height 11
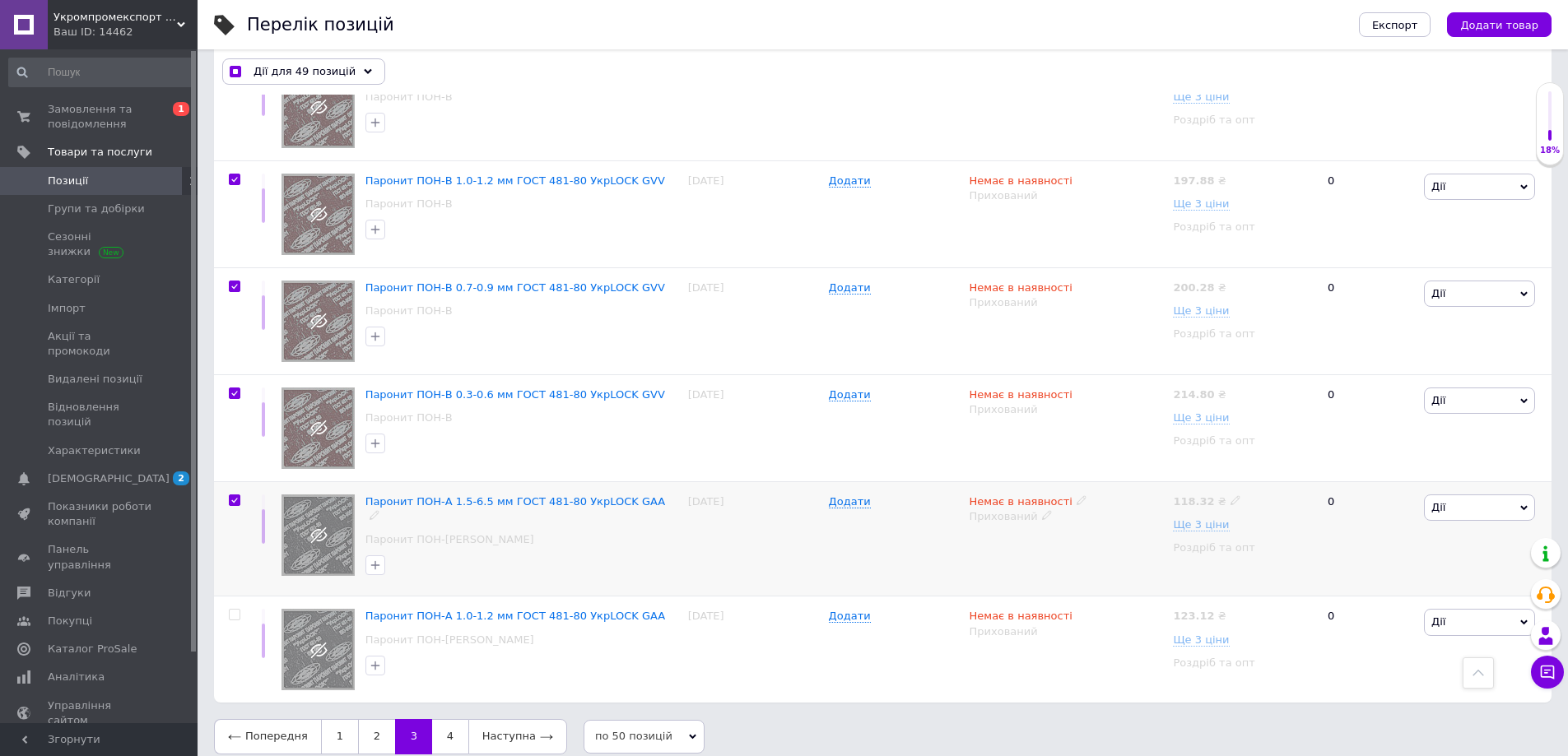
click at [232, 496] on input "checkbox" at bounding box center [234, 501] width 11 height 11
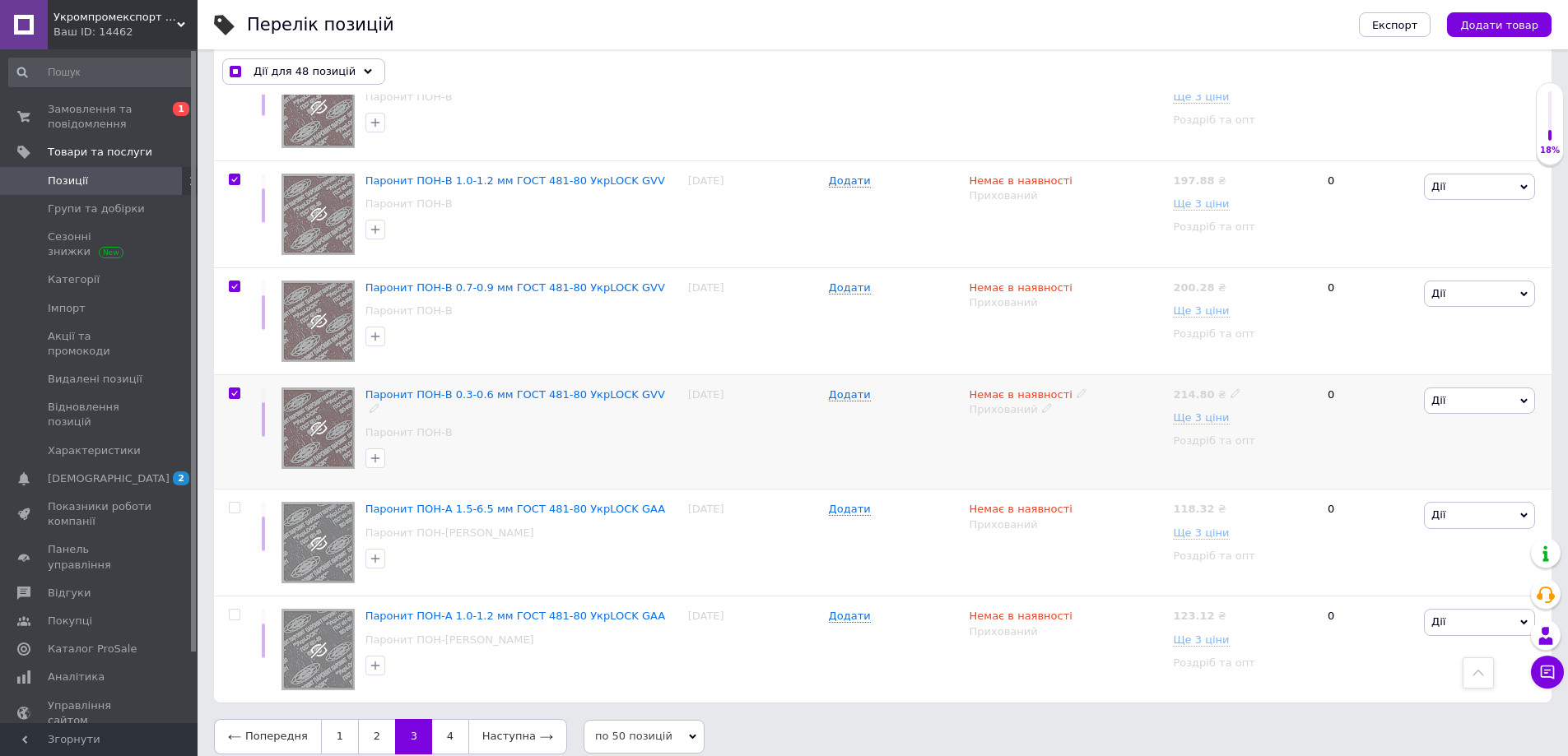
click at [233, 388] on input "checkbox" at bounding box center [234, 393] width 11 height 11
click at [230, 281] on input "checkbox" at bounding box center [234, 286] width 11 height 11
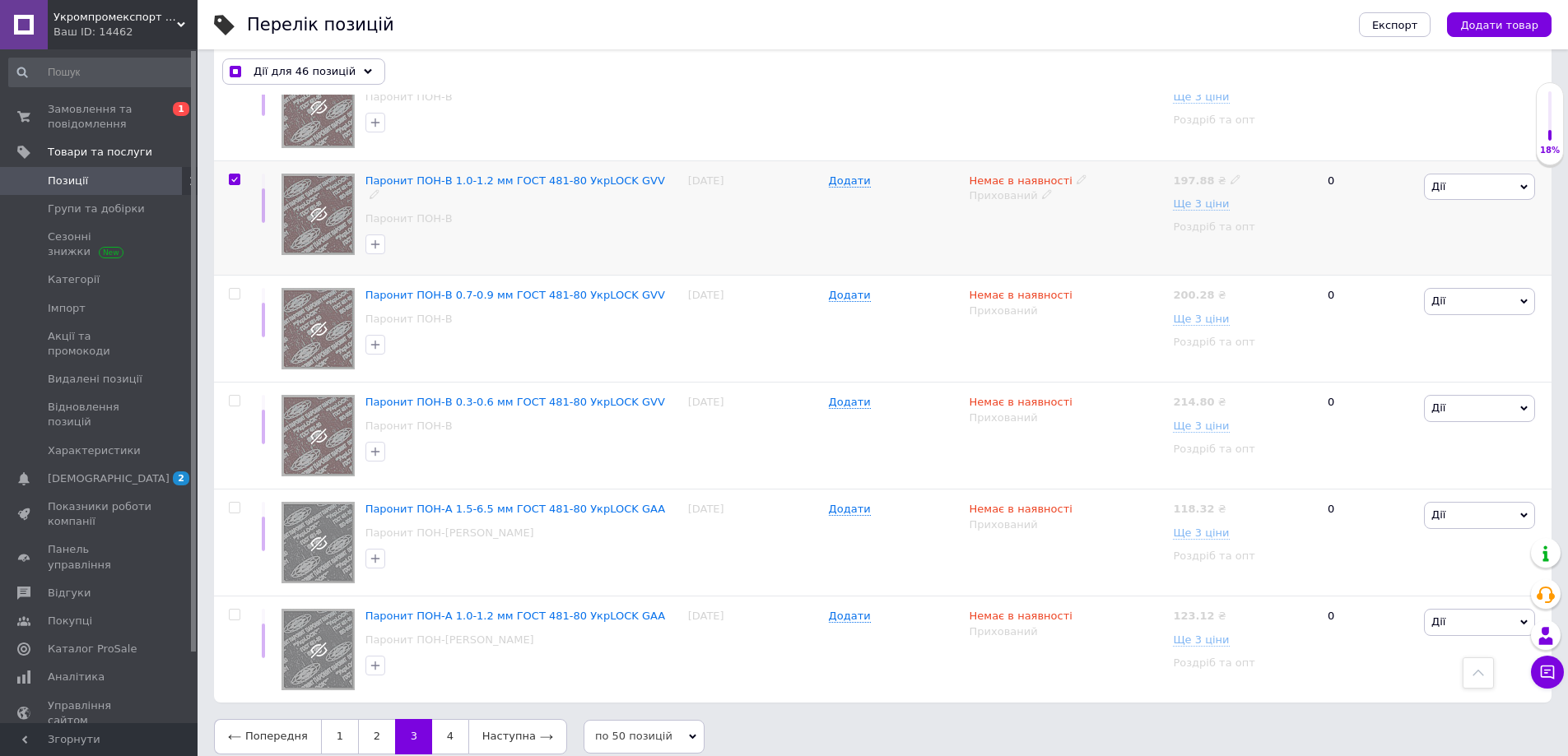
click at [237, 174] on input "checkbox" at bounding box center [234, 180] width 11 height 11
click at [233, 174] on input "checkbox" at bounding box center [234, 180] width 11 height 11
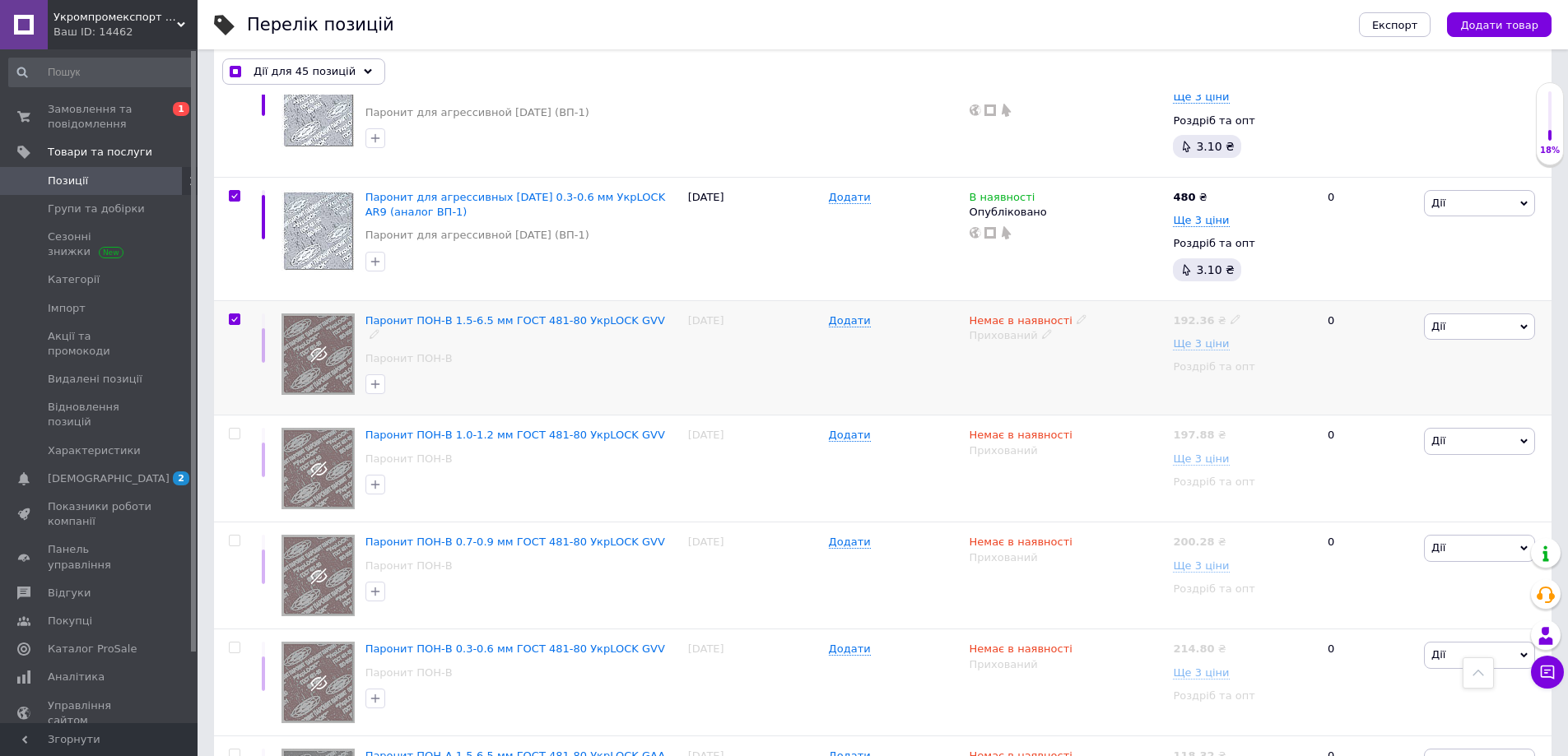
click at [237, 314] on input "checkbox" at bounding box center [234, 320] width 11 height 11
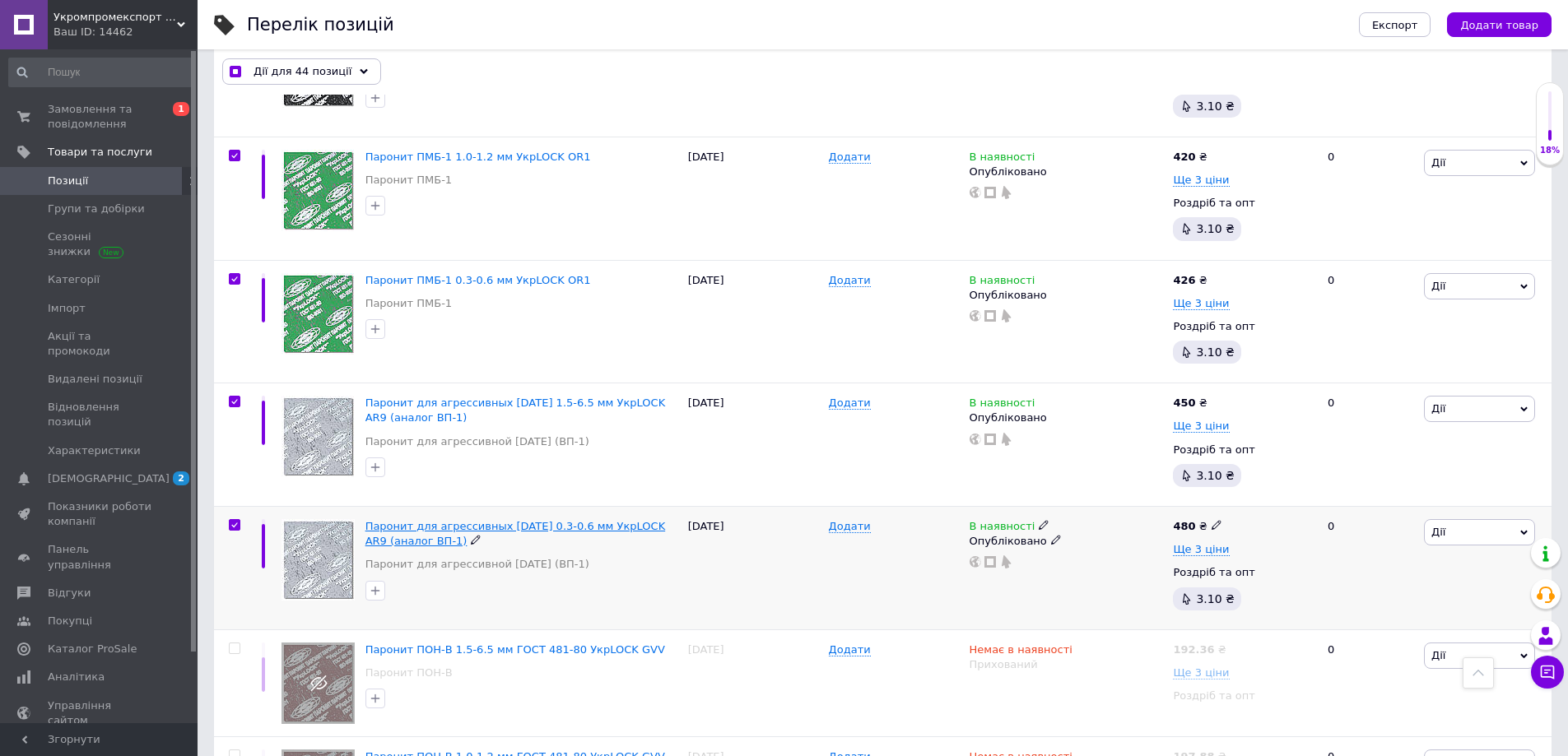
scroll to position [5193, 0]
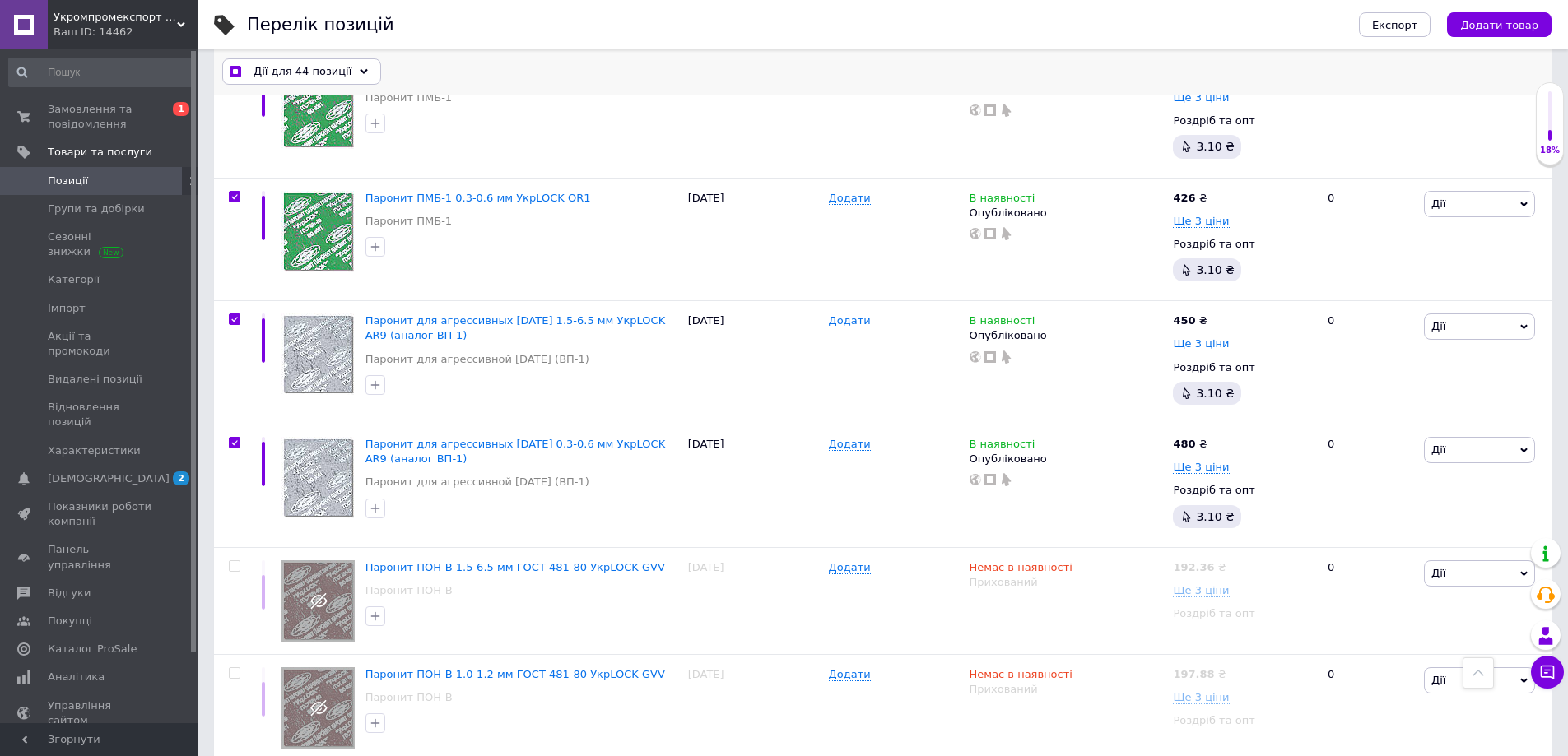
click at [360, 68] on icon at bounding box center [364, 72] width 8 height 8
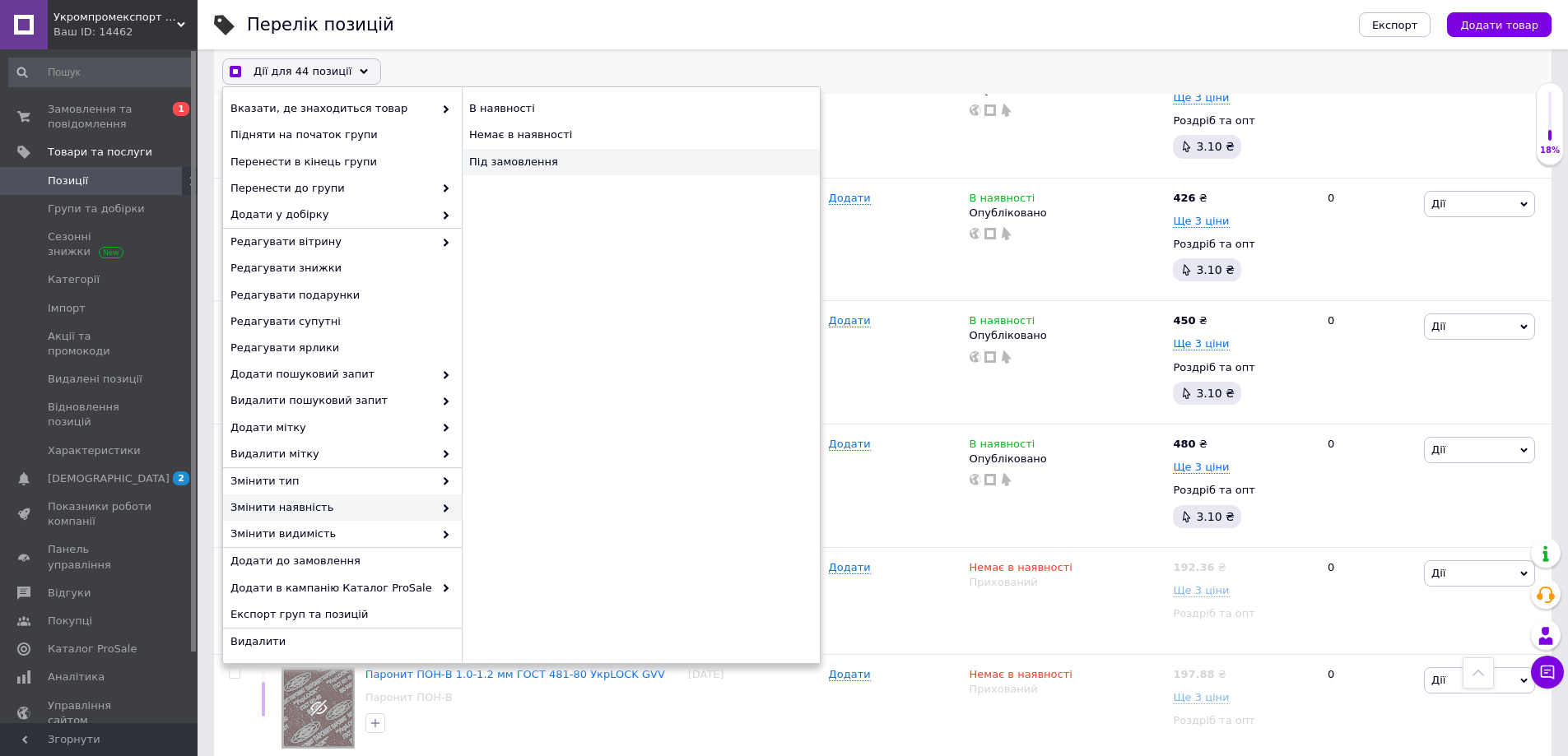
click at [505, 159] on div "Під замовлення" at bounding box center [640, 162] width 358 height 26
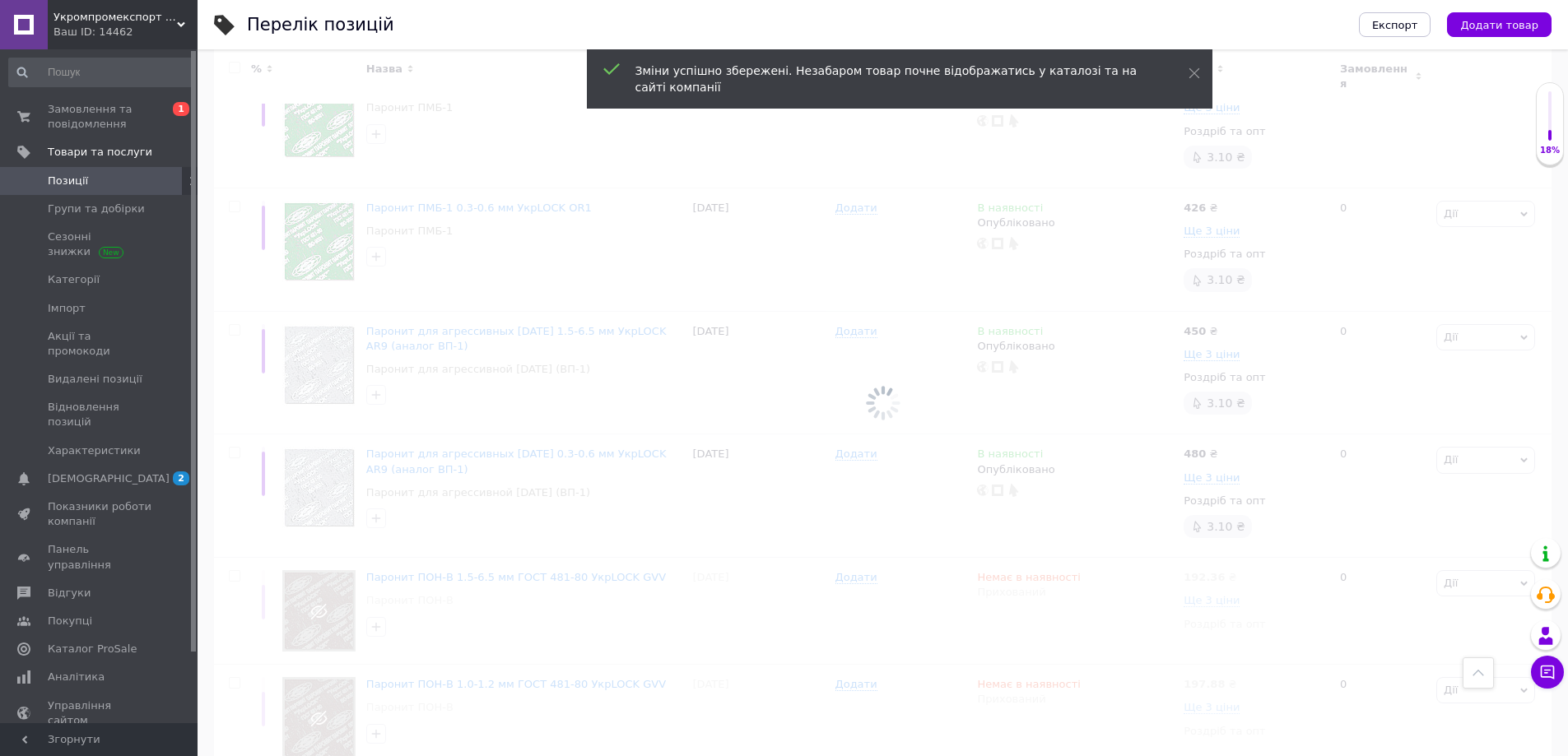
scroll to position [5194, 0]
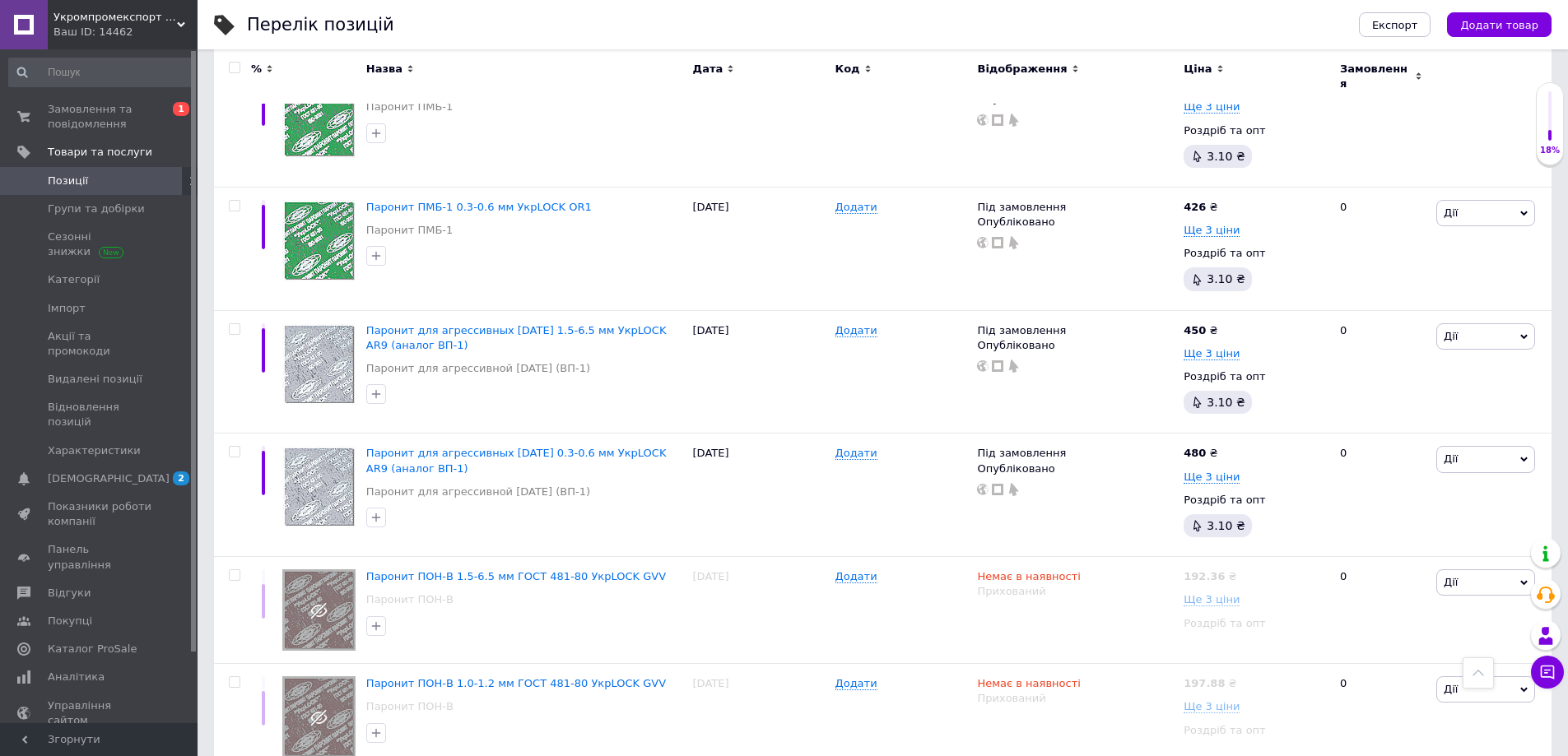
click at [234, 67] on input "checkbox" at bounding box center [234, 67] width 11 height 11
click at [234, 66] on input "checkbox" at bounding box center [234, 67] width 11 height 11
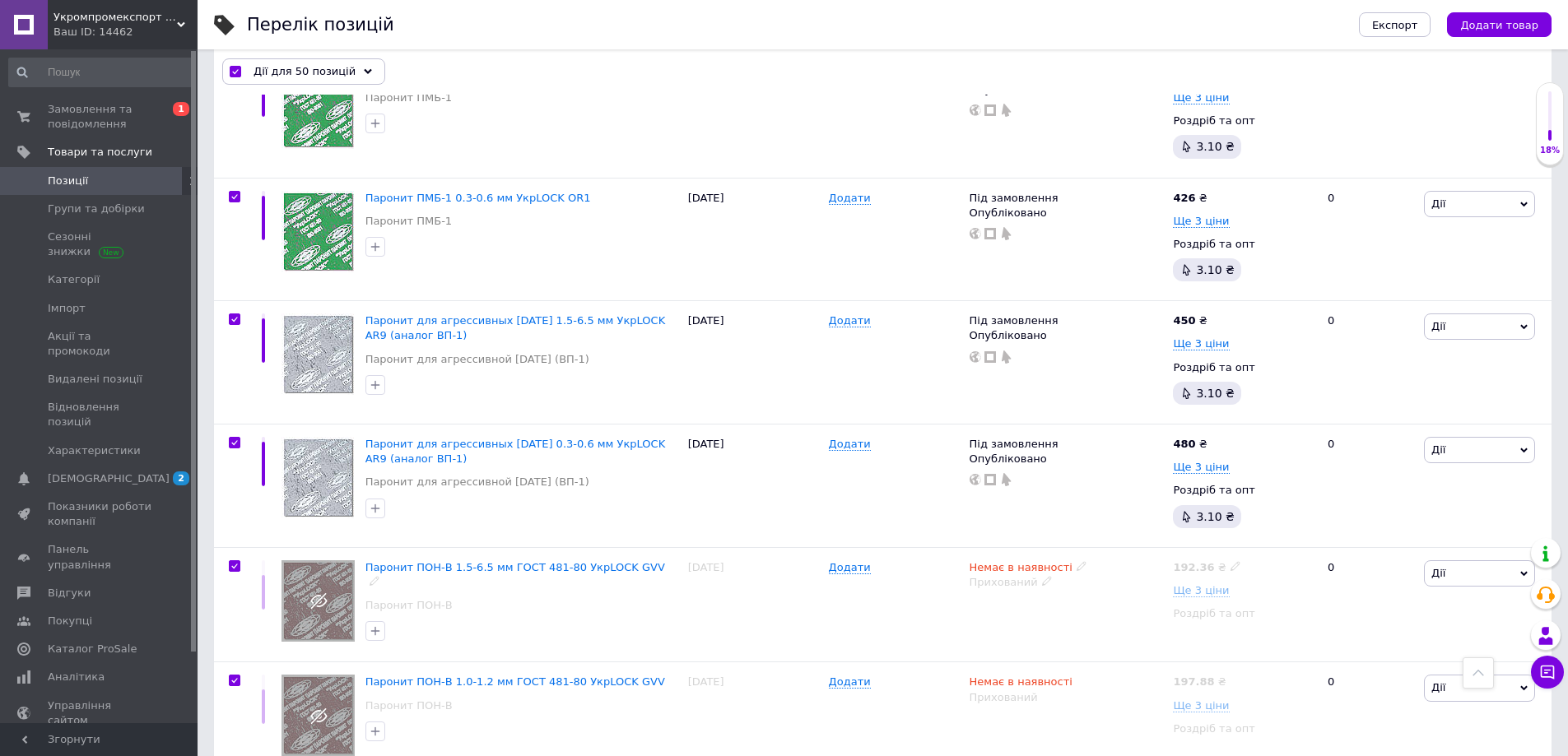
scroll to position [5687, 0]
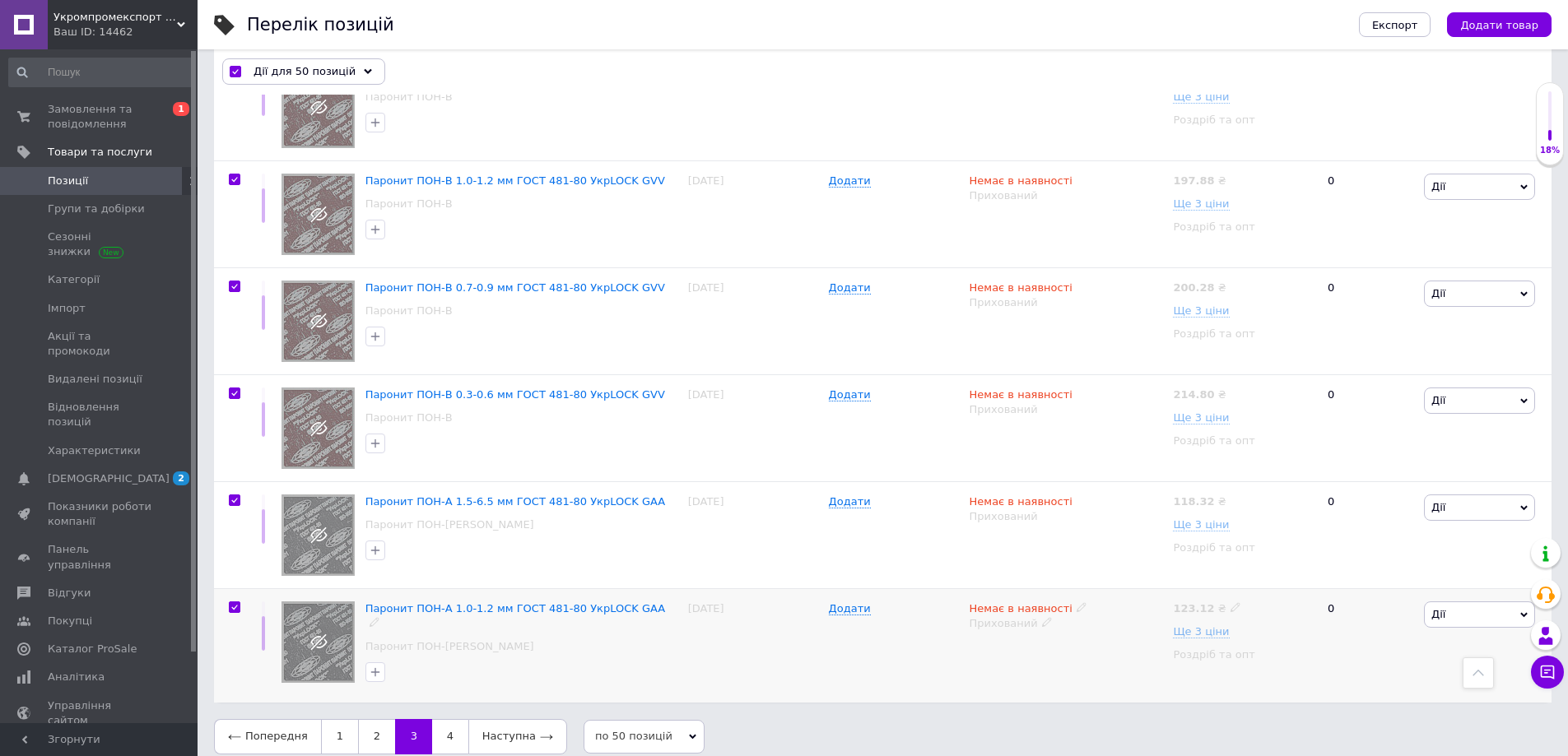
click at [234, 603] on input "checkbox" at bounding box center [234, 608] width 11 height 11
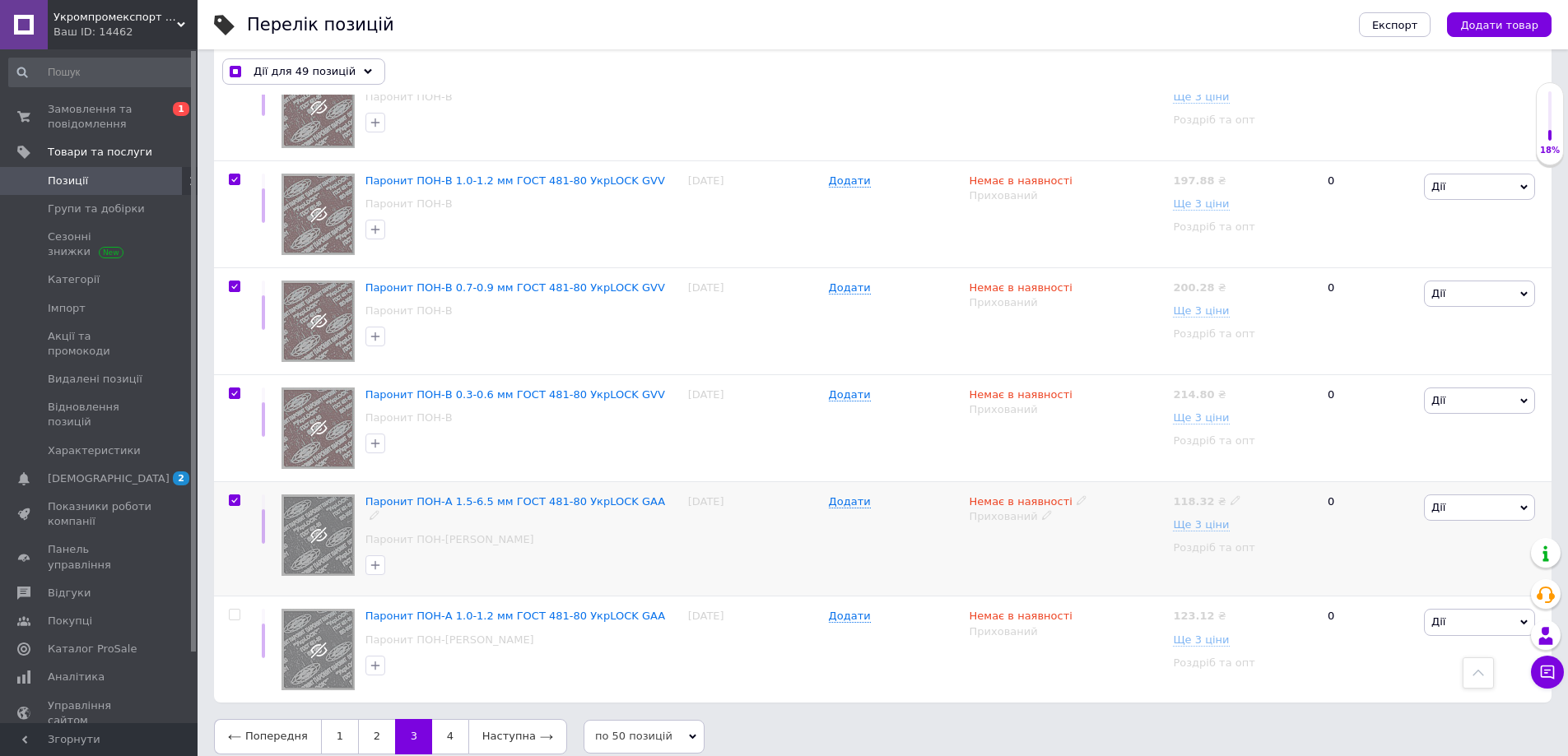
click at [237, 496] on input "checkbox" at bounding box center [234, 501] width 11 height 11
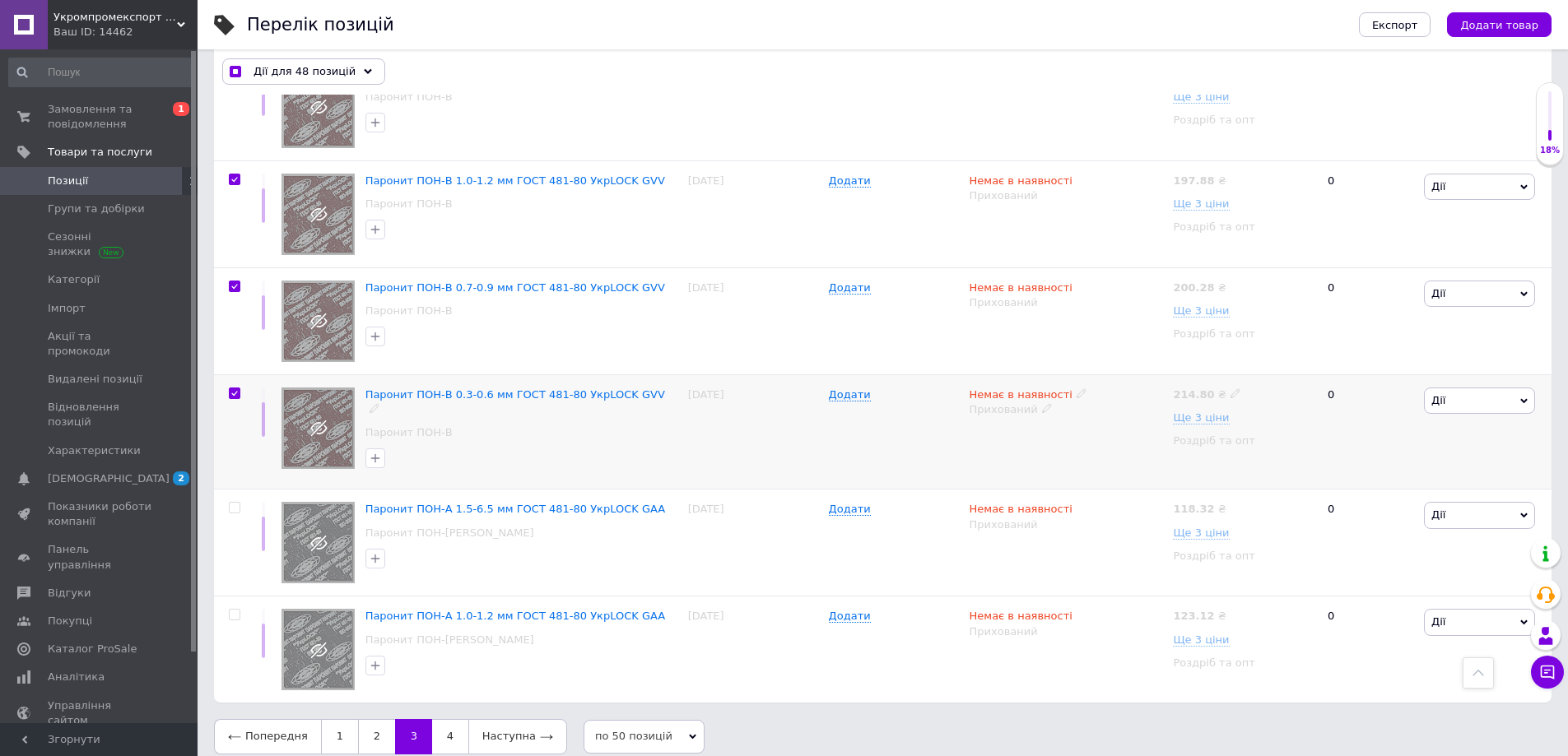
click at [230, 388] on input "checkbox" at bounding box center [234, 393] width 11 height 11
click at [234, 281] on input "checkbox" at bounding box center [234, 286] width 11 height 11
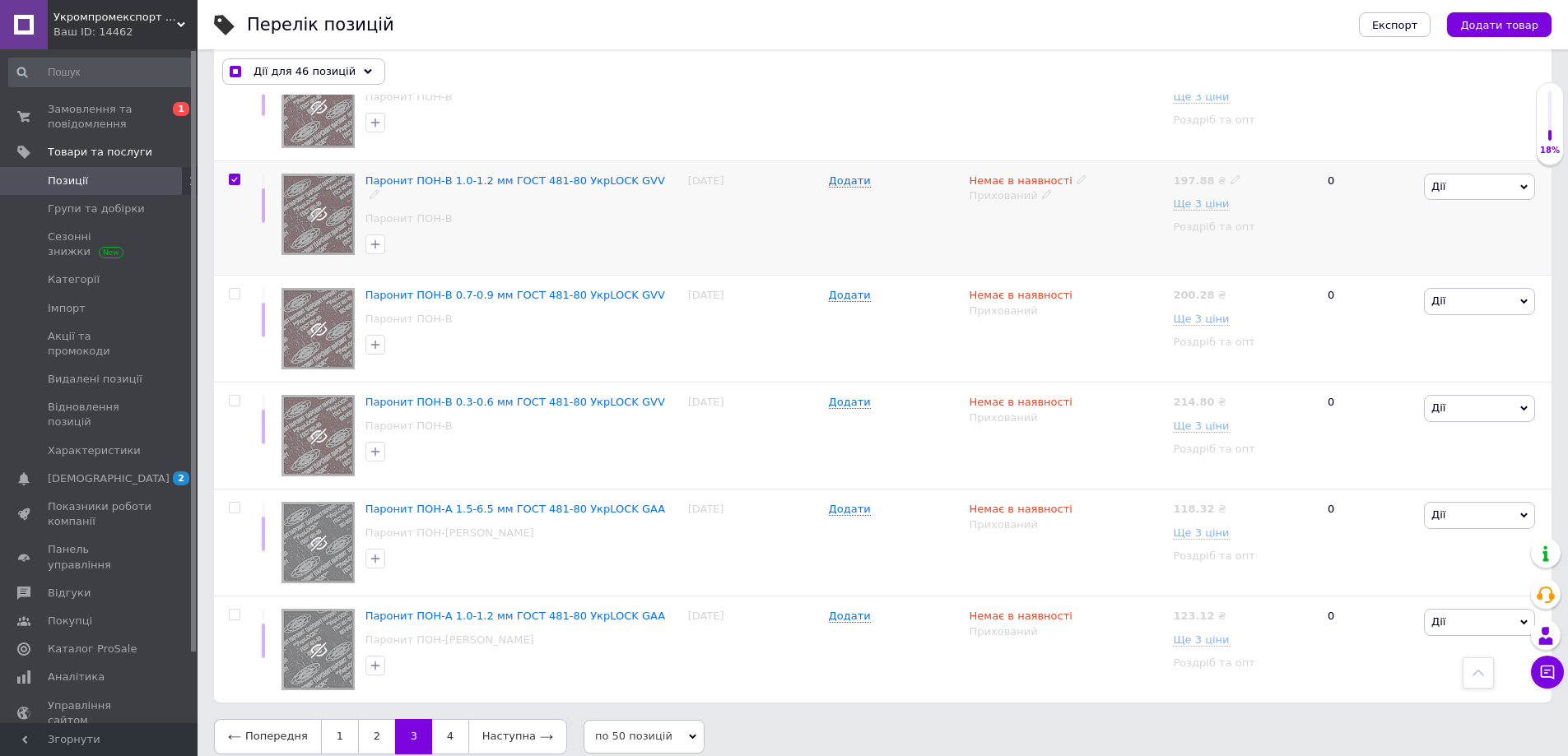
click at [236, 174] on input "checkbox" at bounding box center [234, 180] width 11 height 11
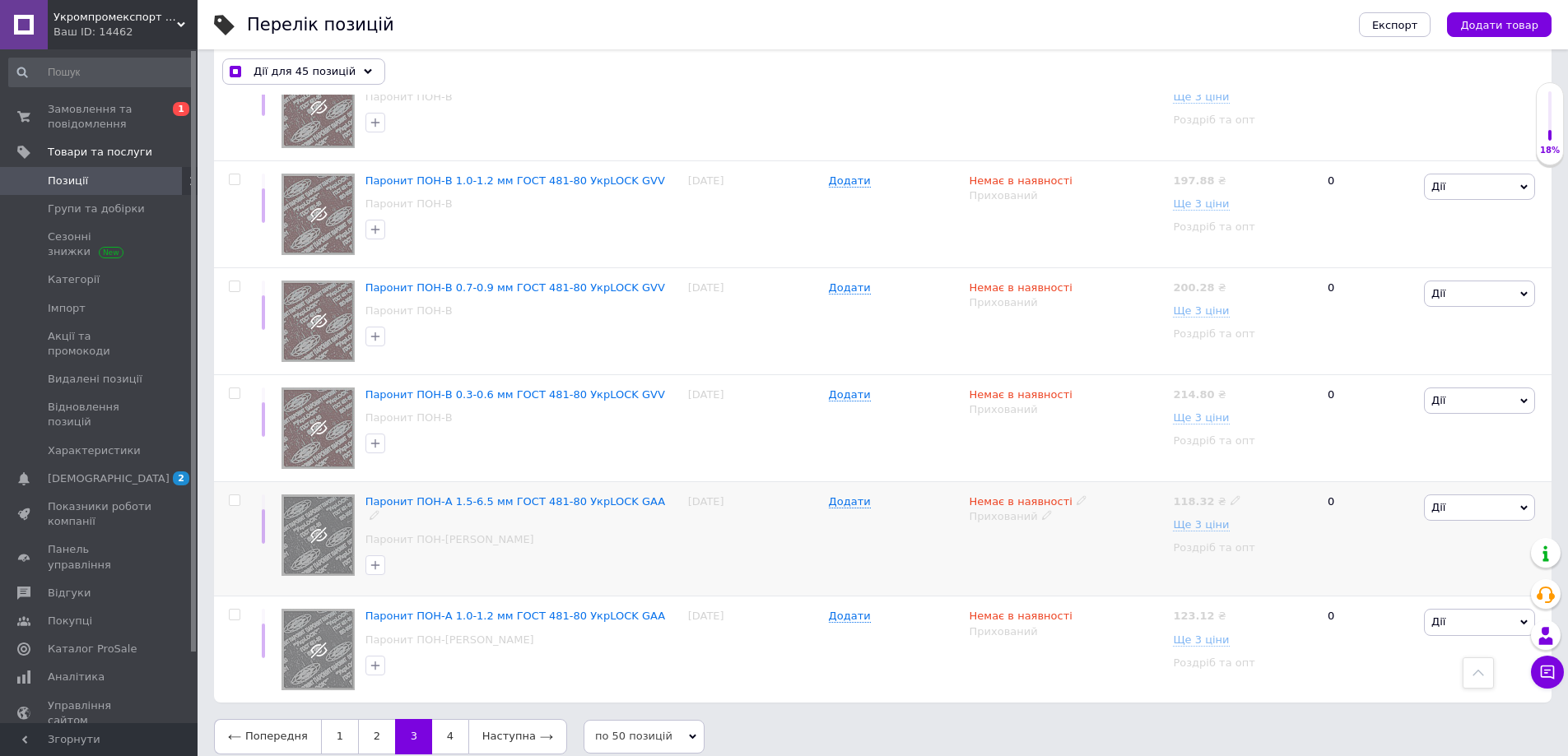
scroll to position [5522, 0]
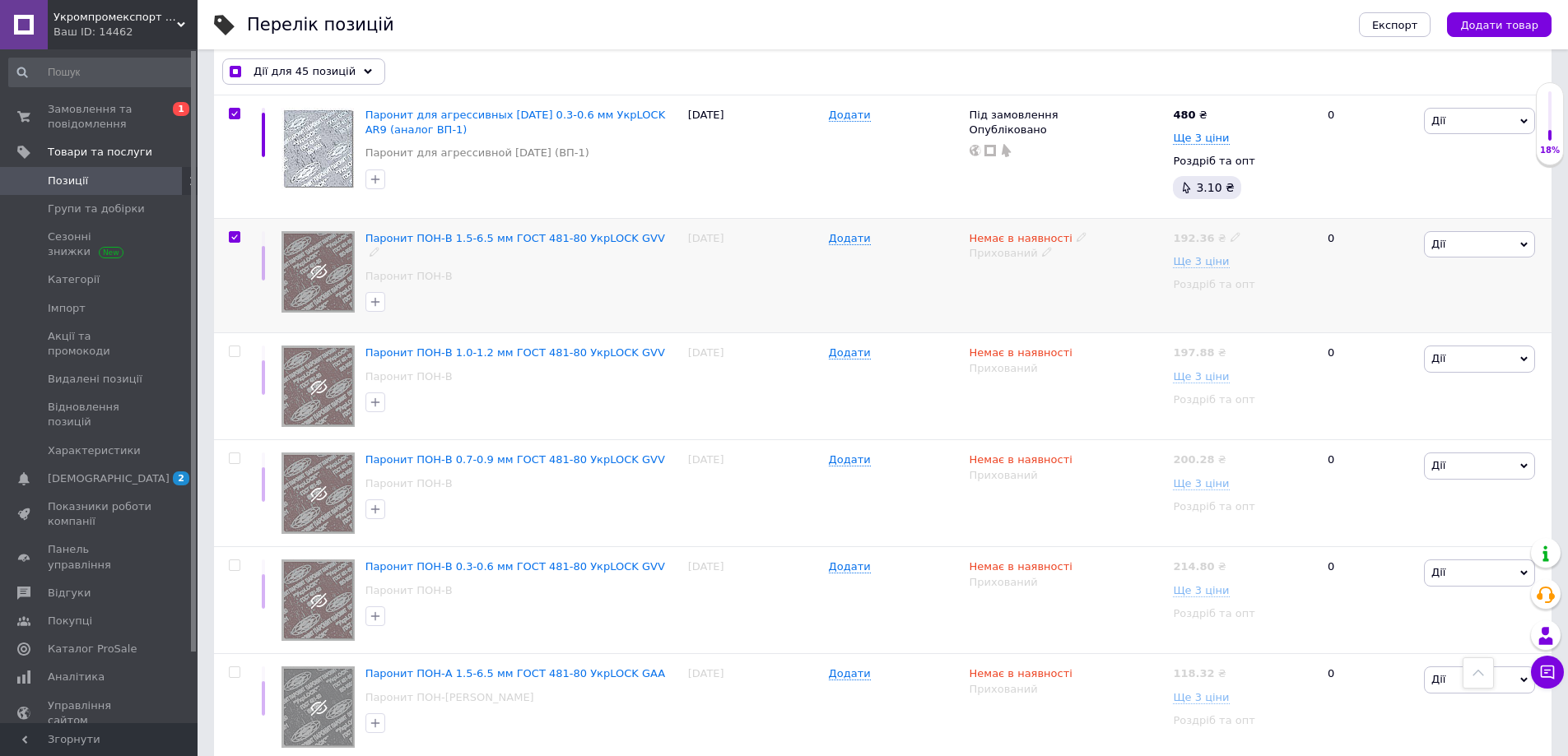
click at [237, 232] on input "checkbox" at bounding box center [234, 237] width 11 height 11
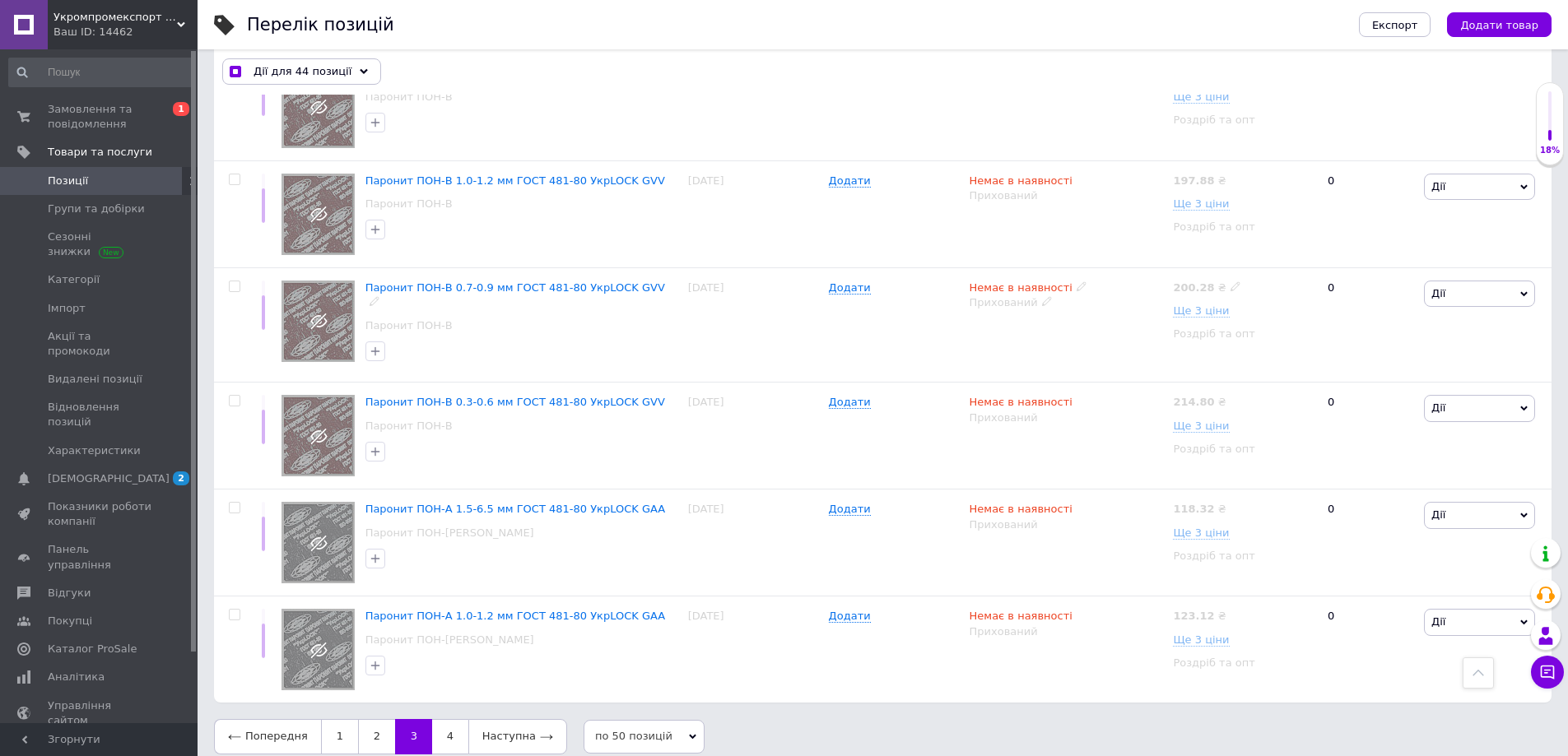
scroll to position [5358, 0]
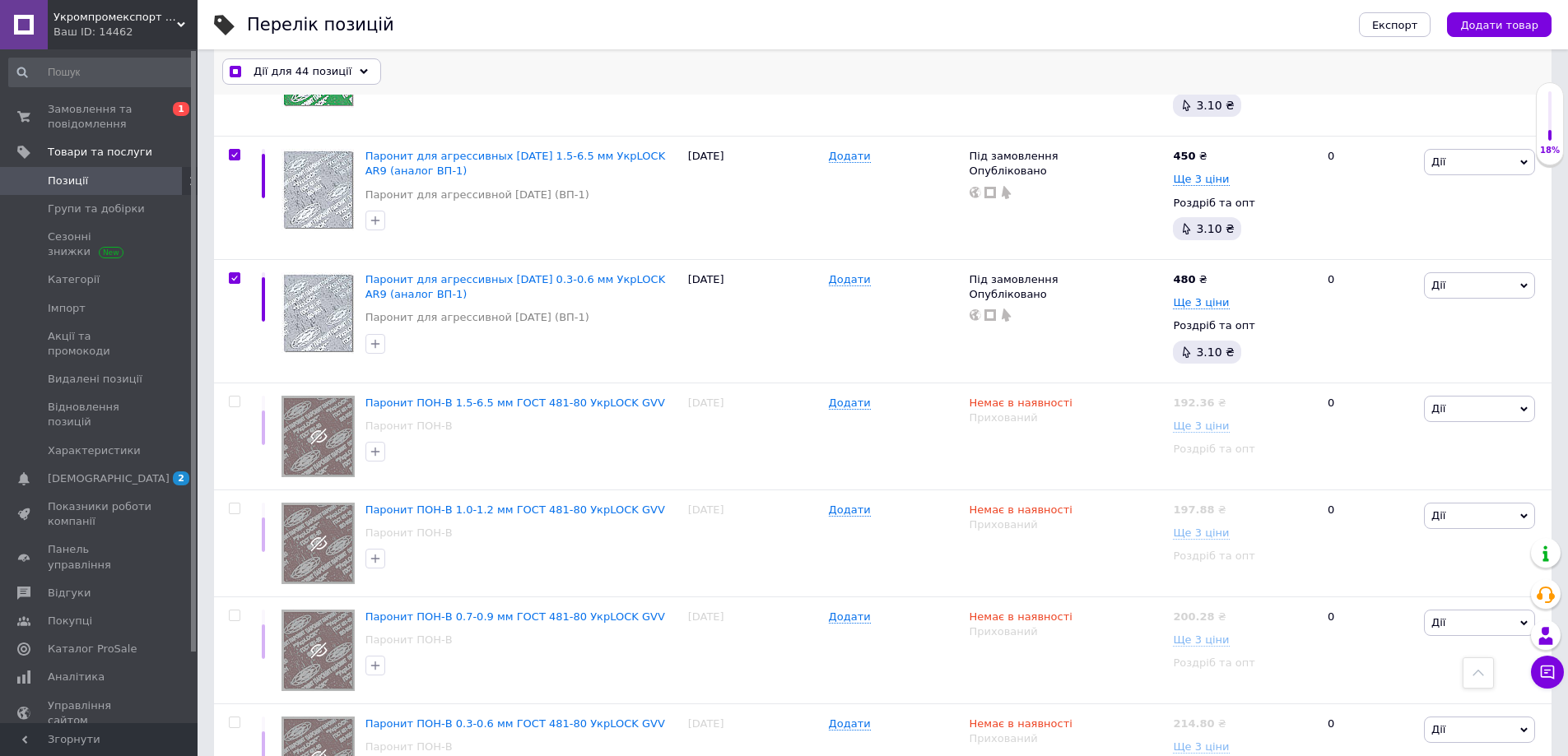
click at [360, 70] on icon at bounding box center [364, 72] width 8 height 8
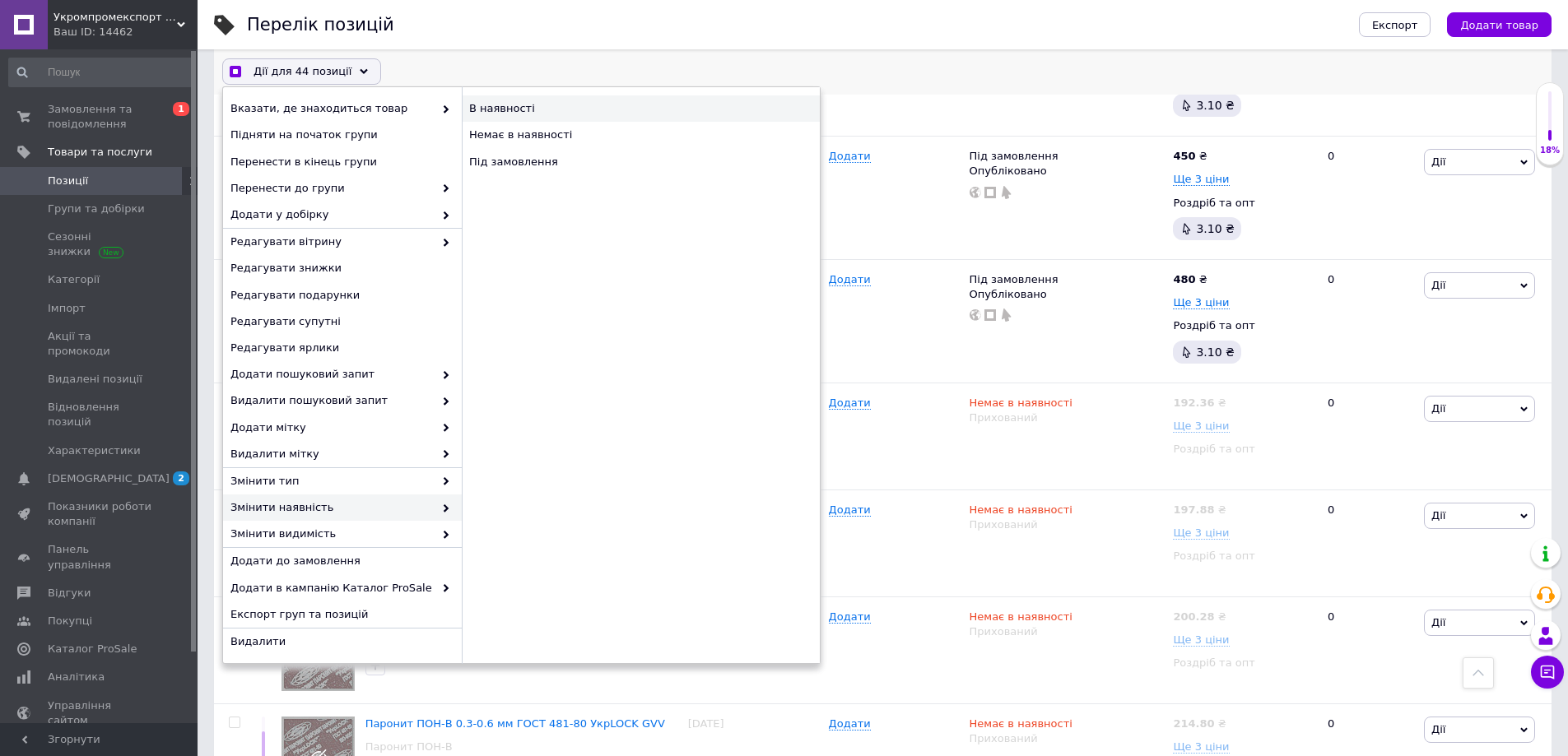
click at [513, 107] on div "В наявності" at bounding box center [640, 110] width 358 height 26
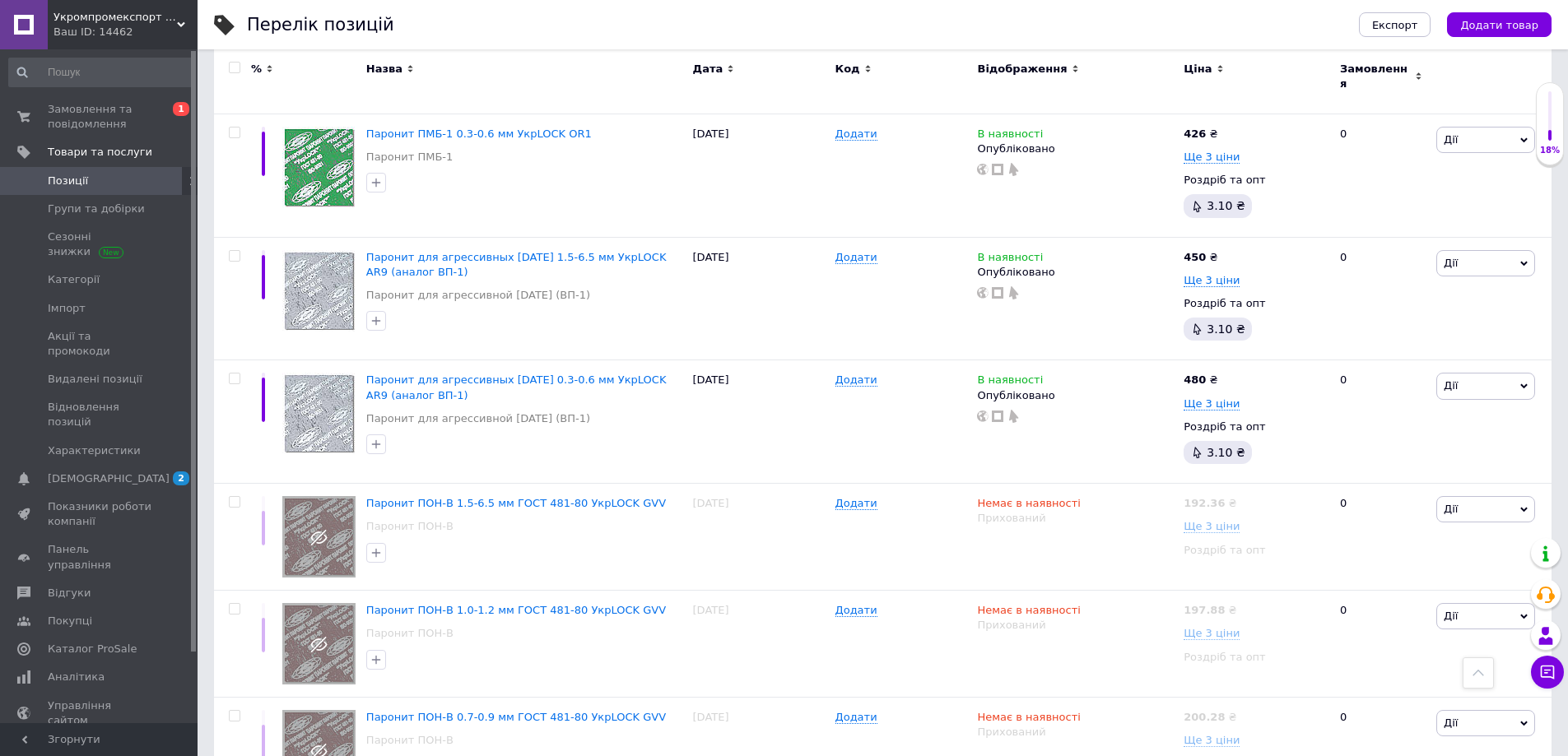
scroll to position [5688, 0]
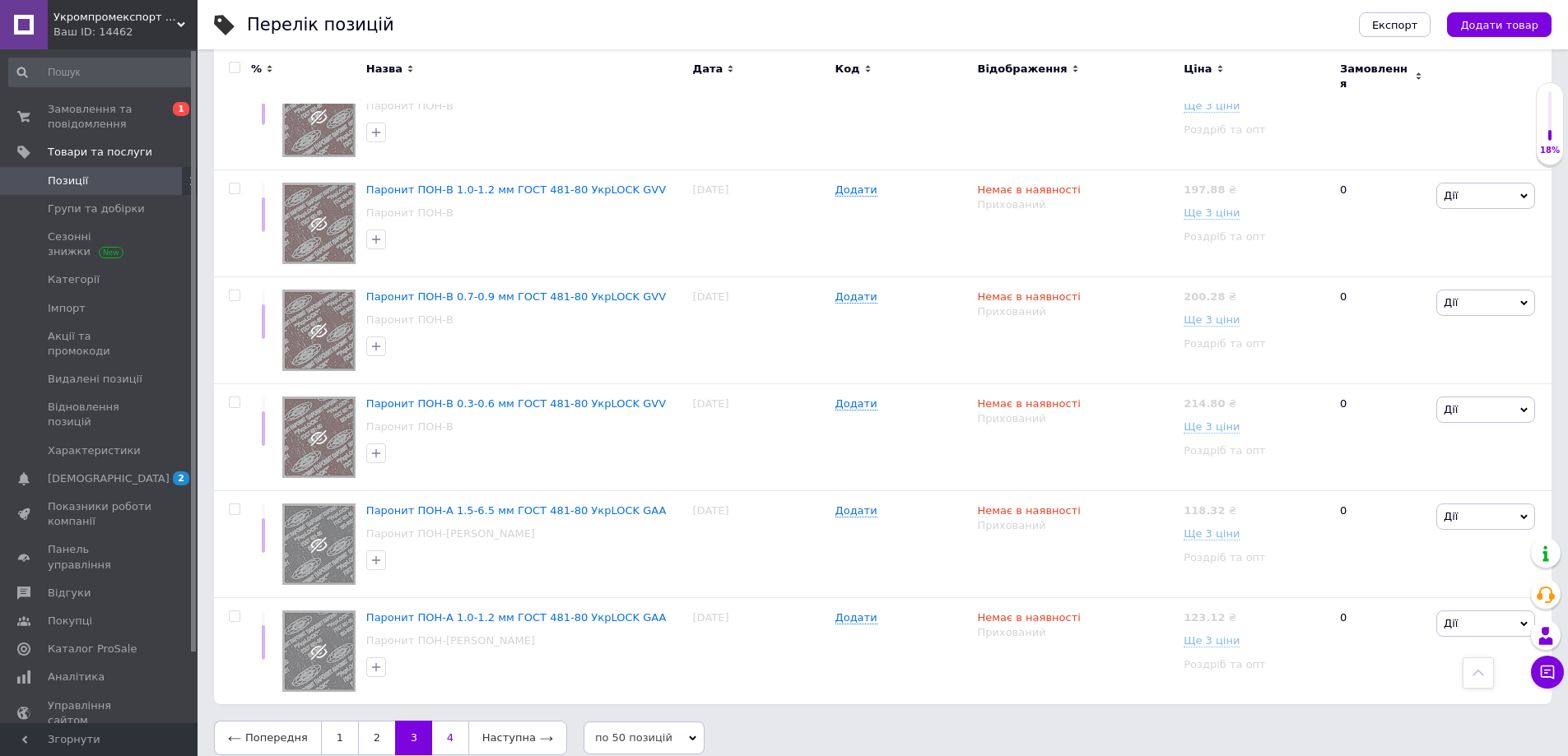
click at [448, 721] on link "4" at bounding box center [449, 738] width 36 height 34
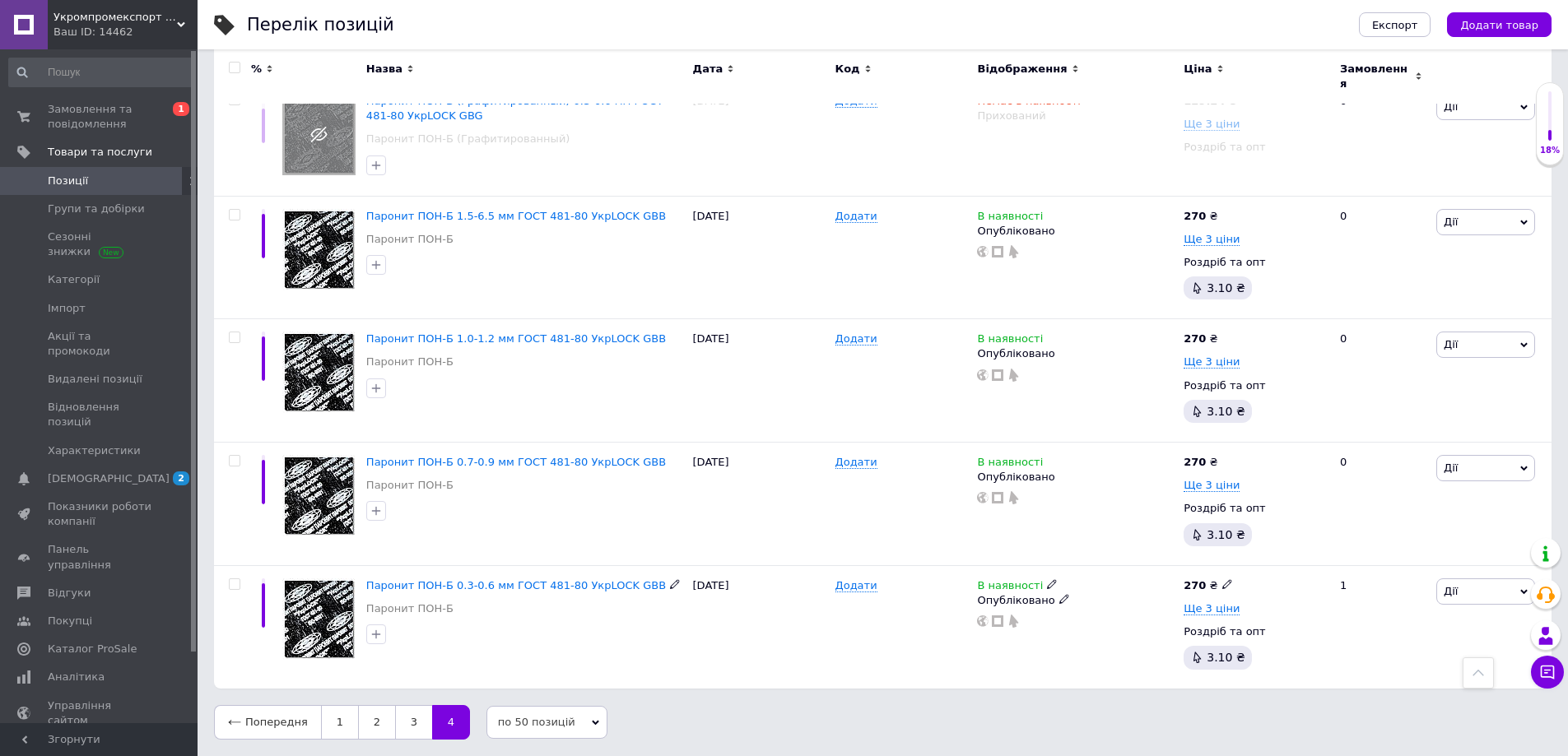
scroll to position [3406, 0]
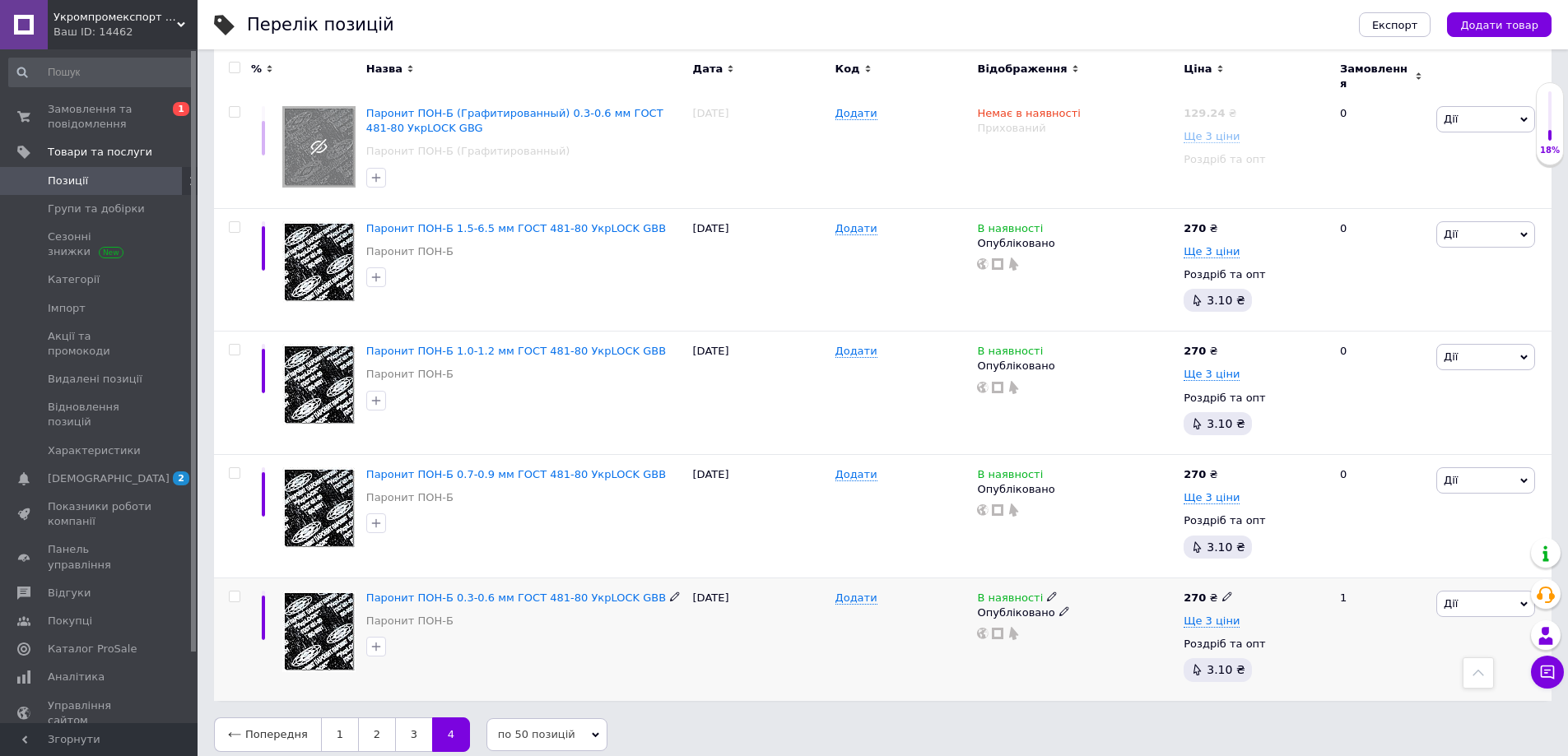
click at [233, 592] on input "checkbox" at bounding box center [234, 597] width 11 height 11
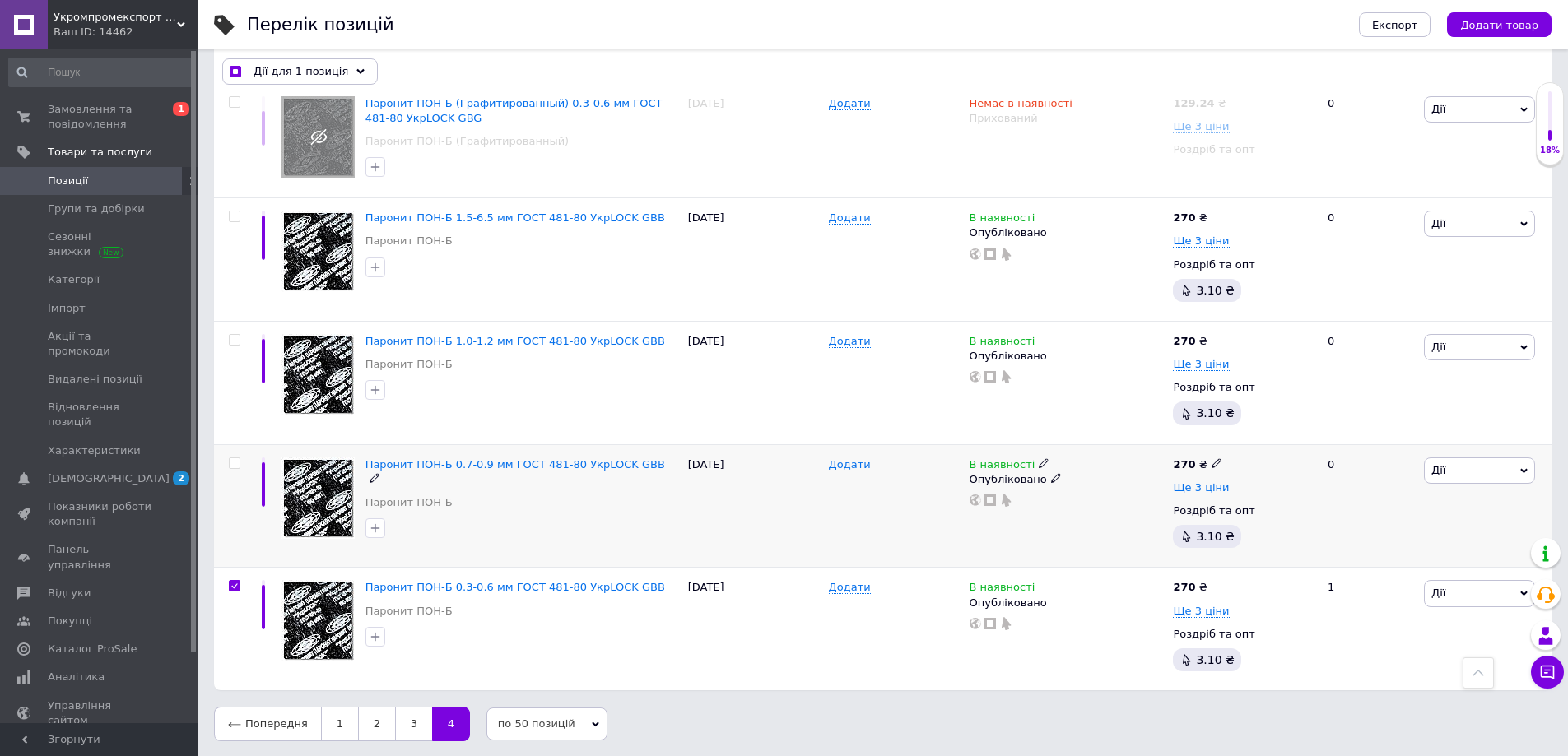
click at [238, 459] on input "checkbox" at bounding box center [234, 463] width 11 height 11
click at [233, 336] on input "checkbox" at bounding box center [234, 340] width 11 height 11
click at [235, 215] on input "checkbox" at bounding box center [234, 216] width 11 height 11
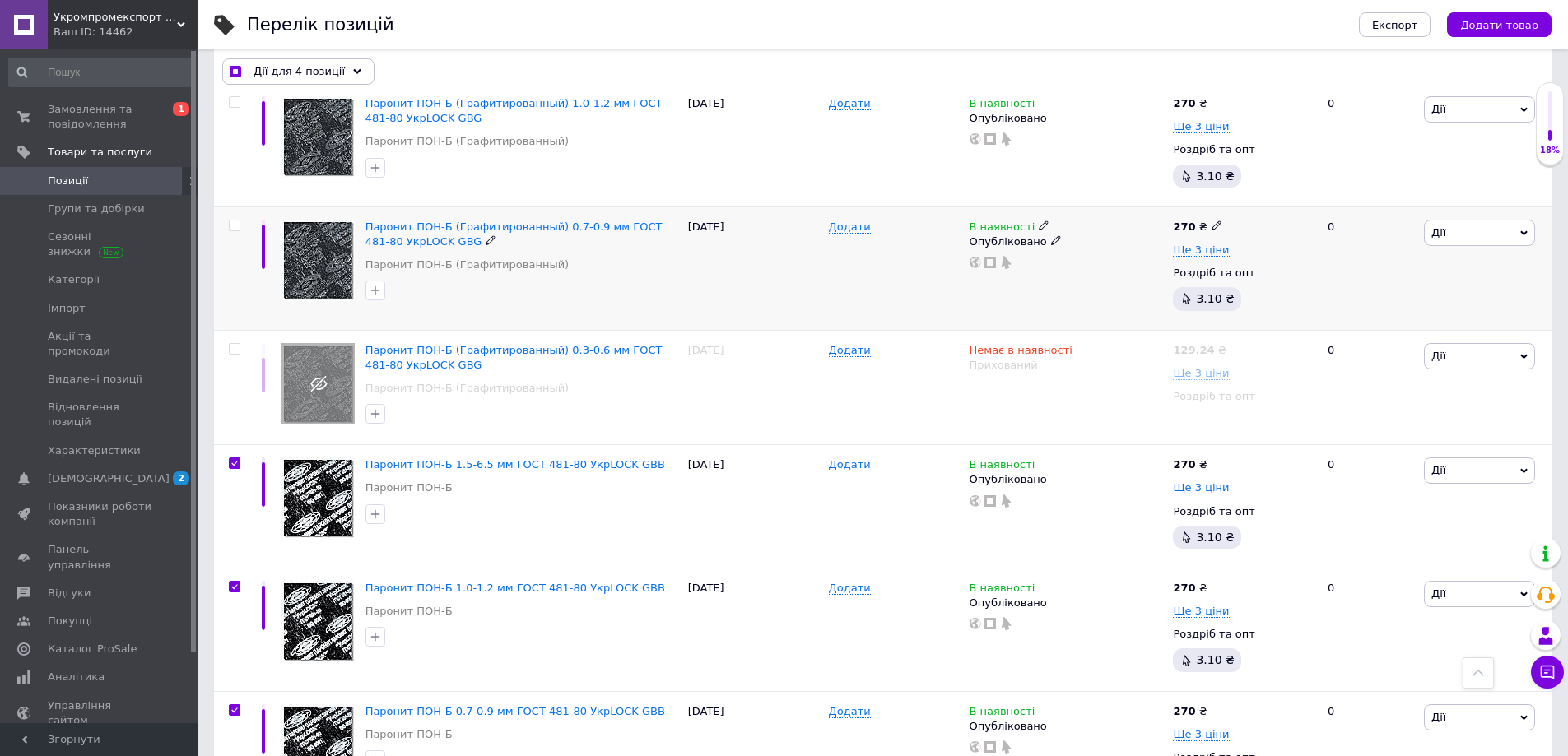
click at [236, 224] on input "checkbox" at bounding box center [234, 226] width 11 height 11
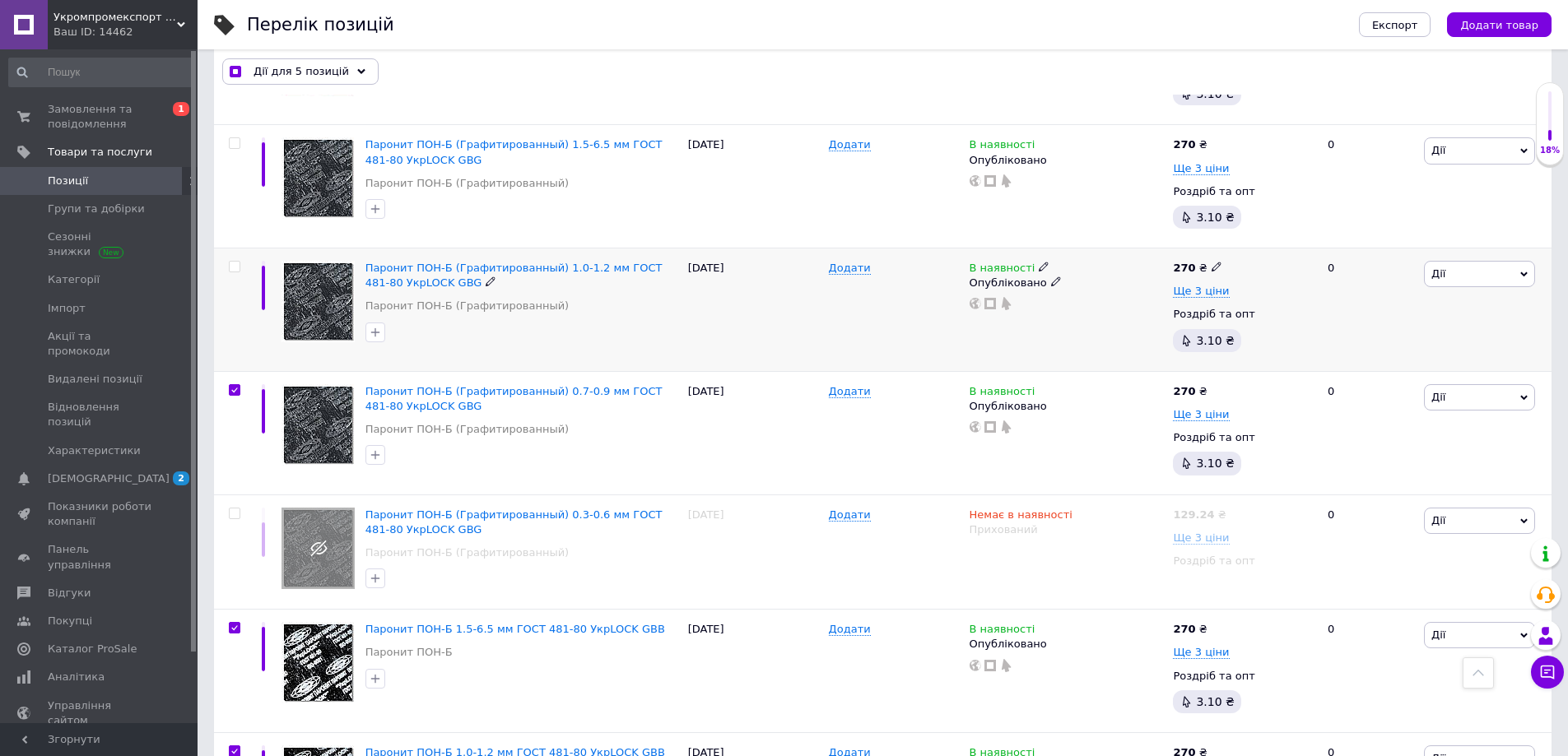
click at [232, 265] on input "checkbox" at bounding box center [234, 267] width 11 height 11
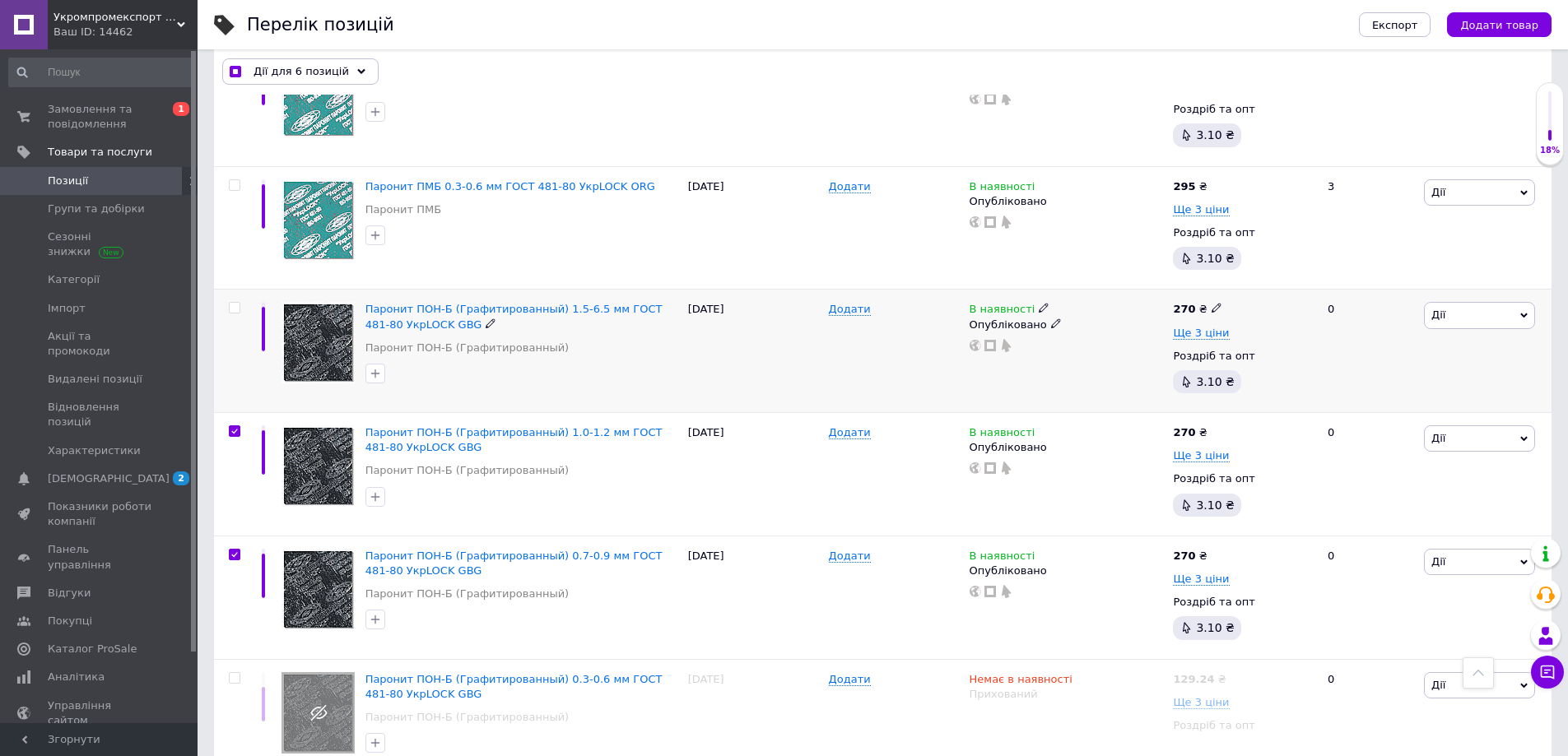
click at [236, 304] on input "checkbox" at bounding box center [234, 308] width 11 height 11
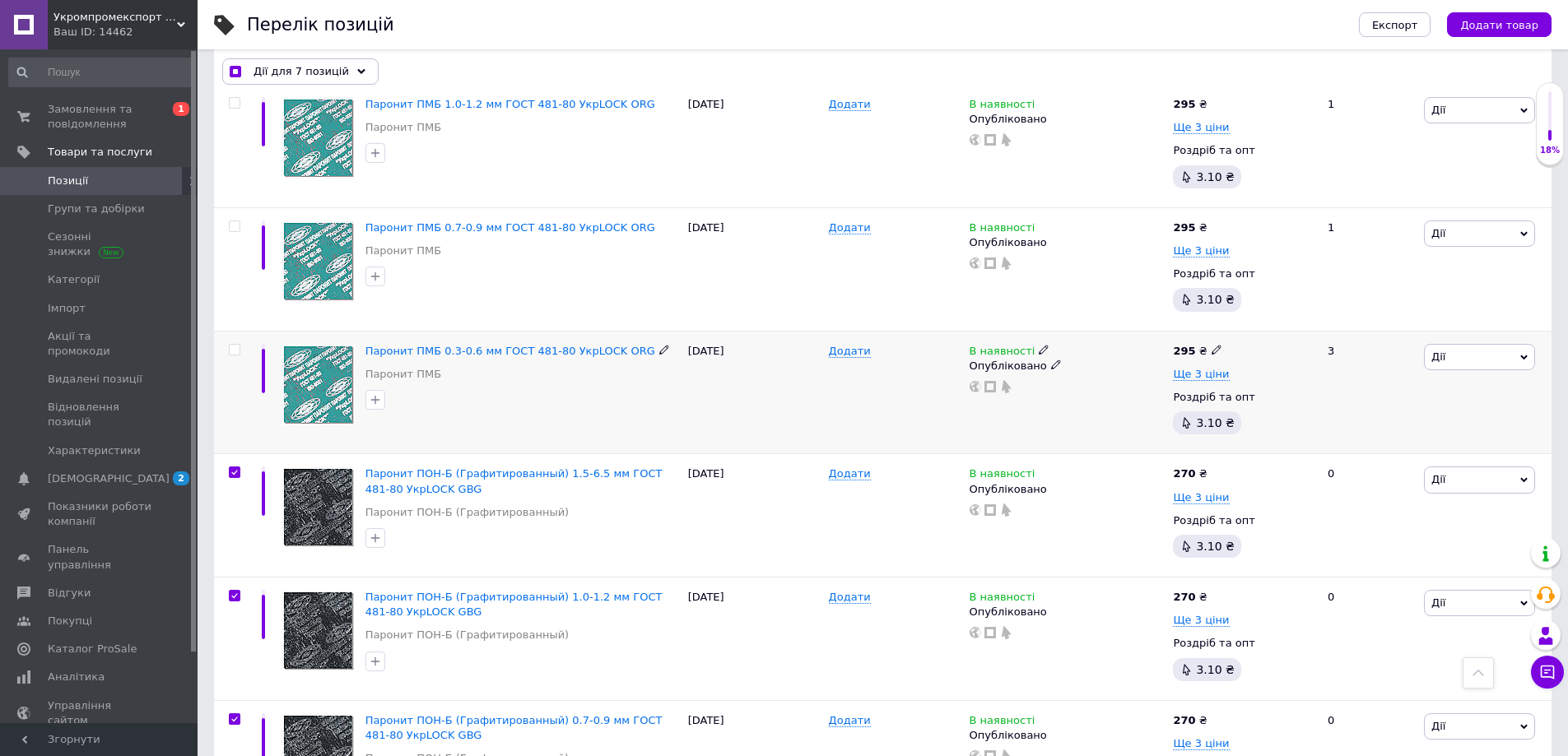
click at [236, 347] on input "checkbox" at bounding box center [234, 350] width 11 height 11
click at [231, 222] on input "checkbox" at bounding box center [234, 227] width 11 height 11
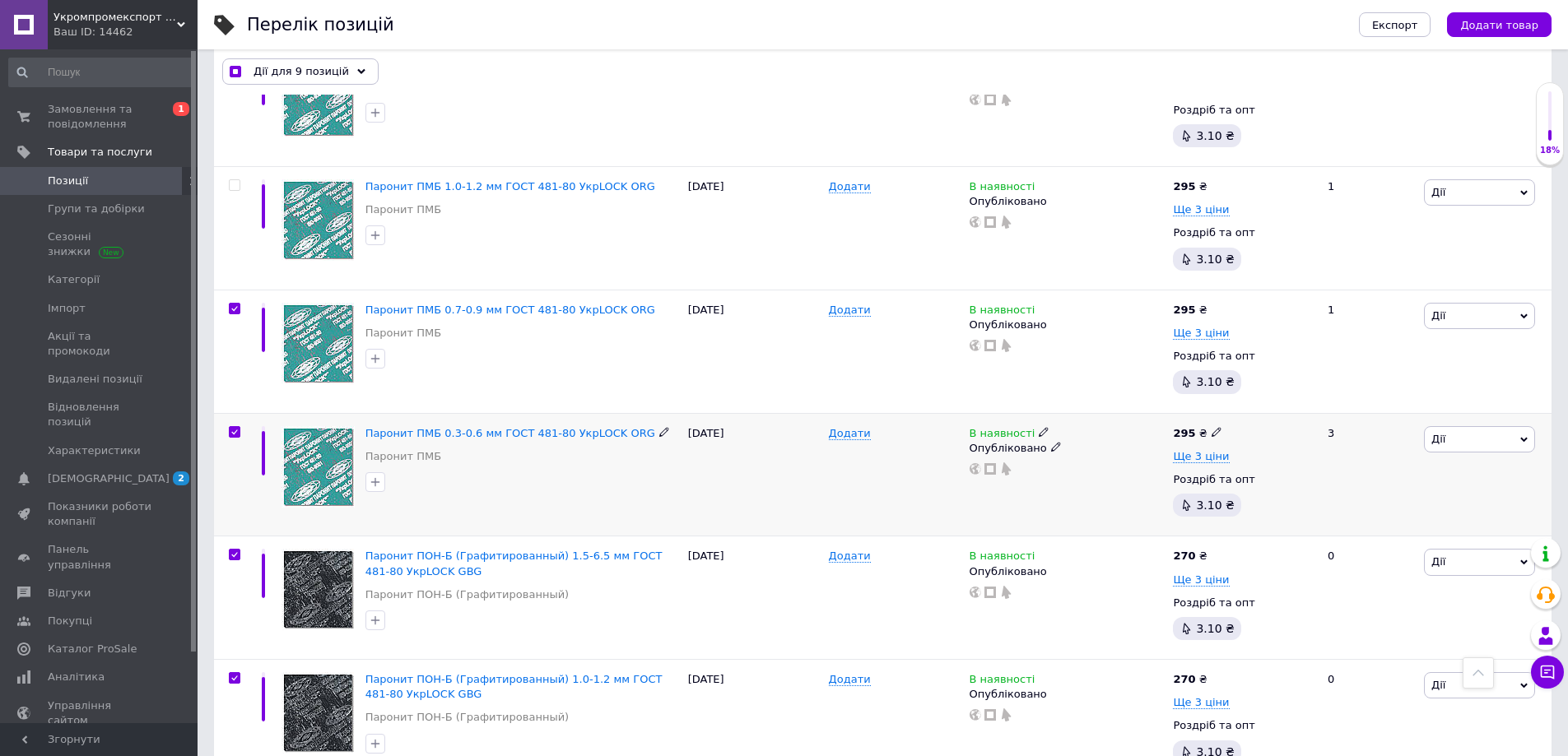
scroll to position [2500, 0]
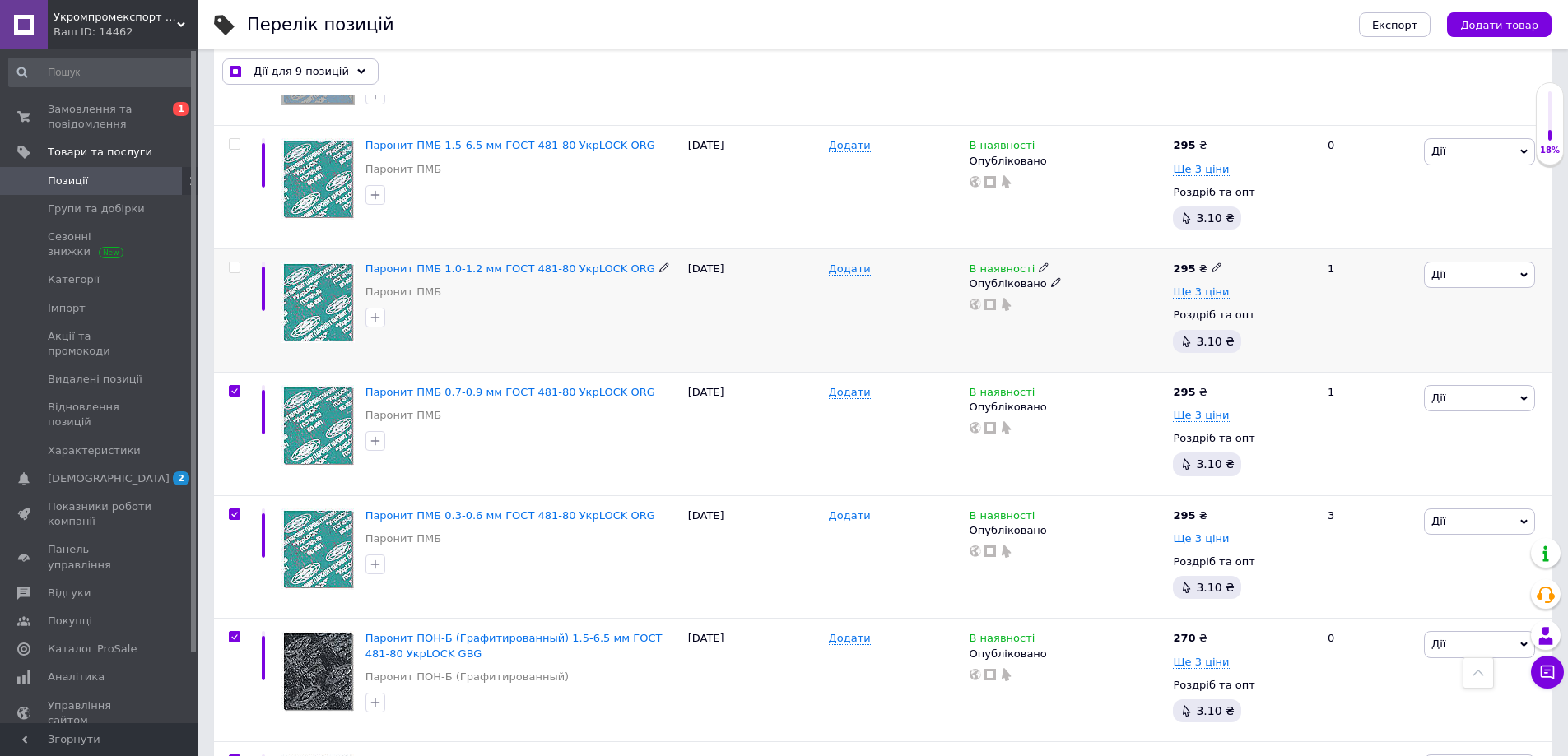
click at [232, 263] on input "checkbox" at bounding box center [234, 268] width 11 height 11
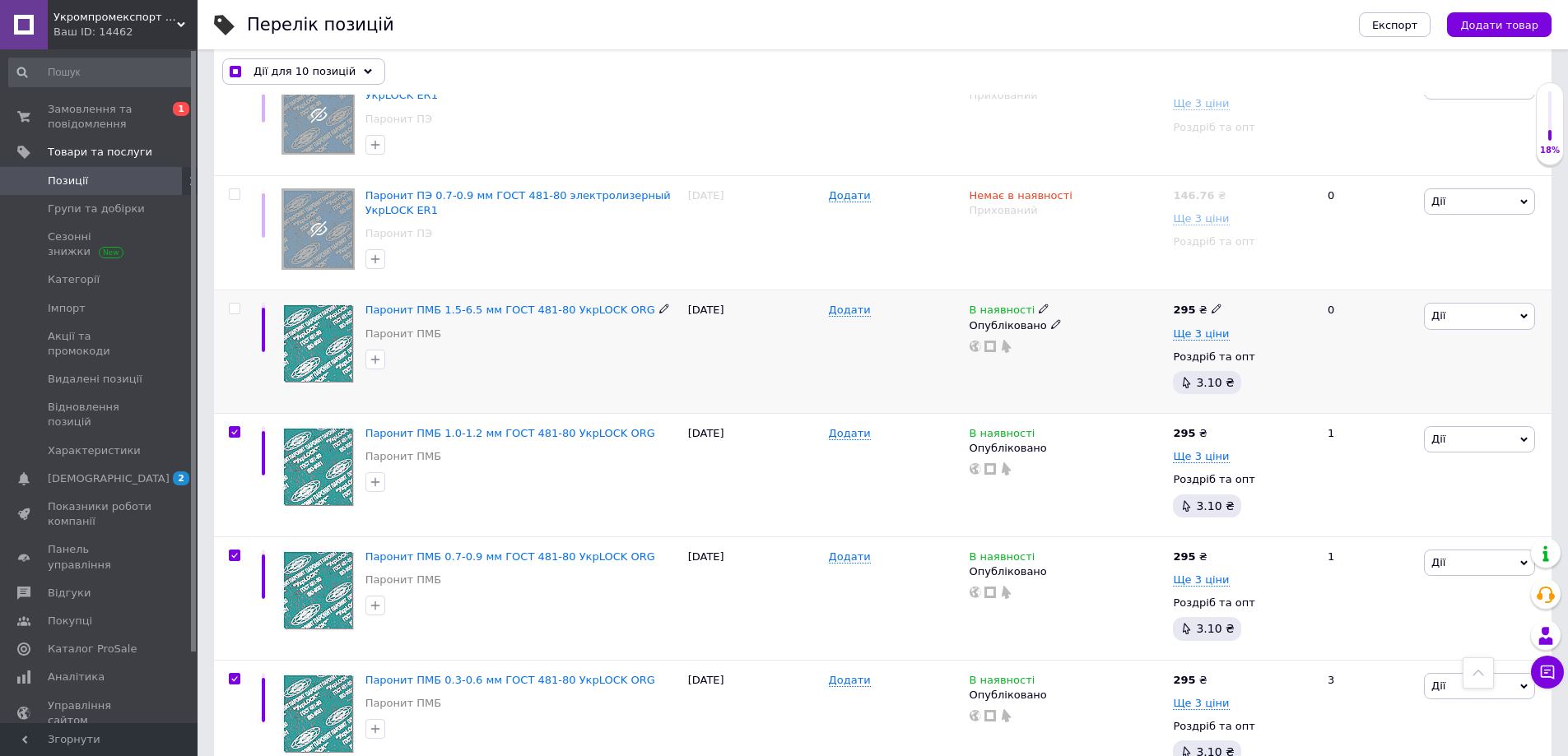
click at [234, 306] on input "checkbox" at bounding box center [234, 309] width 11 height 11
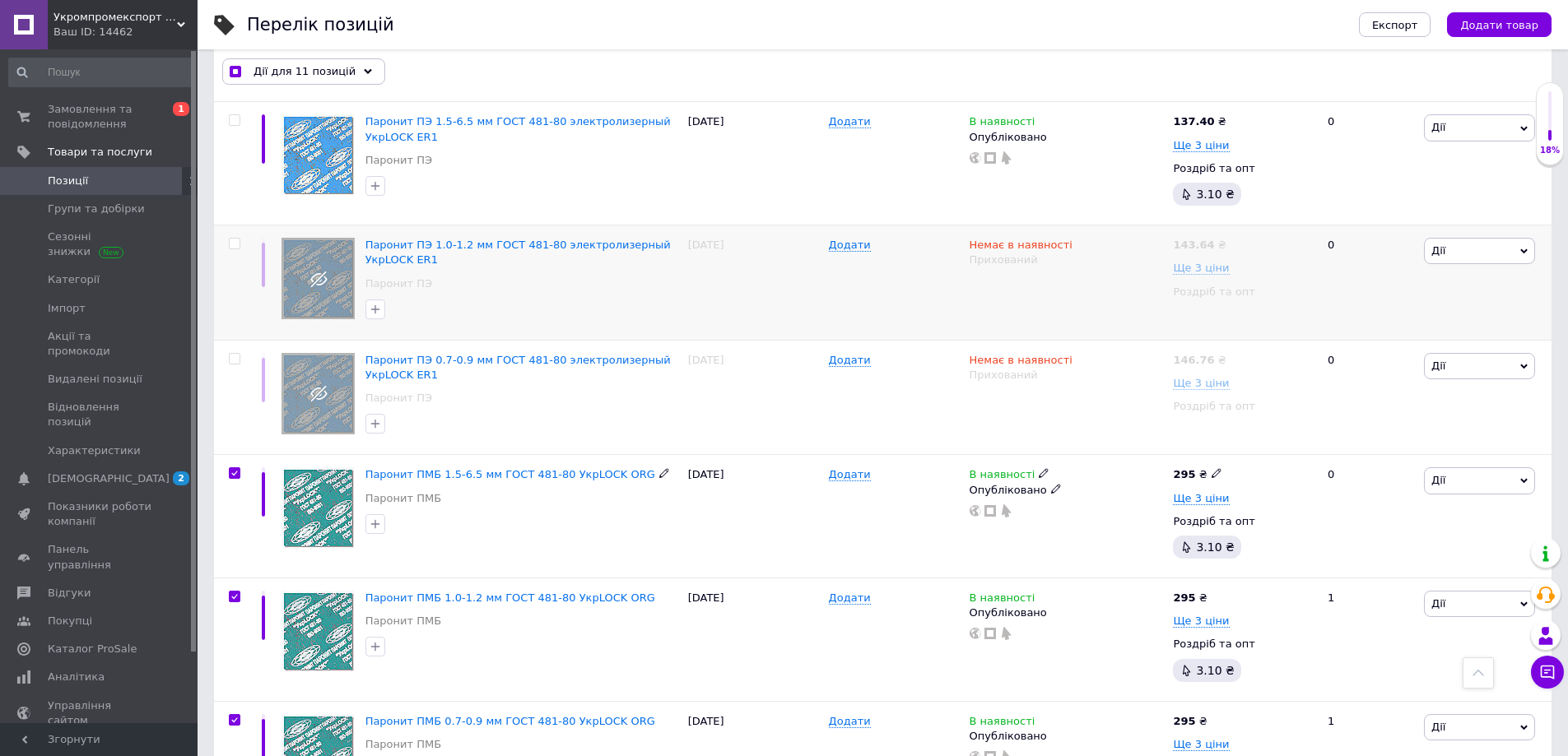
scroll to position [2088, 0]
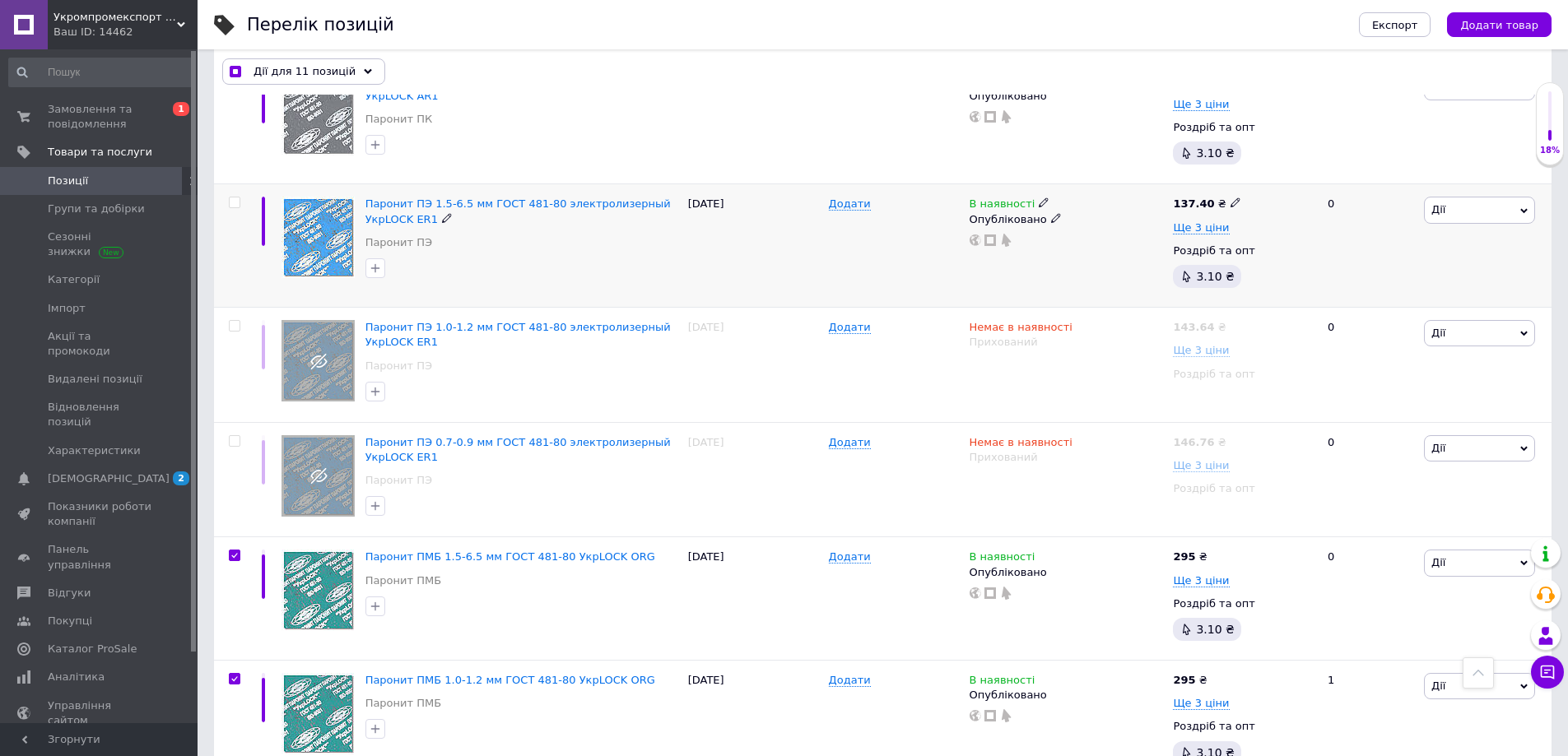
click at [235, 199] on input "checkbox" at bounding box center [234, 202] width 11 height 11
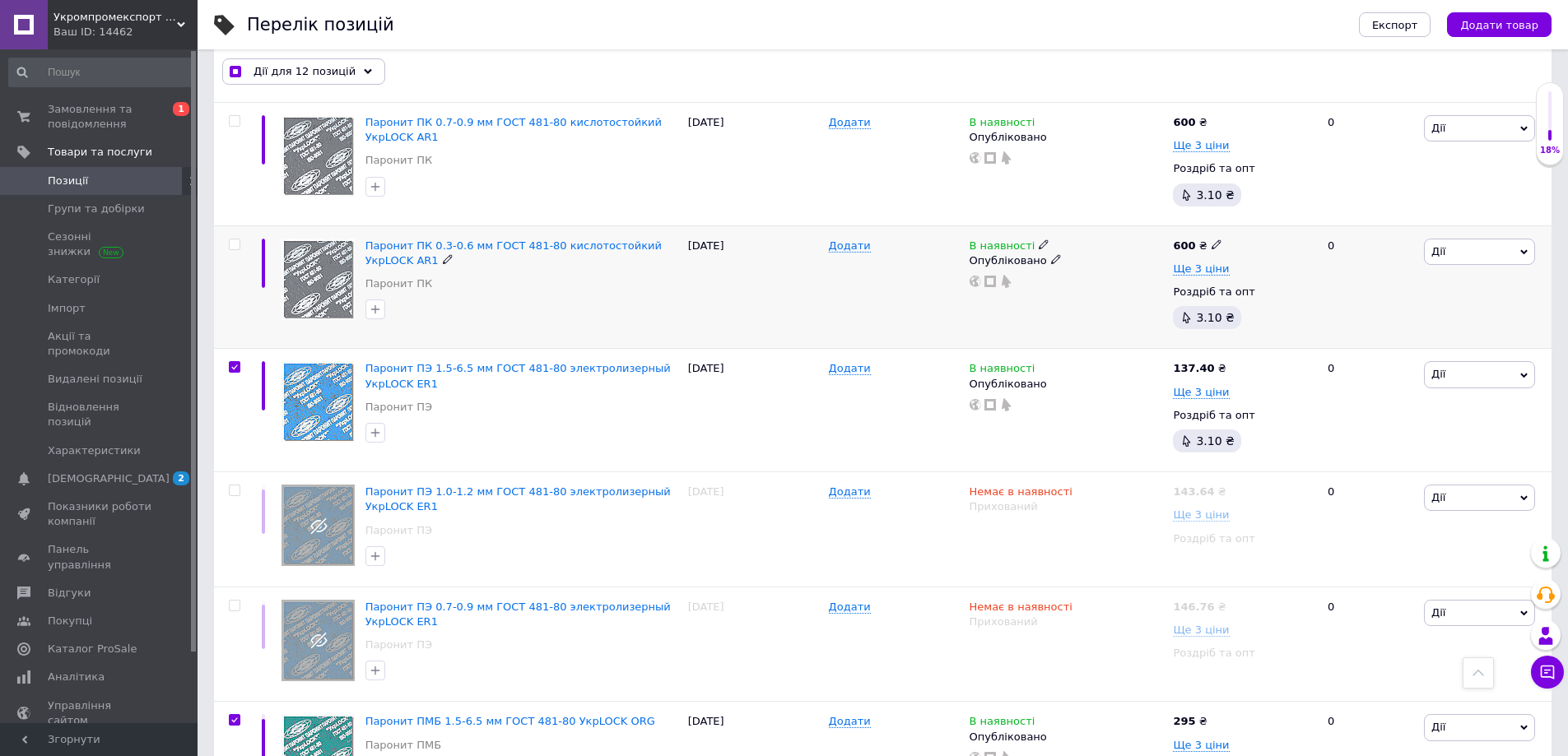
click at [233, 245] on input "checkbox" at bounding box center [234, 244] width 11 height 11
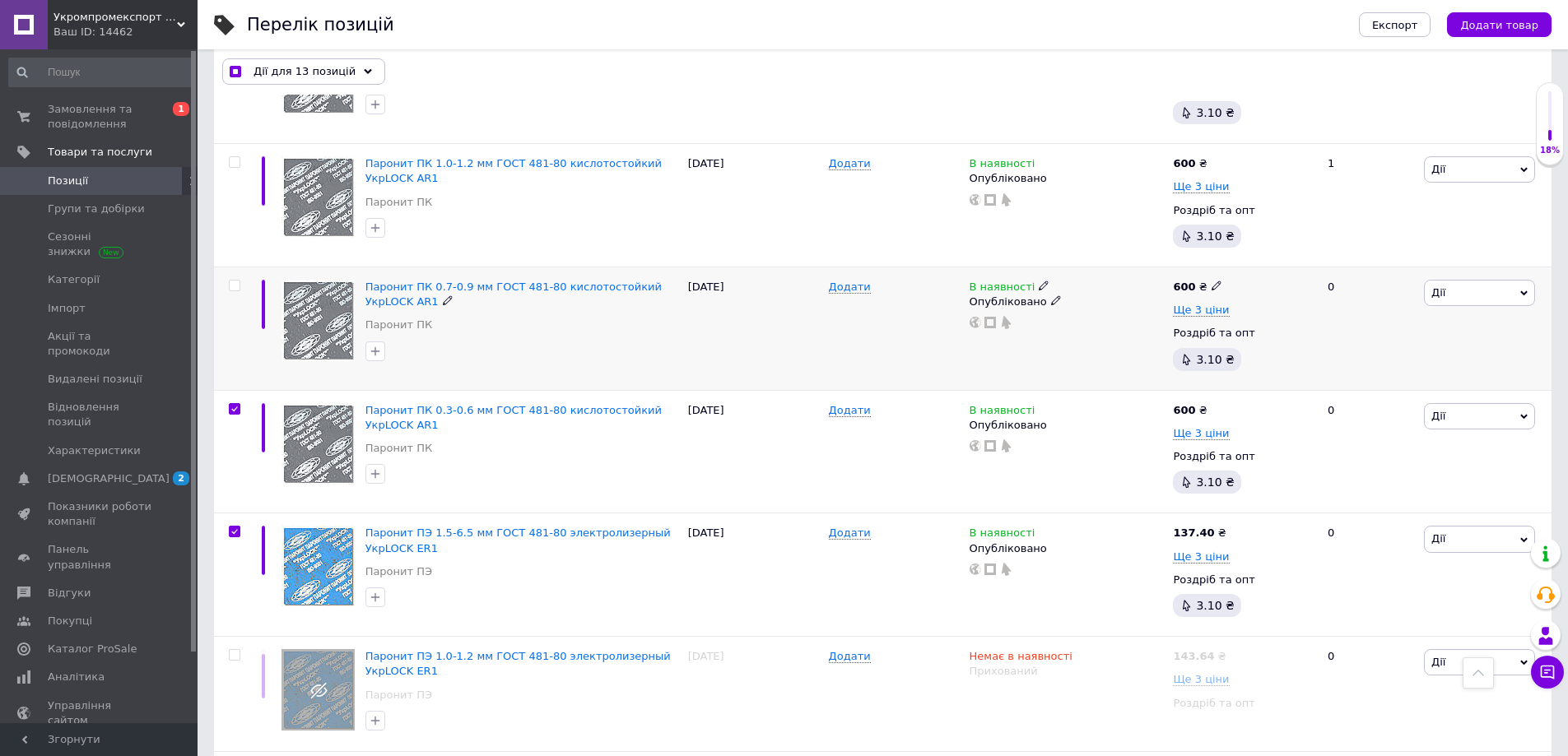
click at [237, 280] on input "checkbox" at bounding box center [234, 286] width 11 height 11
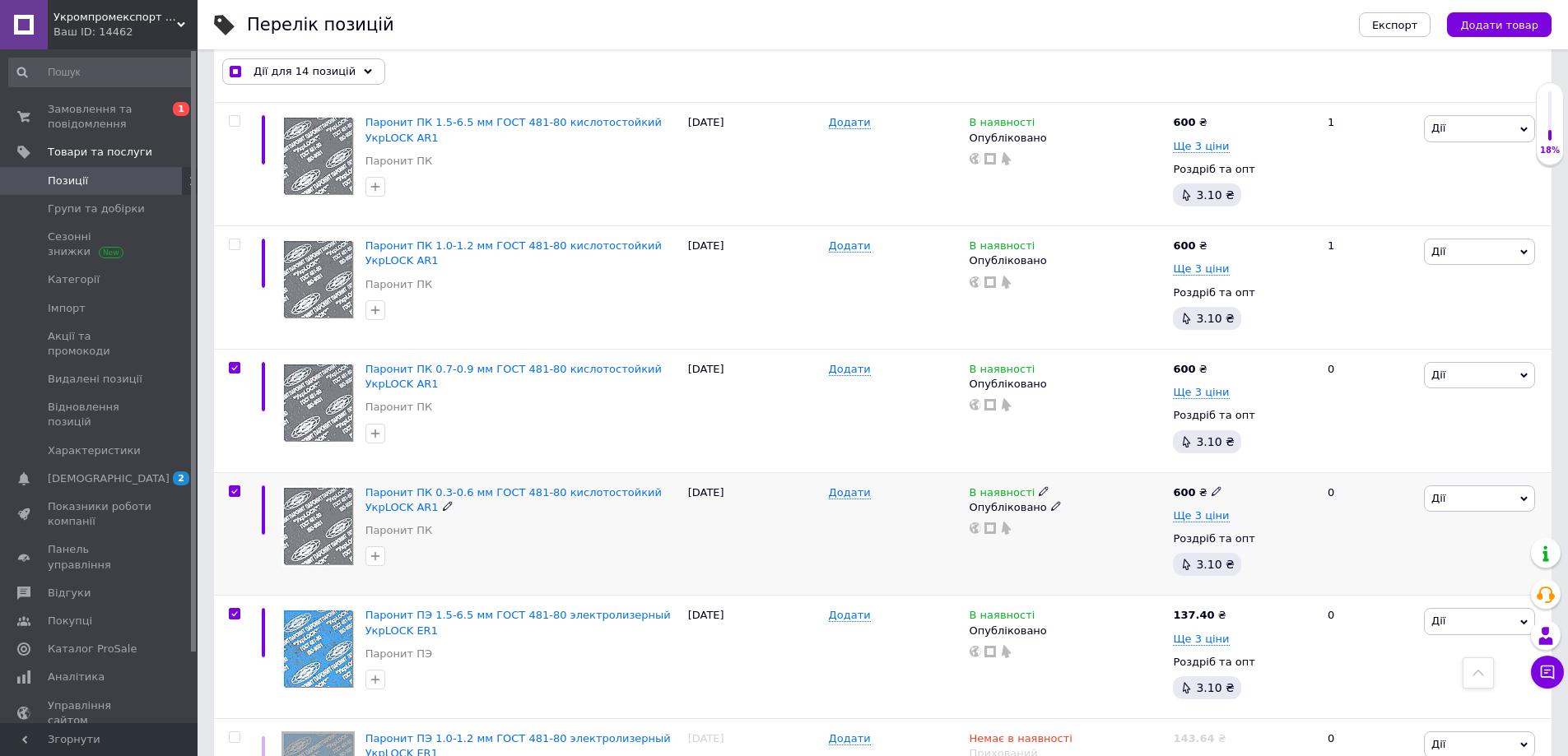
scroll to position [1595, 0]
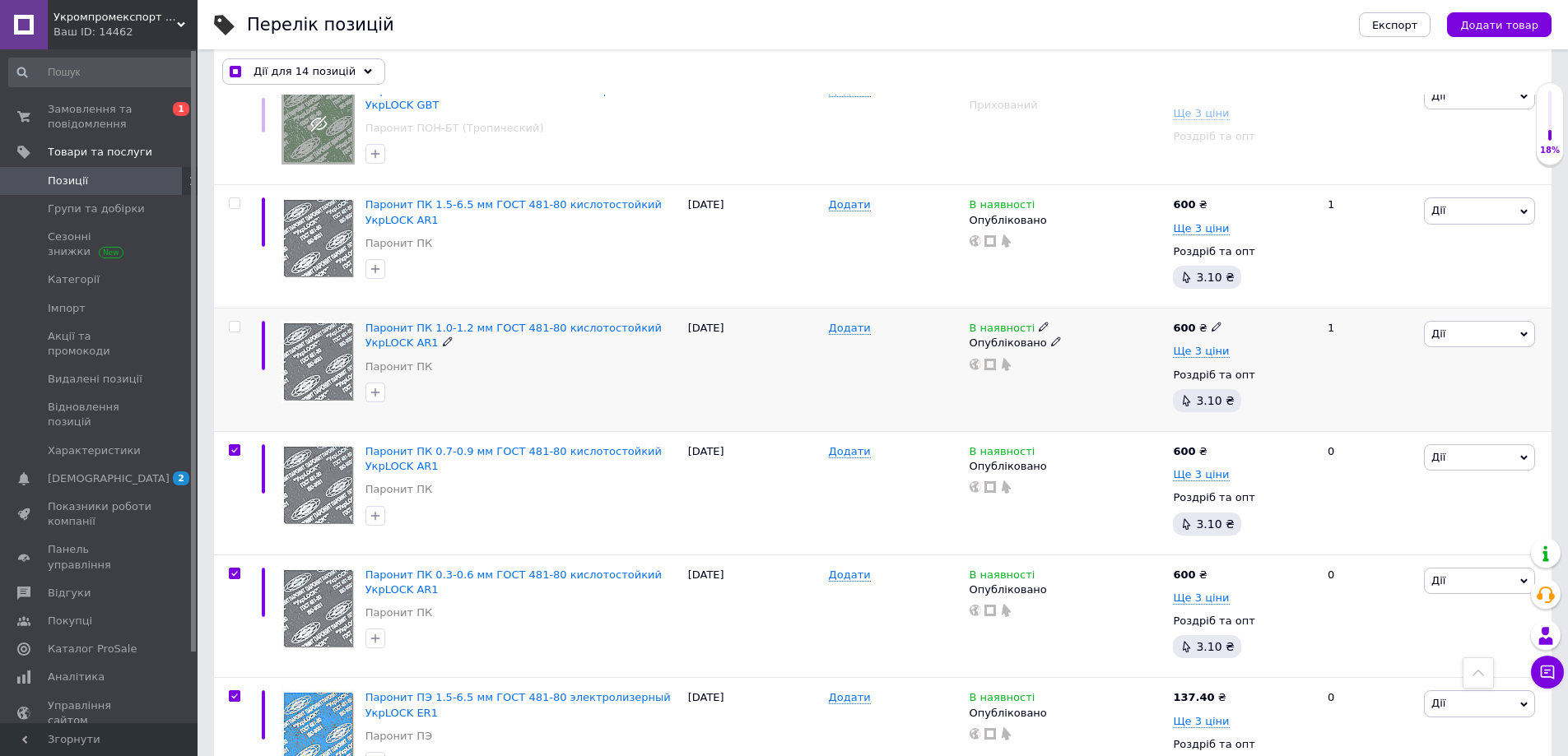
click at [234, 323] on input "checkbox" at bounding box center [234, 327] width 11 height 11
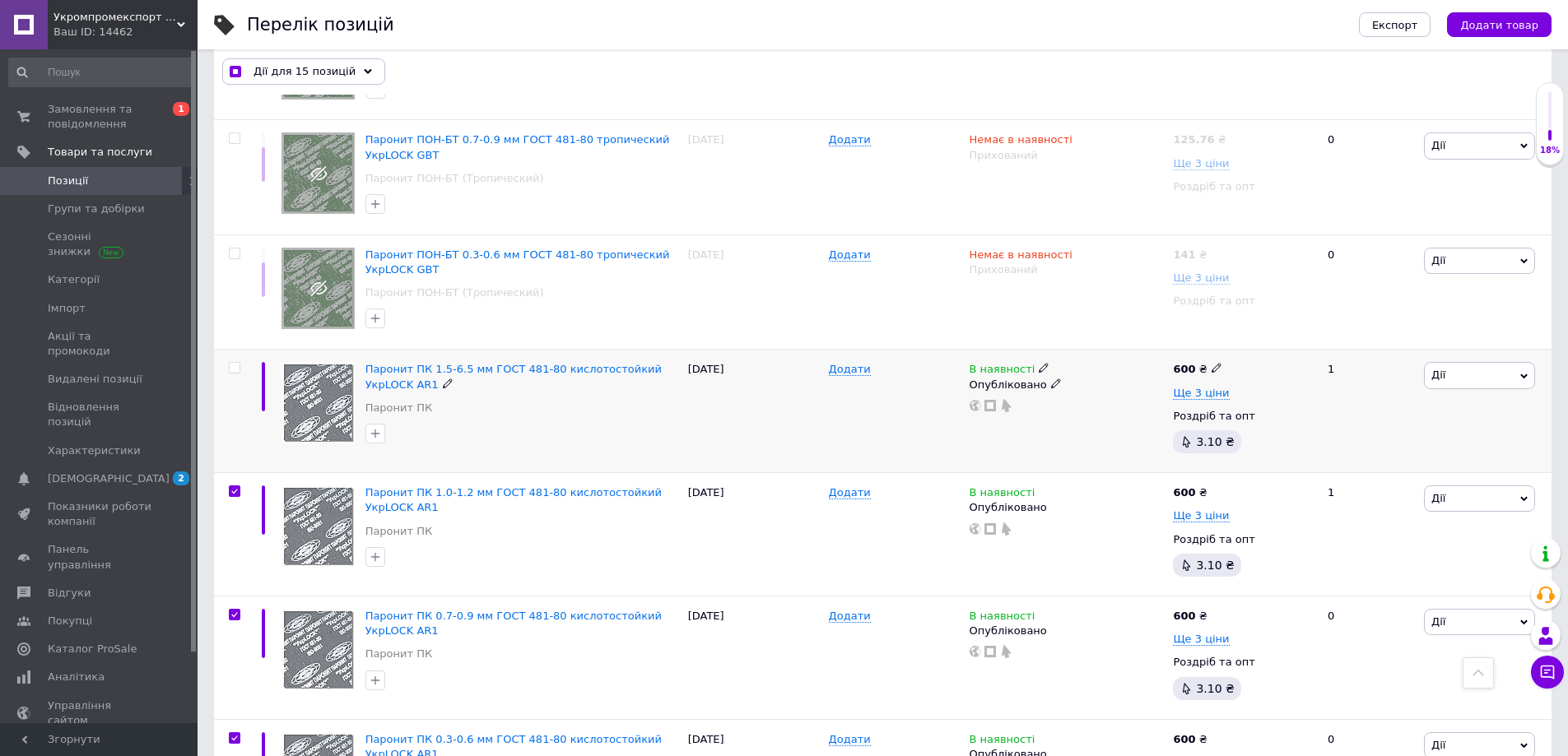
click at [236, 370] on input "checkbox" at bounding box center [234, 368] width 11 height 11
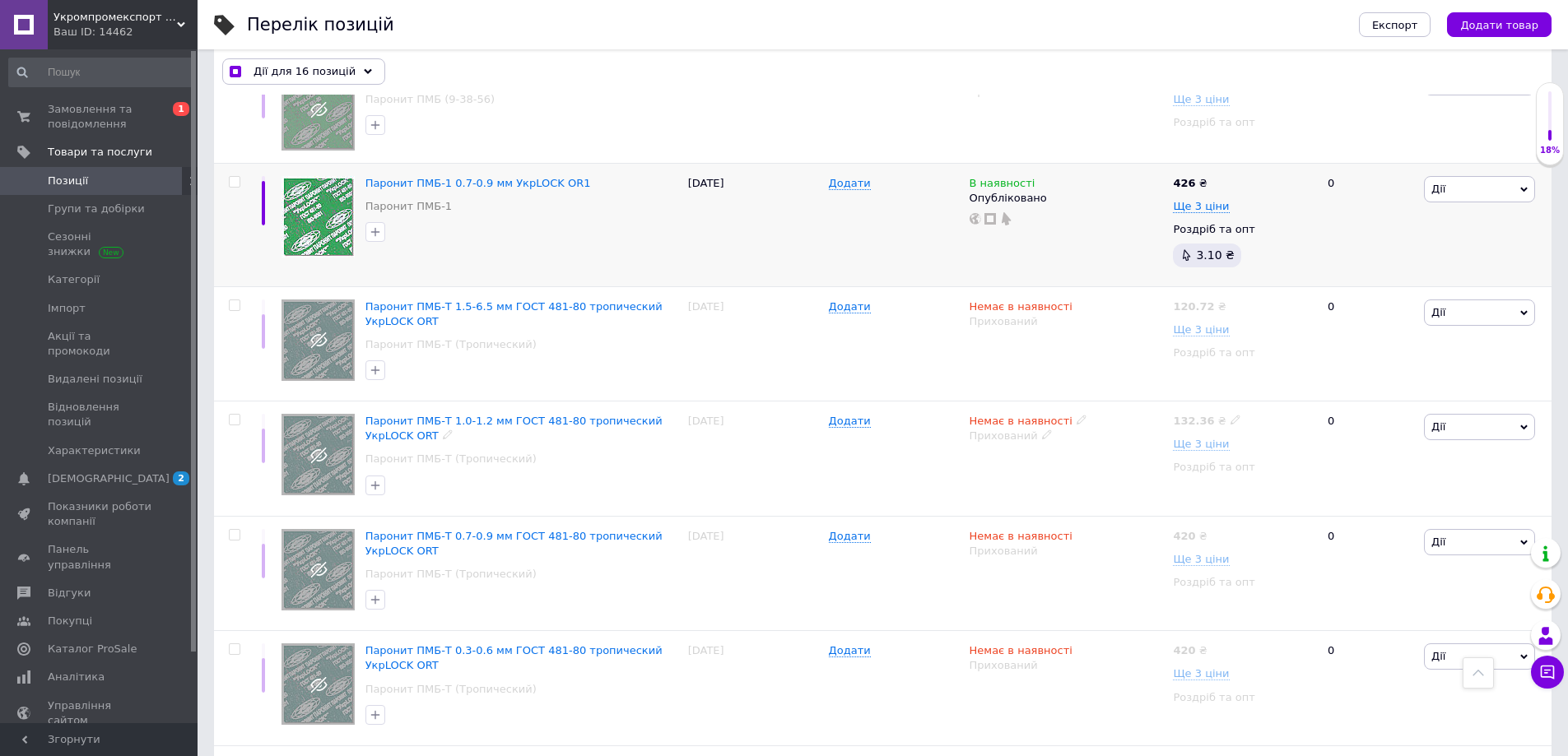
scroll to position [442, 0]
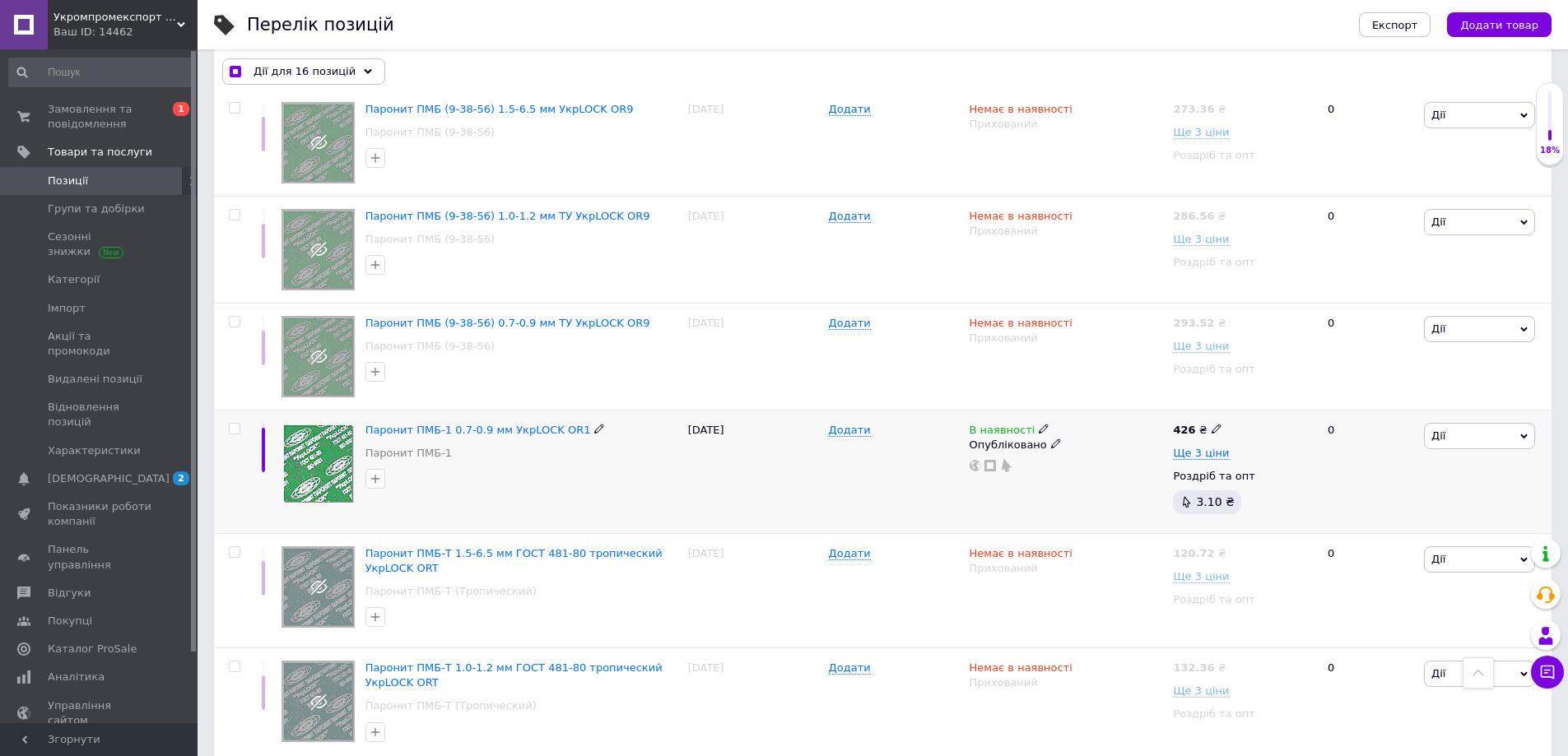
click at [228, 428] on div at bounding box center [235, 428] width 33 height 11
click at [238, 428] on input "checkbox" at bounding box center [234, 429] width 11 height 11
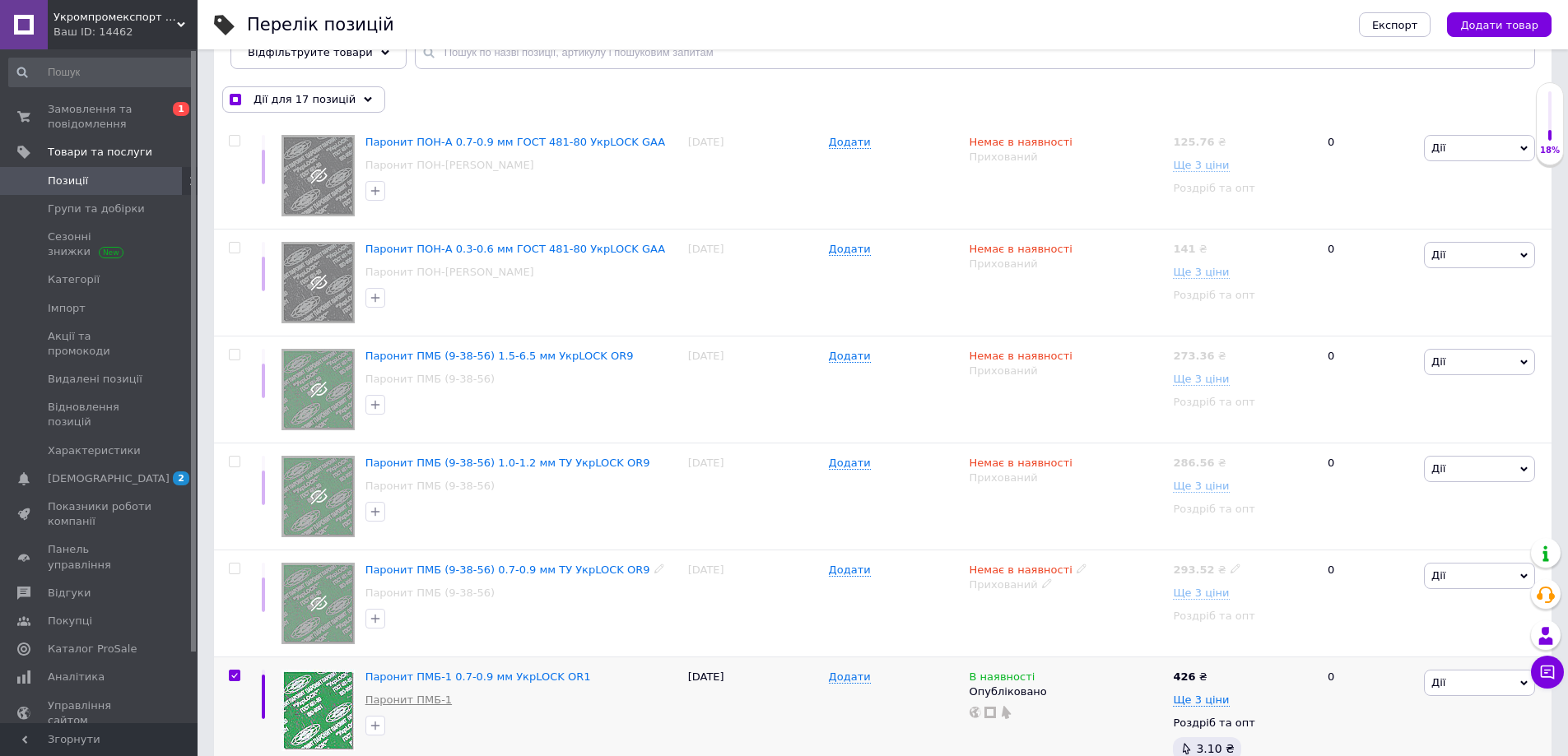
scroll to position [0, 0]
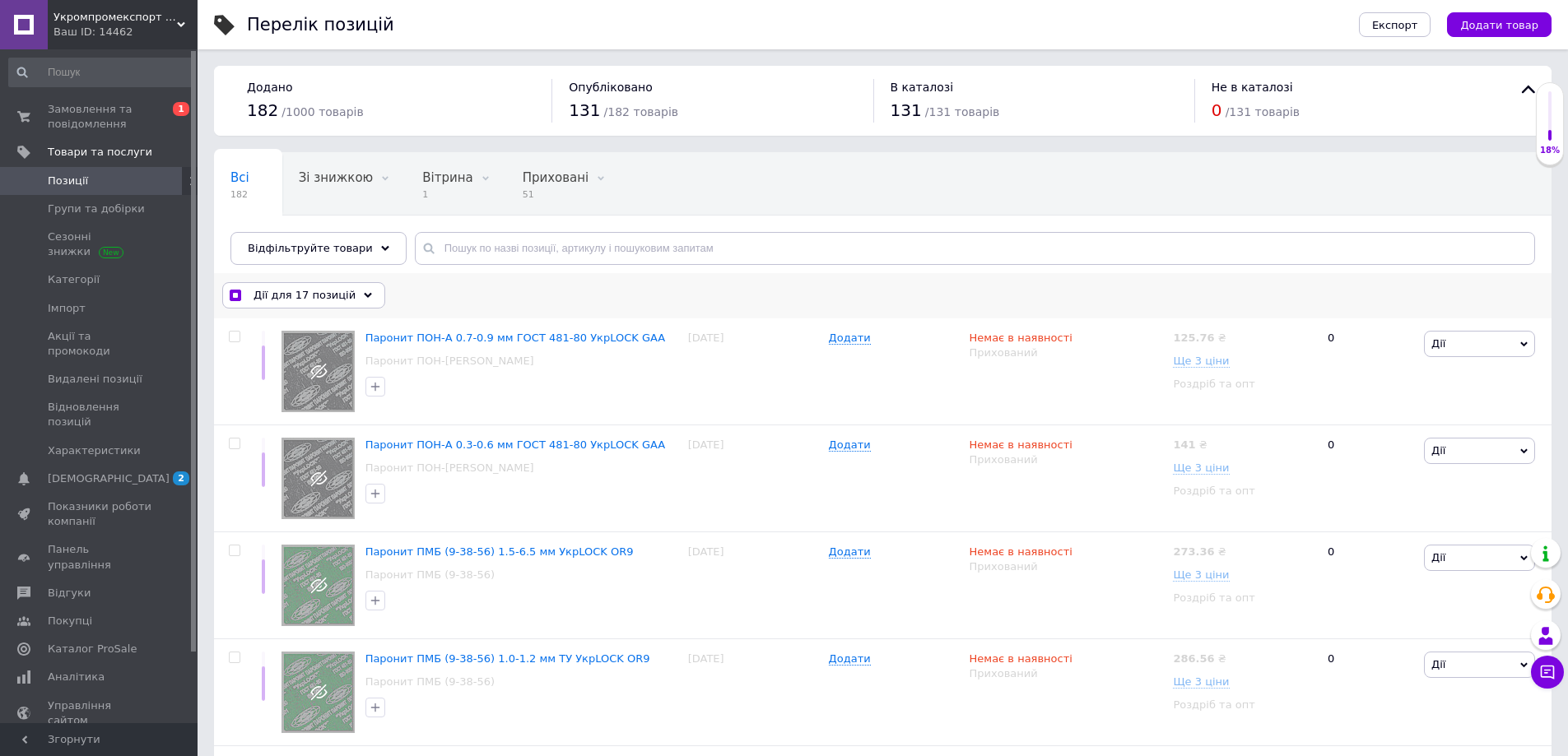
click at [364, 292] on icon at bounding box center [367, 295] width 8 height 8
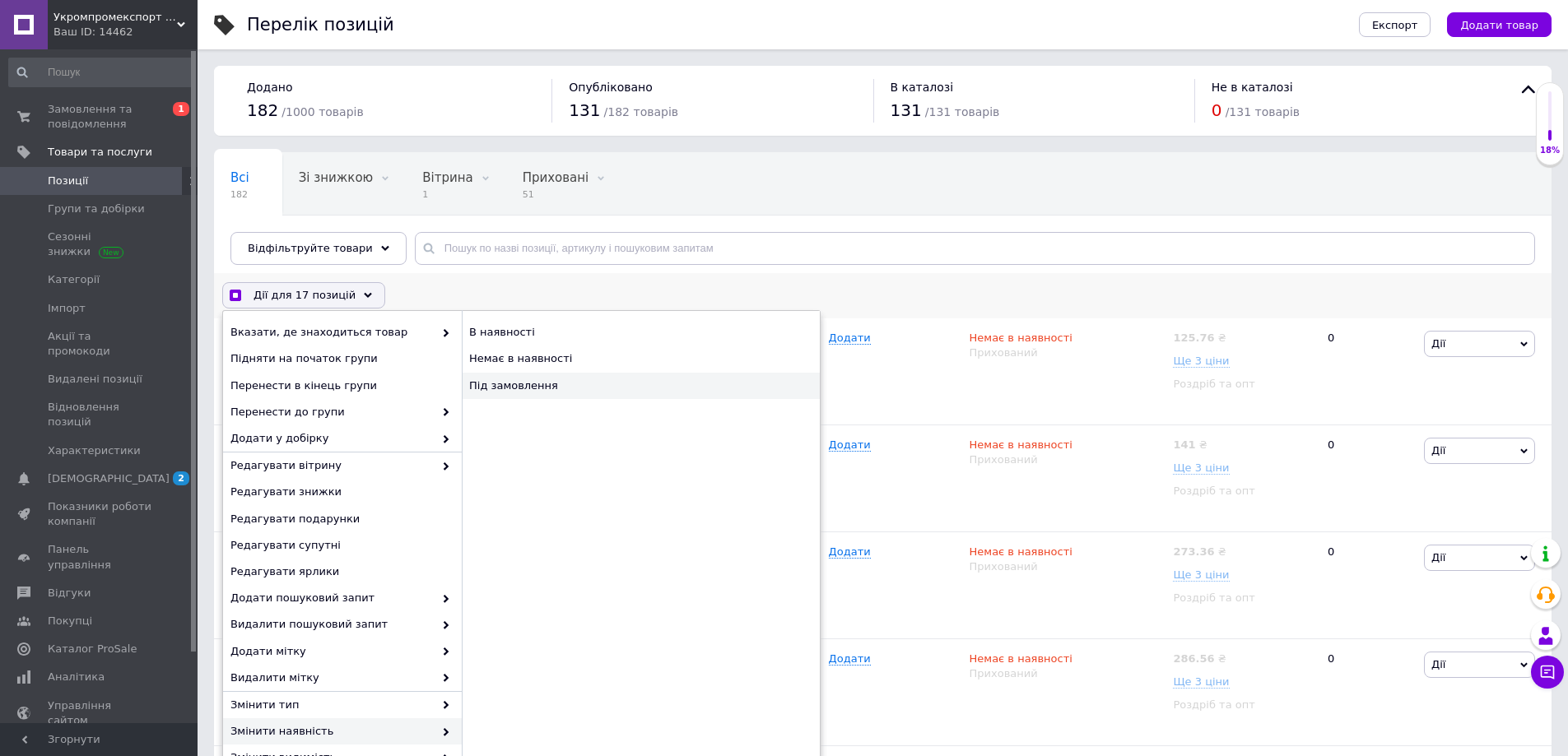
click at [506, 378] on div "Під замовлення" at bounding box center [640, 386] width 358 height 26
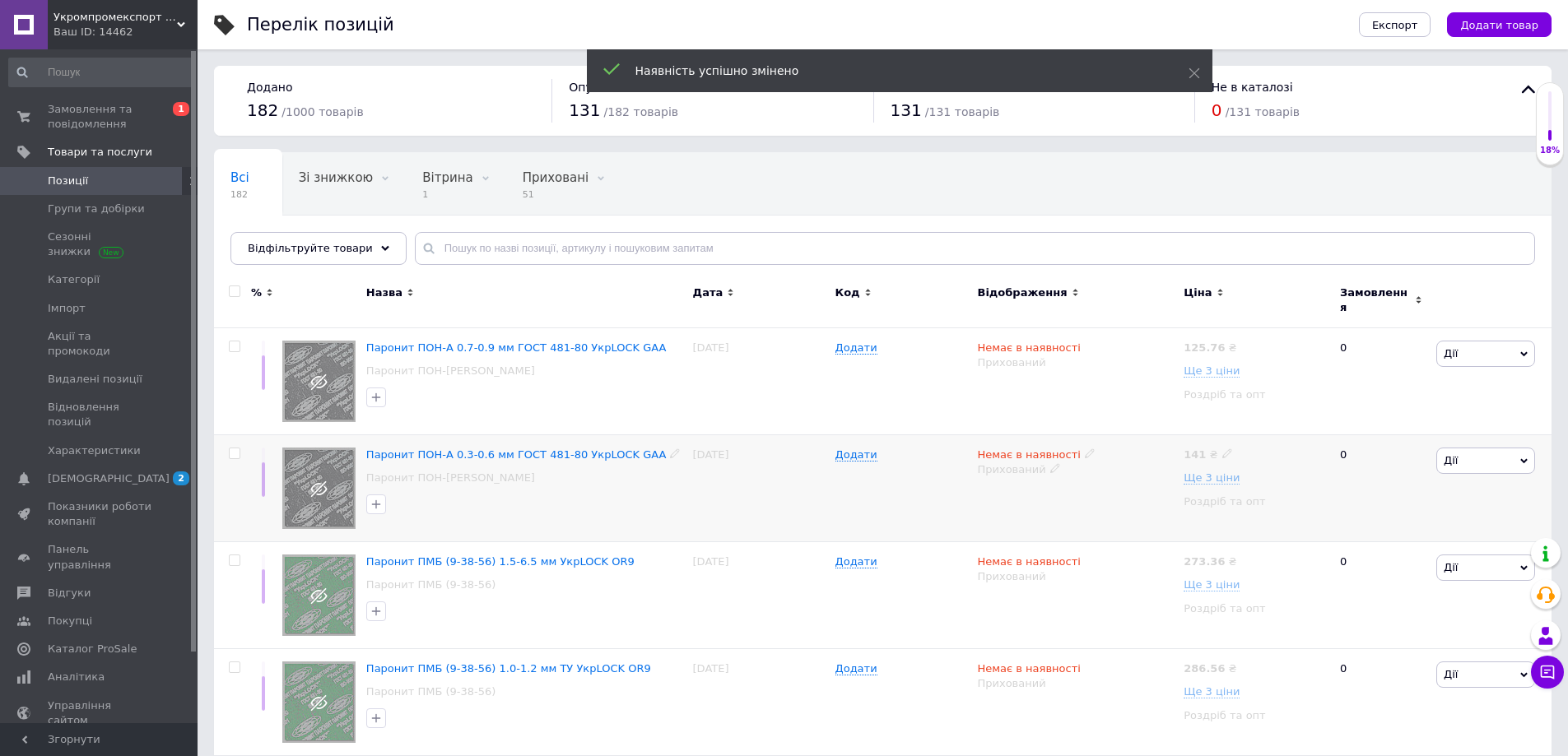
scroll to position [412, 0]
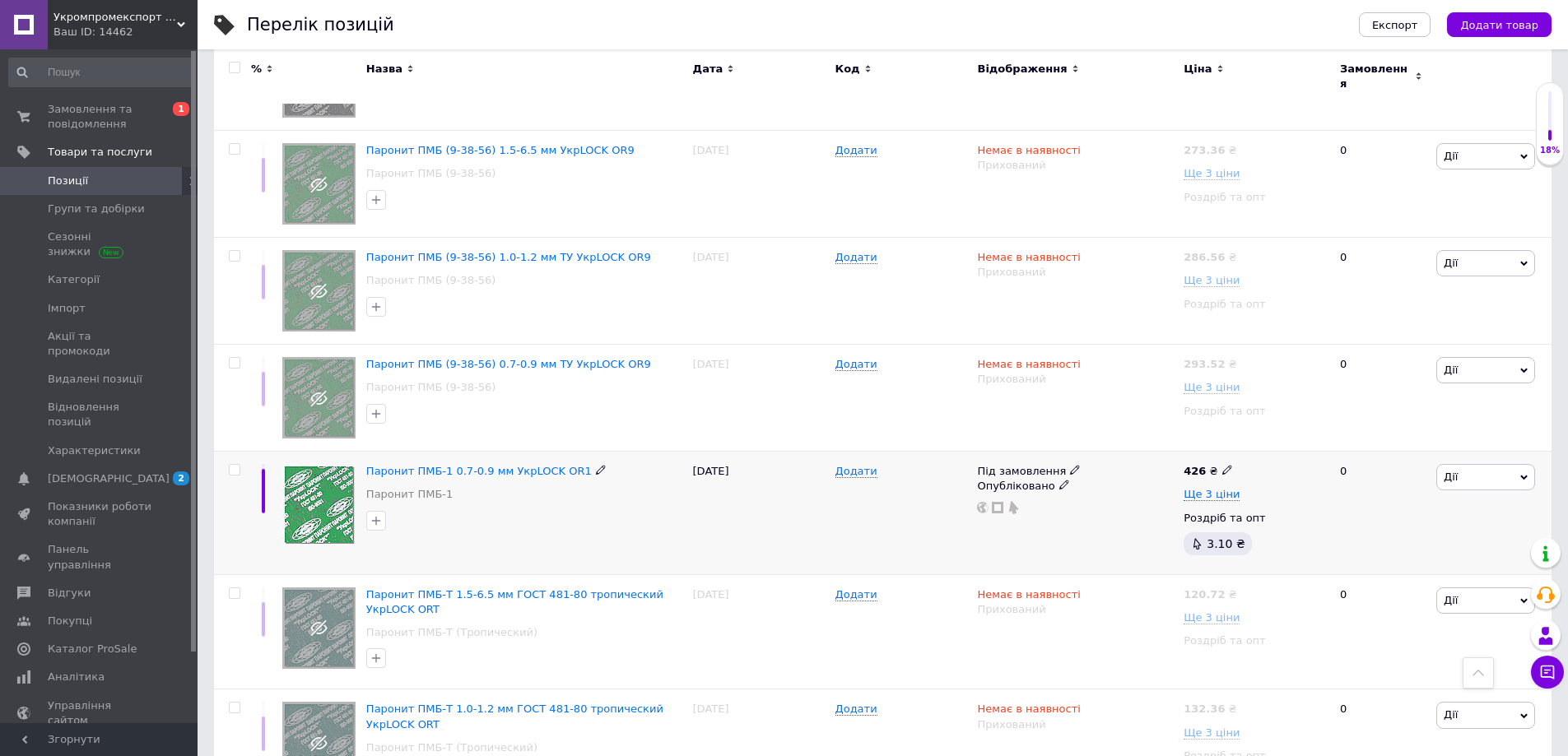
click at [234, 465] on input "checkbox" at bounding box center [234, 470] width 11 height 11
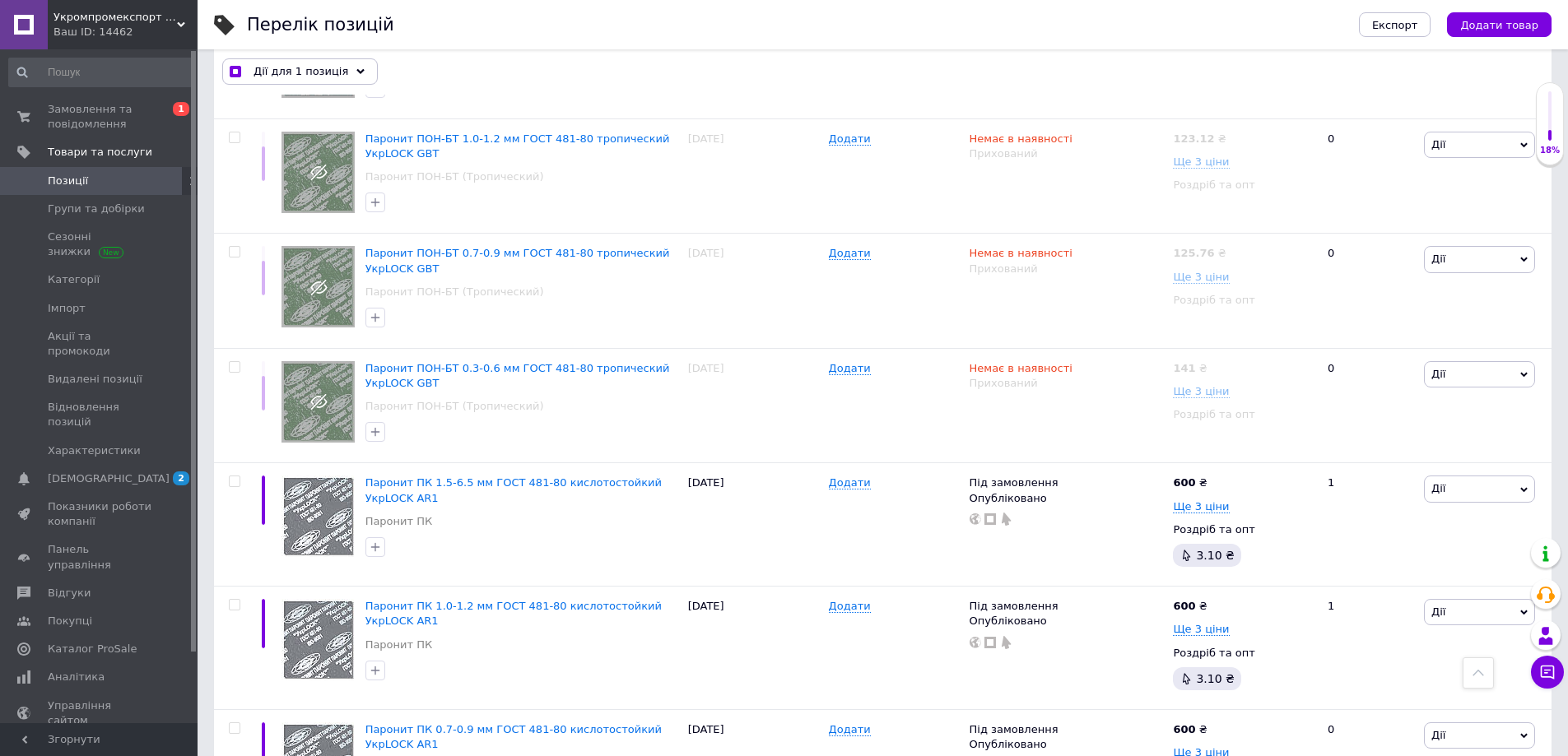
scroll to position [1399, 0]
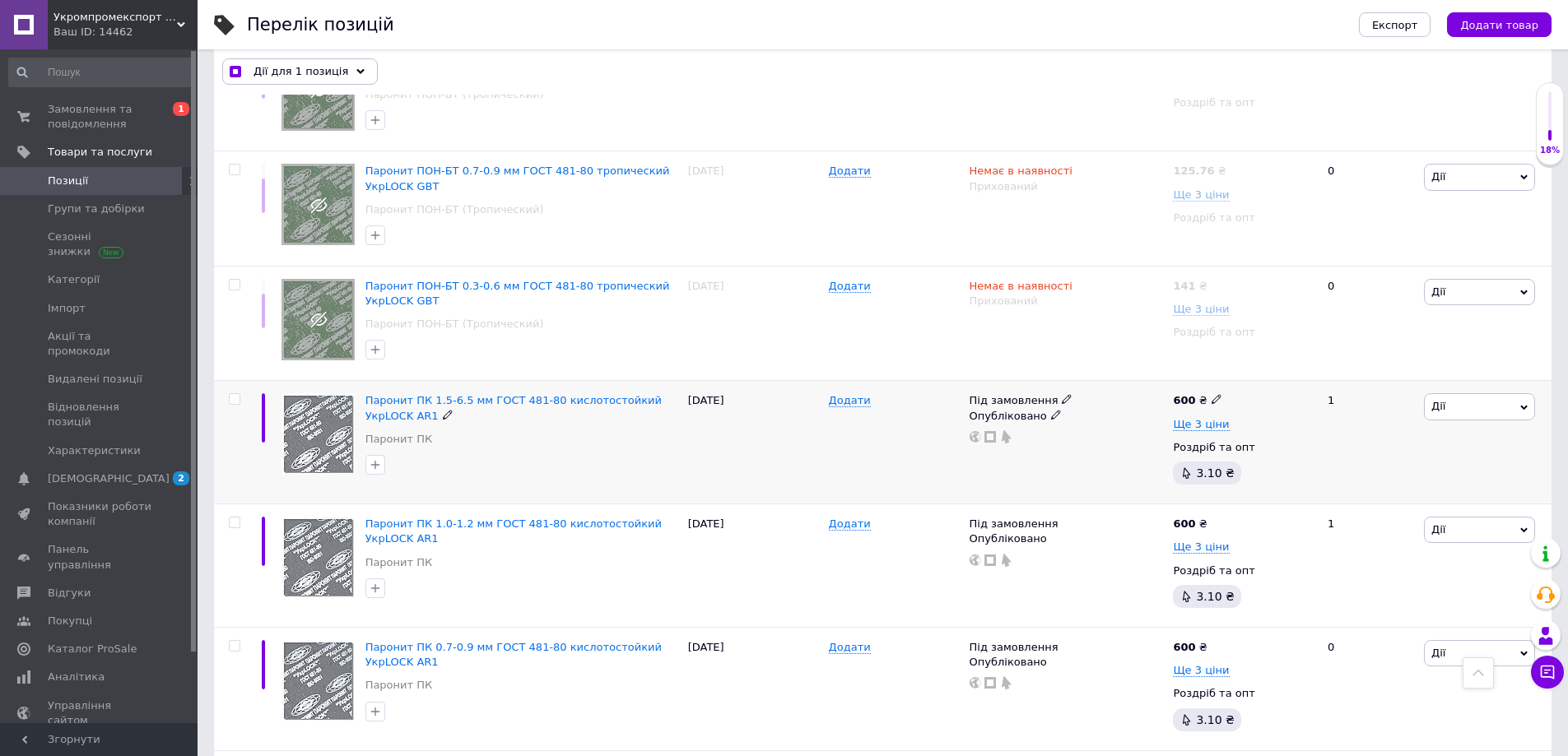
click at [237, 397] on input "checkbox" at bounding box center [234, 399] width 11 height 11
click at [237, 521] on input "checkbox" at bounding box center [234, 523] width 11 height 11
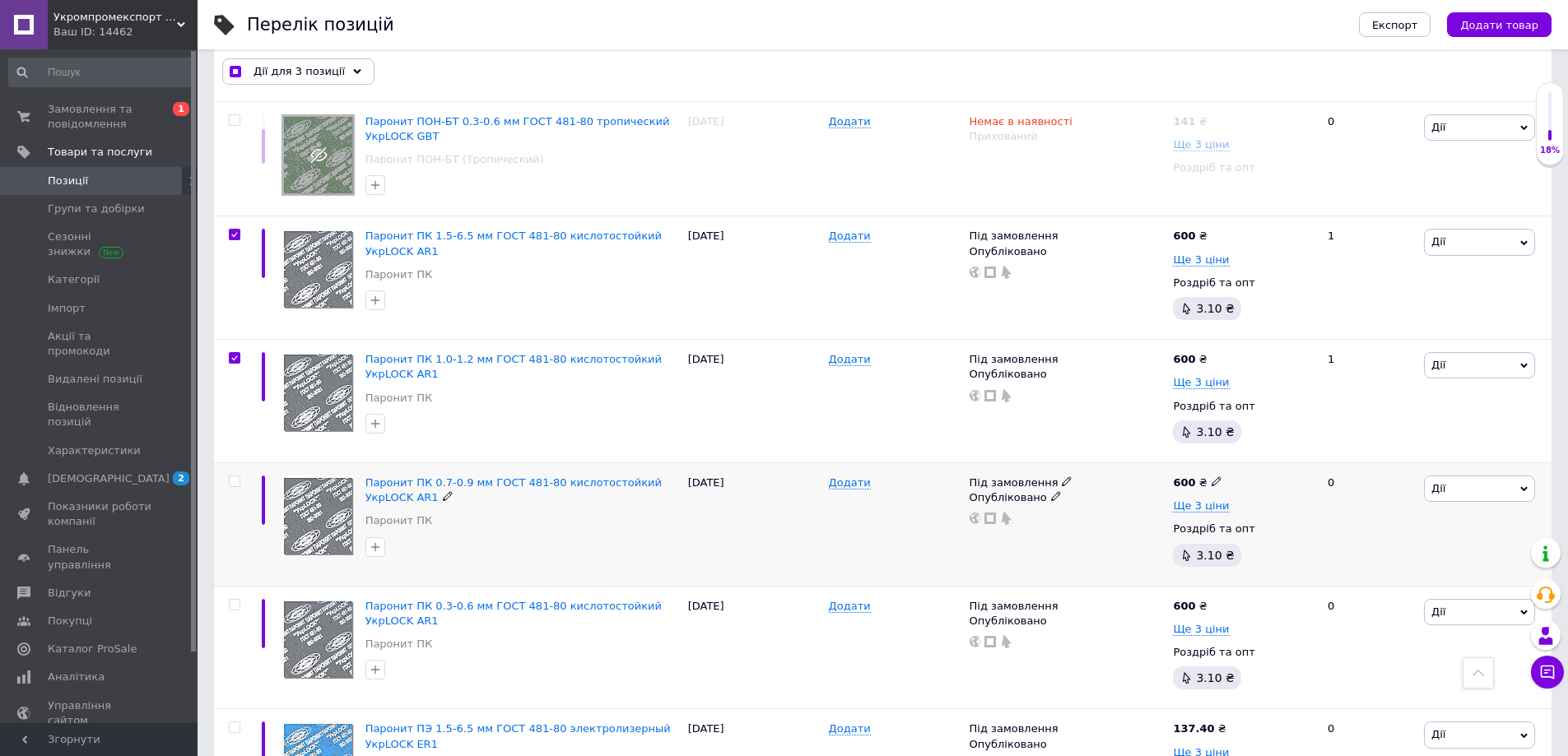
click at [235, 480] on input "checkbox" at bounding box center [234, 482] width 11 height 11
click at [235, 599] on span at bounding box center [234, 604] width 11 height 11
click at [235, 600] on input "checkbox" at bounding box center [234, 605] width 11 height 11
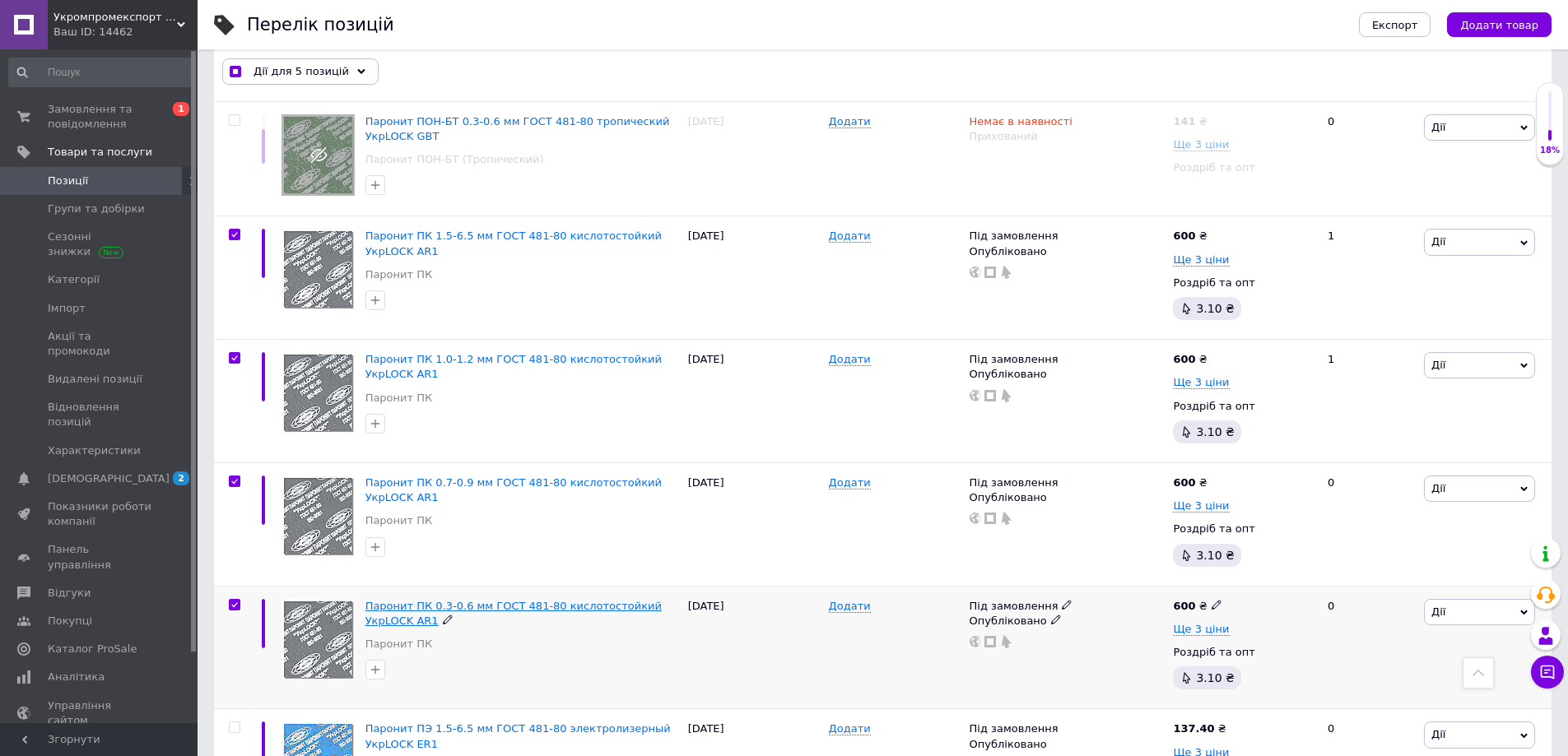
scroll to position [1811, 0]
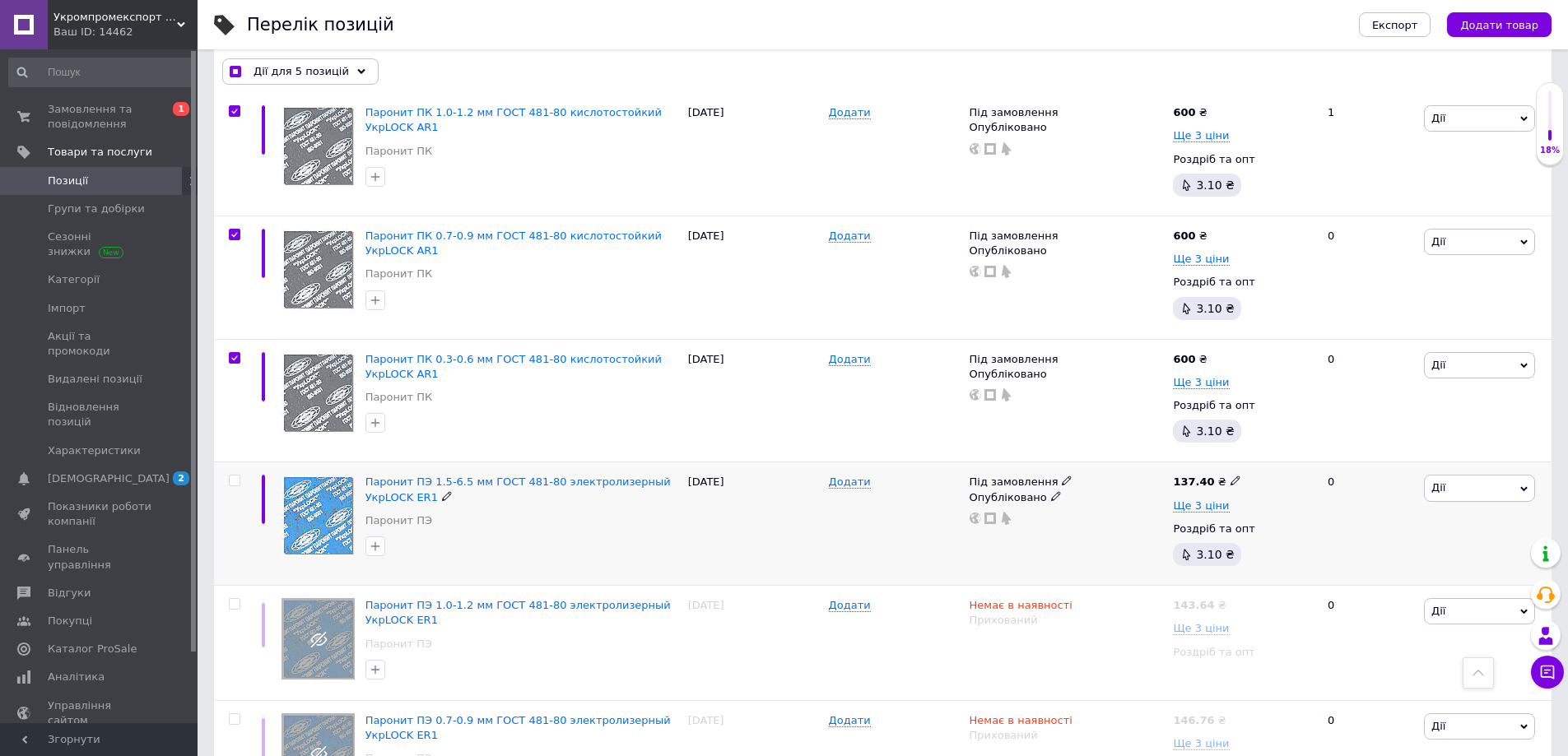
click at [231, 476] on input "checkbox" at bounding box center [234, 481] width 11 height 11
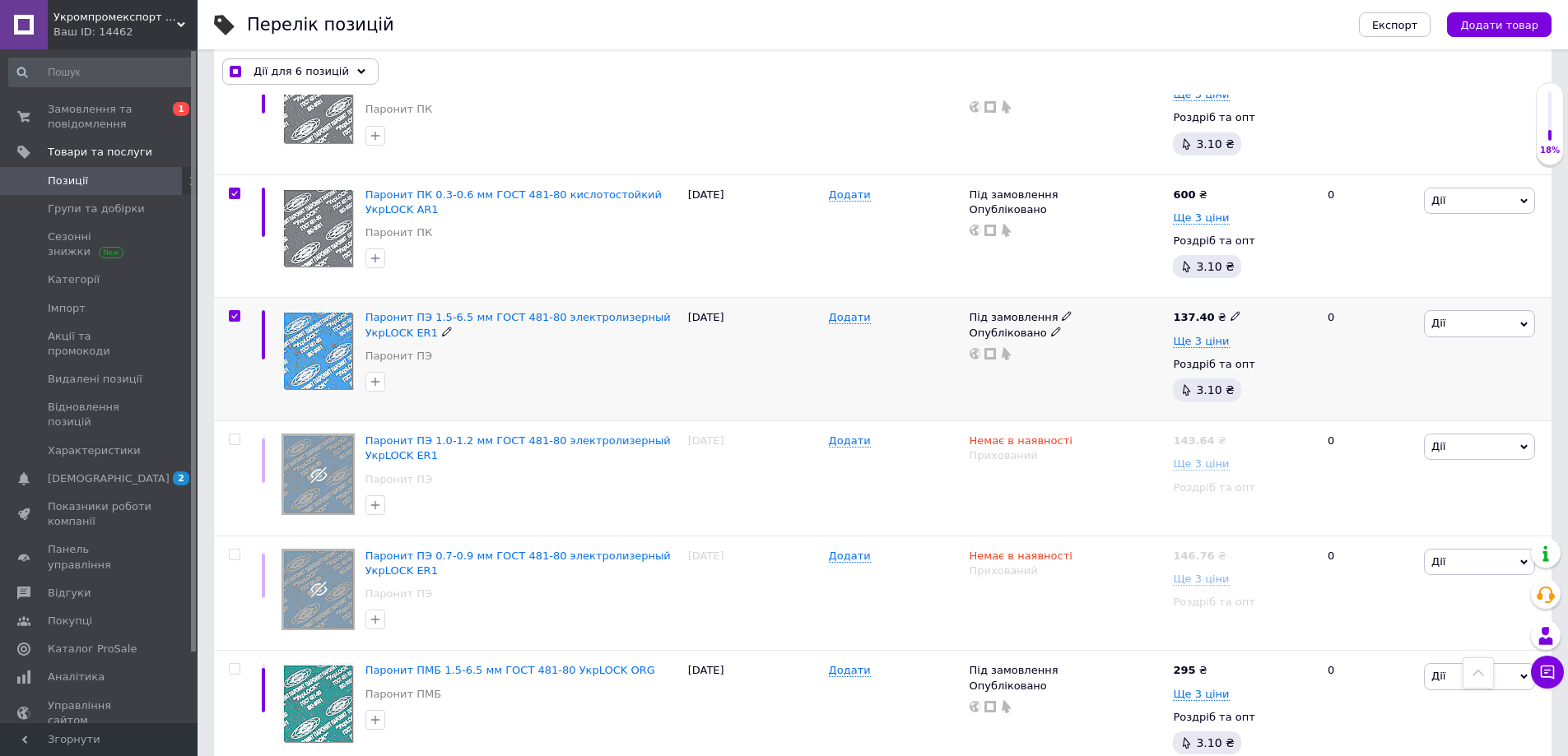
scroll to position [2140, 0]
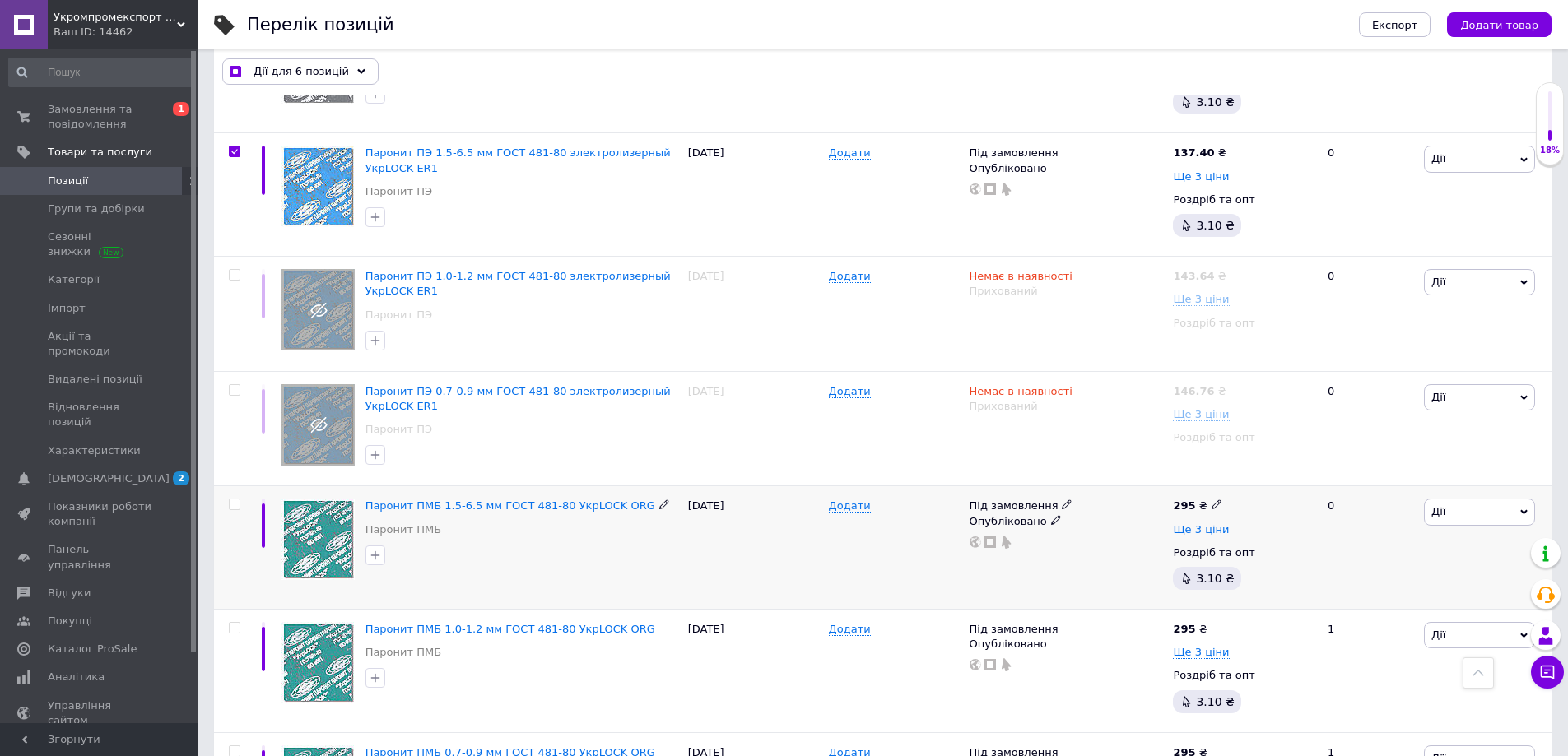
click at [235, 501] on input "checkbox" at bounding box center [234, 505] width 11 height 11
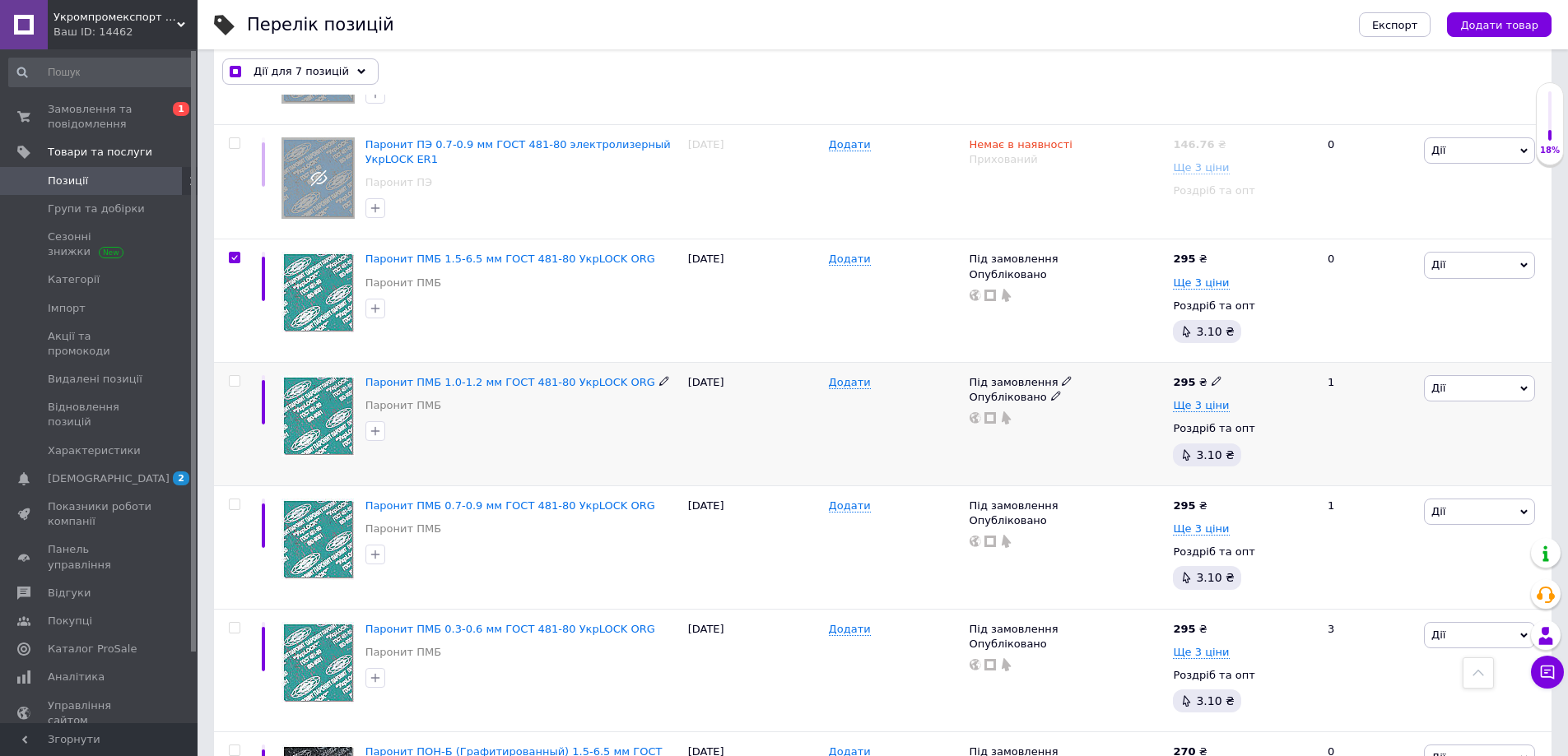
click at [236, 376] on input "checkbox" at bounding box center [234, 381] width 11 height 11
click at [231, 501] on input "checkbox" at bounding box center [234, 505] width 11 height 11
click at [236, 627] on input "checkbox" at bounding box center [234, 628] width 11 height 11
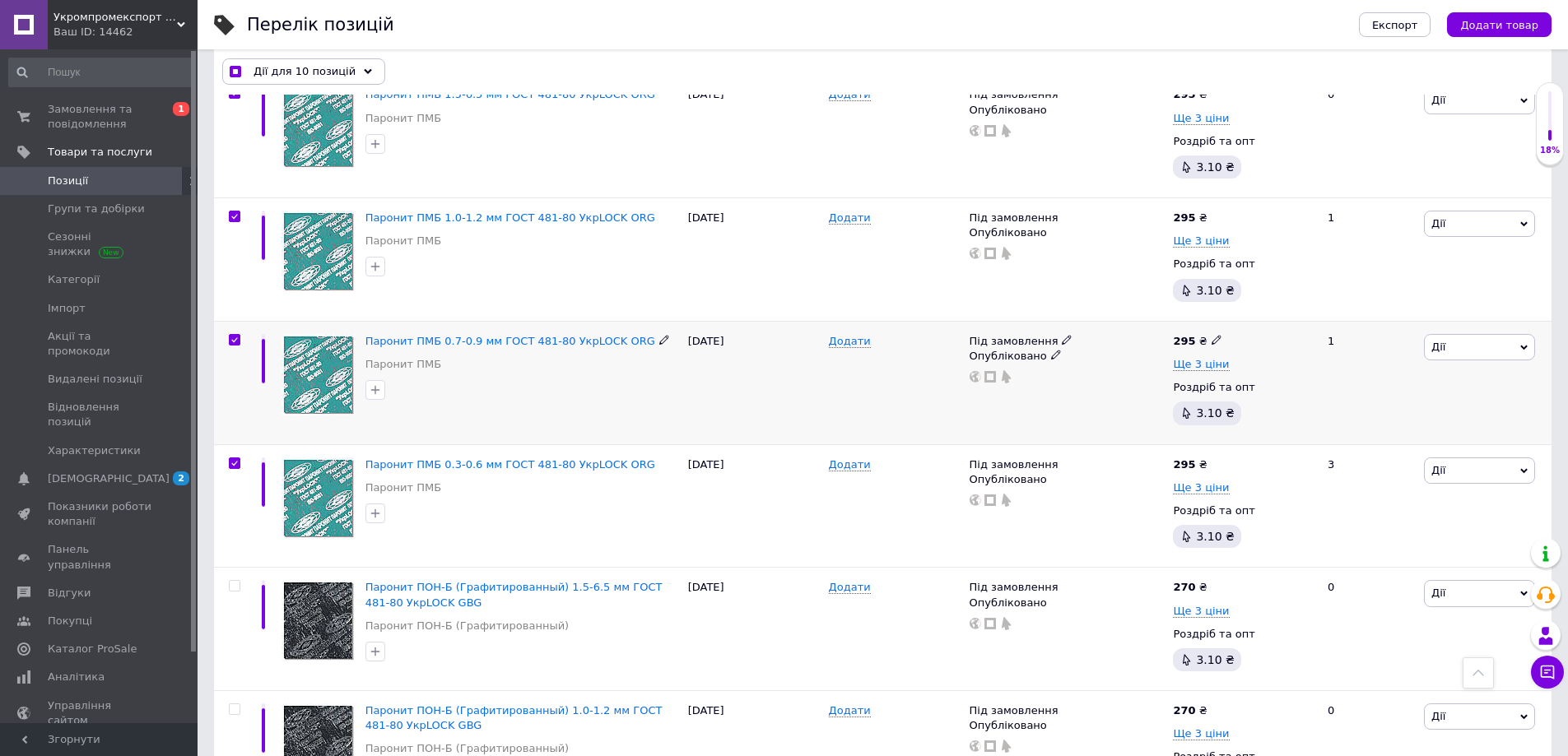
scroll to position [2633, 0]
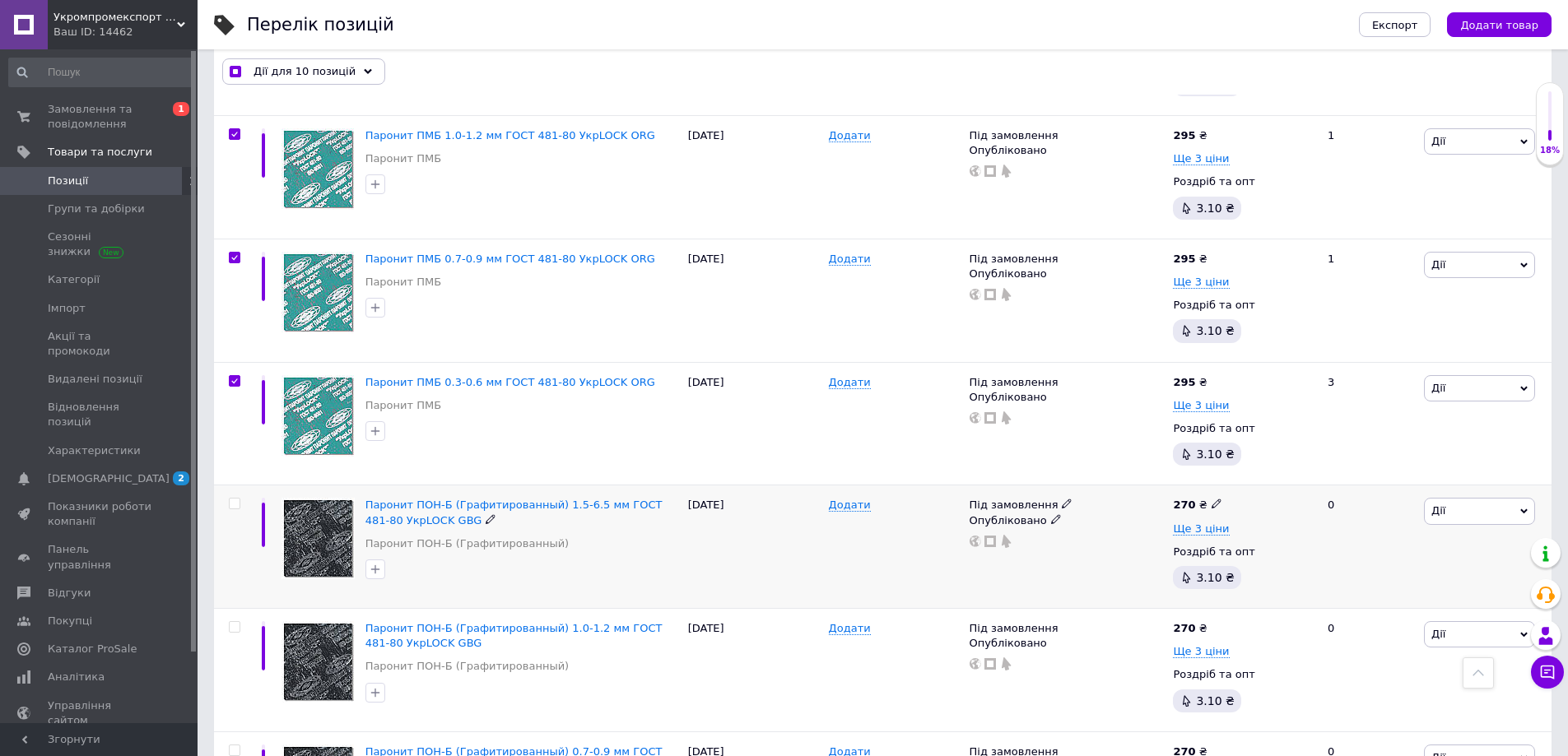
click at [244, 501] on div at bounding box center [235, 503] width 33 height 11
click at [238, 499] on input "checkbox" at bounding box center [234, 504] width 11 height 11
click at [237, 622] on input "checkbox" at bounding box center [234, 627] width 11 height 11
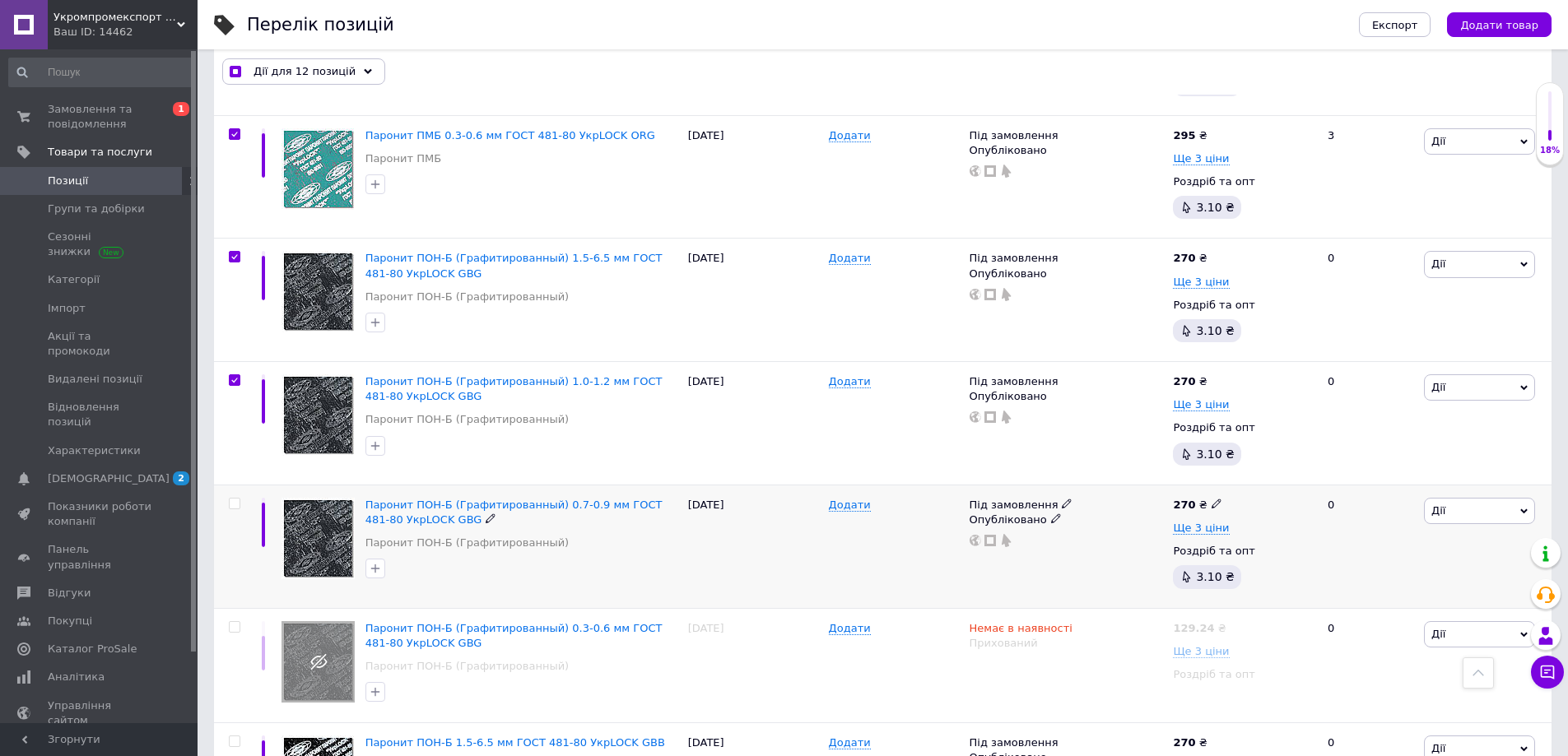
click at [233, 504] on input "checkbox" at bounding box center [234, 504] width 11 height 11
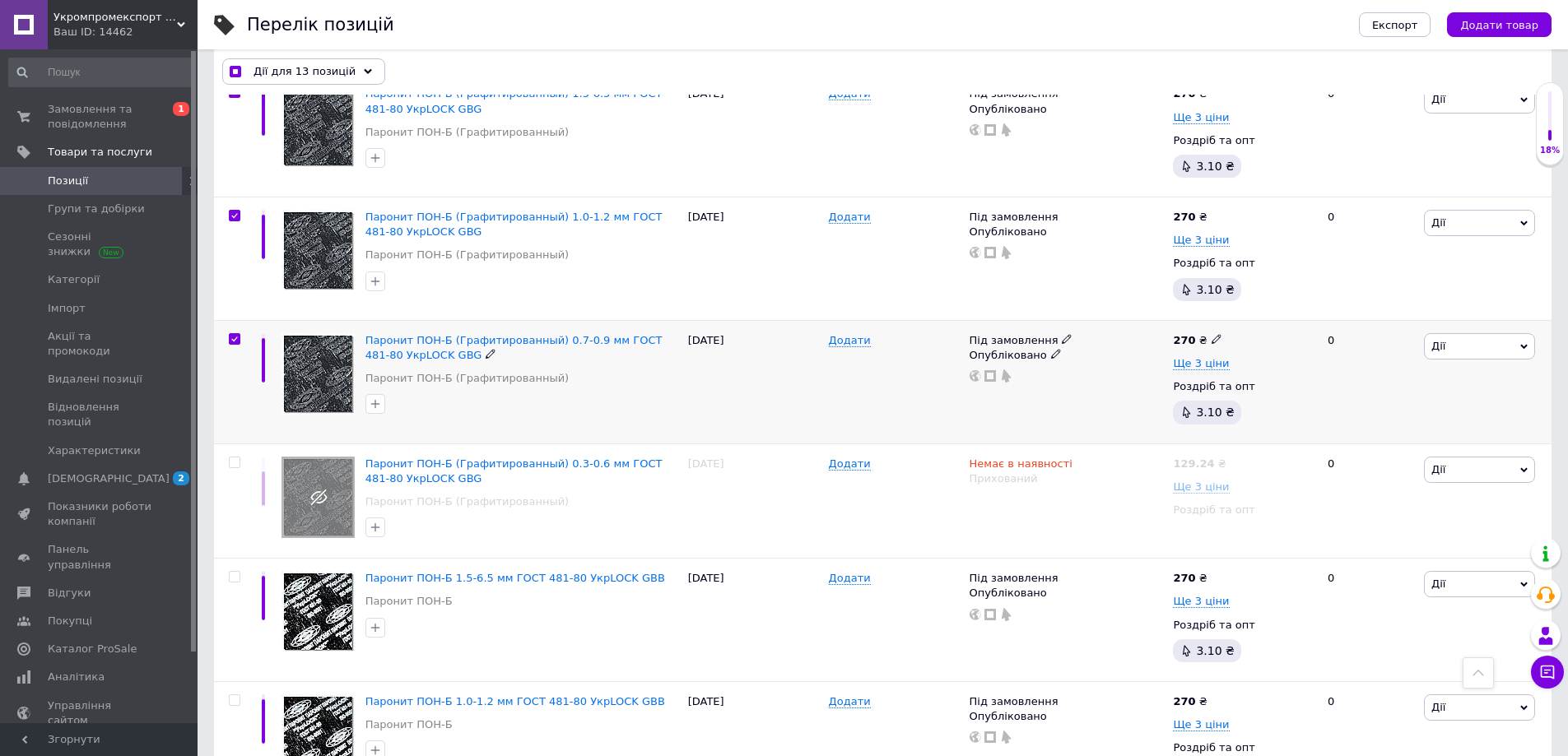
scroll to position [3127, 0]
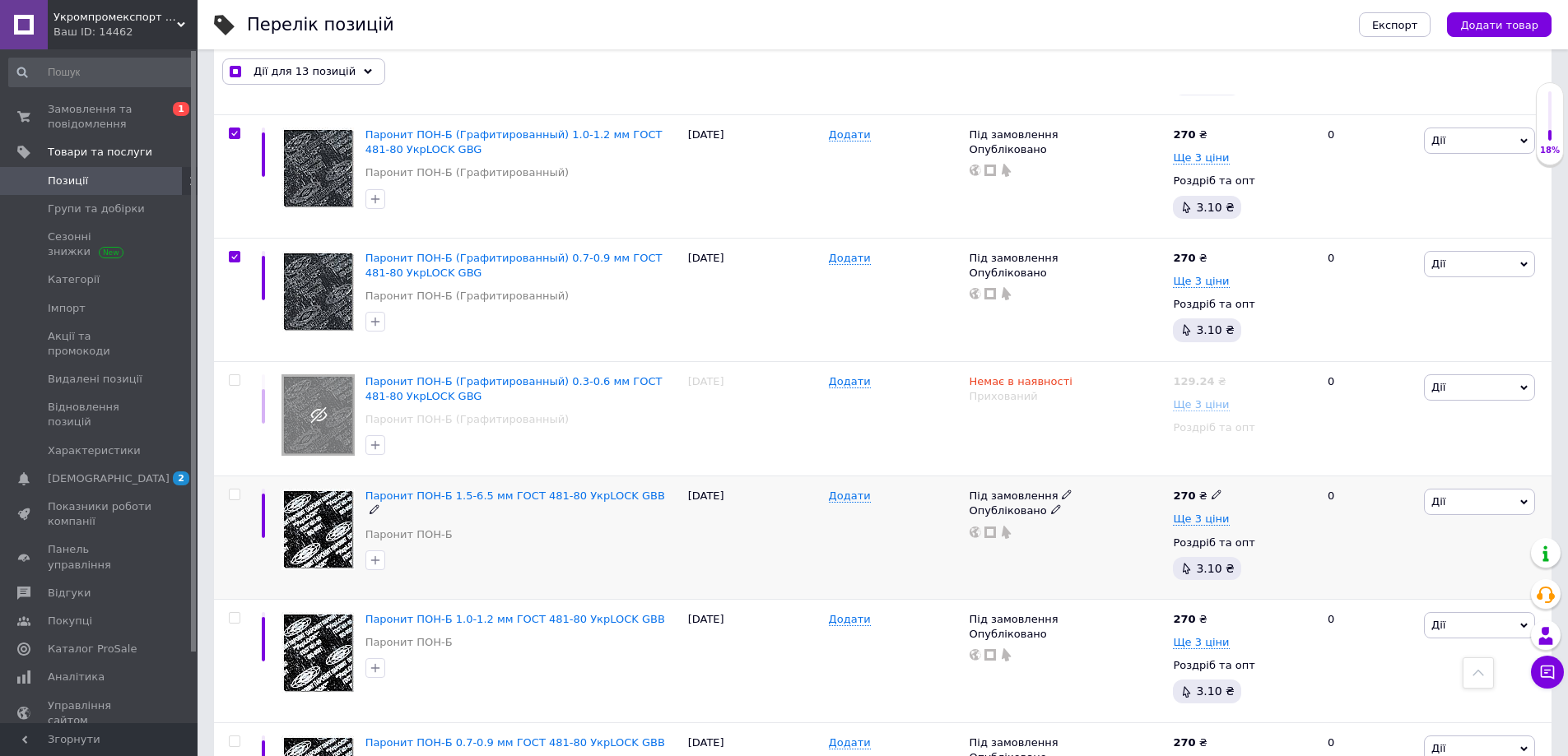
click at [235, 492] on input "checkbox" at bounding box center [234, 495] width 11 height 11
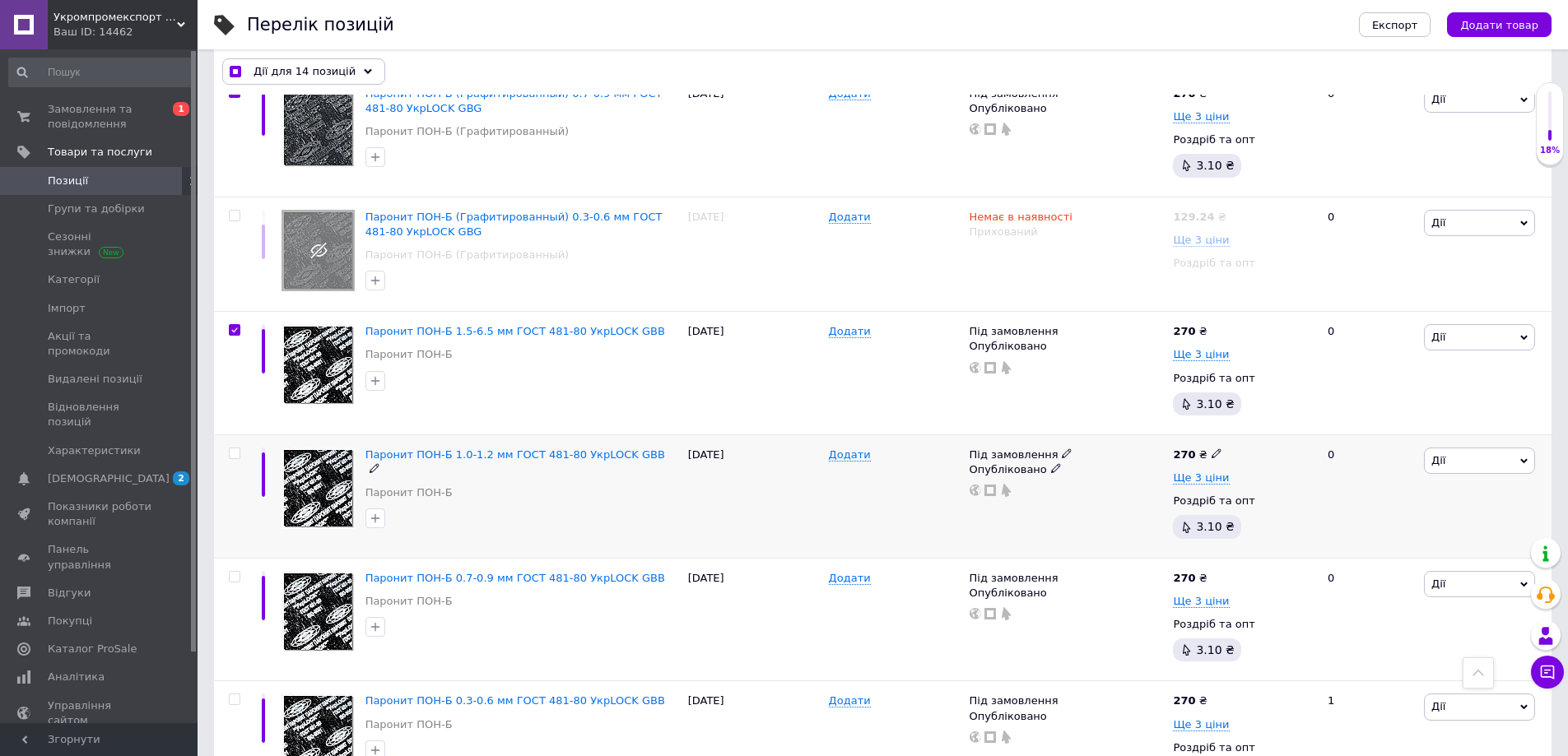
click at [237, 454] on input "checkbox" at bounding box center [234, 454] width 11 height 11
click at [238, 576] on input "checkbox" at bounding box center [234, 577] width 11 height 11
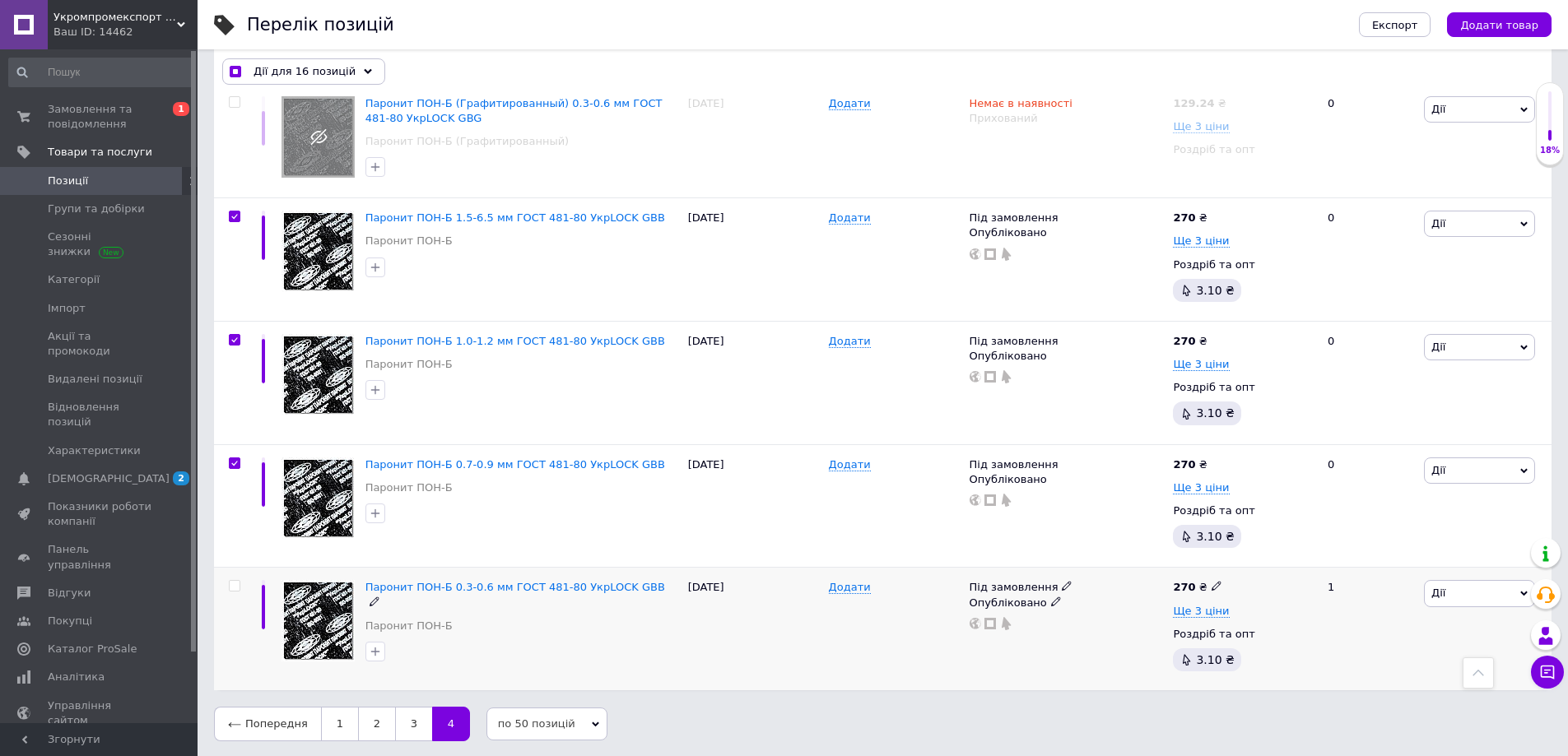
click at [230, 581] on input "checkbox" at bounding box center [234, 586] width 11 height 11
click at [357, 67] on div "Дії для 17 позицій" at bounding box center [304, 73] width 163 height 26
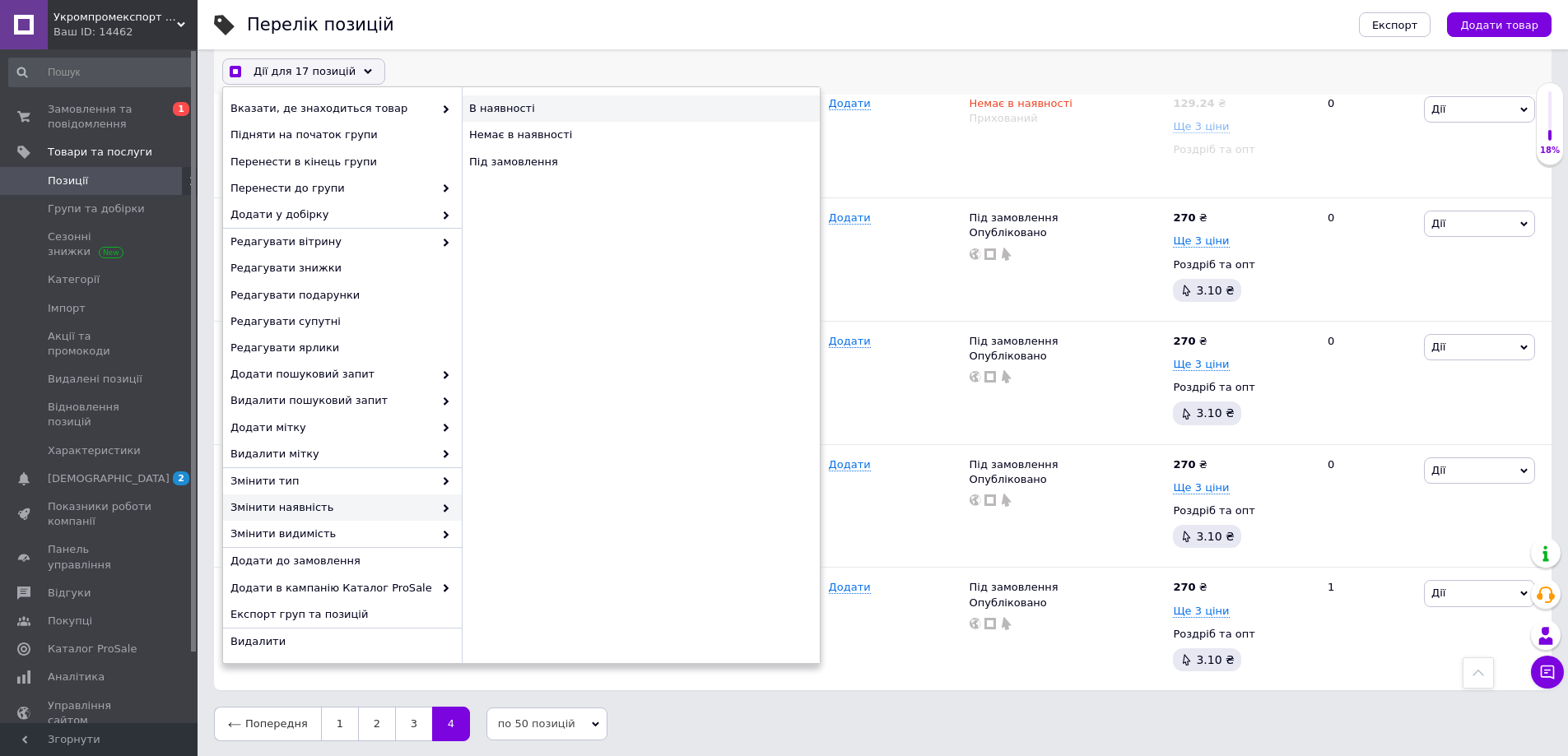
click at [501, 106] on div "В наявності" at bounding box center [640, 110] width 358 height 26
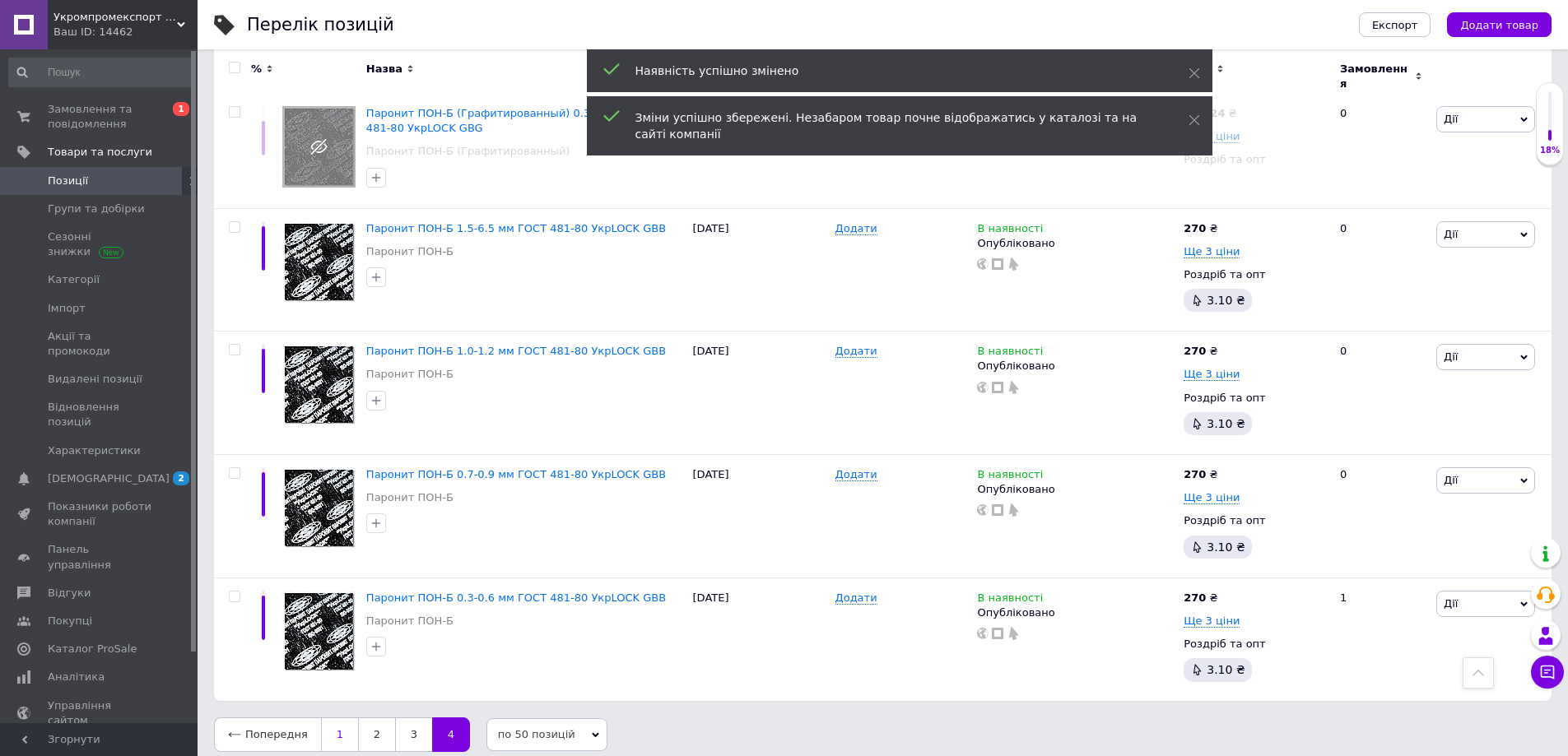
click at [334, 726] on link "1" at bounding box center [339, 734] width 37 height 34
